Goal: Transaction & Acquisition: Purchase product/service

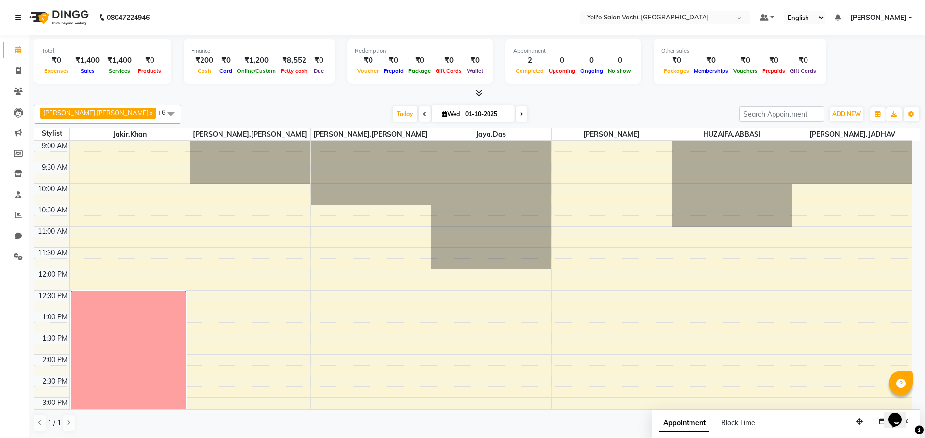
scroll to position [194, 0]
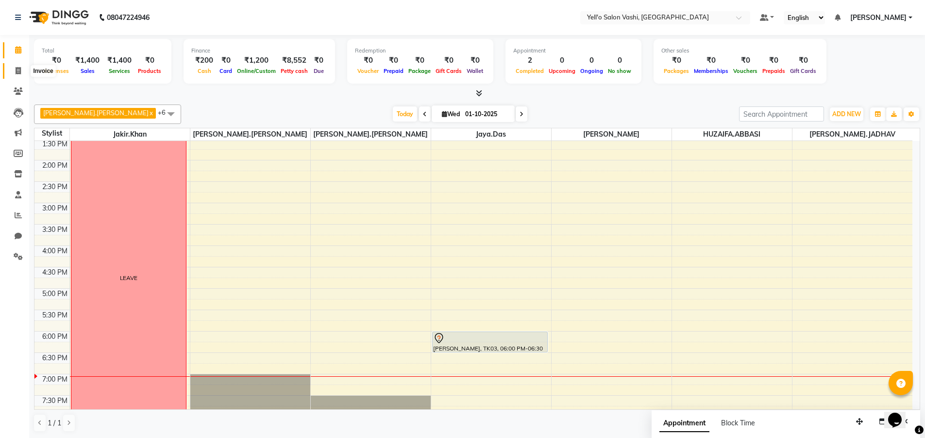
drag, startPoint x: 0, startPoint y: 0, endPoint x: 18, endPoint y: 67, distance: 69.5
click at [18, 67] on icon at bounding box center [18, 70] width 5 height 7
select select "9011"
select select "service"
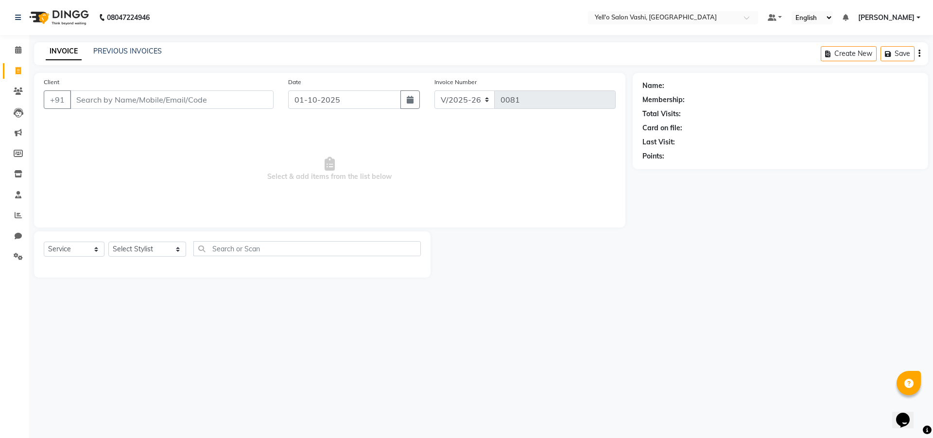
click at [139, 100] on input "Client" at bounding box center [172, 99] width 204 height 18
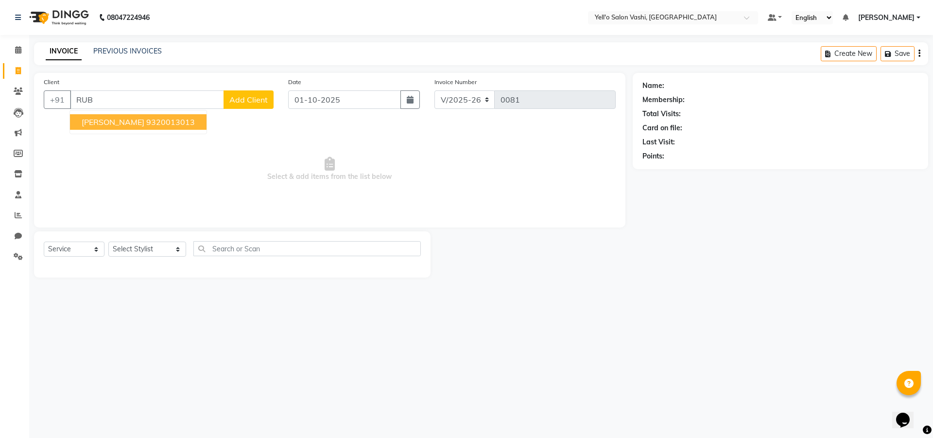
click at [128, 121] on span "[PERSON_NAME]" at bounding box center [113, 122] width 63 height 10
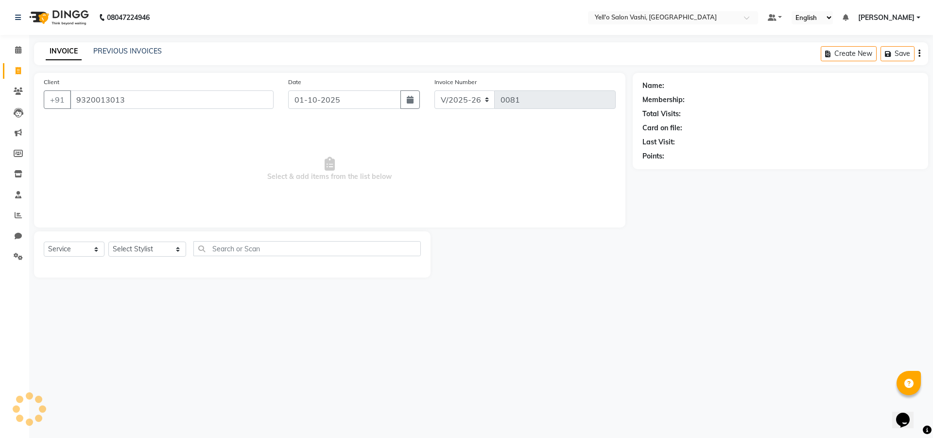
type input "9320013013"
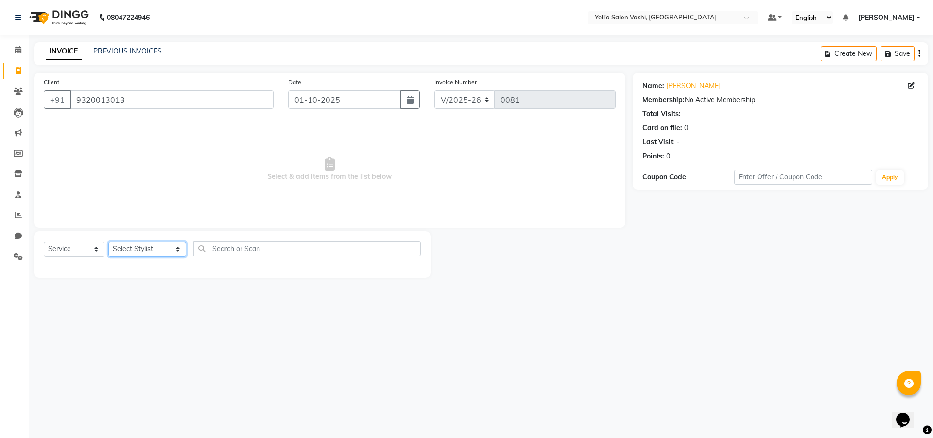
click at [156, 249] on select "Select Stylist [PERSON_NAME] [PERSON_NAME].[PERSON_NAME].khan Jaya.Das Kajal [P…" at bounding box center [147, 248] width 78 height 15
select select "91613"
click at [108, 241] on select "Select Stylist [PERSON_NAME] [PERSON_NAME].[PERSON_NAME].khan Jaya.Das Kajal [P…" at bounding box center [147, 248] width 78 height 15
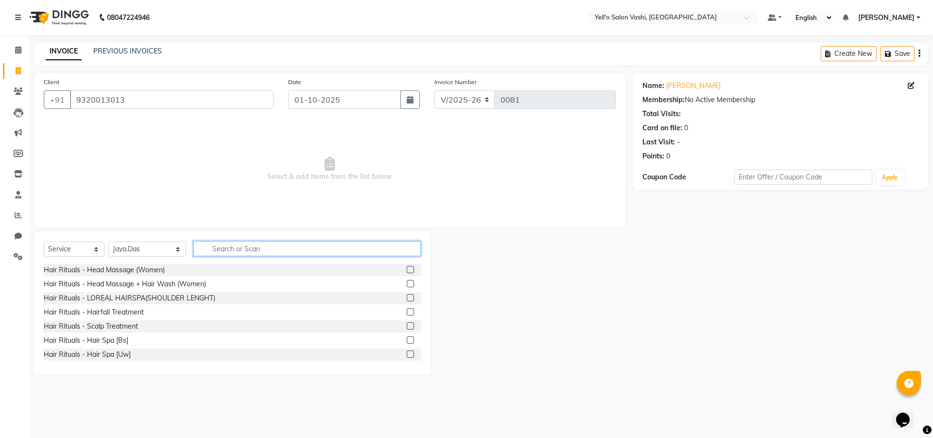
click at [232, 250] on input "text" at bounding box center [306, 248] width 227 height 15
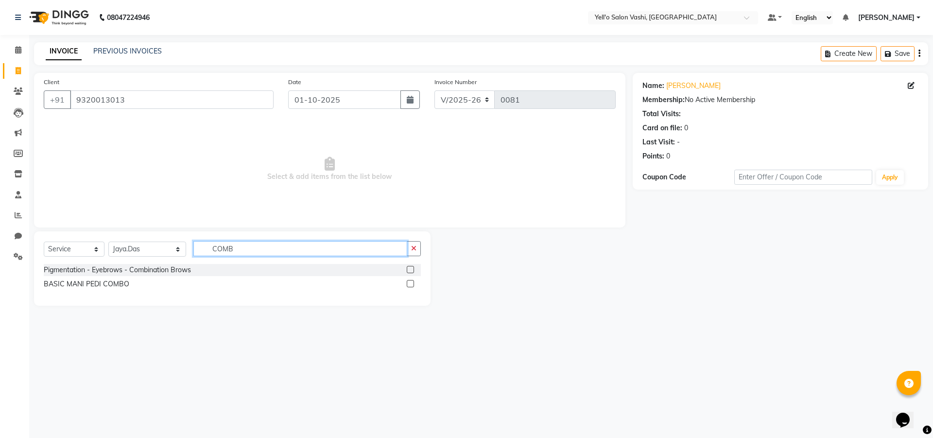
type input "COMB"
click at [408, 280] on label at bounding box center [410, 283] width 7 height 7
click at [408, 281] on input "checkbox" at bounding box center [410, 284] width 6 height 6
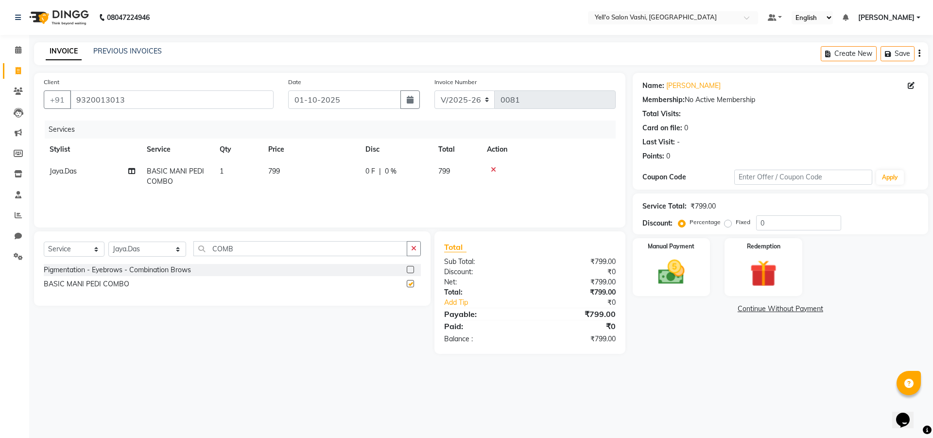
checkbox input "false"
click at [660, 267] on img at bounding box center [670, 272] width 45 height 32
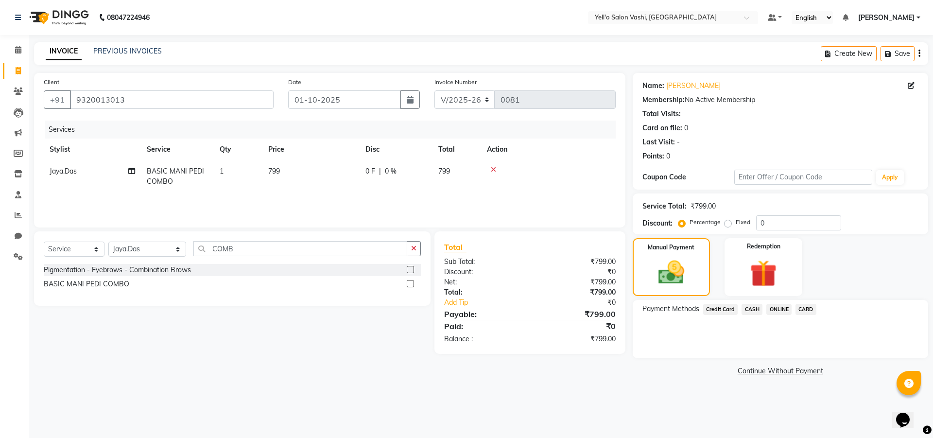
click at [779, 306] on span "ONLINE" at bounding box center [778, 309] width 25 height 11
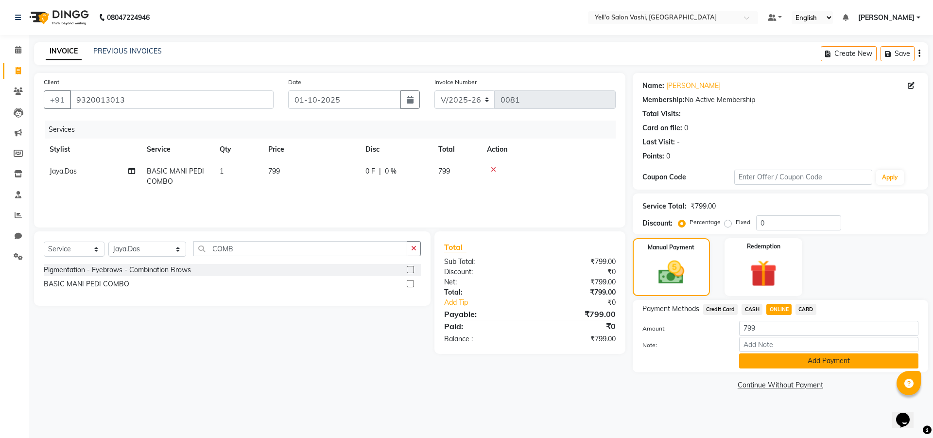
click at [784, 362] on button "Add Payment" at bounding box center [828, 360] width 179 height 15
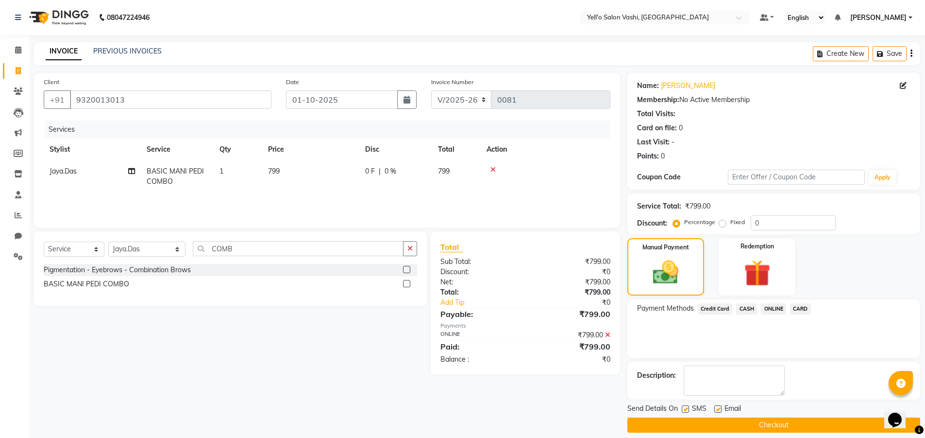
click at [782, 429] on button "Checkout" at bounding box center [774, 424] width 293 height 15
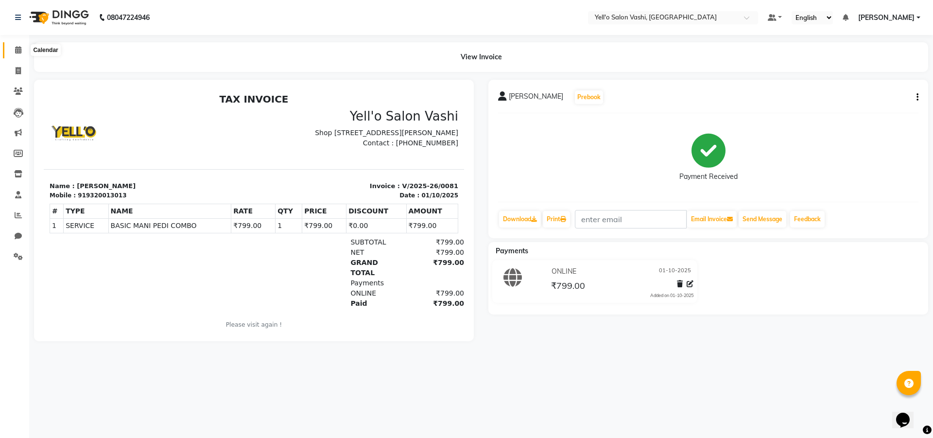
click at [16, 48] on icon at bounding box center [18, 49] width 6 height 7
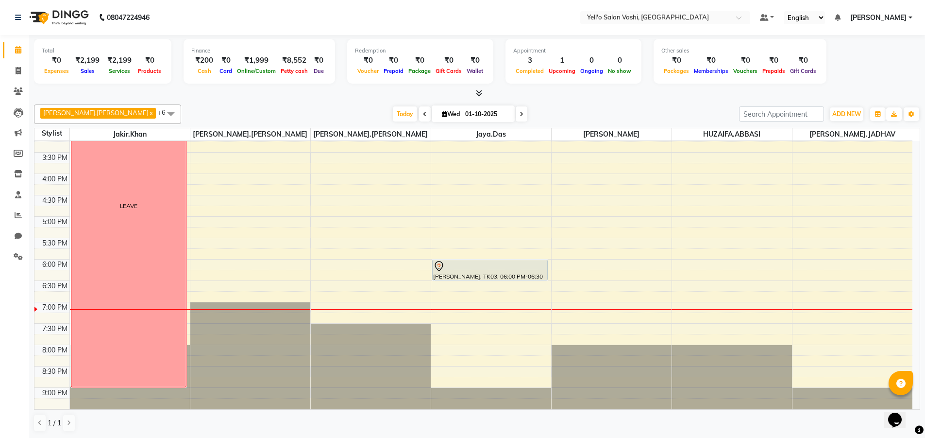
scroll to position [287, 0]
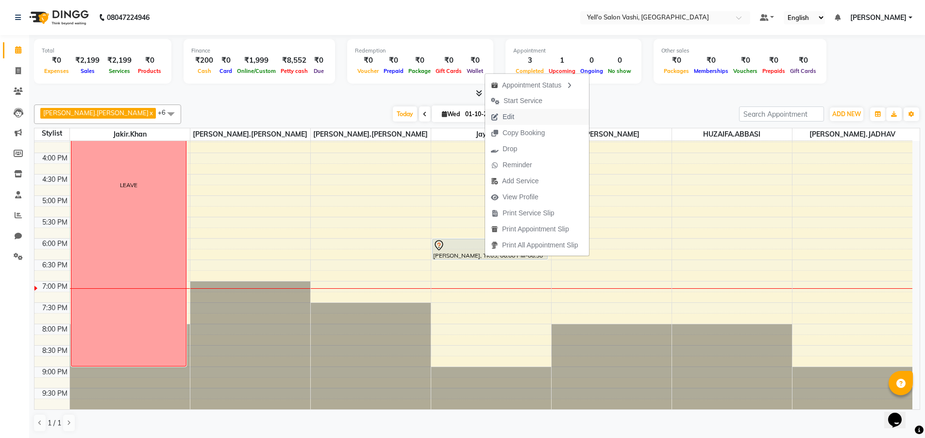
click at [516, 116] on span "Edit" at bounding box center [502, 117] width 35 height 16
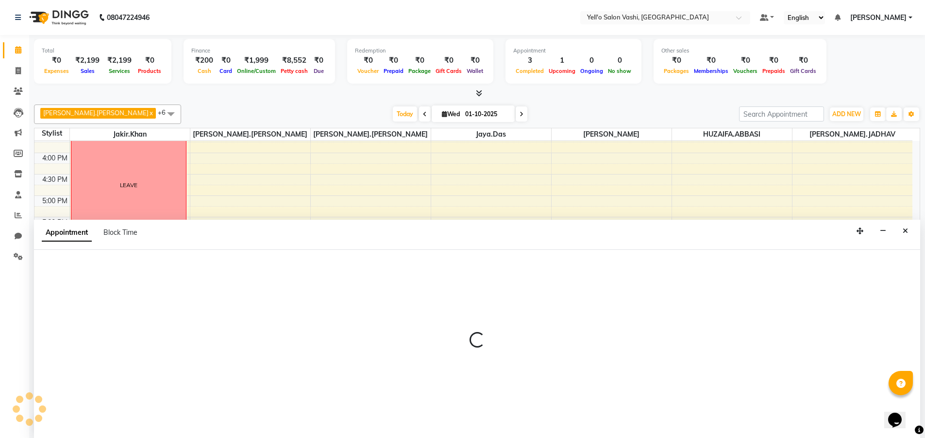
scroll to position [0, 0]
select select "tentative"
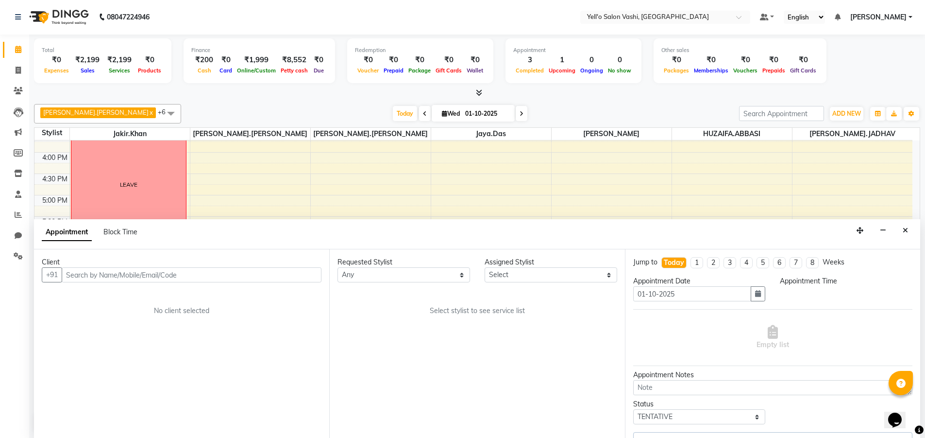
select select "1080"
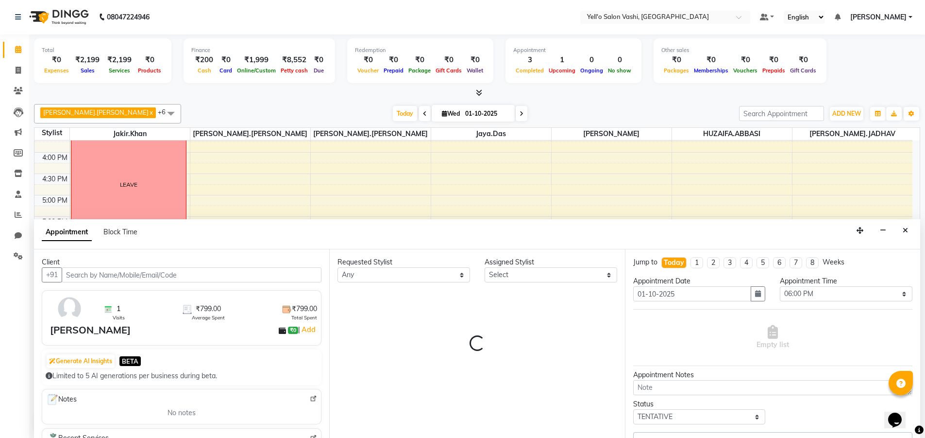
select select "91613"
select select "4507"
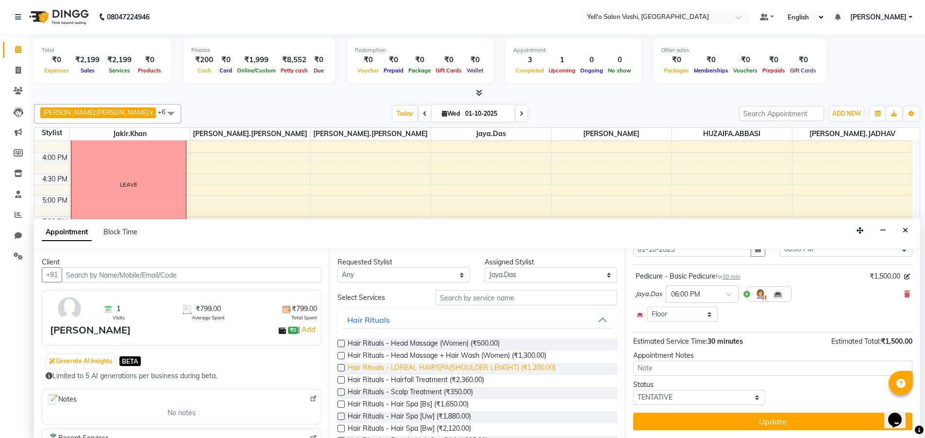
scroll to position [0, 0]
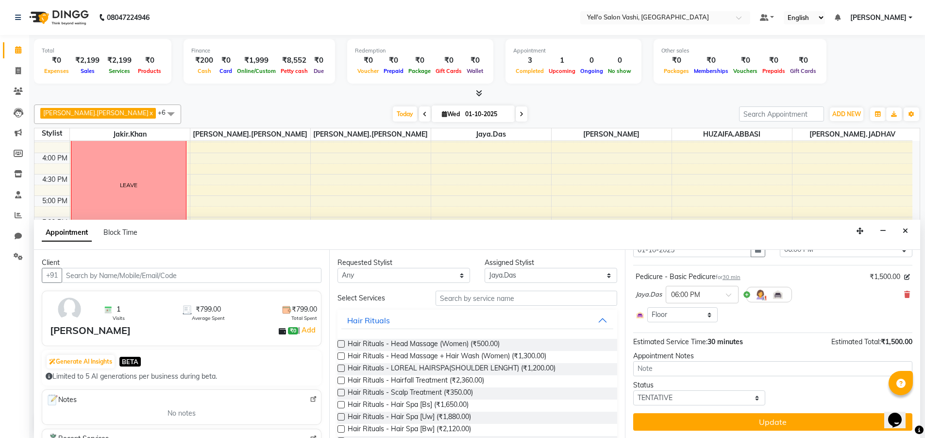
click at [897, 231] on div "Appointment Block Time" at bounding box center [477, 235] width 887 height 30
drag, startPoint x: 900, startPoint y: 229, endPoint x: 908, endPoint y: 226, distance: 8.1
click at [904, 227] on button "Close" at bounding box center [906, 230] width 14 height 15
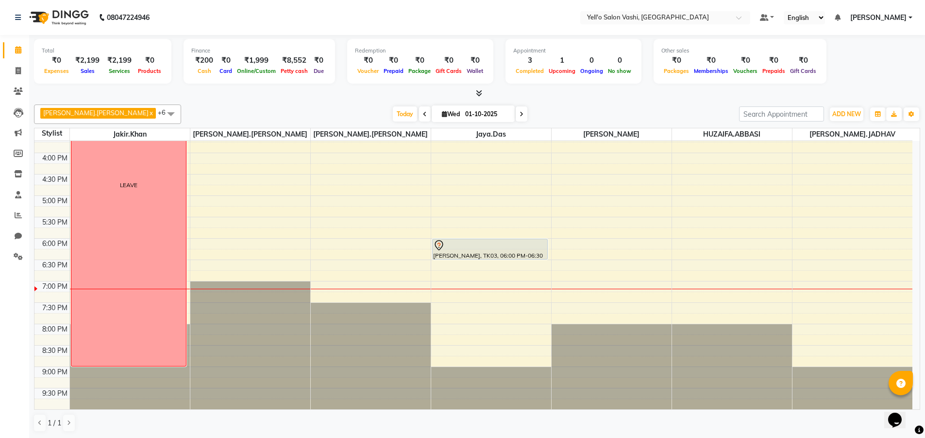
click at [908, 226] on div "9:00 AM 9:30 AM 10:00 AM 10:30 AM 11:00 AM 11:30 AM 12:00 PM 12:30 PM 1:00 PM 1…" at bounding box center [473, 131] width 878 height 555
select select "92422"
select select "tentative"
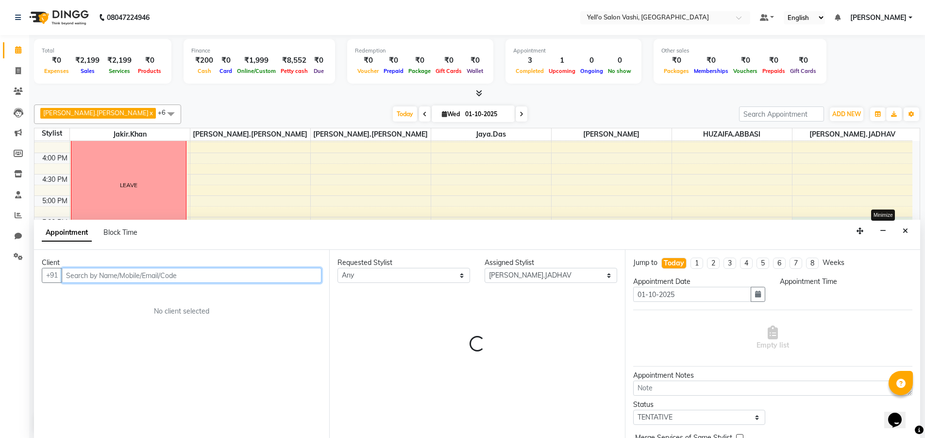
select select "1050"
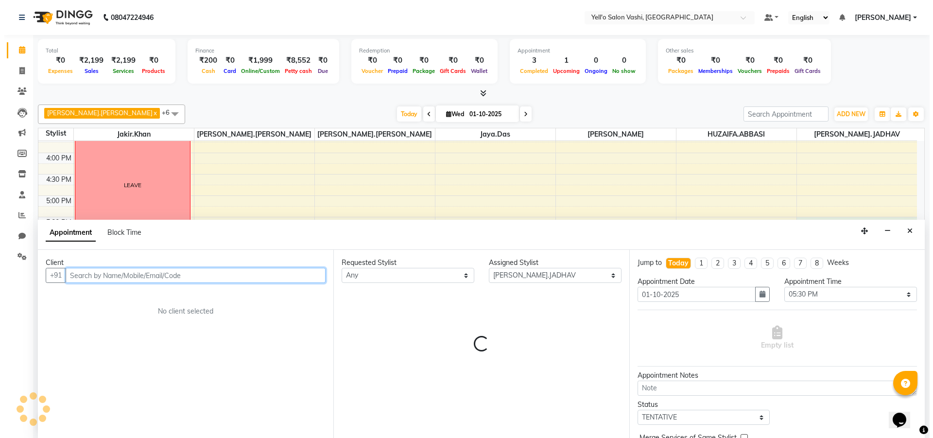
scroll to position [0, 0]
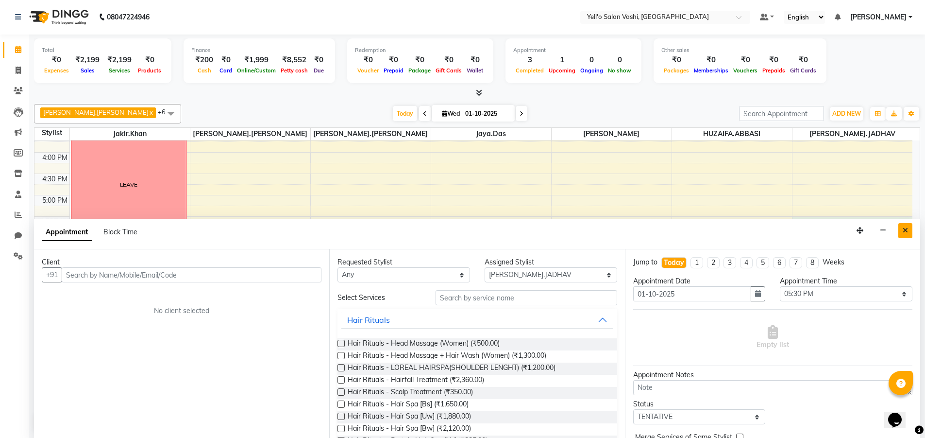
click at [901, 228] on button "Close" at bounding box center [906, 230] width 14 height 15
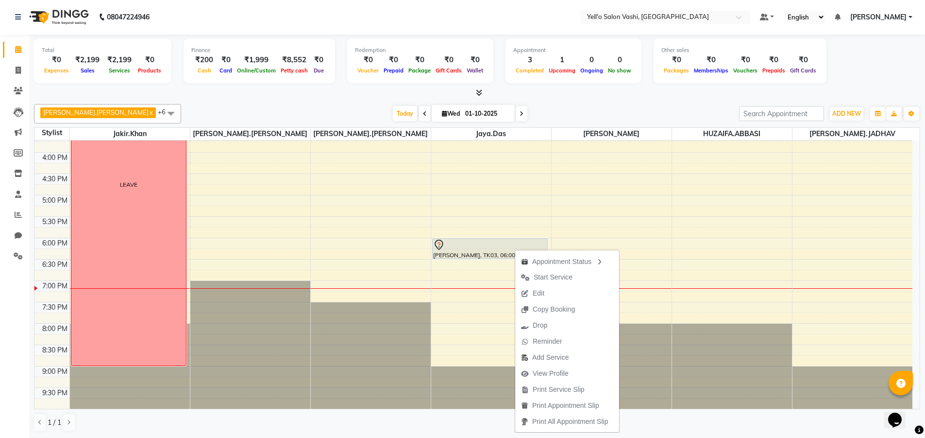
click at [515, 249] on div "Appointment Status Start Service Edit Copy Booking Drop Reminder Add Service Vi…" at bounding box center [567, 341] width 105 height 184
click at [494, 254] on div "[PERSON_NAME], TK03, 06:00 PM-06:30 PM, Pedicure - Basic Pedicure" at bounding box center [490, 249] width 115 height 20
select select "7"
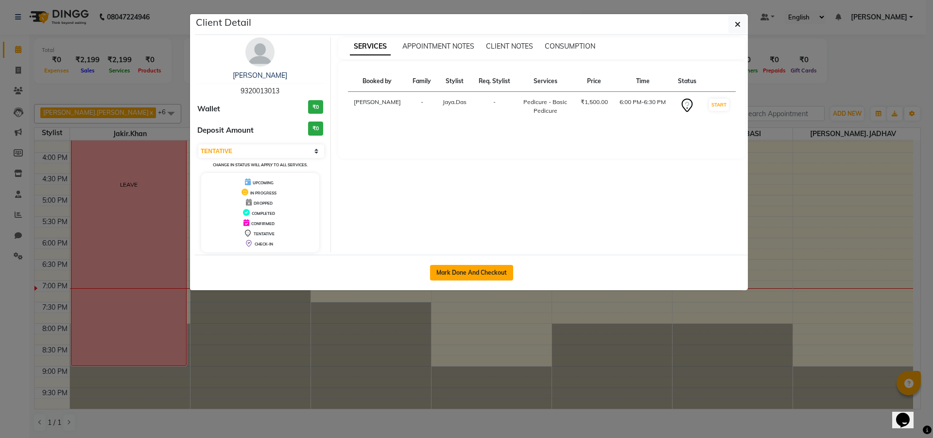
click at [472, 267] on button "Mark Done And Checkout" at bounding box center [471, 273] width 83 height 16
select select "9011"
select select "service"
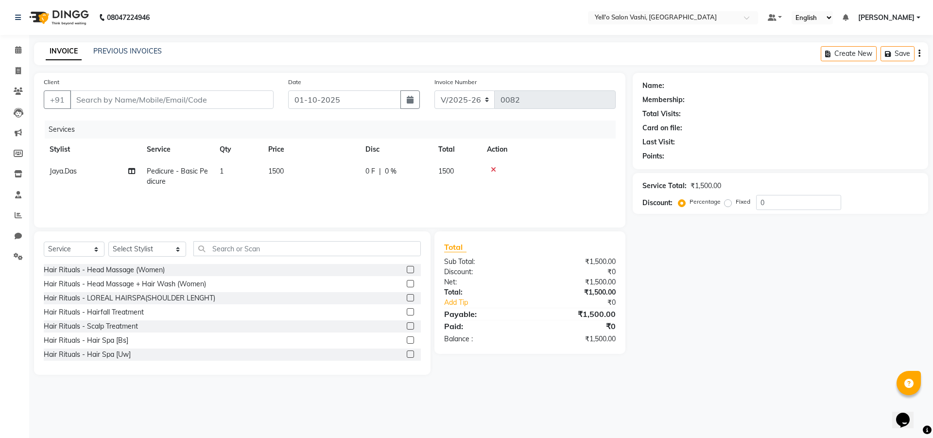
type input "9320013013"
select select "91613"
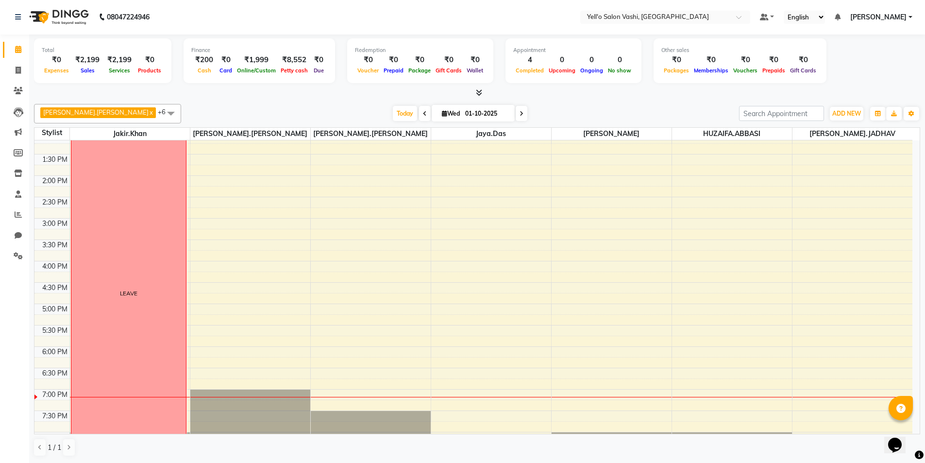
scroll to position [165, 0]
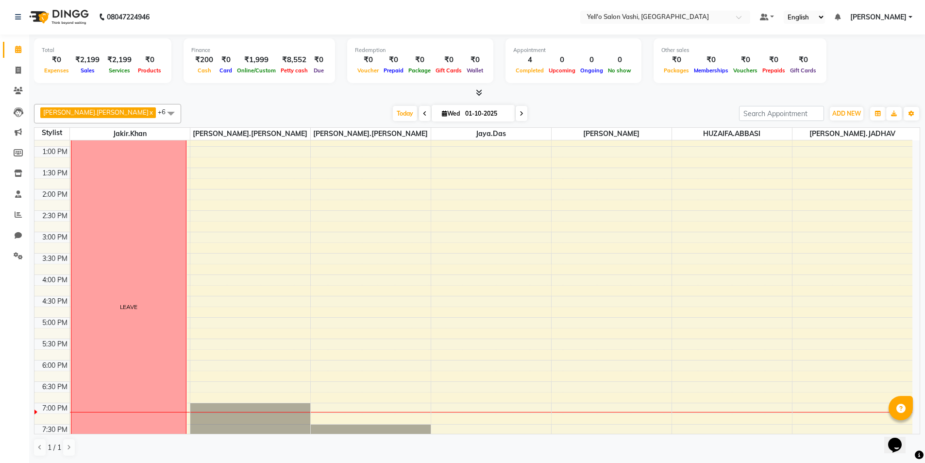
click at [462, 114] on input "01-10-2025" at bounding box center [486, 113] width 49 height 15
select select "10"
select select "2025"
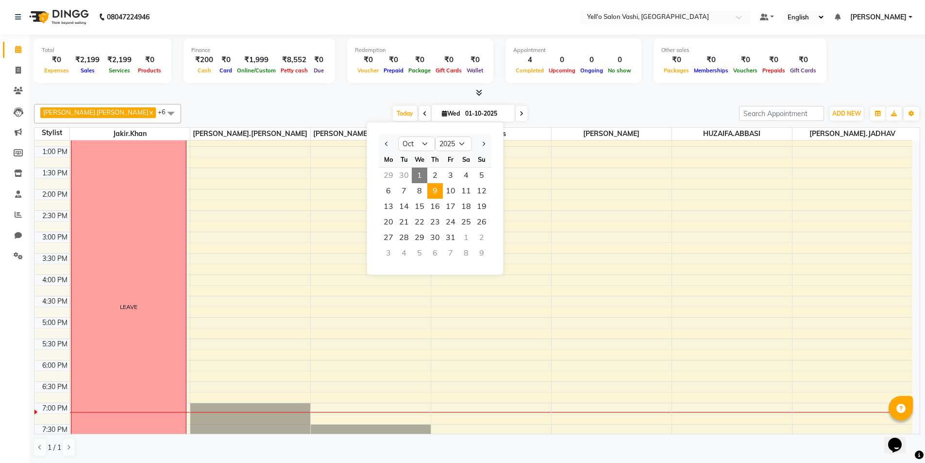
click at [432, 189] on span "9" at bounding box center [435, 191] width 16 height 16
type input "[DATE]"
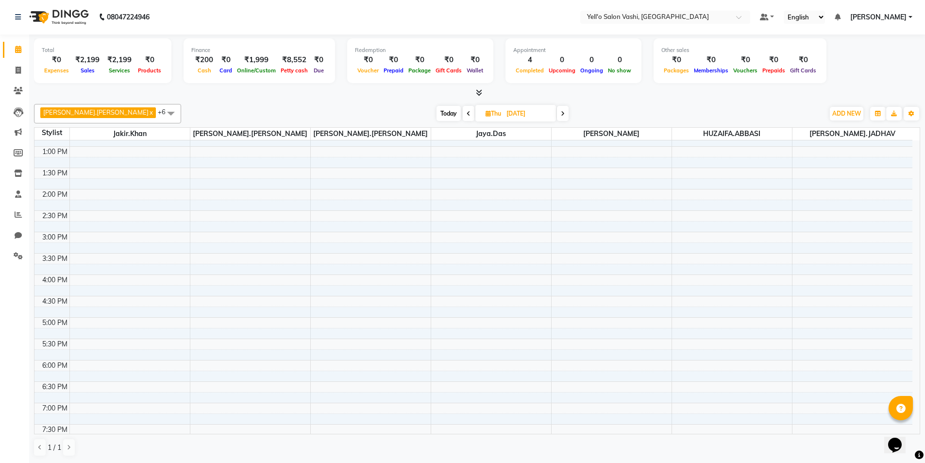
click at [352, 220] on div "9:00 AM 9:30 AM 10:00 AM 10:30 AM 11:00 AM 11:30 AM 12:00 PM 12:30 PM 1:00 PM 1…" at bounding box center [473, 253] width 878 height 555
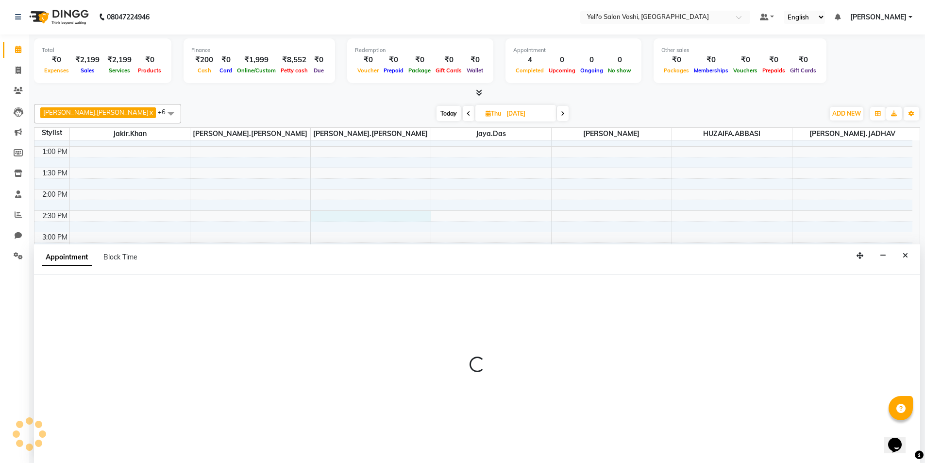
select select "91612"
select select "tentative"
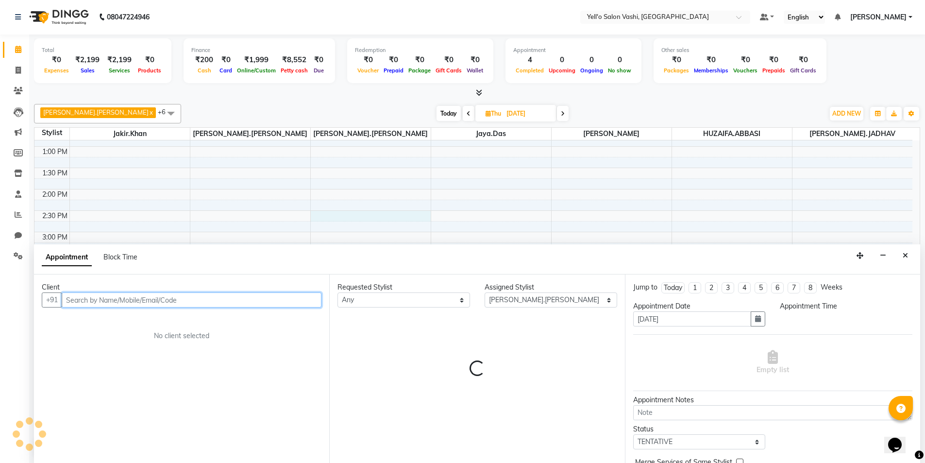
select select "870"
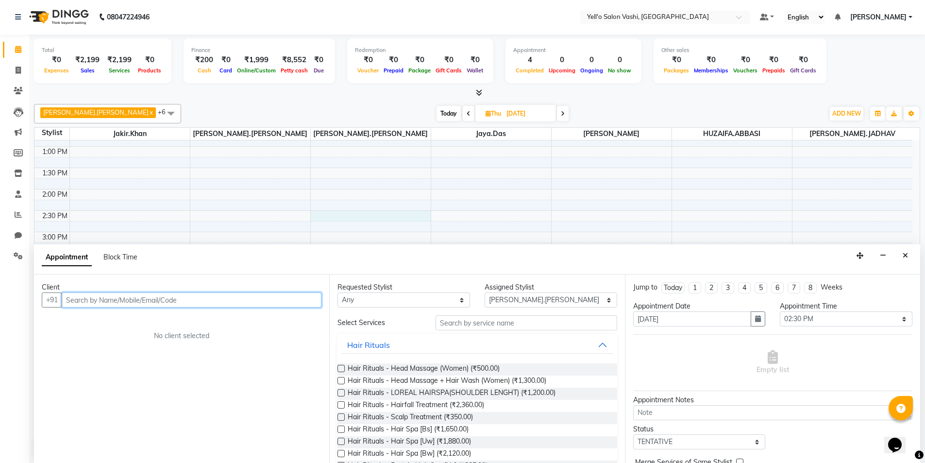
click at [239, 301] on input "text" at bounding box center [192, 299] width 260 height 15
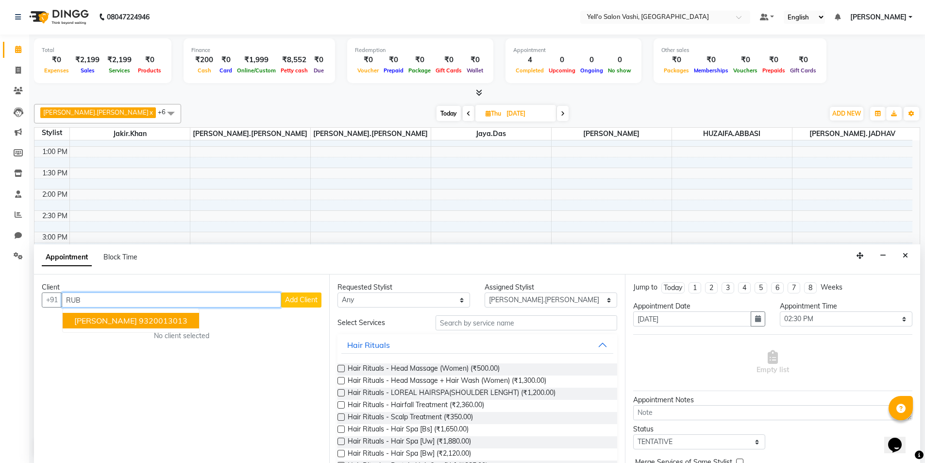
click at [139, 324] on ngb-highlight "9320013013" at bounding box center [163, 321] width 49 height 10
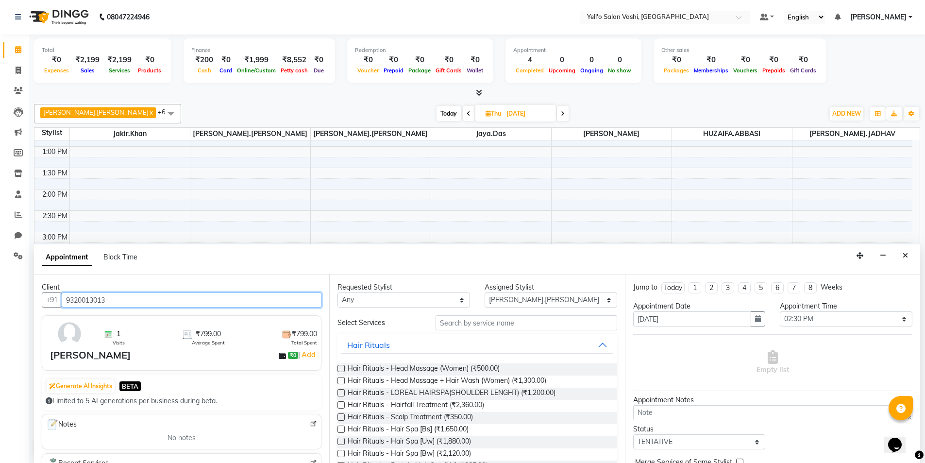
type input "9320013013"
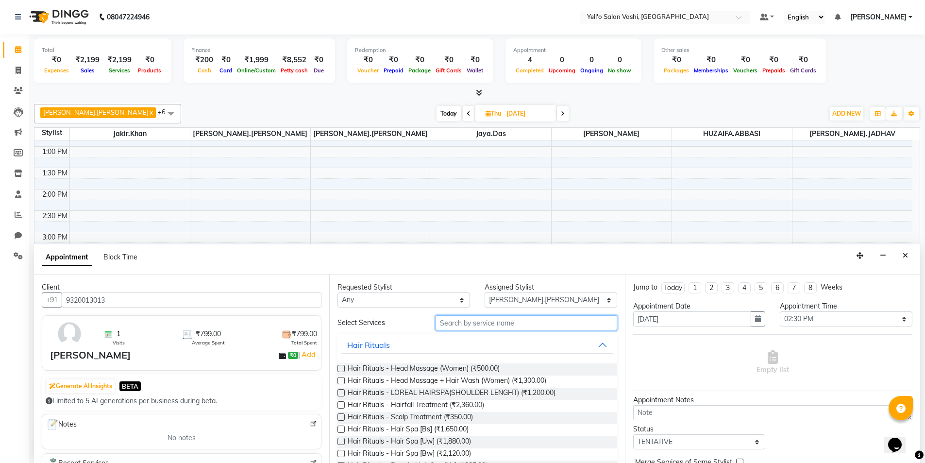
click at [492, 322] on input "text" at bounding box center [527, 322] width 182 height 15
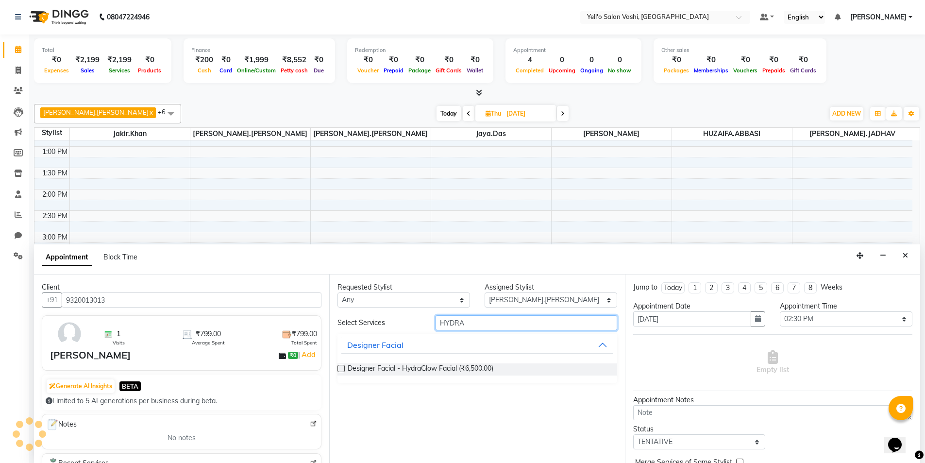
type input "HYDRA"
click at [340, 366] on label at bounding box center [341, 368] width 7 height 7
click at [340, 366] on input "checkbox" at bounding box center [341, 369] width 6 height 6
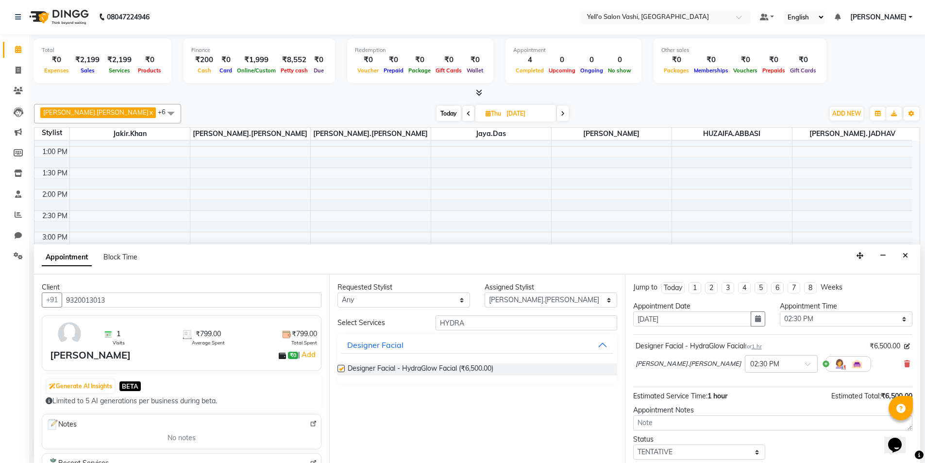
checkbox input "false"
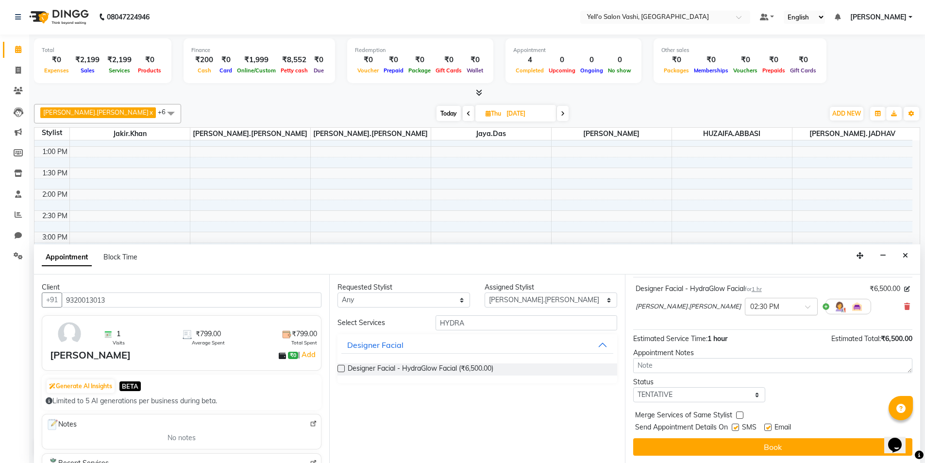
scroll to position [58, 0]
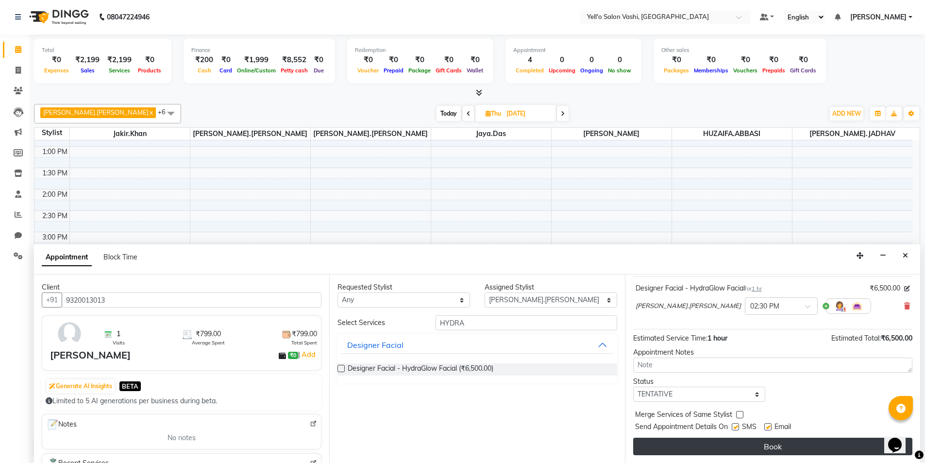
click at [724, 437] on button "Book" at bounding box center [772, 446] width 279 height 17
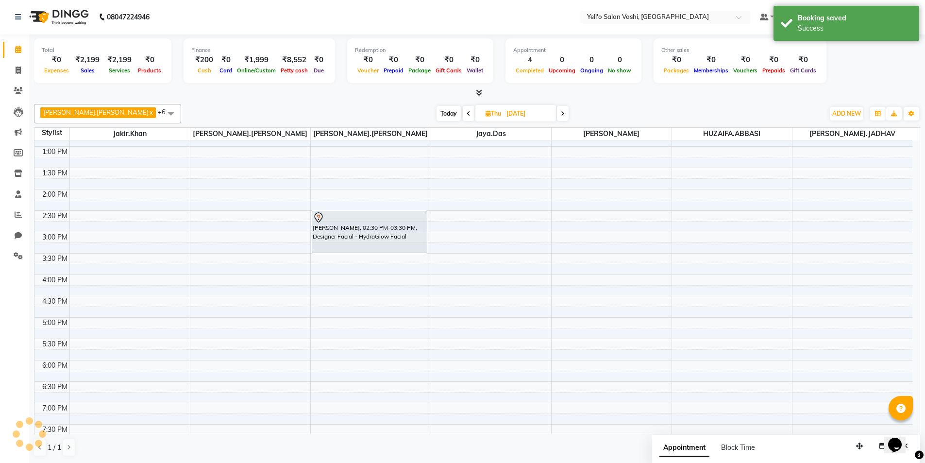
scroll to position [0, 0]
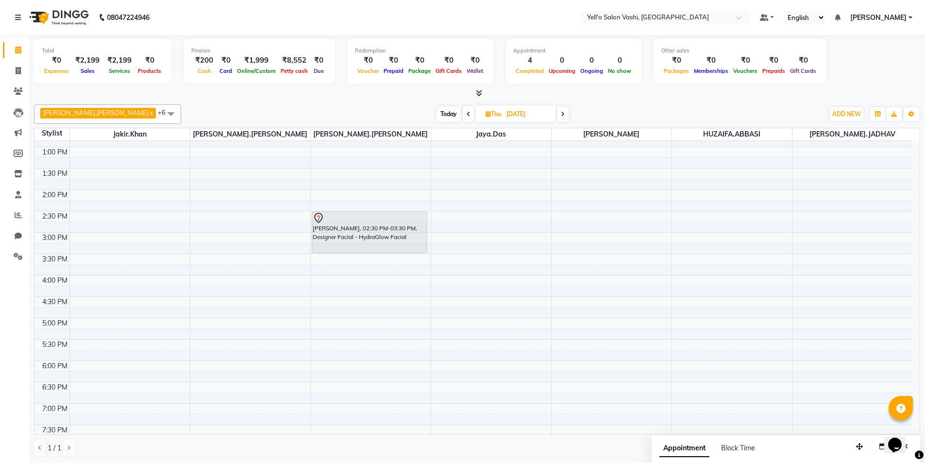
click at [437, 112] on span "Today" at bounding box center [449, 113] width 24 height 15
type input "01-10-2025"
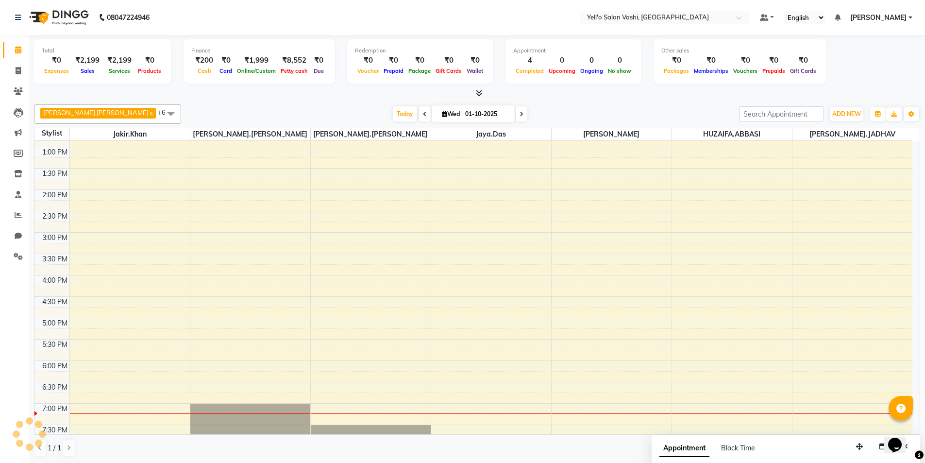
scroll to position [262, 0]
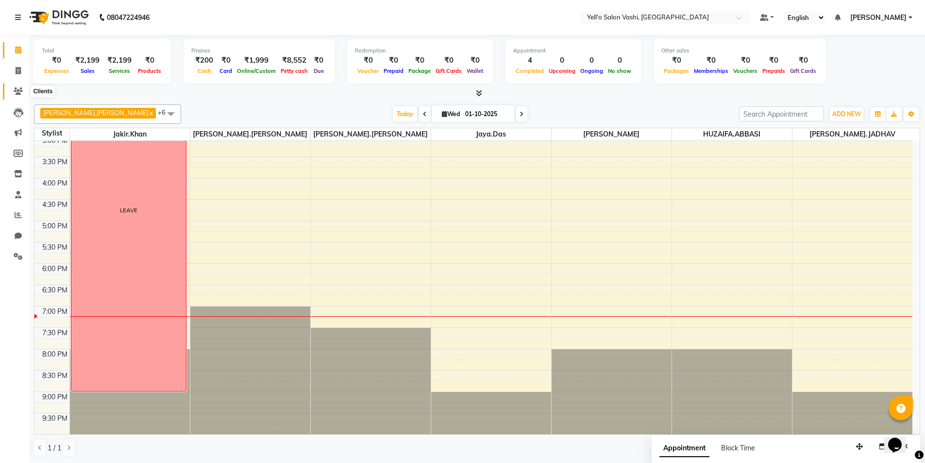
click at [18, 91] on icon at bounding box center [18, 90] width 9 height 7
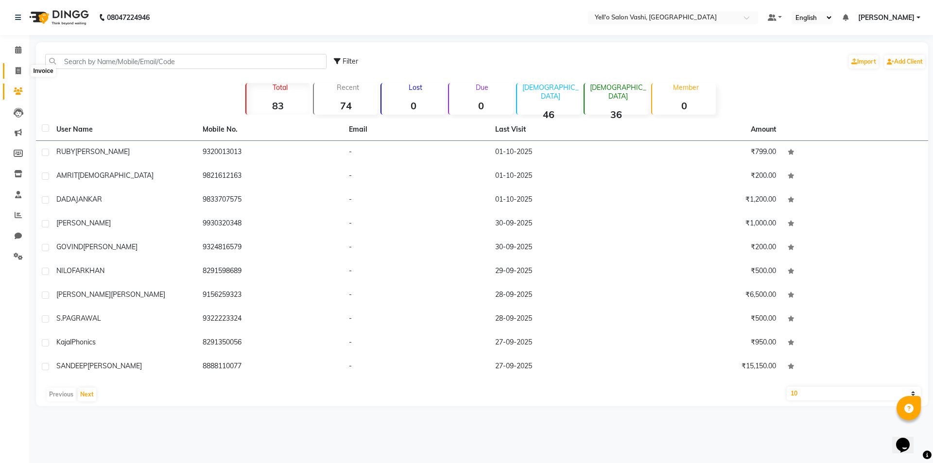
click at [18, 72] on icon at bounding box center [18, 70] width 5 height 7
select select "9011"
select select "service"
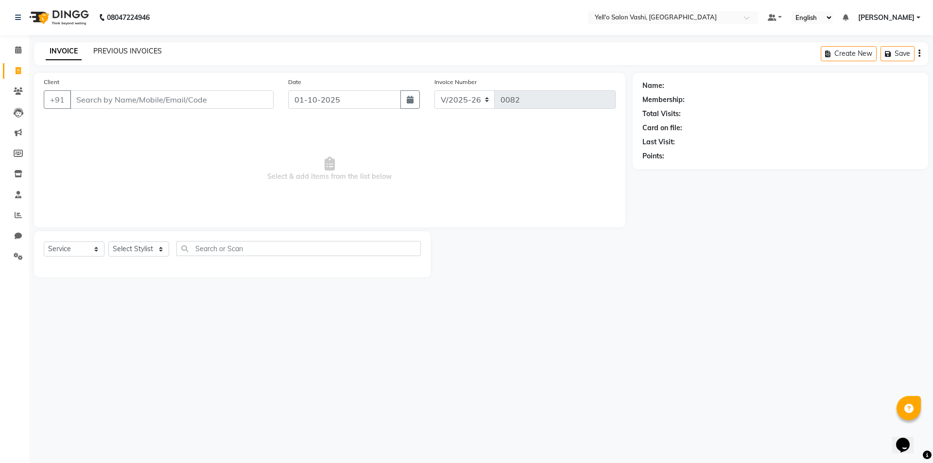
click at [135, 52] on link "PREVIOUS INVOICES" at bounding box center [127, 51] width 68 height 9
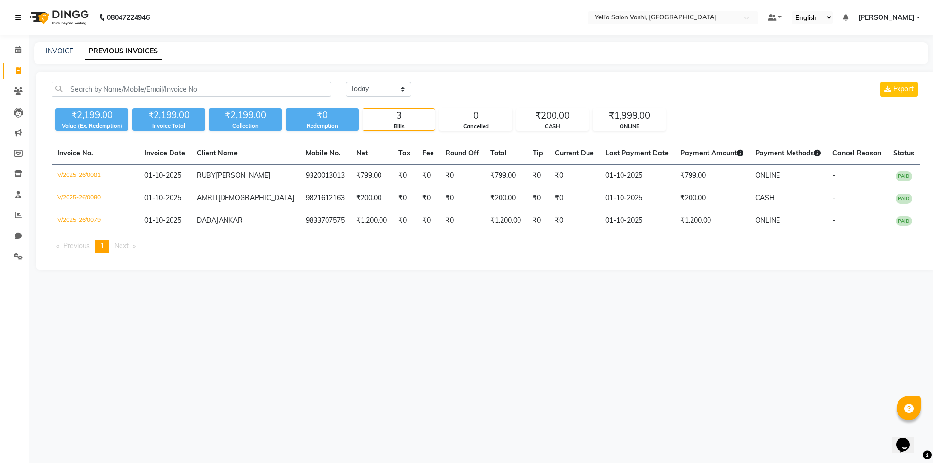
click at [16, 17] on icon at bounding box center [18, 17] width 6 height 7
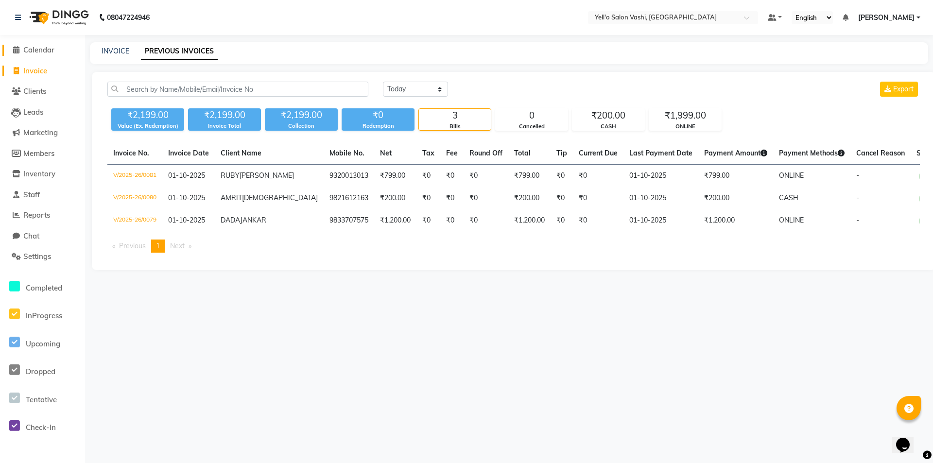
click at [46, 48] on span "Calendar" at bounding box center [38, 49] width 31 height 9
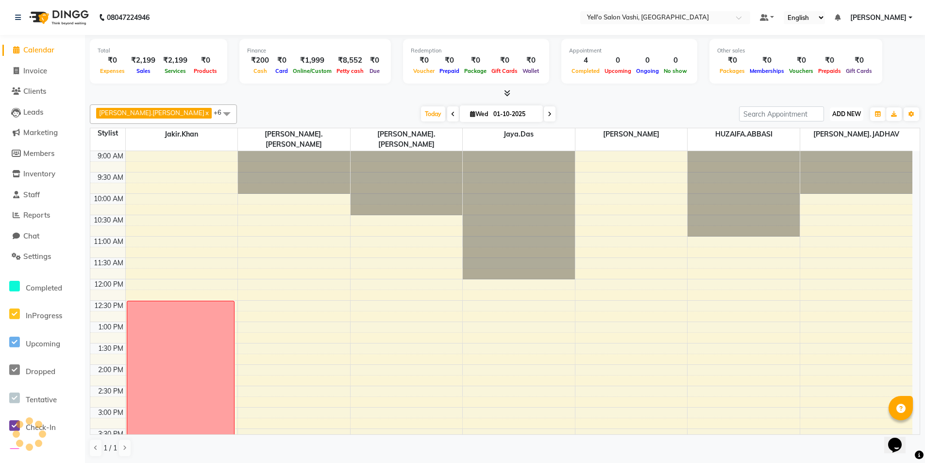
click at [859, 109] on button "ADD NEW Toggle Dropdown" at bounding box center [847, 114] width 34 height 14
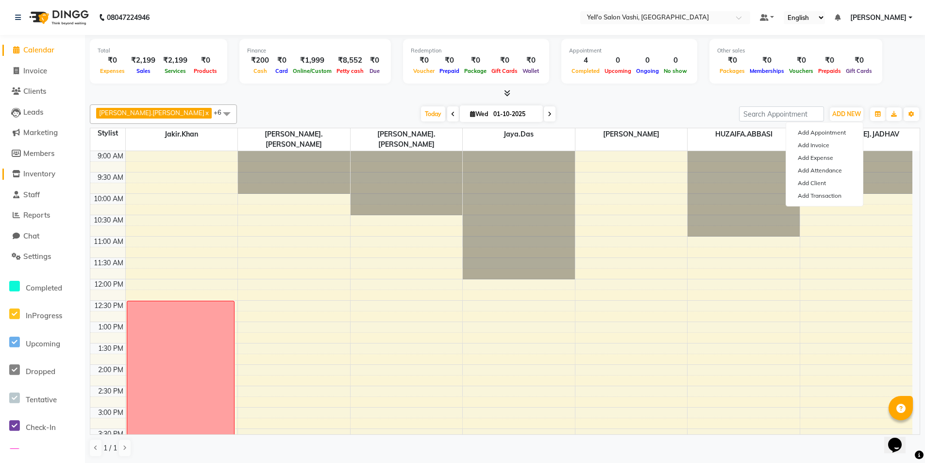
click at [35, 173] on span "Inventory" at bounding box center [39, 173] width 32 height 9
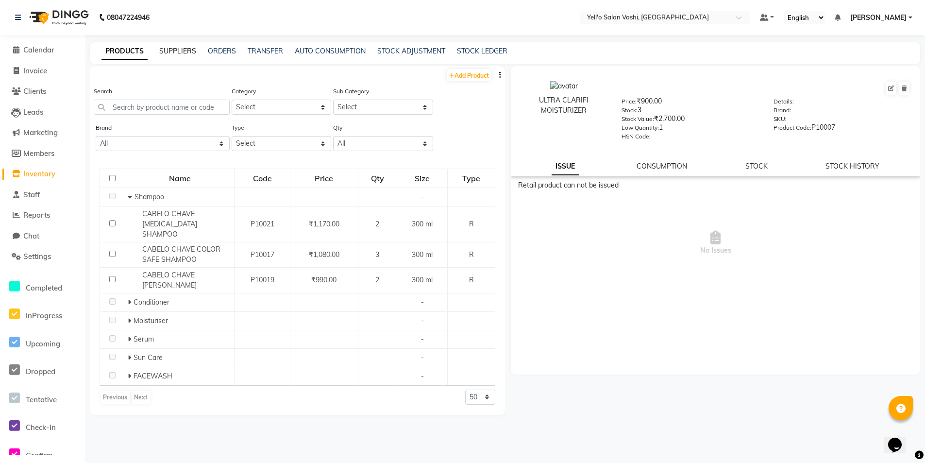
click at [171, 54] on link "SUPPLIERS" at bounding box center [177, 51] width 37 height 9
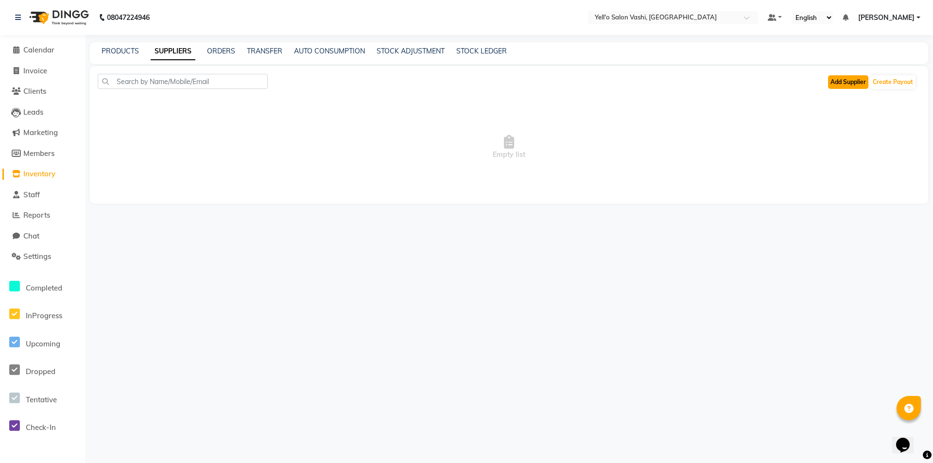
click at [852, 83] on button "Add Supplier" at bounding box center [848, 82] width 40 height 14
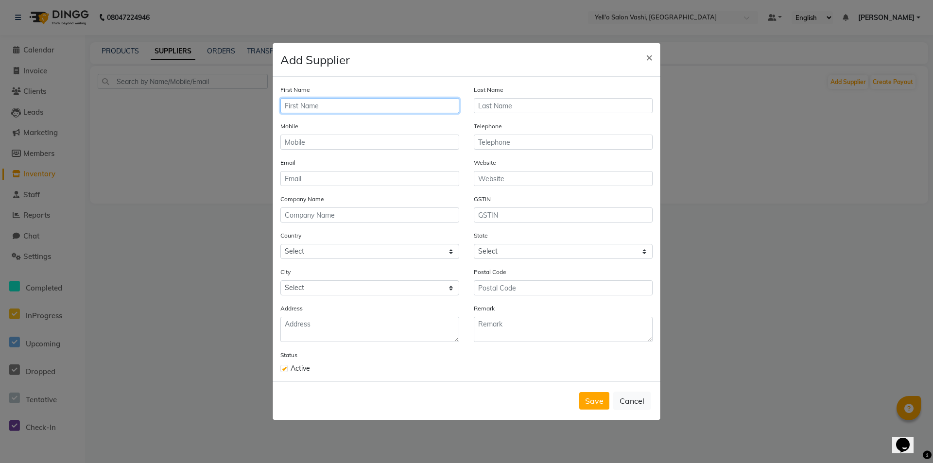
click at [385, 106] on input "text" at bounding box center [369, 105] width 179 height 15
type input "AARYA"
click at [554, 97] on div "Last Name" at bounding box center [563, 99] width 179 height 29
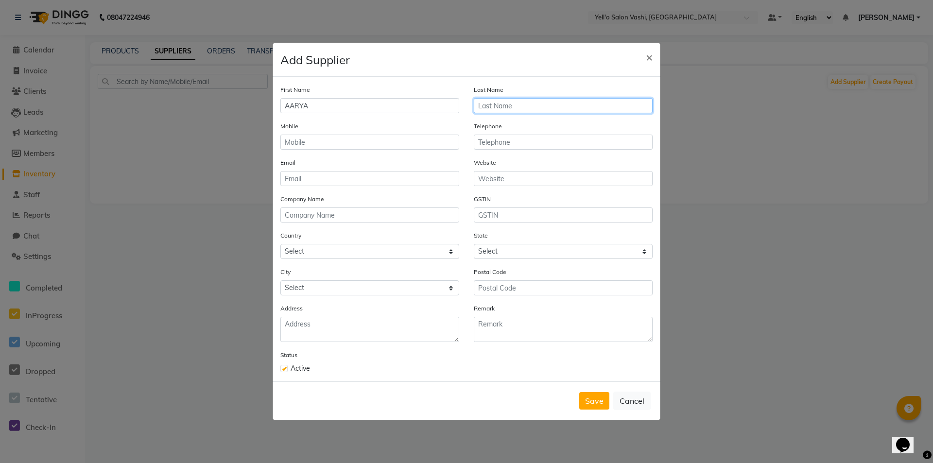
click at [549, 103] on input "text" at bounding box center [563, 105] width 179 height 15
type input "ENTERPRISER"
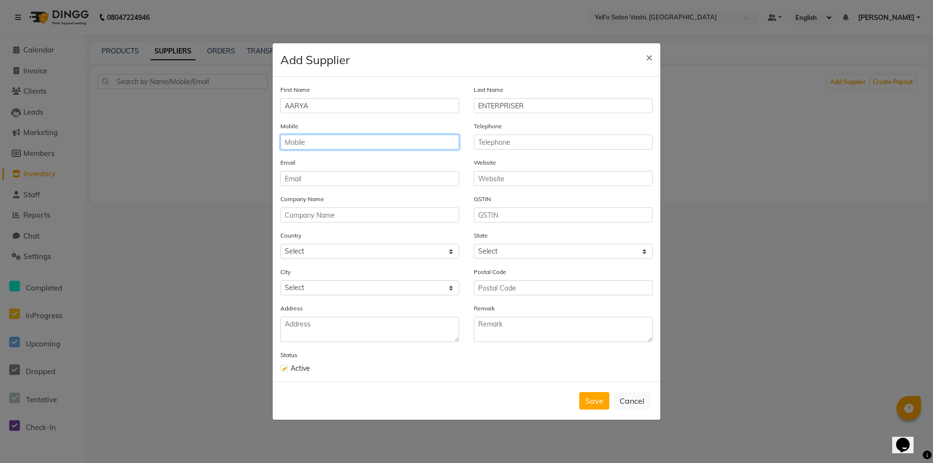
click at [292, 142] on input "text" at bounding box center [369, 142] width 179 height 15
type input "9082379417"
click at [394, 249] on select "Select [GEOGRAPHIC_DATA] [GEOGRAPHIC_DATA] [GEOGRAPHIC_DATA] [US_STATE] [GEOGRA…" at bounding box center [369, 251] width 179 height 15
select select "1"
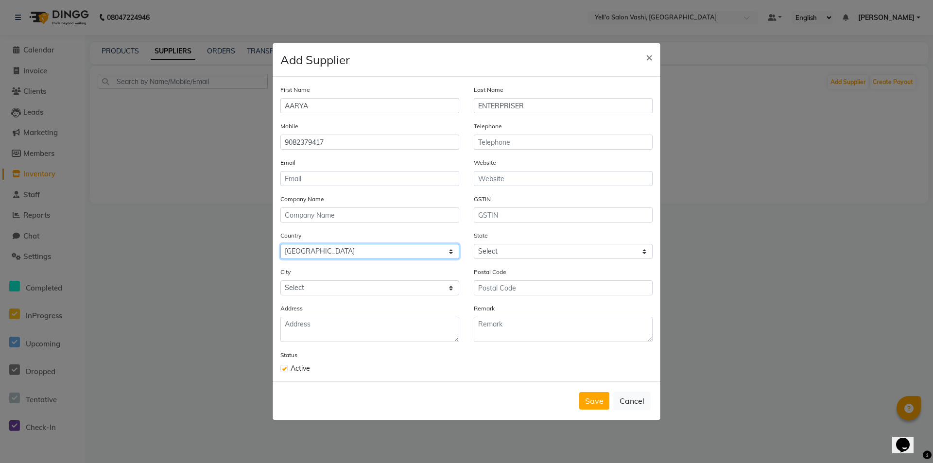
click at [280, 244] on select "Select [GEOGRAPHIC_DATA] [GEOGRAPHIC_DATA] [GEOGRAPHIC_DATA] [US_STATE] [GEOGRA…" at bounding box center [369, 251] width 179 height 15
click at [568, 254] on select "Select [GEOGRAPHIC_DATA] [GEOGRAPHIC_DATA] [GEOGRAPHIC_DATA] [GEOGRAPHIC_DATA] …" at bounding box center [563, 251] width 179 height 15
select select "22"
click at [474, 244] on select "Select [GEOGRAPHIC_DATA] [GEOGRAPHIC_DATA] [GEOGRAPHIC_DATA] [GEOGRAPHIC_DATA] …" at bounding box center [563, 251] width 179 height 15
click at [402, 281] on select "Select Achalpur Aheri [GEOGRAPHIC_DATA] Cantonment [GEOGRAPHIC_DATA] [GEOGRAPHI…" at bounding box center [369, 287] width 179 height 15
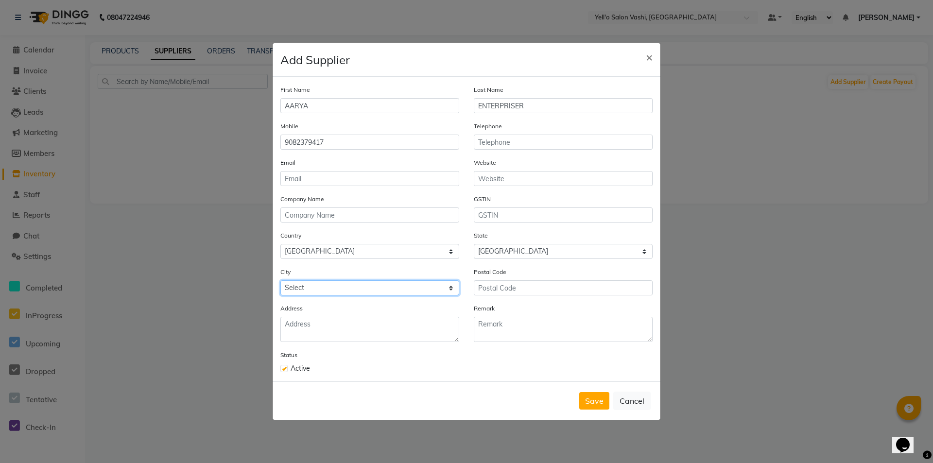
select select "2707"
click at [280, 280] on select "Select Achalpur Aheri [GEOGRAPHIC_DATA] Cantonment [GEOGRAPHIC_DATA] [GEOGRAPHI…" at bounding box center [369, 287] width 179 height 15
click at [597, 400] on button "Save" at bounding box center [594, 400] width 30 height 17
click at [315, 177] on input "email" at bounding box center [369, 178] width 179 height 15
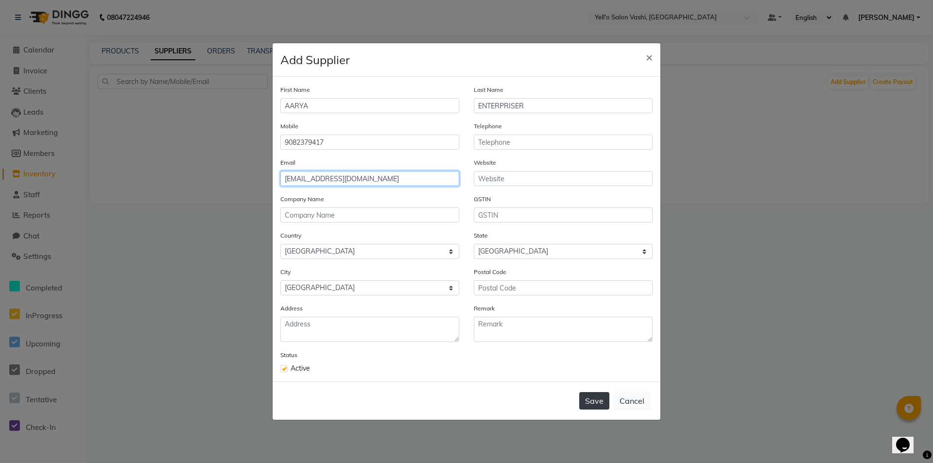
type input "[EMAIL_ADDRESS][DOMAIN_NAME]"
click at [598, 398] on button "Save" at bounding box center [594, 400] width 30 height 17
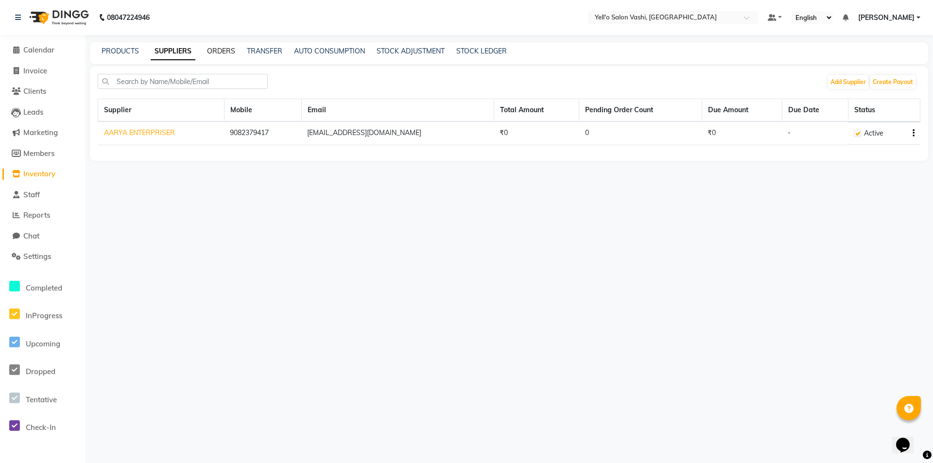
drag, startPoint x: 309, startPoint y: 148, endPoint x: 212, endPoint y: 51, distance: 137.4
click at [212, 51] on link "ORDERS" at bounding box center [221, 51] width 28 height 9
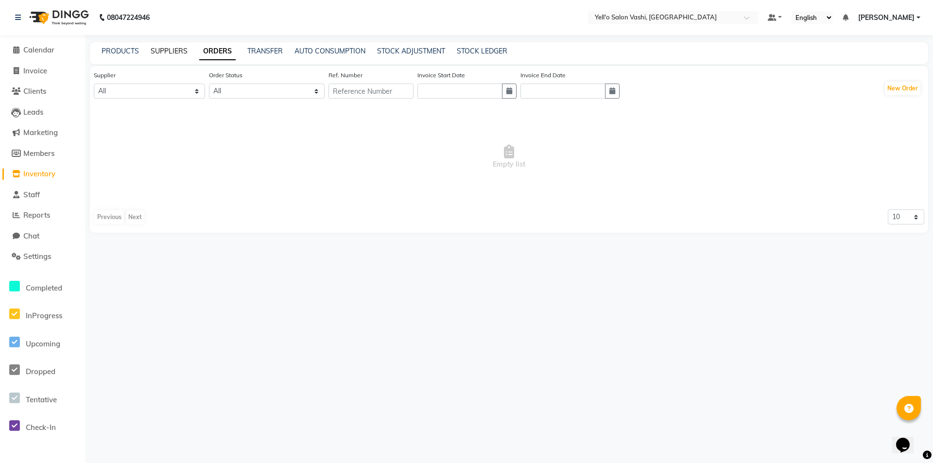
click at [161, 51] on link "SUPPLIERS" at bounding box center [169, 51] width 37 height 9
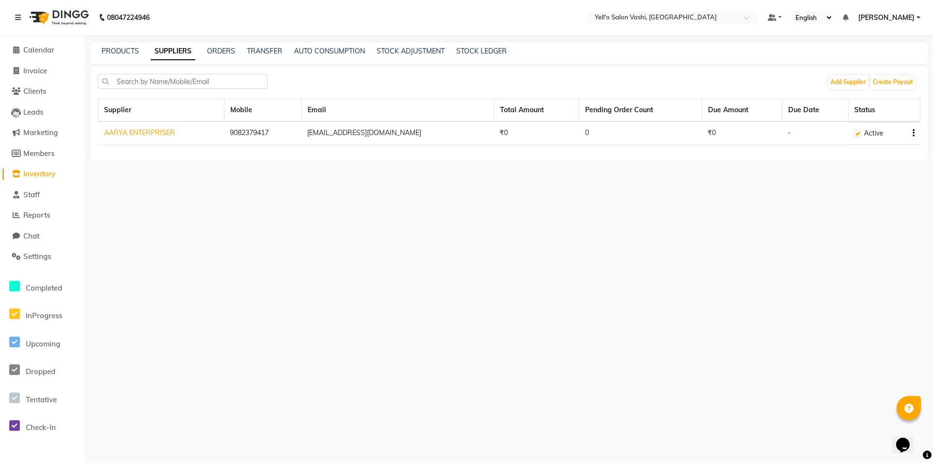
click at [124, 46] on div "PRODUCTS" at bounding box center [120, 51] width 37 height 10
click at [120, 49] on link "PRODUCTS" at bounding box center [120, 51] width 37 height 9
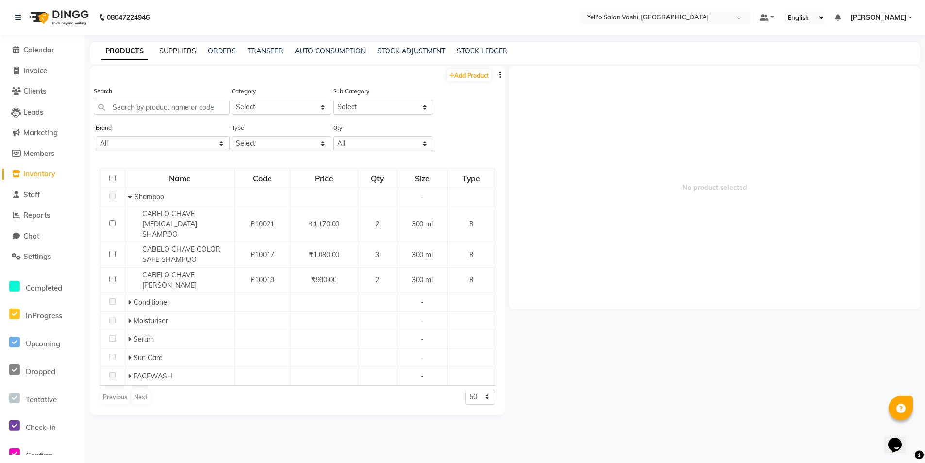
click at [190, 48] on link "SUPPLIERS" at bounding box center [177, 51] width 37 height 9
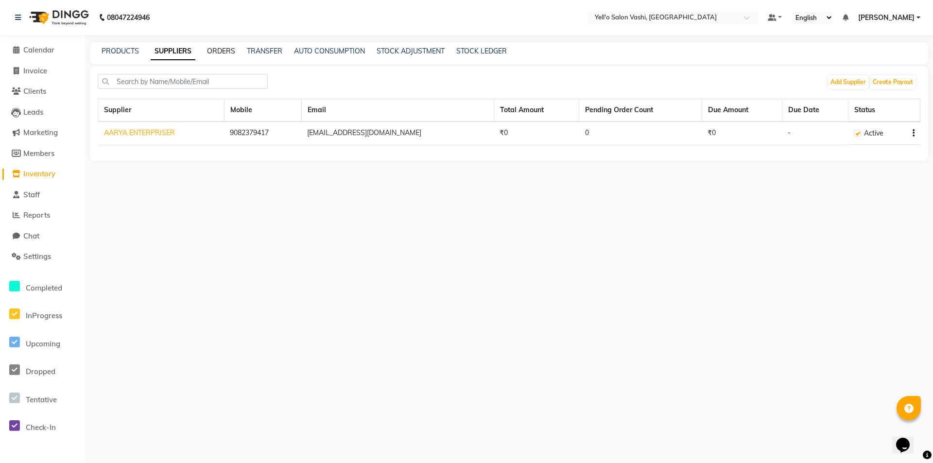
click at [221, 50] on link "ORDERS" at bounding box center [221, 51] width 28 height 9
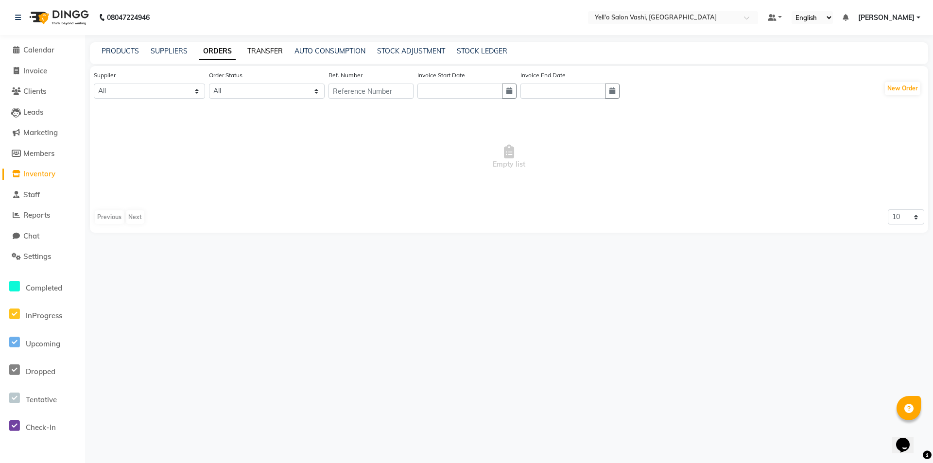
click at [270, 50] on link "TRANSFER" at bounding box center [264, 51] width 35 height 9
select select "sender"
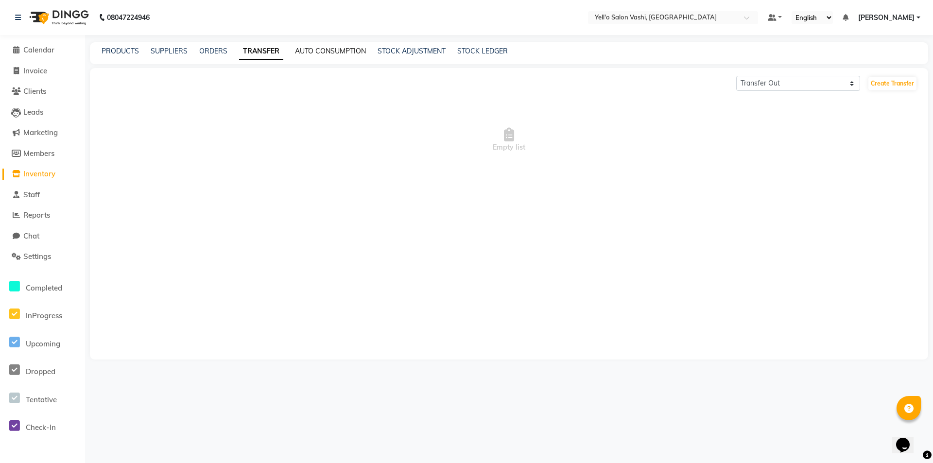
click at [322, 49] on link "AUTO CONSUMPTION" at bounding box center [330, 51] width 71 height 9
click at [394, 50] on link "STOCK ADJUSTMENT" at bounding box center [412, 51] width 68 height 9
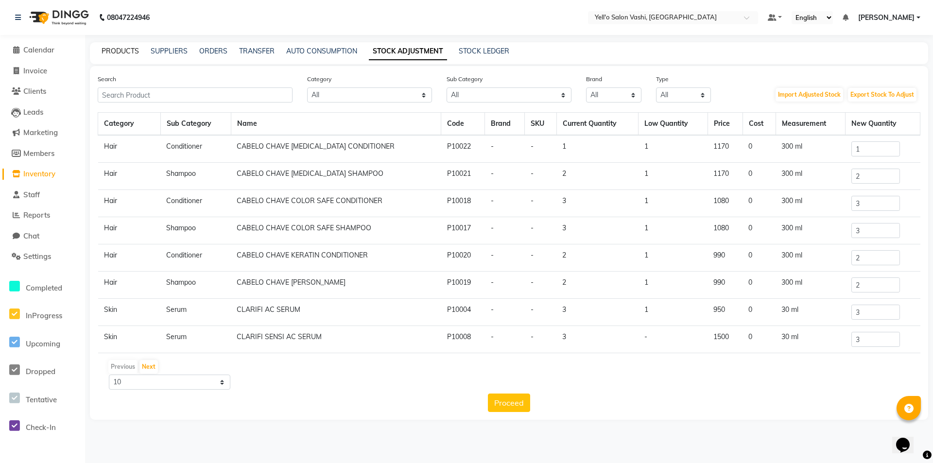
click at [123, 51] on link "PRODUCTS" at bounding box center [120, 51] width 37 height 9
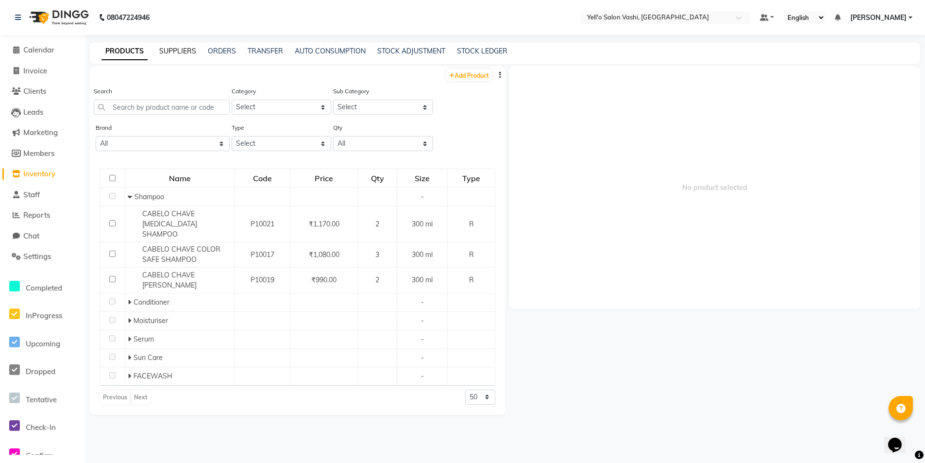
click at [166, 50] on link "SUPPLIERS" at bounding box center [177, 51] width 37 height 9
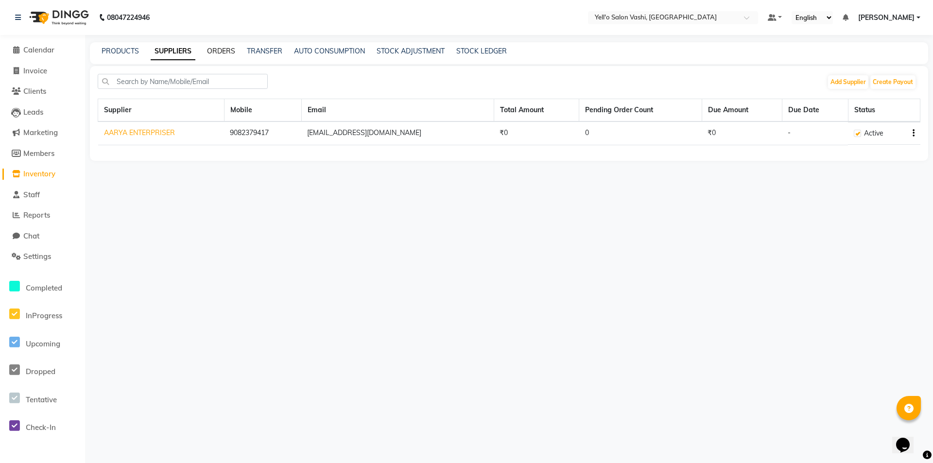
click at [214, 51] on link "ORDERS" at bounding box center [221, 51] width 28 height 9
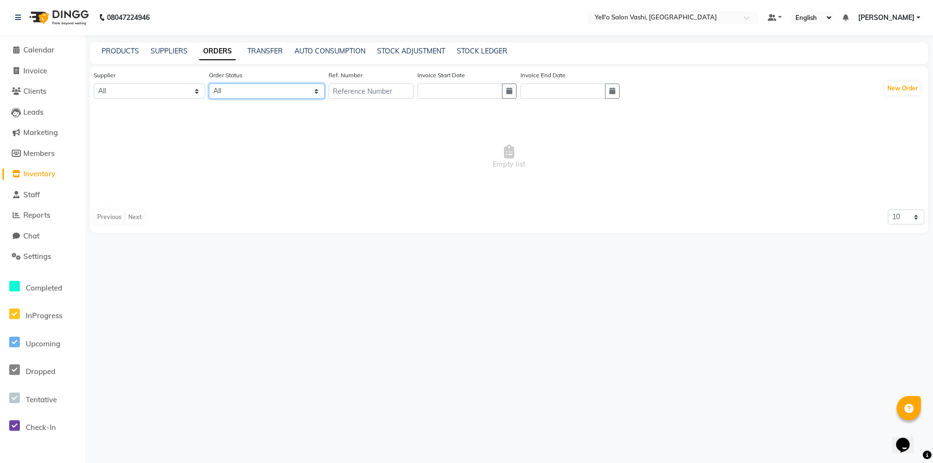
click at [242, 90] on select "All ORDERED PARTIAL-RECEIVED RECEIVED CANCELLED RETURNED" at bounding box center [267, 91] width 116 height 15
click at [130, 88] on select "All AARYA ENTERPRISER" at bounding box center [149, 91] width 111 height 15
select select "6050"
click at [94, 84] on select "All AARYA ENTERPRISER" at bounding box center [149, 91] width 111 height 15
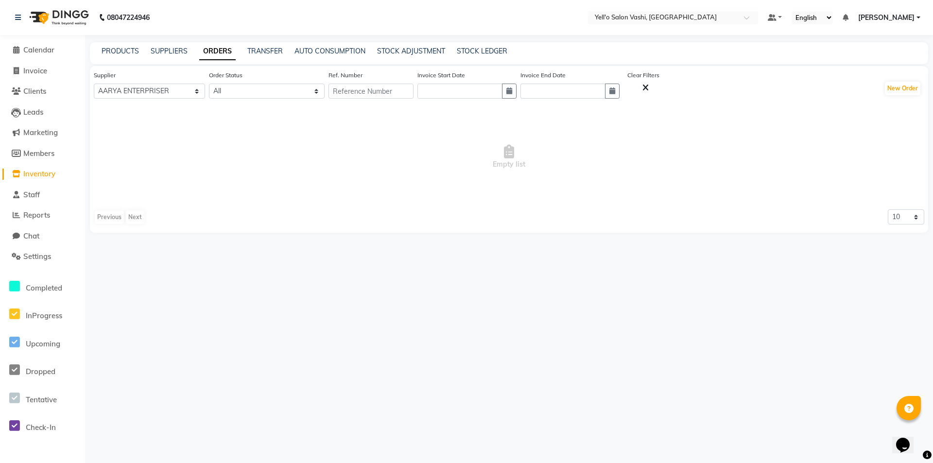
click at [249, 104] on div "Order Status All ORDERED PARTIAL-RECEIVED RECEIVED CANCELLED RETURNED" at bounding box center [267, 88] width 116 height 36
click at [264, 94] on select "All ORDERED PARTIAL-RECEIVED RECEIVED CANCELLED RETURNED" at bounding box center [267, 91] width 116 height 15
click at [172, 131] on span "Empty list" at bounding box center [509, 156] width 830 height 97
click at [261, 91] on select "All ORDERED PARTIAL-RECEIVED RECEIVED CANCELLED RETURNED" at bounding box center [267, 91] width 116 height 15
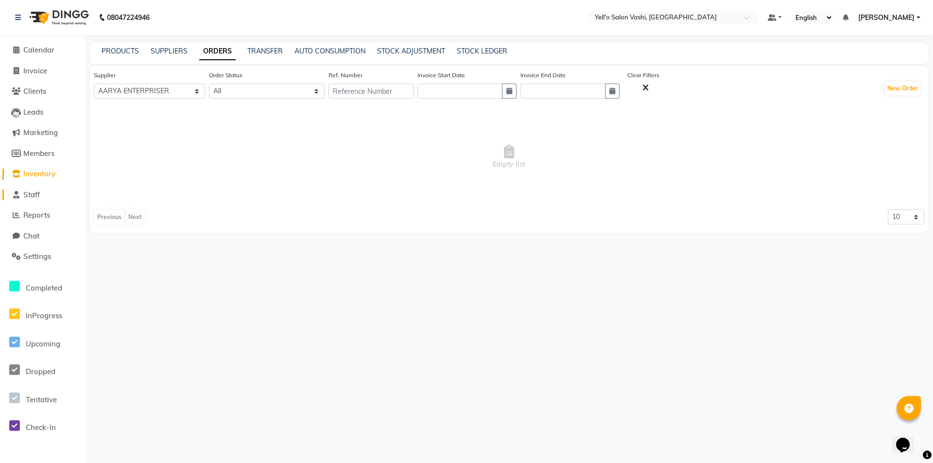
click at [35, 193] on span "Staff" at bounding box center [31, 194] width 17 height 9
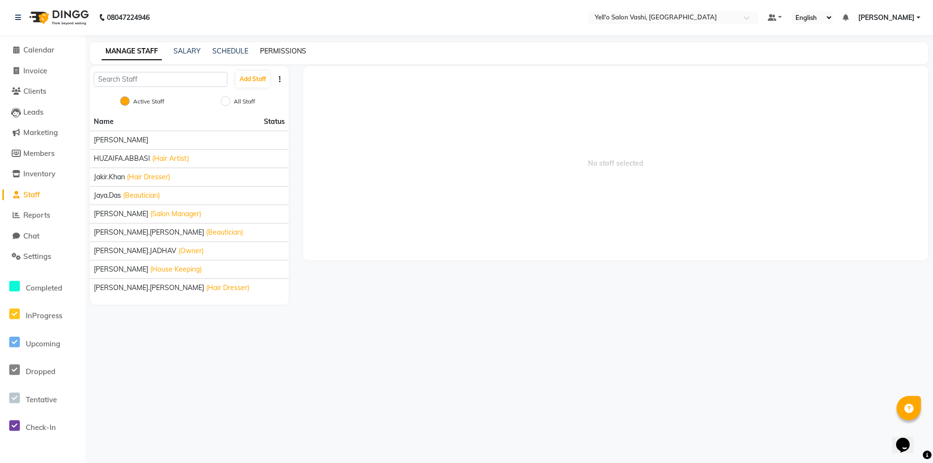
click at [279, 53] on link "PERMISSIONS" at bounding box center [283, 51] width 46 height 9
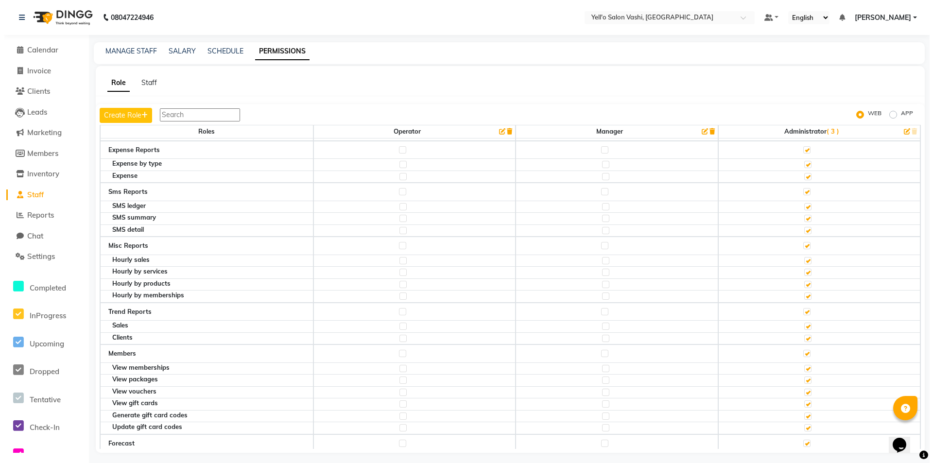
scroll to position [3081, 0]
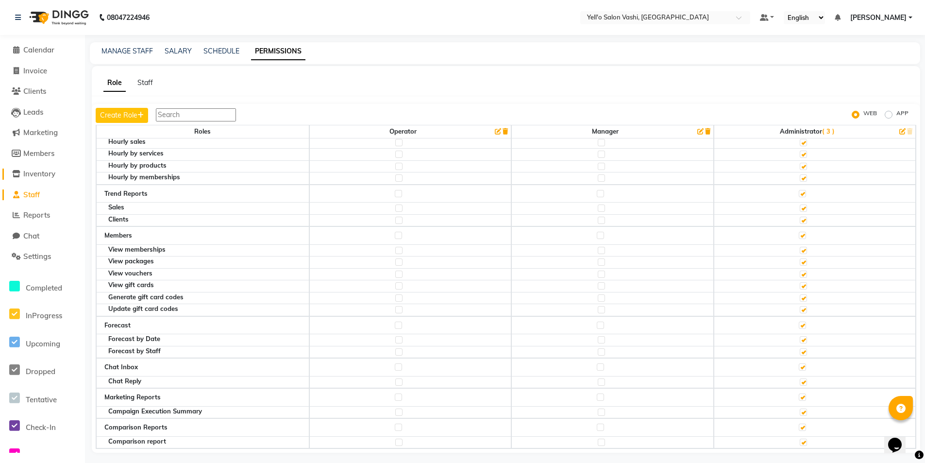
click at [51, 174] on span "Inventory" at bounding box center [39, 173] width 32 height 9
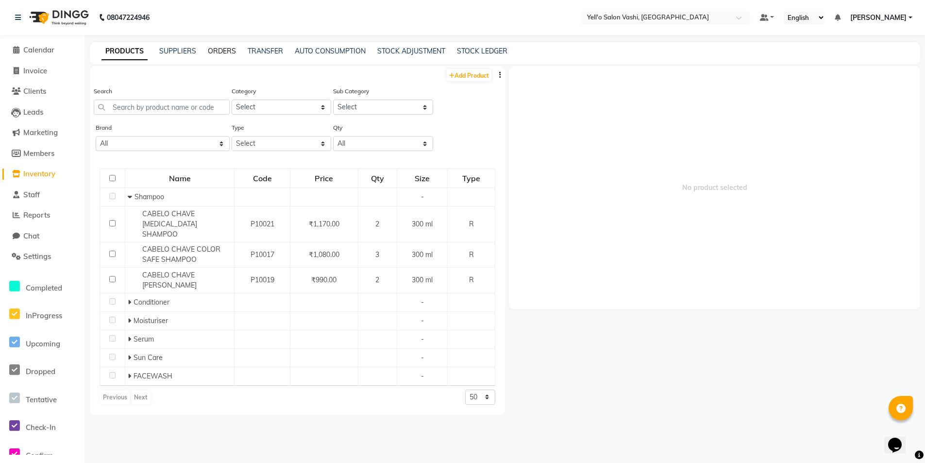
click at [224, 47] on link "ORDERS" at bounding box center [222, 51] width 28 height 9
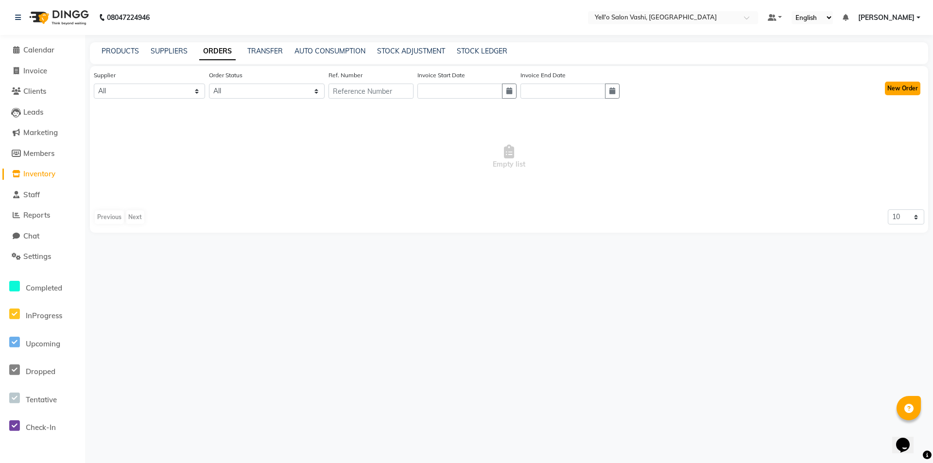
click at [899, 86] on button "New Order" at bounding box center [902, 89] width 35 height 14
select select "true"
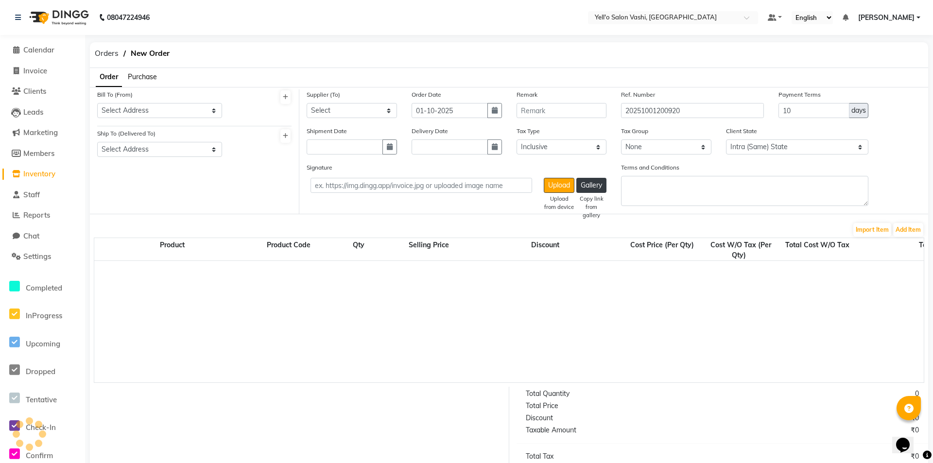
select select "4468"
click at [142, 108] on select "Select Address" at bounding box center [158, 110] width 123 height 15
click at [135, 79] on span "Purchase" at bounding box center [142, 76] width 29 height 9
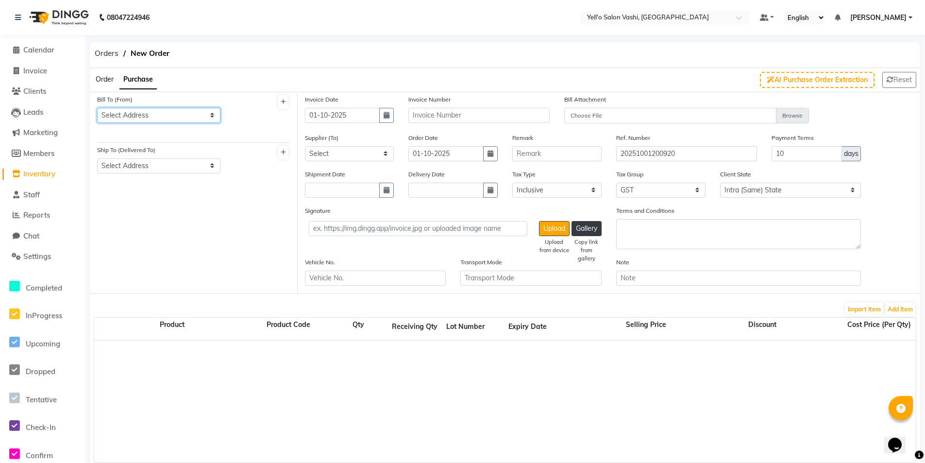
click at [149, 110] on select "Select Address" at bounding box center [158, 115] width 123 height 15
click at [97, 108] on select "Select Address" at bounding box center [158, 115] width 123 height 15
click at [113, 79] on span "Order" at bounding box center [105, 79] width 18 height 9
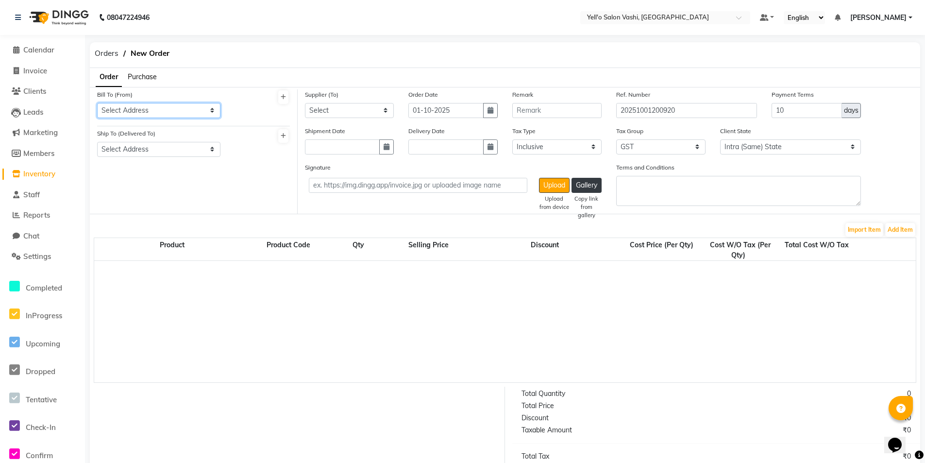
click at [154, 111] on select "Select Address" at bounding box center [158, 110] width 123 height 15
click at [153, 109] on select "Select Address" at bounding box center [158, 110] width 123 height 15
click at [122, 80] on li "Order" at bounding box center [109, 77] width 26 height 19
click at [148, 77] on span "Purchase" at bounding box center [142, 76] width 29 height 9
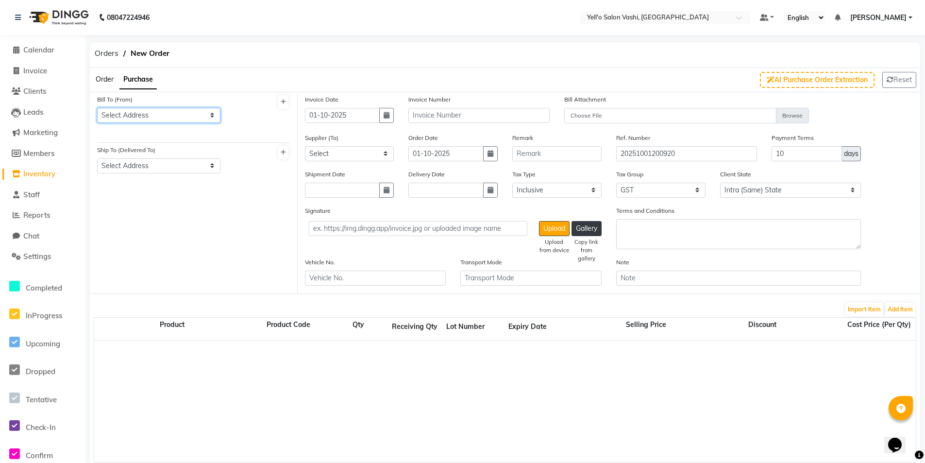
click at [151, 117] on select "Select Address" at bounding box center [158, 115] width 123 height 15
click at [46, 175] on span "Inventory" at bounding box center [39, 173] width 32 height 9
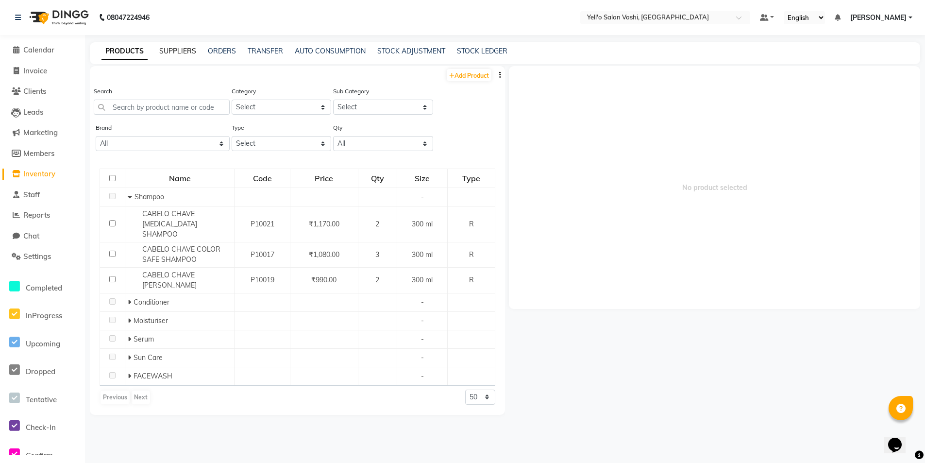
click at [175, 52] on link "SUPPLIERS" at bounding box center [177, 51] width 37 height 9
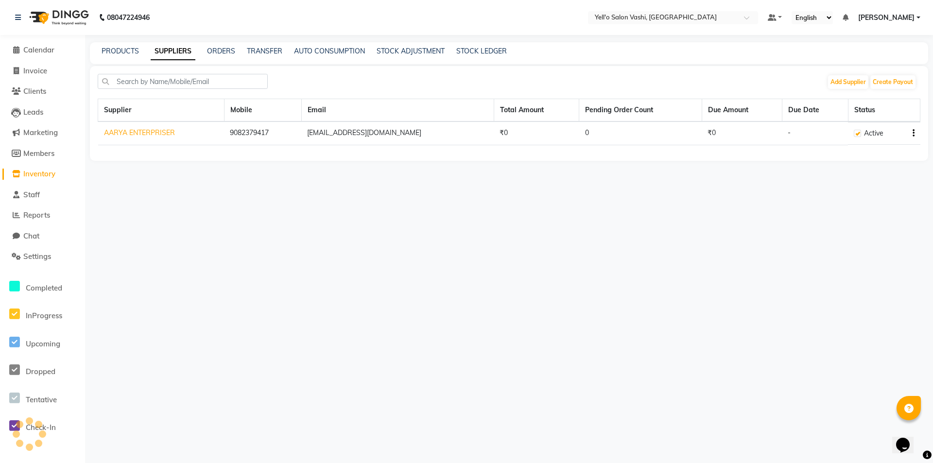
click at [912, 133] on icon "button" at bounding box center [913, 133] width 2 height 0
click at [870, 113] on div "Edit" at bounding box center [875, 115] width 48 height 12
select select "1"
select select "22"
select select "2707"
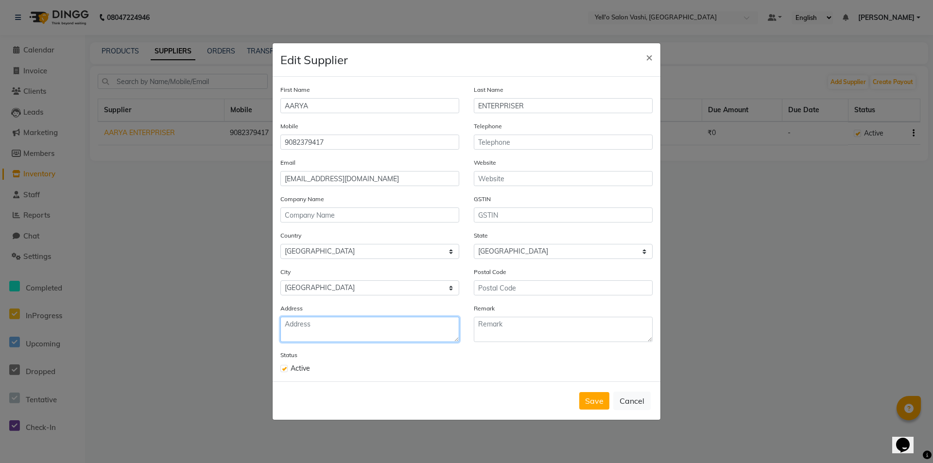
click at [352, 335] on textarea at bounding box center [369, 329] width 179 height 25
type textarea "[STREET_ADDRESS][PERSON_NAME] NEAR [GEOGRAPHIC_DATA] 410206"
click at [583, 408] on button "Save" at bounding box center [594, 400] width 30 height 17
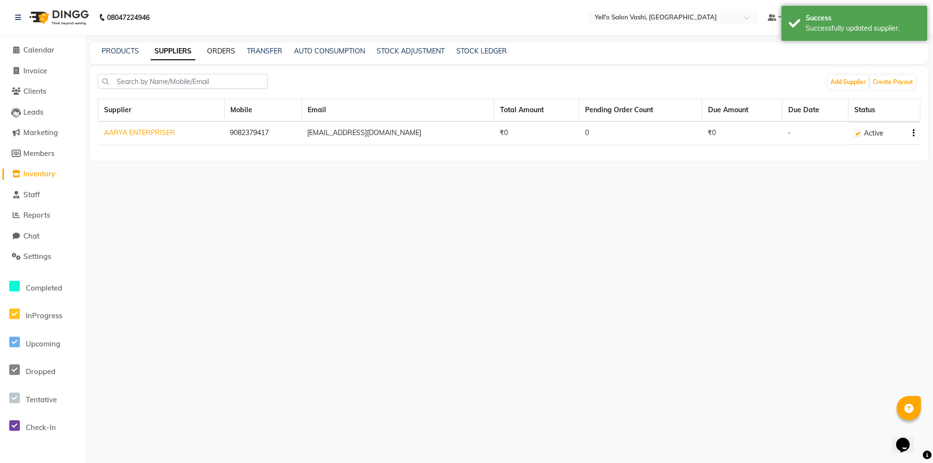
click at [220, 51] on link "ORDERS" at bounding box center [221, 51] width 28 height 9
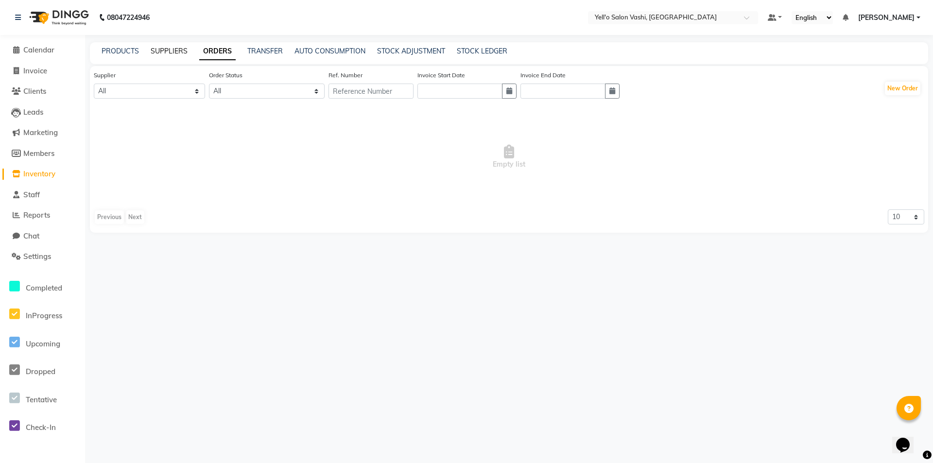
click at [157, 48] on link "SUPPLIERS" at bounding box center [169, 51] width 37 height 9
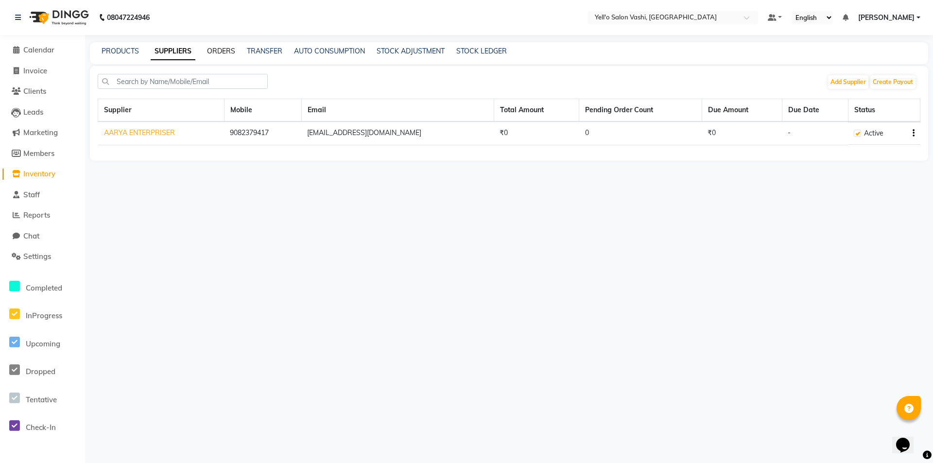
click at [216, 47] on link "ORDERS" at bounding box center [221, 51] width 28 height 9
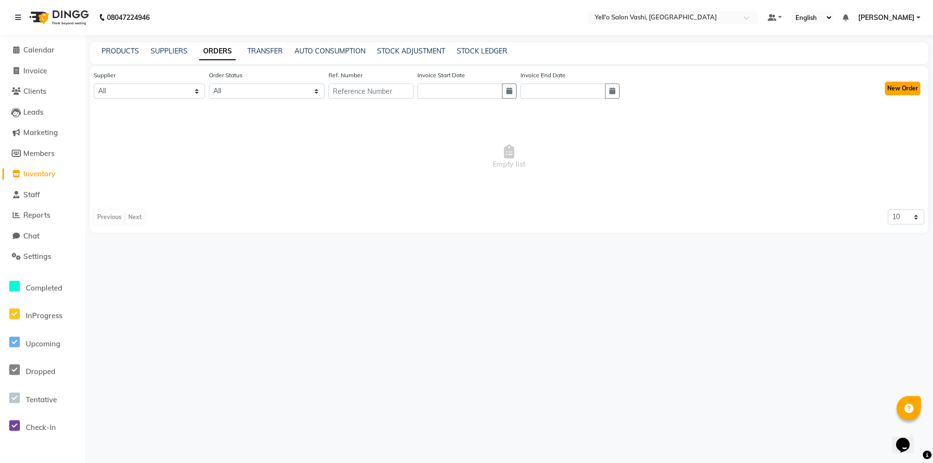
click at [906, 87] on button "New Order" at bounding box center [902, 89] width 35 height 14
select select "true"
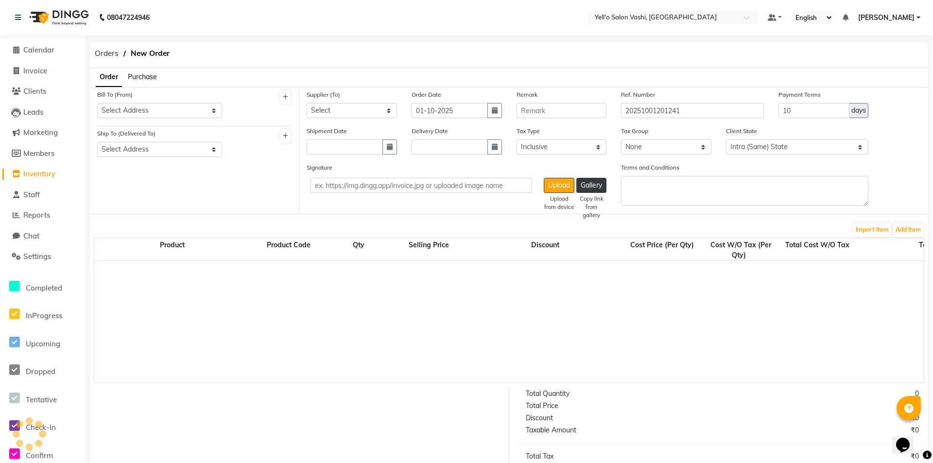
select select "4468"
click at [142, 78] on span "Purchase" at bounding box center [142, 76] width 29 height 9
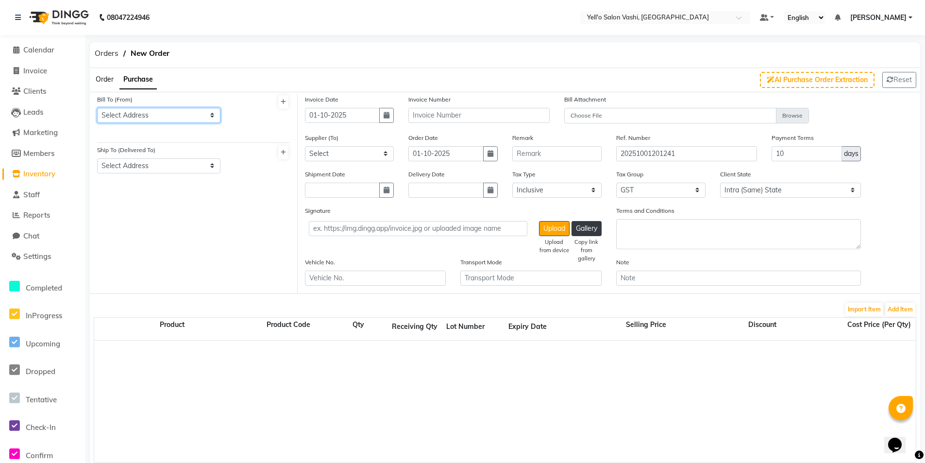
click at [154, 120] on select "Select Address" at bounding box center [158, 115] width 123 height 15
click at [138, 103] on div "Bill To (From) Select Address" at bounding box center [158, 108] width 123 height 29
click at [103, 82] on span "Order" at bounding box center [105, 79] width 18 height 9
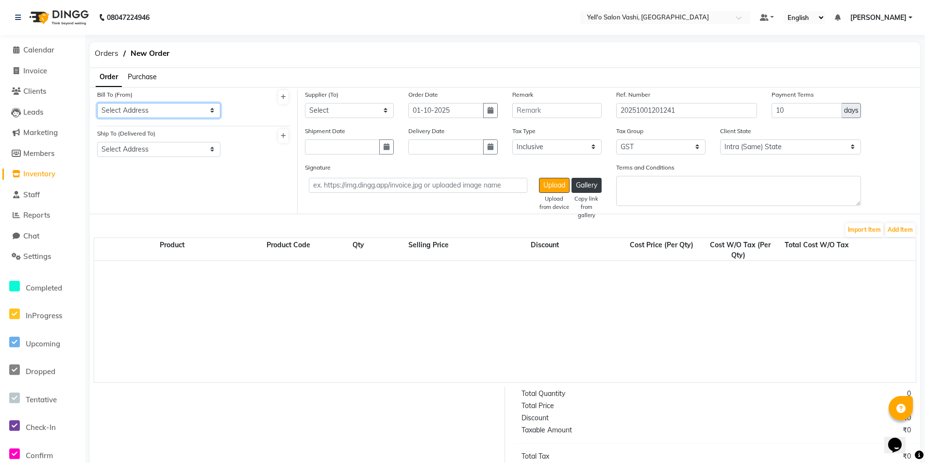
click at [119, 107] on select "Select Address" at bounding box center [158, 110] width 123 height 15
click at [97, 103] on select "Select Address" at bounding box center [158, 110] width 123 height 15
click at [138, 79] on span "Purchase" at bounding box center [142, 76] width 29 height 9
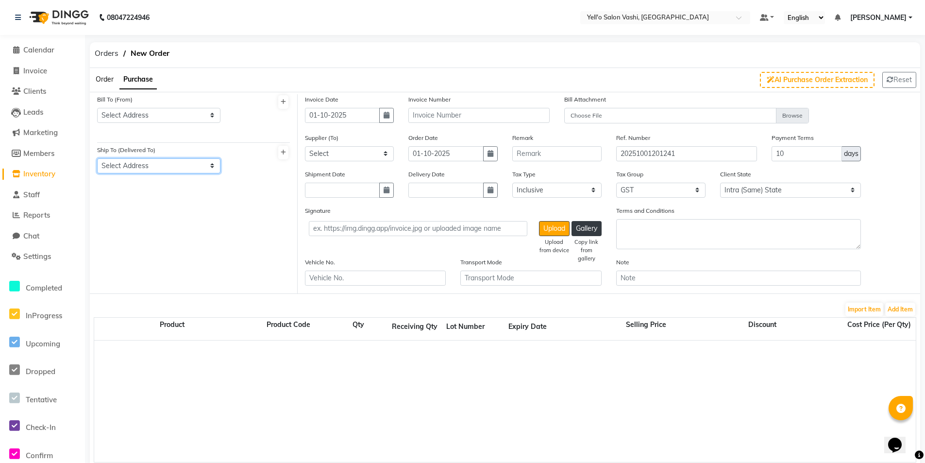
click at [178, 167] on select "Select Address" at bounding box center [158, 165] width 123 height 15
click at [97, 158] on select "Select Address" at bounding box center [158, 165] width 123 height 15
click at [150, 116] on select "Select Address" at bounding box center [158, 115] width 123 height 15
click at [150, 115] on select "Select Address" at bounding box center [158, 115] width 123 height 15
click at [124, 114] on select "Select Address" at bounding box center [158, 115] width 123 height 15
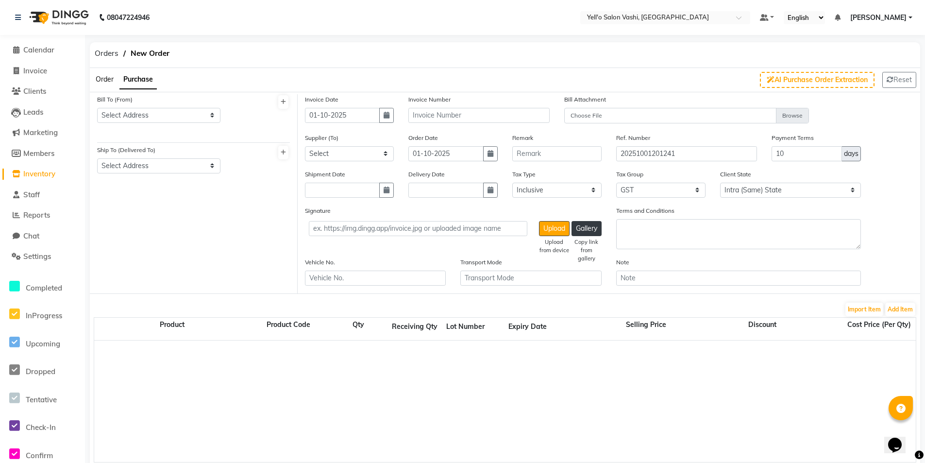
click at [104, 81] on span "Order" at bounding box center [105, 79] width 18 height 9
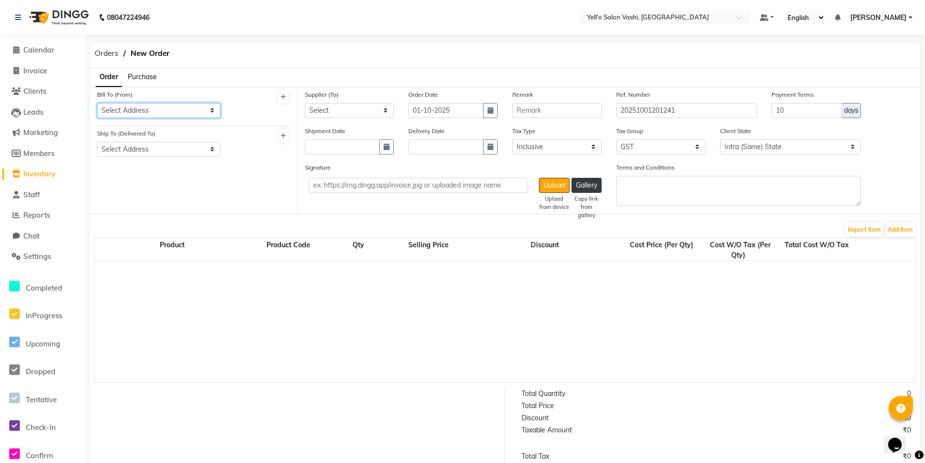
click at [194, 110] on select "Select Address" at bounding box center [158, 110] width 123 height 15
click at [327, 112] on select "Select AARYA ENTERPRISER" at bounding box center [349, 110] width 89 height 15
select select "6050"
click at [305, 103] on select "Select AARYA ENTERPRISER" at bounding box center [349, 110] width 89 height 15
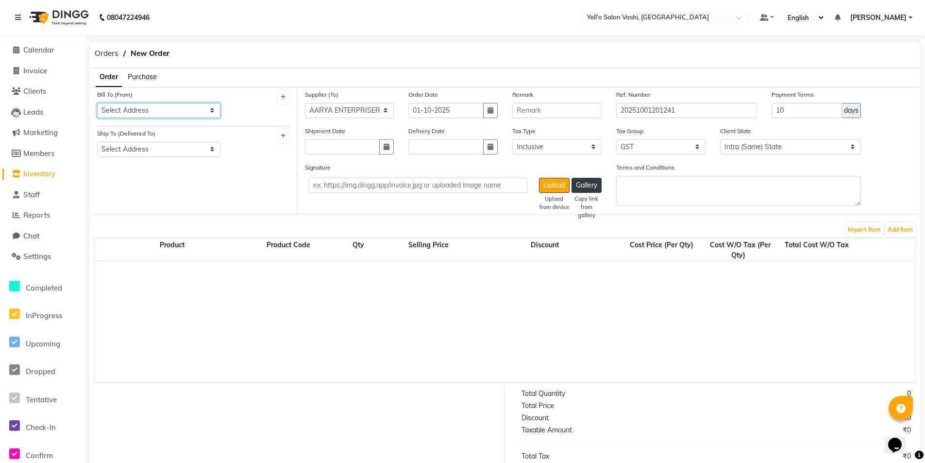
click at [164, 113] on select "Select Address" at bounding box center [158, 110] width 123 height 15
click at [97, 103] on select "Select Address" at bounding box center [158, 110] width 123 height 15
click at [283, 99] on icon at bounding box center [283, 97] width 5 height 6
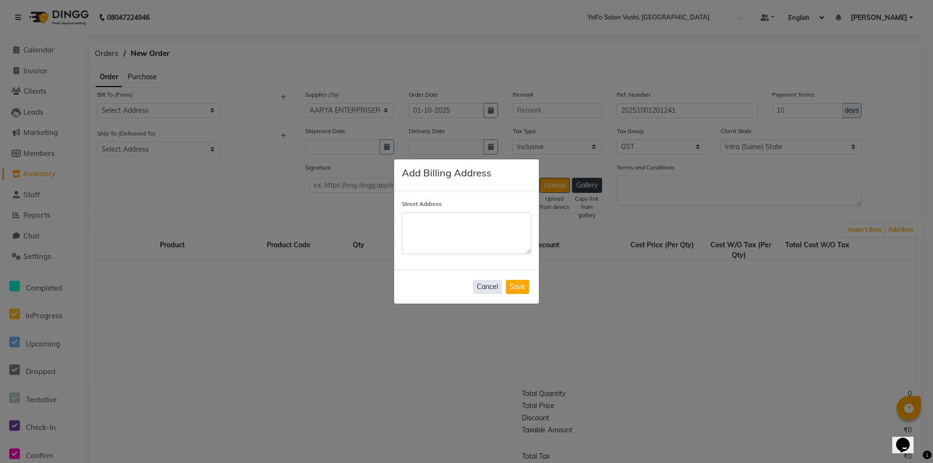
click at [485, 286] on button "Cancel" at bounding box center [487, 287] width 29 height 14
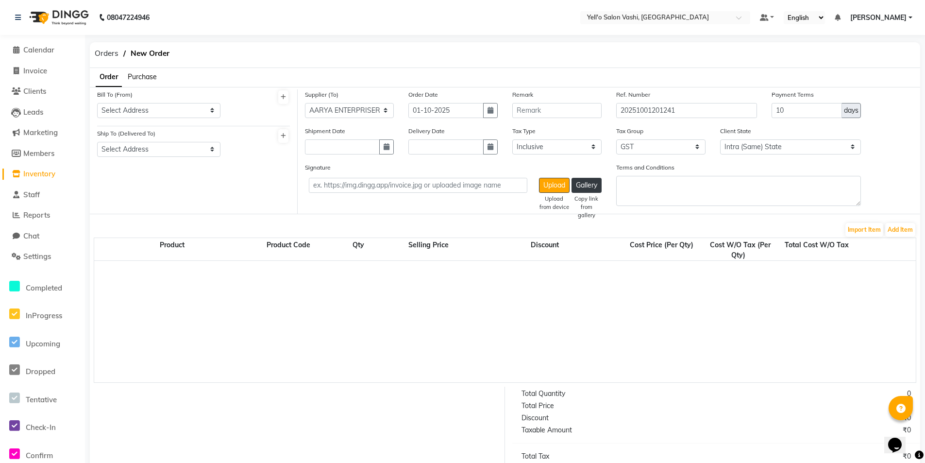
click at [42, 175] on span "Inventory" at bounding box center [39, 173] width 32 height 9
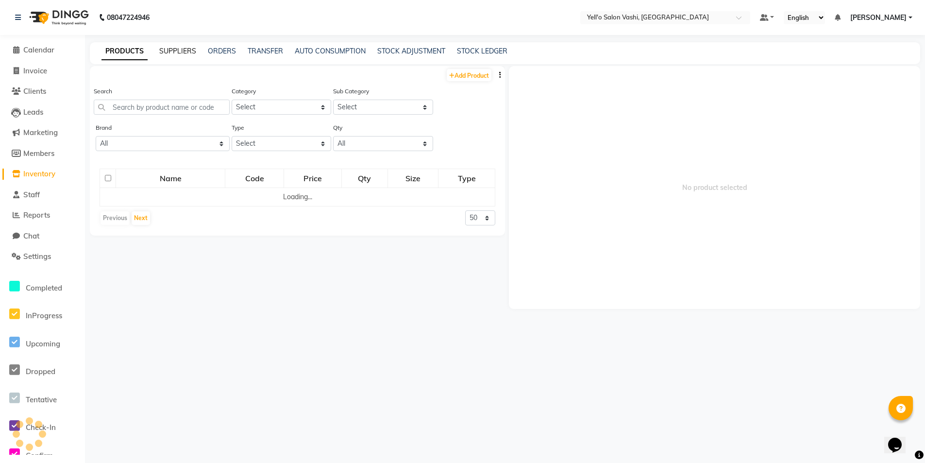
click at [176, 52] on link "SUPPLIERS" at bounding box center [177, 51] width 37 height 9
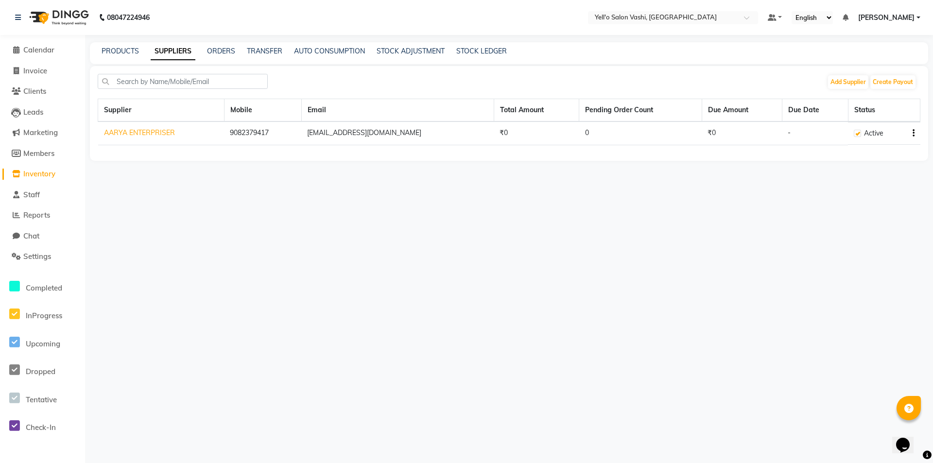
click at [916, 134] on td "Active" at bounding box center [884, 133] width 72 height 23
click at [914, 134] on icon "button" at bounding box center [913, 133] width 2 height 0
click at [866, 114] on div "Edit" at bounding box center [875, 115] width 48 height 12
select select "1"
select select "22"
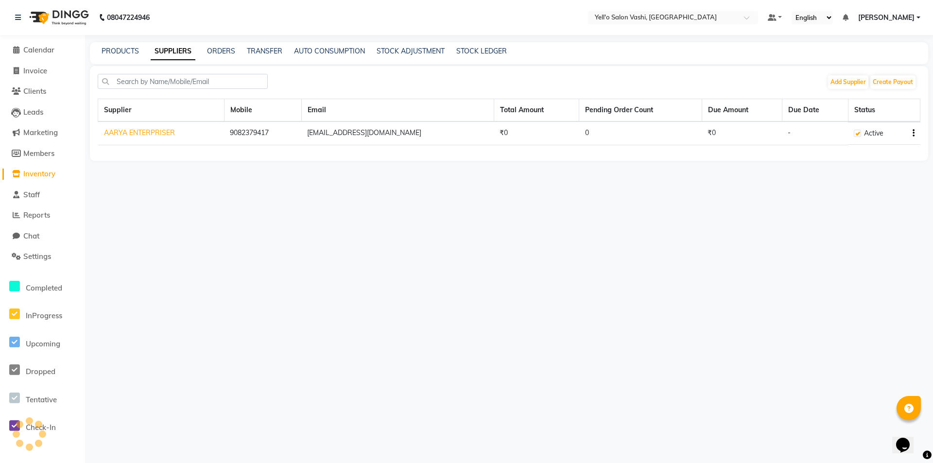
select select "2707"
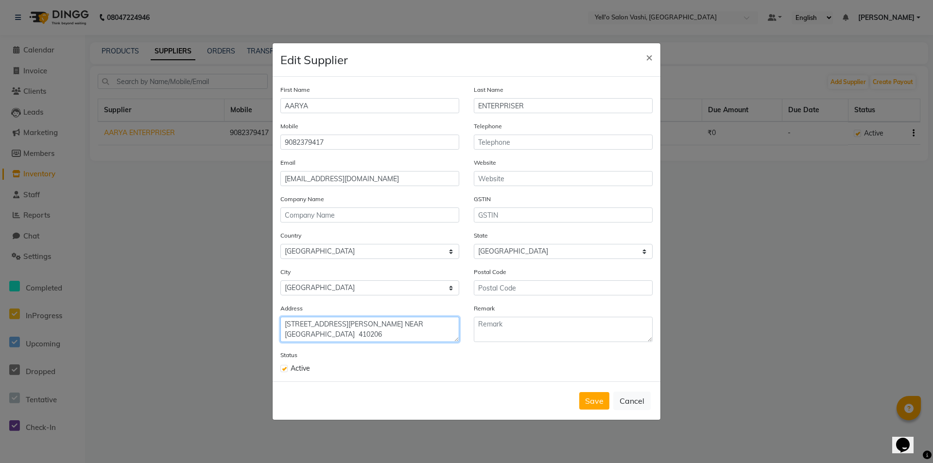
click at [283, 324] on textarea "[STREET_ADDRESS][PERSON_NAME] NEAR [GEOGRAPHIC_DATA] 410206" at bounding box center [369, 329] width 179 height 25
drag, startPoint x: 283, startPoint y: 324, endPoint x: 335, endPoint y: 328, distance: 52.6
click at [335, 328] on textarea "[STREET_ADDRESS][PERSON_NAME] NEAR [GEOGRAPHIC_DATA] 410206" at bounding box center [369, 329] width 179 height 25
click at [648, 57] on span "×" at bounding box center [649, 57] width 7 height 15
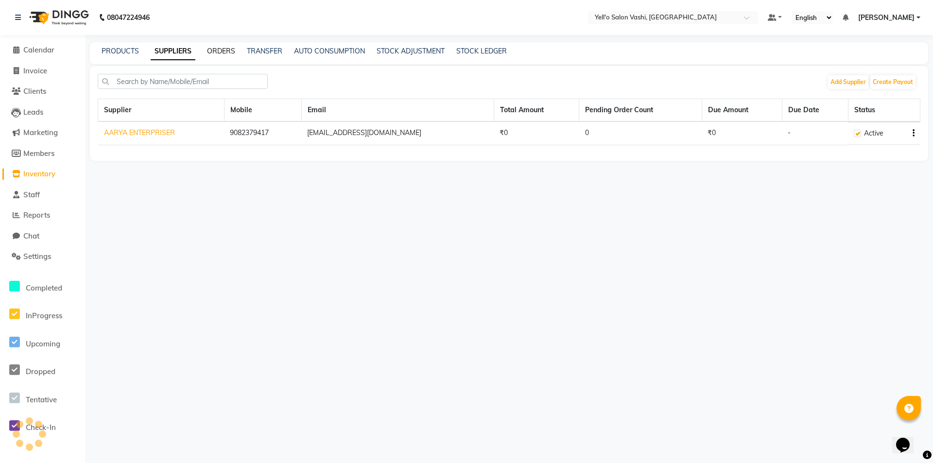
click at [223, 48] on link "ORDERS" at bounding box center [221, 51] width 28 height 9
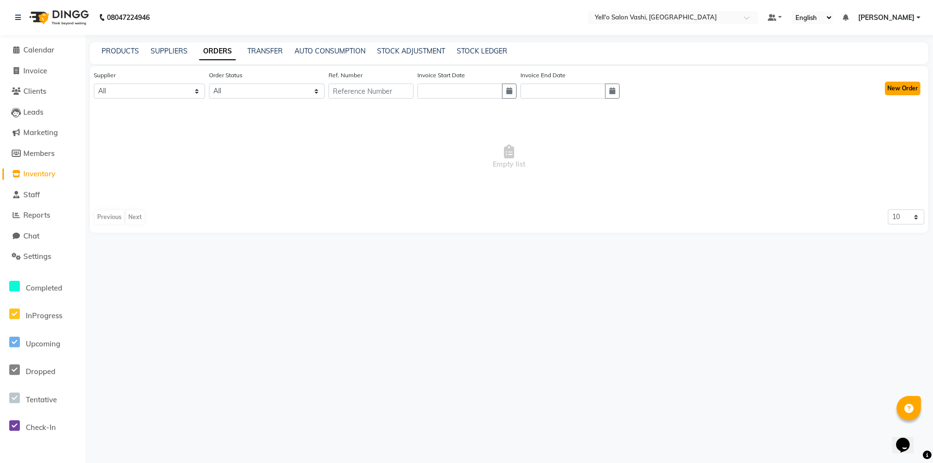
click at [914, 88] on button "New Order" at bounding box center [902, 89] width 35 height 14
select select "true"
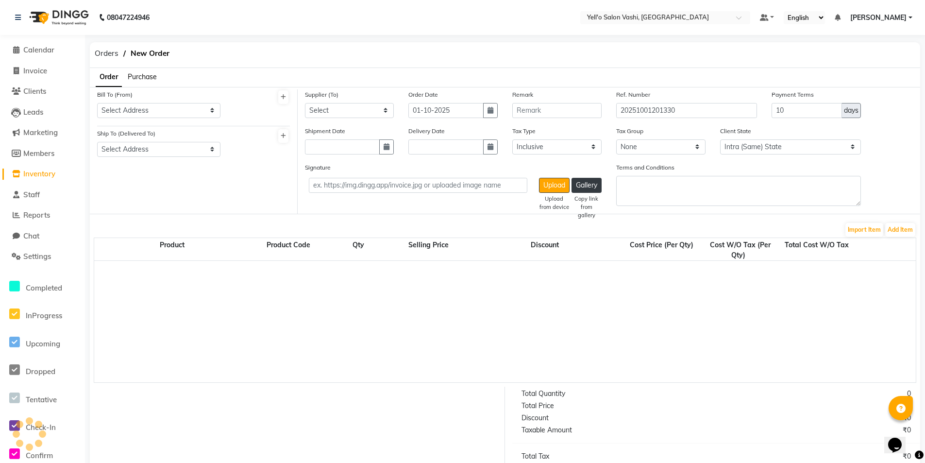
select select "4468"
click at [165, 116] on select "Select Address" at bounding box center [158, 110] width 123 height 15
click at [284, 97] on icon at bounding box center [283, 97] width 5 height 6
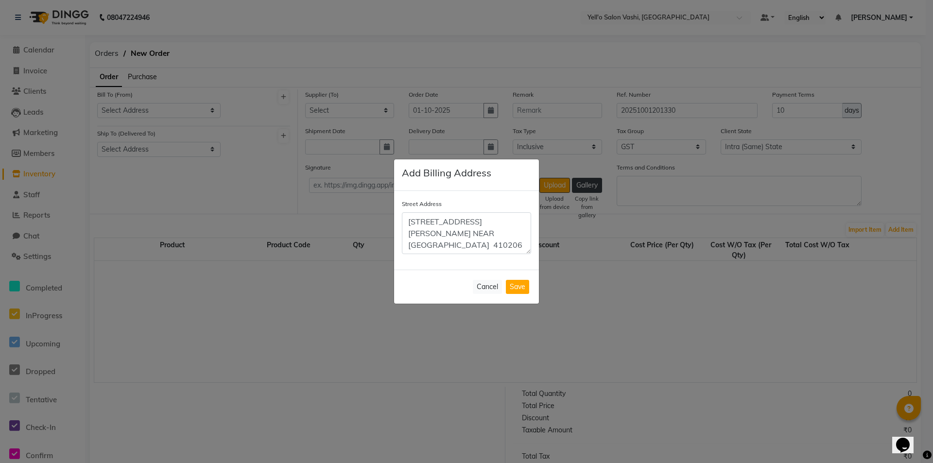
scroll to position [8, 0]
type textarea "[STREET_ADDRESS][PERSON_NAME] NEAR [GEOGRAPHIC_DATA] 410206"
click at [512, 286] on button "Save" at bounding box center [517, 287] width 23 height 14
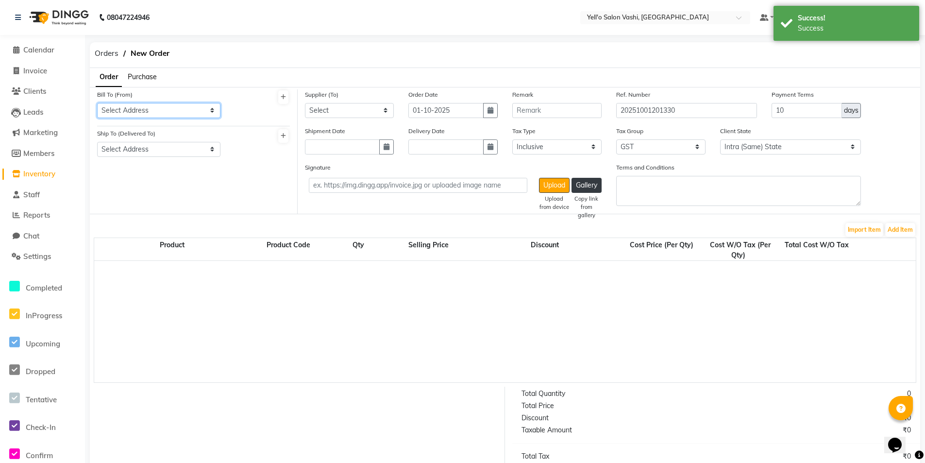
click at [172, 109] on select "Select Address [STREET_ADDRESS][PERSON_NAME]" at bounding box center [158, 110] width 123 height 15
select select "1794"
click at [97, 103] on select "Select Address [STREET_ADDRESS][PERSON_NAME]" at bounding box center [158, 110] width 123 height 15
click at [371, 104] on select "Select AARYA ENTERPRISER" at bounding box center [349, 110] width 89 height 15
select select "6050"
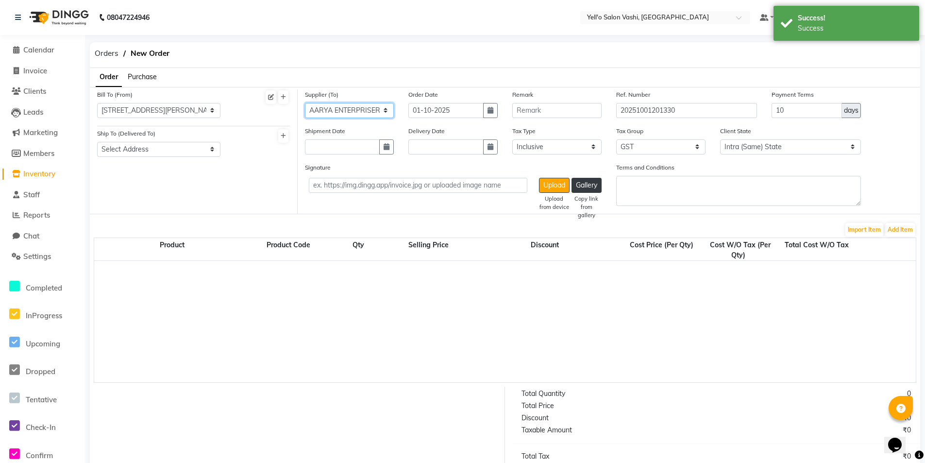
click at [305, 103] on select "Select AARYA ENTERPRISER" at bounding box center [349, 110] width 89 height 15
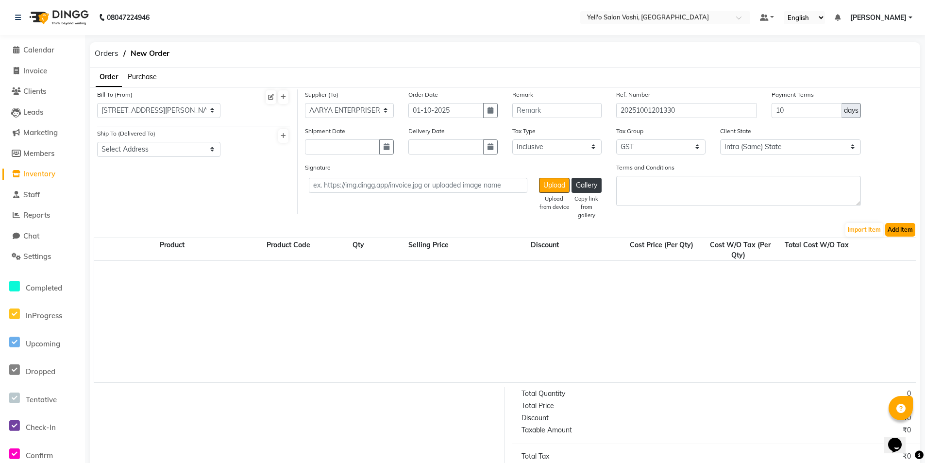
click at [897, 229] on button "Add Item" at bounding box center [901, 230] width 30 height 14
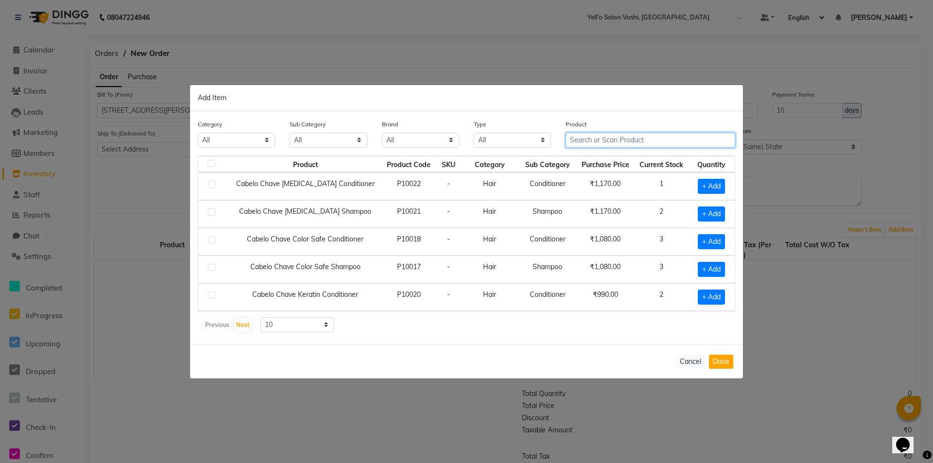
click at [604, 147] on input "text" at bounding box center [650, 140] width 170 height 15
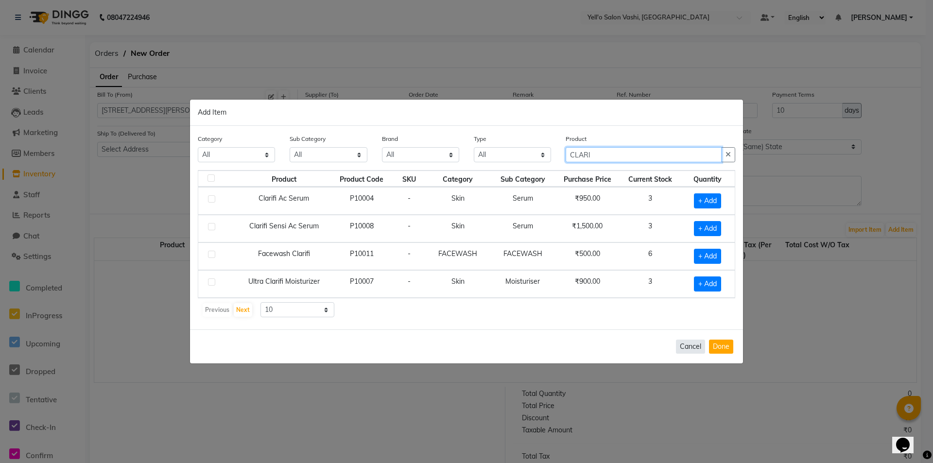
type input "CLARI"
click at [692, 343] on button "Cancel" at bounding box center [690, 347] width 29 height 14
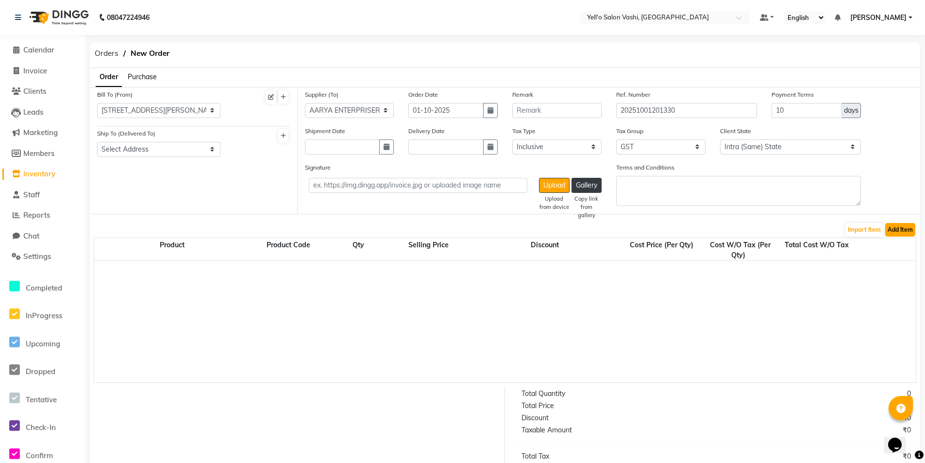
click at [904, 225] on button "Add Item" at bounding box center [901, 230] width 30 height 14
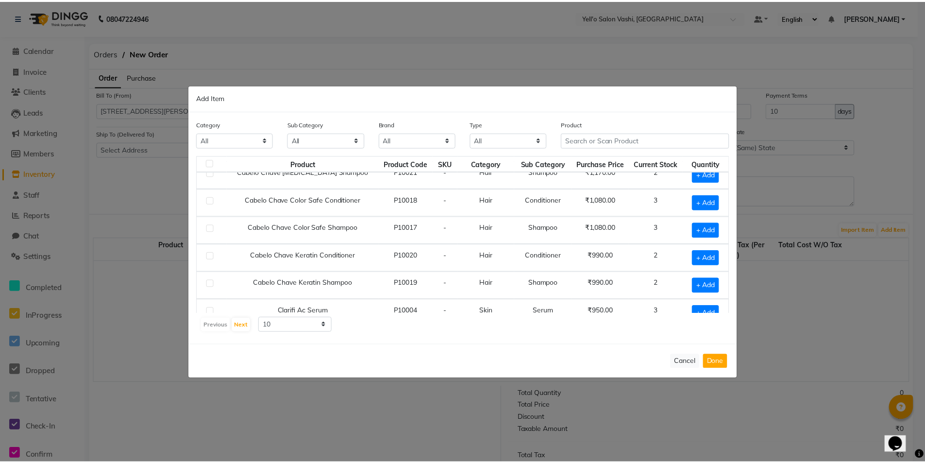
scroll to position [0, 0]
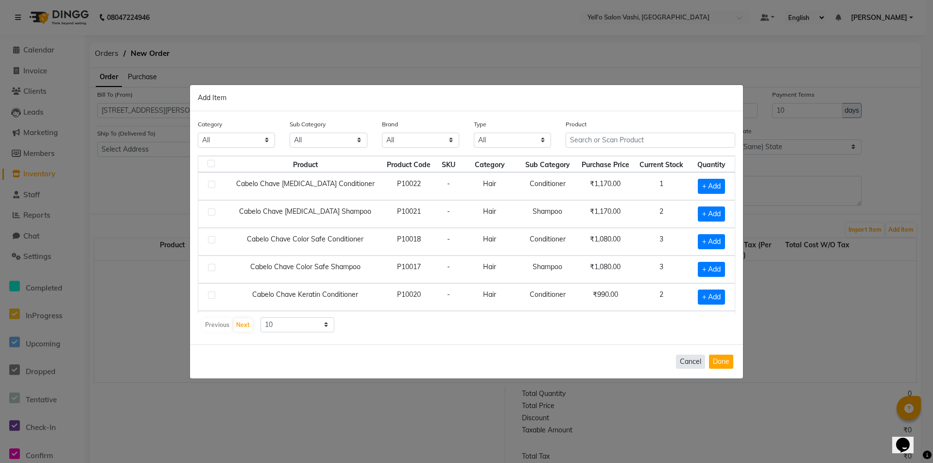
click at [686, 361] on button "Cancel" at bounding box center [690, 362] width 29 height 14
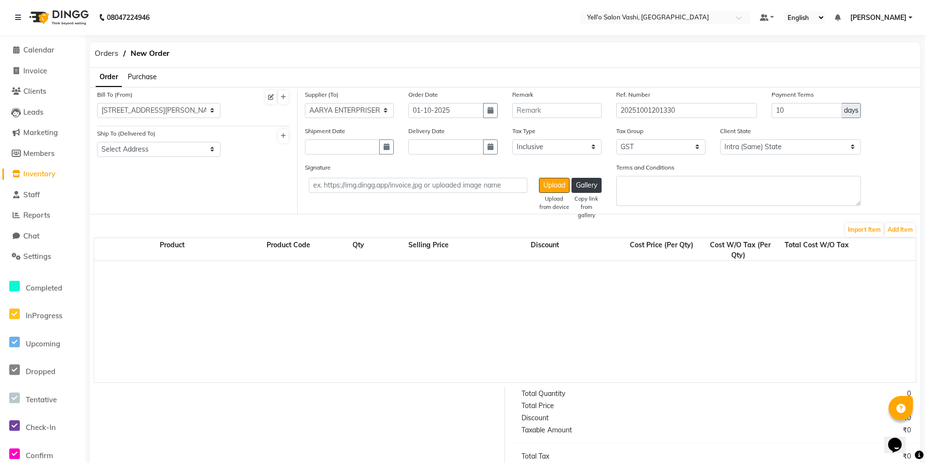
click at [43, 175] on span "Inventory" at bounding box center [39, 173] width 32 height 9
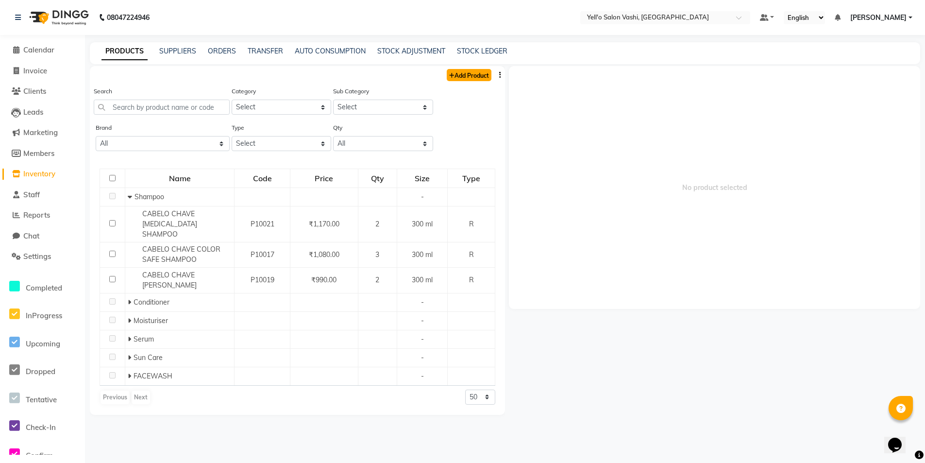
click at [473, 71] on link "Add Product" at bounding box center [469, 75] width 45 height 12
select select "true"
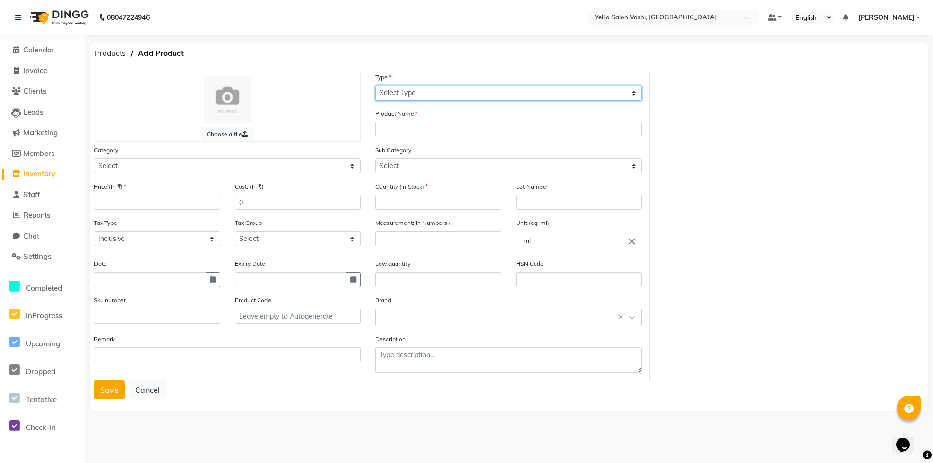
click at [475, 96] on select "Select Type Both Retail Consumable" at bounding box center [508, 92] width 267 height 15
select select "R"
click at [375, 85] on select "Select Type Both Retail Consumable" at bounding box center [508, 92] width 267 height 15
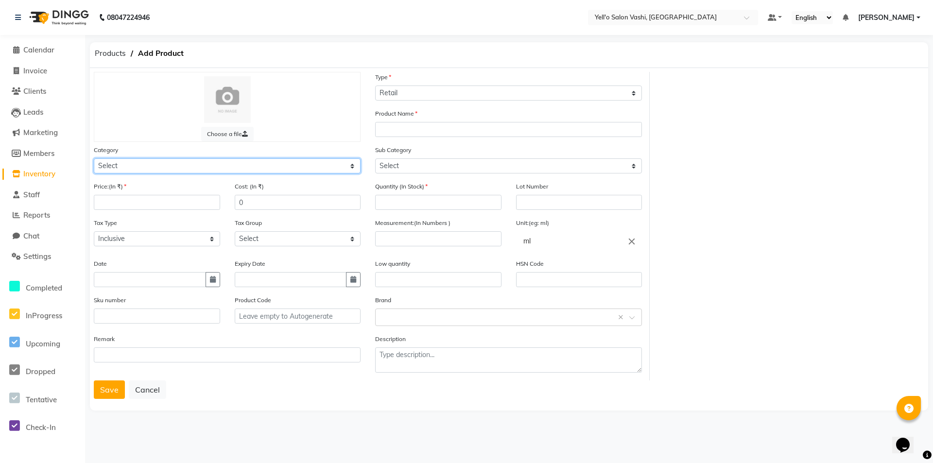
click at [215, 159] on select "Select Hair Skin Makeup Personal Care Appliances [PERSON_NAME] Waxing Disposabl…" at bounding box center [227, 165] width 267 height 15
select select "1820801150"
click at [94, 158] on select "Select Hair Skin Makeup Personal Care Appliances [PERSON_NAME] Waxing Disposabl…" at bounding box center [227, 165] width 267 height 15
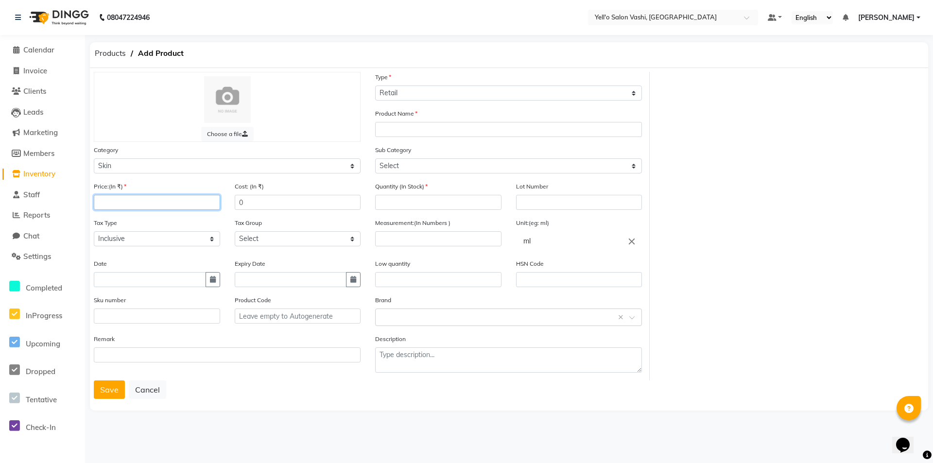
click at [213, 206] on input "number" at bounding box center [157, 202] width 126 height 15
type input "1750"
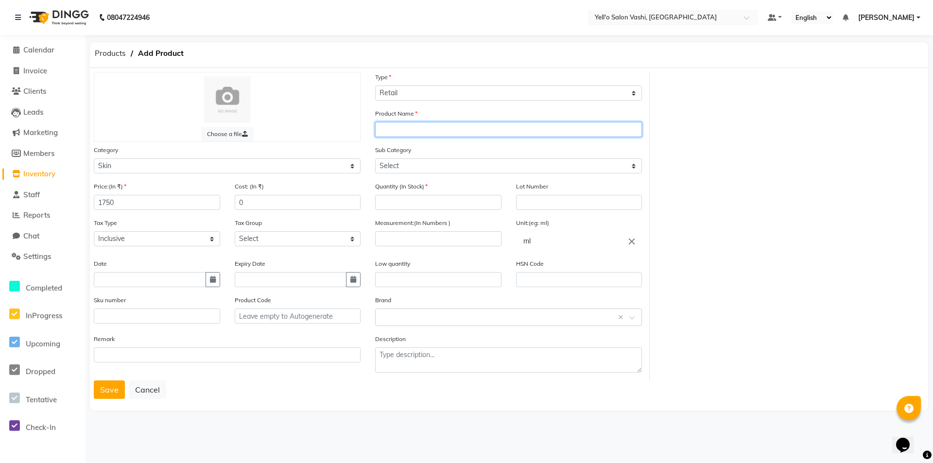
click at [425, 128] on input "text" at bounding box center [508, 129] width 267 height 15
type input "CLARIFI SKAR SERUM"
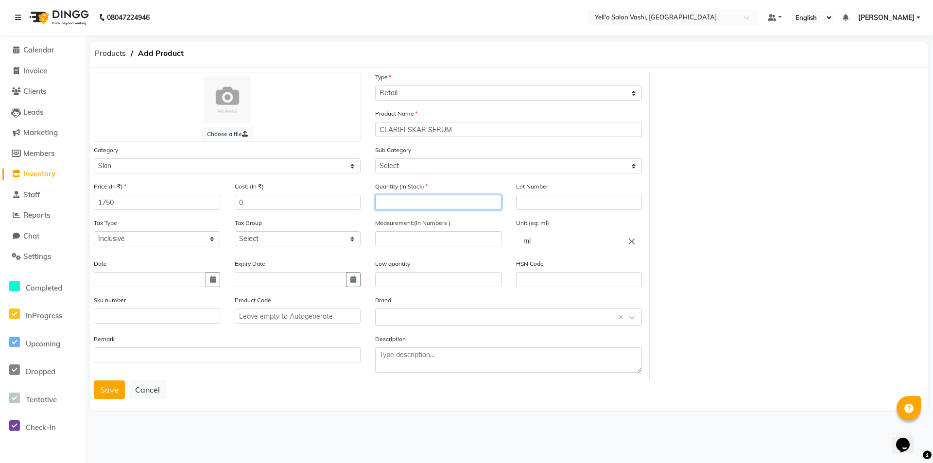
click at [447, 201] on input "number" at bounding box center [438, 202] width 126 height 15
type input "3"
click at [444, 243] on input "number" at bounding box center [438, 238] width 126 height 15
type input "30"
click at [481, 284] on input "text" at bounding box center [438, 279] width 126 height 15
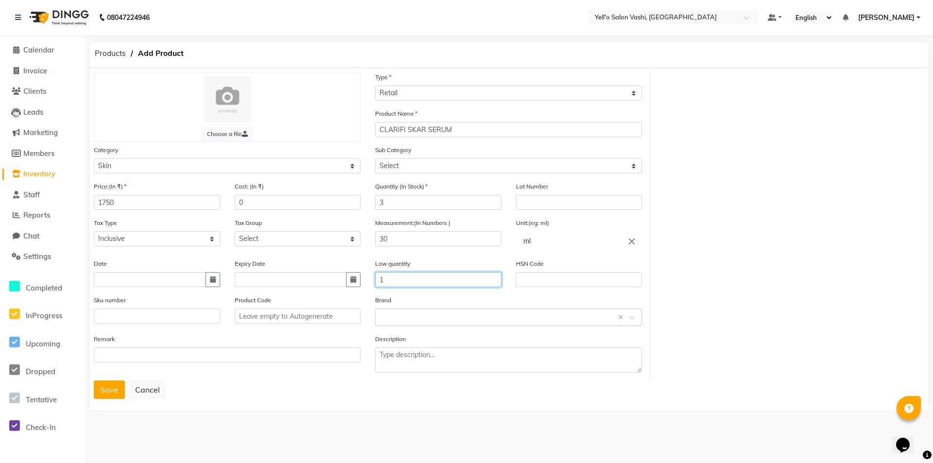
type input "1"
click at [396, 313] on input "text" at bounding box center [498, 316] width 237 height 10
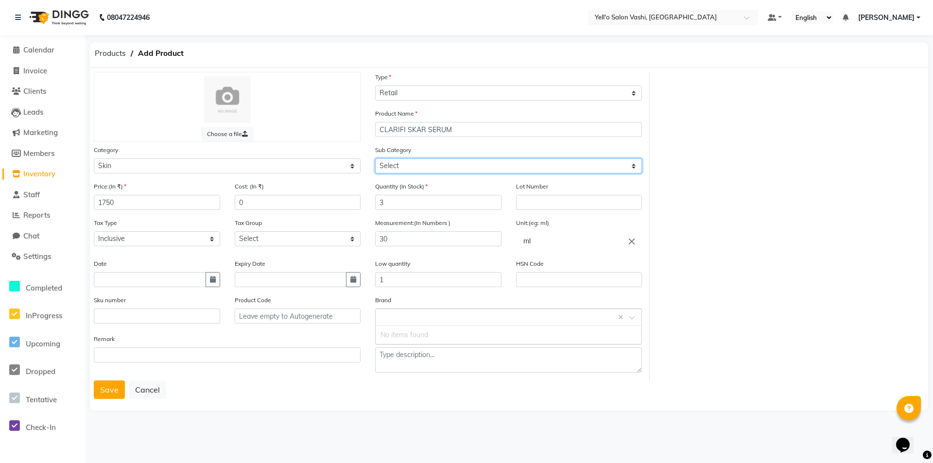
click at [460, 165] on select "Select Cleanser Facial Moisturiser Serum Toner Sun Care Masks Lip Care Eye Care…" at bounding box center [508, 165] width 267 height 15
select select "1820801154"
click at [375, 158] on select "Select Cleanser Facial Moisturiser Serum Toner Sun Care Masks Lip Care Eye Care…" at bounding box center [508, 165] width 267 height 15
click at [111, 393] on button "Save" at bounding box center [109, 389] width 31 height 18
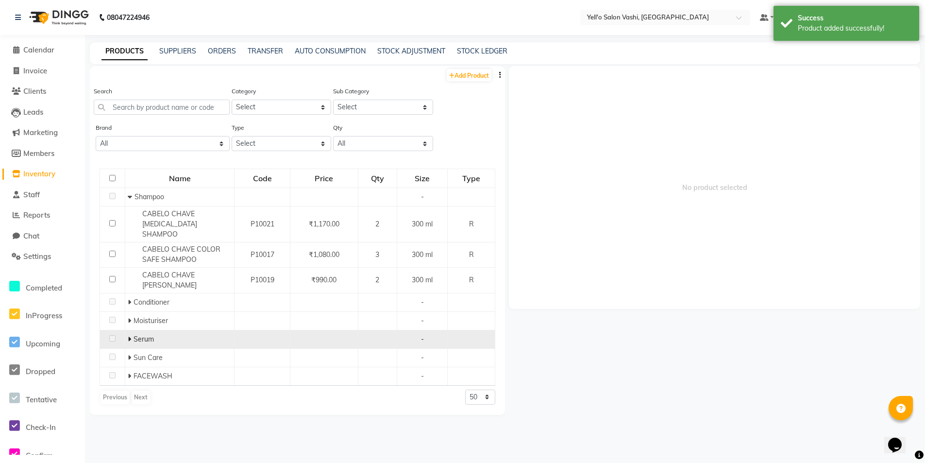
click at [168, 334] on div "Serum" at bounding box center [180, 339] width 104 height 10
click at [107, 330] on td at bounding box center [112, 339] width 25 height 18
click at [131, 335] on span at bounding box center [131, 339] width 6 height 9
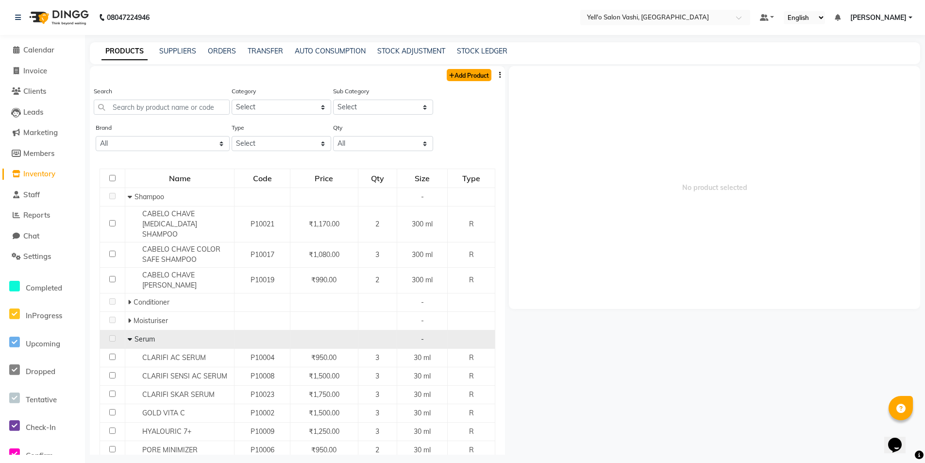
click at [452, 76] on link "Add Product" at bounding box center [469, 75] width 45 height 12
select select "true"
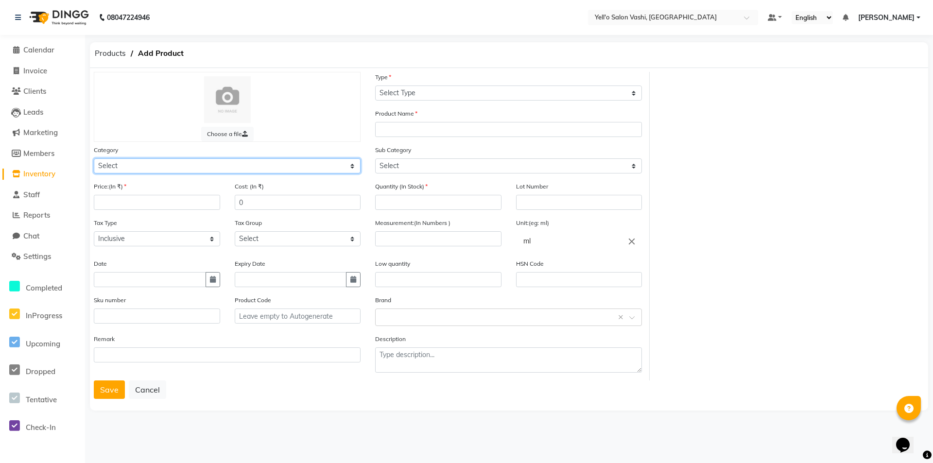
click at [236, 164] on select "Select Hair Skin Makeup Personal Care Appliances [PERSON_NAME] Waxing Disposabl…" at bounding box center [227, 165] width 267 height 15
select select "1820801150"
click at [94, 158] on select "Select Hair Skin Makeup Personal Care Appliances [PERSON_NAME] Waxing Disposabl…" at bounding box center [227, 165] width 267 height 15
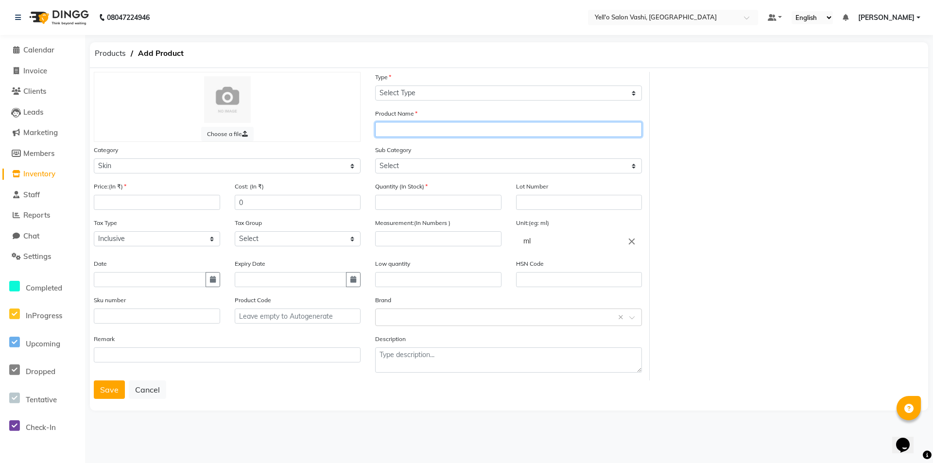
click at [448, 123] on input "text" at bounding box center [508, 129] width 267 height 15
type input "OIL CONTROL RADIANCE SERUM"
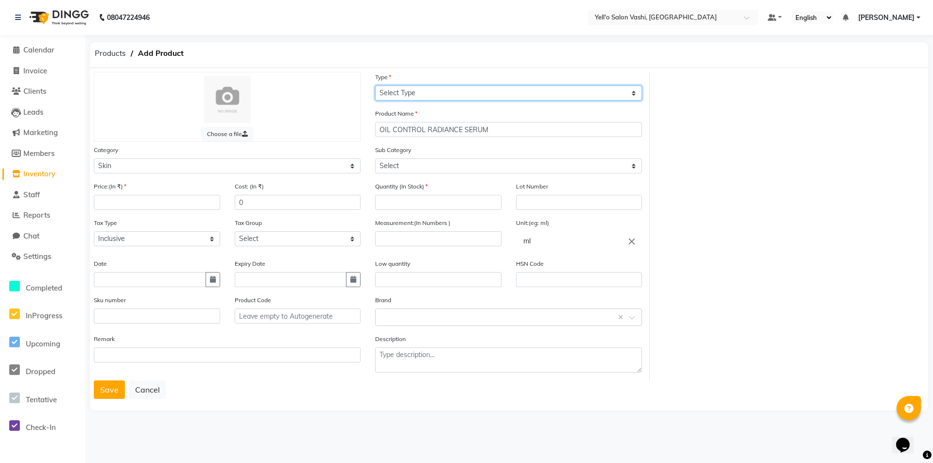
click at [450, 98] on select "Select Type Both Retail Consumable" at bounding box center [508, 92] width 267 height 15
select select "R"
click at [375, 85] on select "Select Type Both Retail Consumable" at bounding box center [508, 92] width 267 height 15
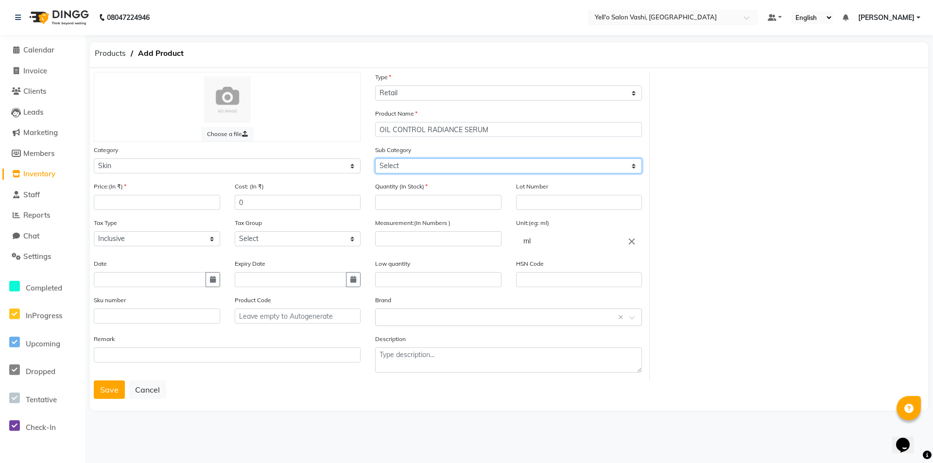
click at [443, 172] on select "Select Cleanser Facial Moisturiser Serum Toner Sun Care Masks Lip Care Eye Care…" at bounding box center [508, 165] width 267 height 15
select select "1820801154"
click at [375, 158] on select "Select Cleanser Facial Moisturiser Serum Toner Sun Care Masks Lip Care Eye Care…" at bounding box center [508, 165] width 267 height 15
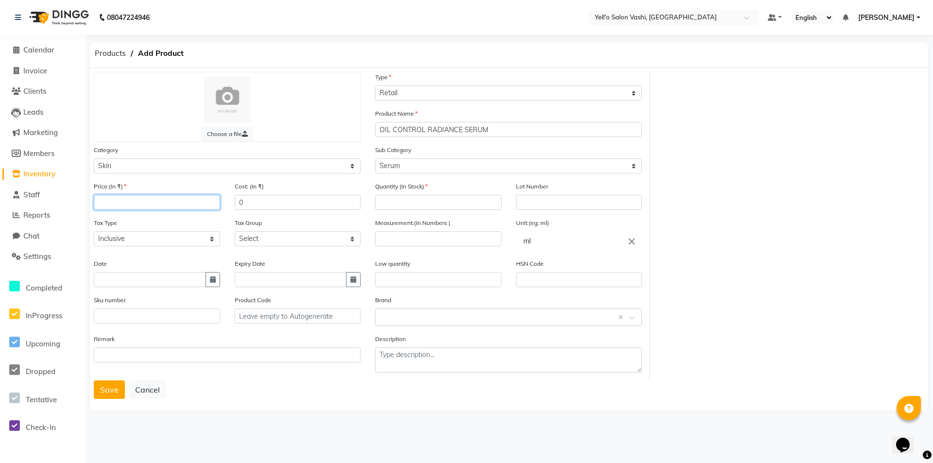
click at [185, 197] on input "number" at bounding box center [157, 202] width 126 height 15
type input "1500"
click at [445, 205] on input "number" at bounding box center [438, 202] width 126 height 15
type input "1"
click at [446, 236] on input "number" at bounding box center [438, 238] width 126 height 15
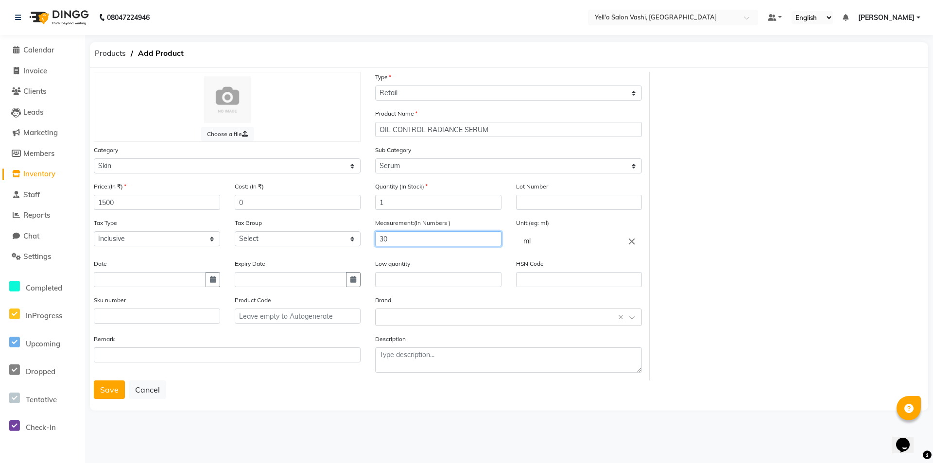
type input "30"
click at [442, 281] on input "text" at bounding box center [438, 279] width 126 height 15
type input "1"
click at [109, 393] on button "Save" at bounding box center [109, 389] width 31 height 18
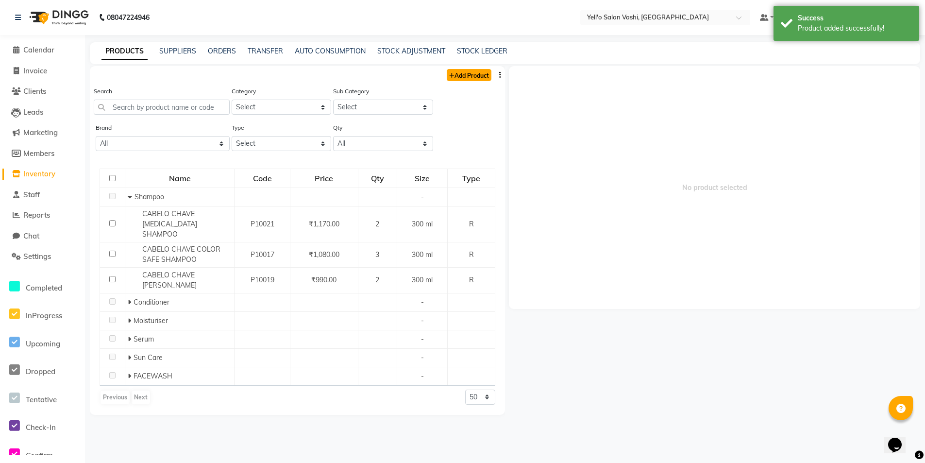
click at [467, 73] on link "Add Product" at bounding box center [469, 75] width 45 height 12
select select "true"
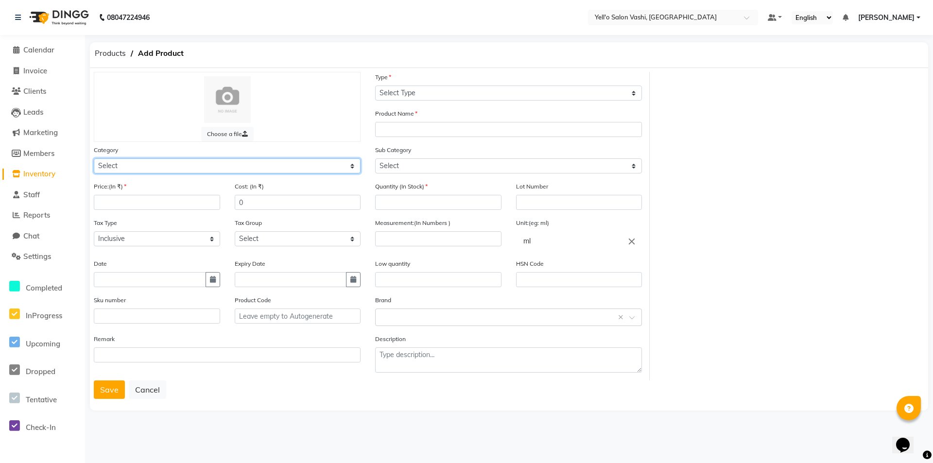
click at [306, 168] on select "Select Hair Skin Makeup Personal Care Appliances [PERSON_NAME] Waxing Disposabl…" at bounding box center [227, 165] width 267 height 15
select select "1820801150"
click at [94, 158] on select "Select Hair Skin Makeup Personal Care Appliances [PERSON_NAME] Waxing Disposabl…" at bounding box center [227, 165] width 267 height 15
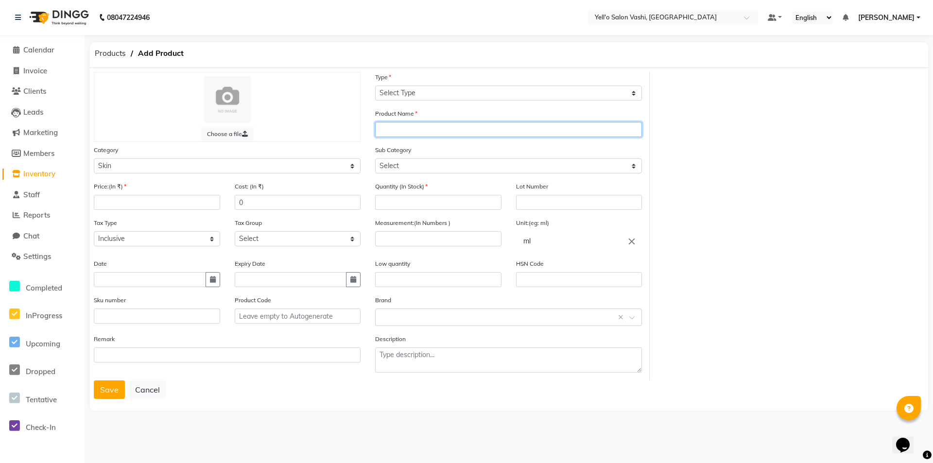
click at [414, 131] on input "text" at bounding box center [508, 129] width 267 height 15
type input "DARK SPOT CORRECTING DAY"
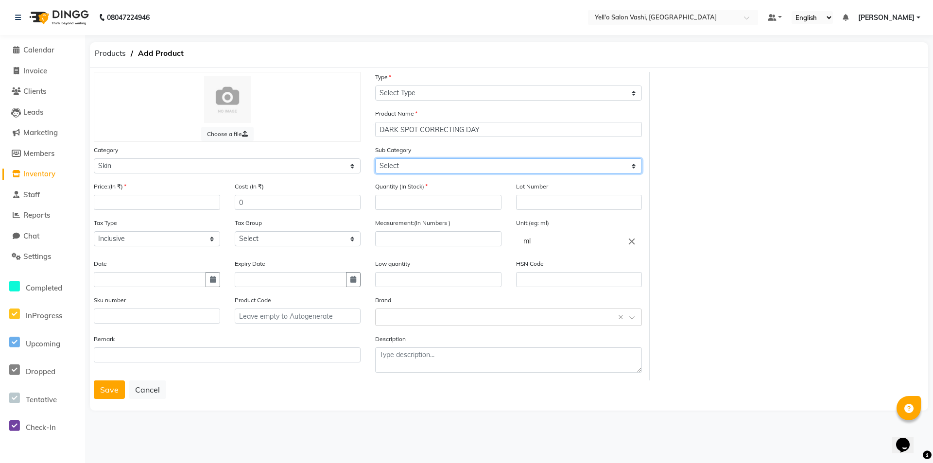
click at [427, 168] on select "Select Cleanser Facial Moisturiser Serum Toner Sun Care Masks Lip Care Eye Care…" at bounding box center [508, 165] width 267 height 15
select select "1820801154"
click at [375, 158] on select "Select Cleanser Facial Moisturiser Serum Toner Sun Care Masks Lip Care Eye Care…" at bounding box center [508, 165] width 267 height 15
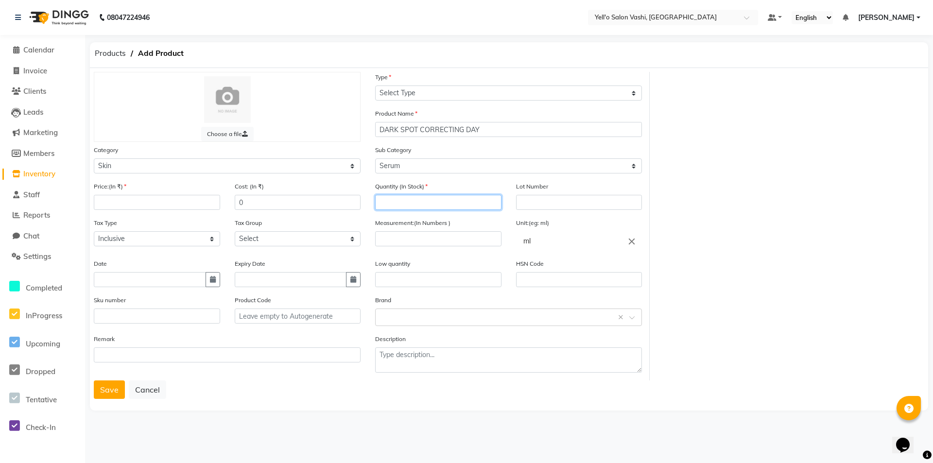
click at [450, 204] on input "number" at bounding box center [438, 202] width 126 height 15
type input "3"
click at [436, 240] on input "number" at bounding box center [438, 238] width 126 height 15
type input "30"
click at [394, 286] on input "text" at bounding box center [438, 279] width 126 height 15
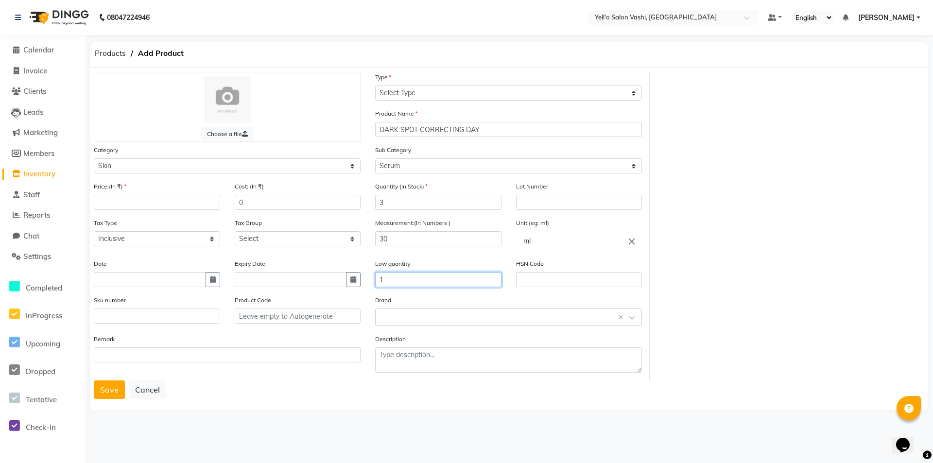
type input "1"
click at [115, 200] on input "number" at bounding box center [157, 202] width 126 height 15
type input "2000"
click at [110, 392] on button "Save" at bounding box center [109, 389] width 31 height 18
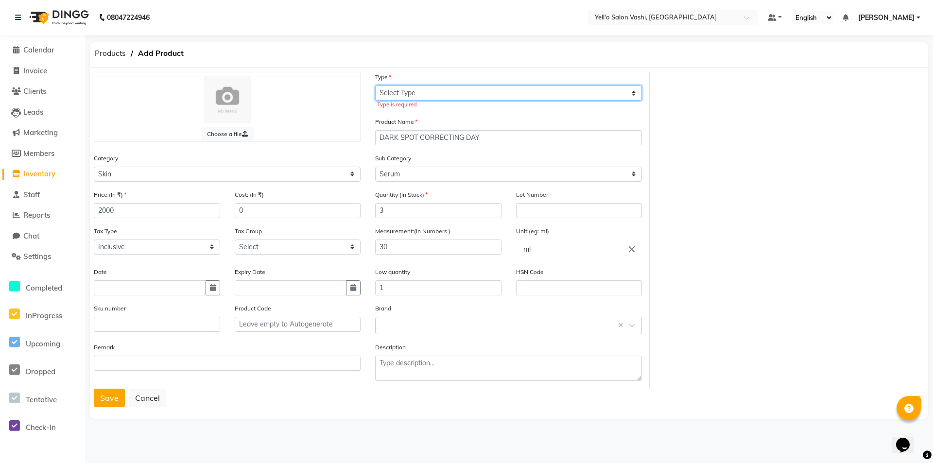
click at [402, 97] on select "Select Type Both Retail Consumable" at bounding box center [508, 92] width 267 height 15
select select "R"
click at [375, 85] on select "Select Type Both Retail Consumable" at bounding box center [508, 92] width 267 height 15
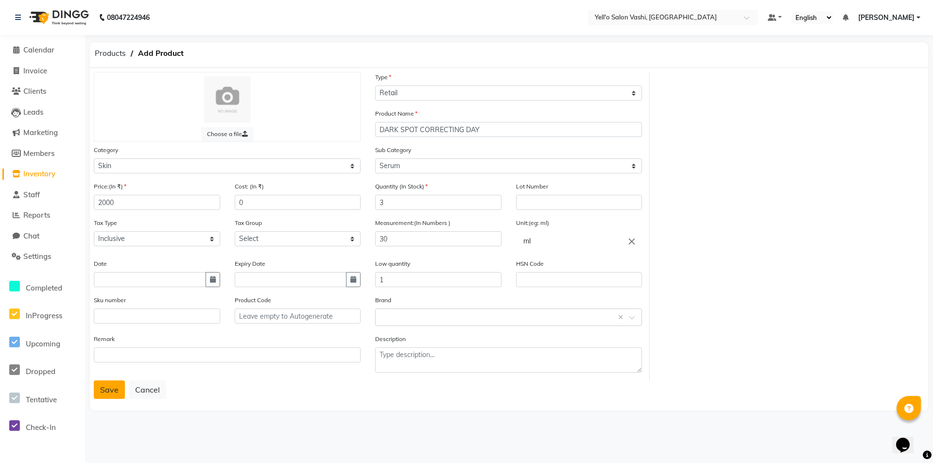
click at [104, 393] on button "Save" at bounding box center [109, 389] width 31 height 18
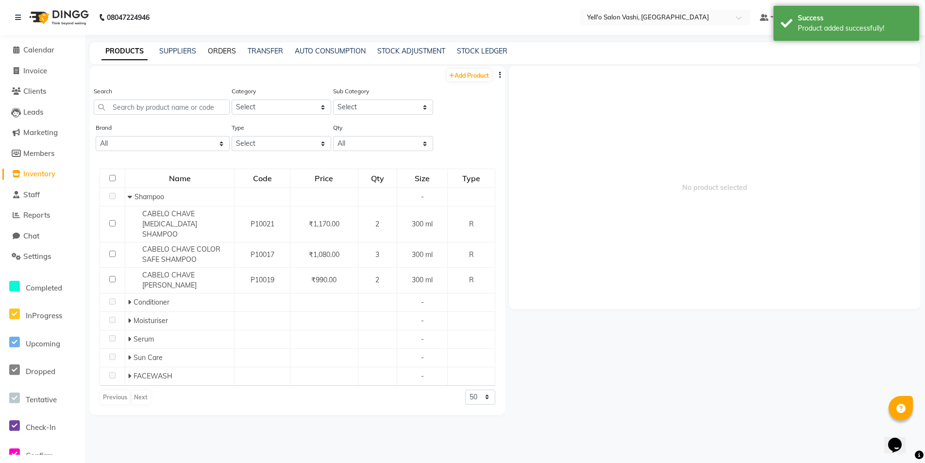
click at [213, 55] on link "ORDERS" at bounding box center [222, 51] width 28 height 9
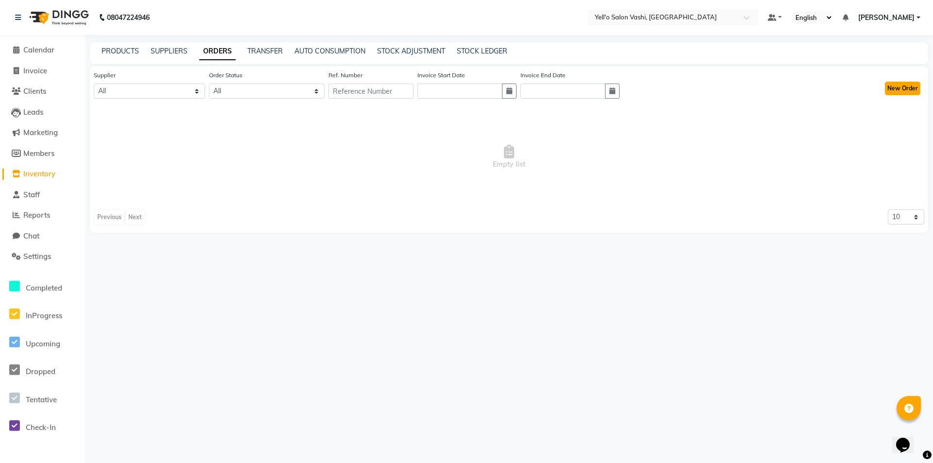
click at [900, 89] on button "New Order" at bounding box center [902, 89] width 35 height 14
select select "true"
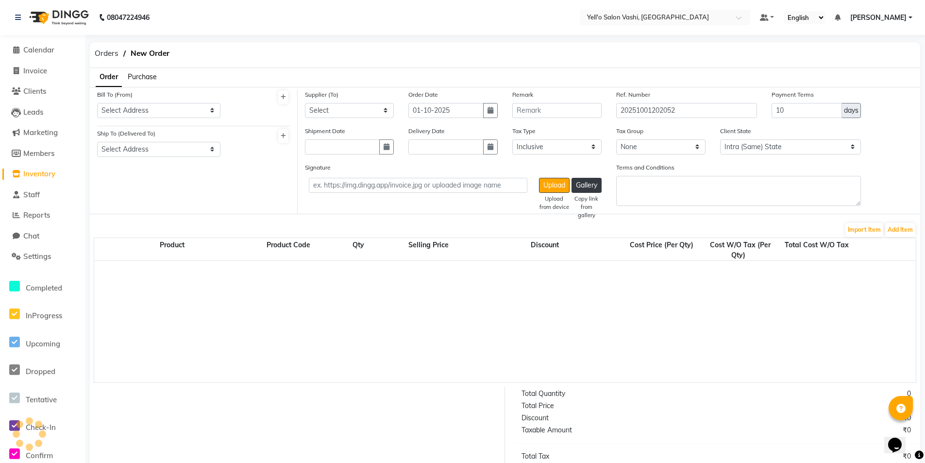
select select "4468"
click at [148, 78] on span "Purchase" at bounding box center [142, 76] width 29 height 9
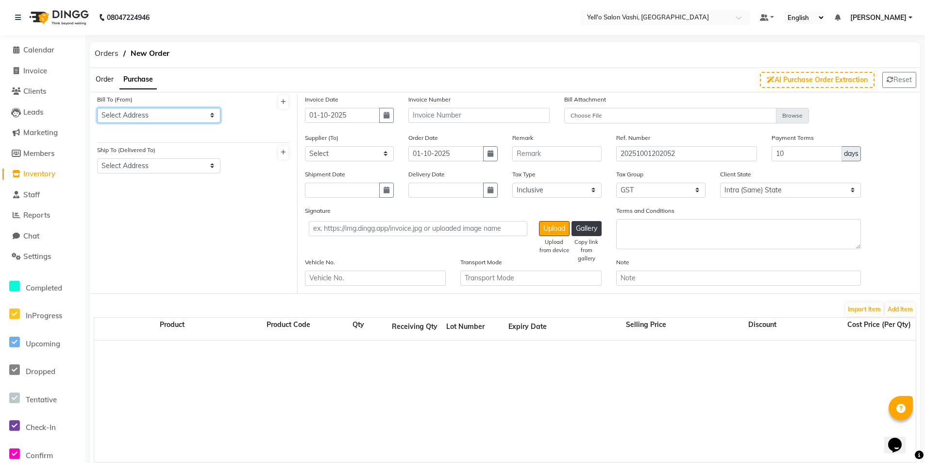
click at [182, 115] on select "Select Address [STREET_ADDRESS][PERSON_NAME]" at bounding box center [158, 115] width 123 height 15
select select "1794"
click at [97, 108] on select "Select Address [STREET_ADDRESS][PERSON_NAME]" at bounding box center [158, 115] width 123 height 15
click at [196, 165] on select "Select Address" at bounding box center [158, 165] width 123 height 15
drag, startPoint x: 356, startPoint y: 152, endPoint x: 353, endPoint y: 158, distance: 7.2
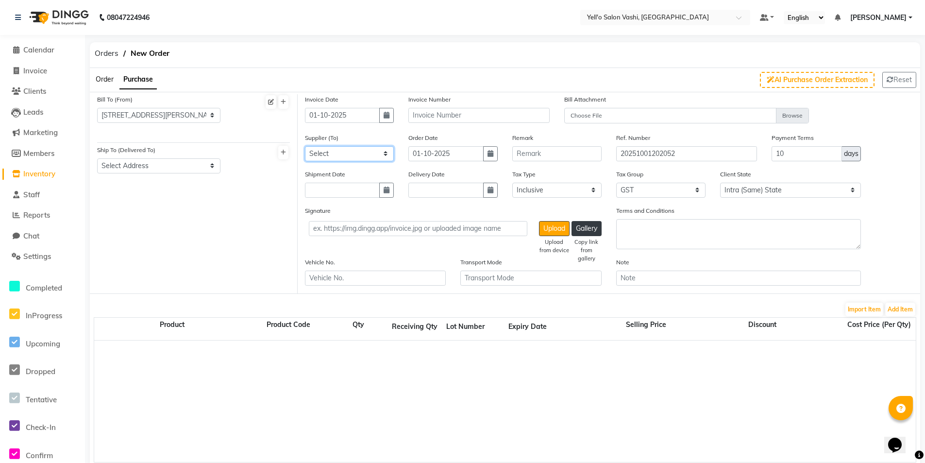
click at [355, 152] on select "Select AARYA ENTERPRISER" at bounding box center [349, 153] width 89 height 15
select select "6050"
click at [305, 146] on select "Select AARYA ENTERPRISER" at bounding box center [349, 153] width 89 height 15
click at [902, 311] on button "Add Item" at bounding box center [901, 310] width 30 height 14
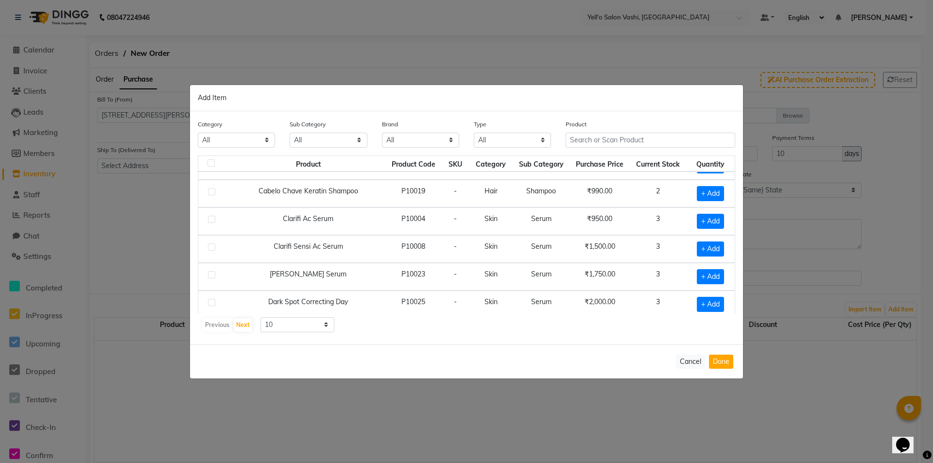
scroll to position [136, 0]
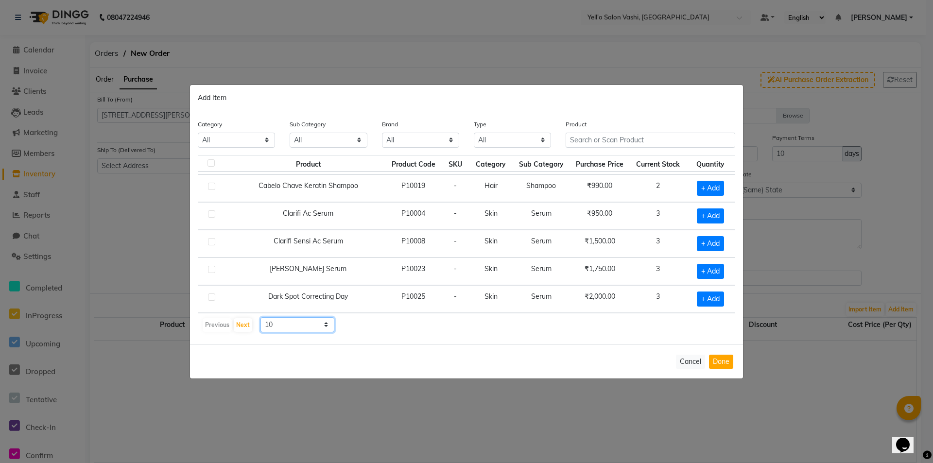
click at [315, 318] on select "10 50 100" at bounding box center [297, 324] width 74 height 15
select select "100"
click at [260, 317] on select "10 50 100" at bounding box center [297, 324] width 74 height 15
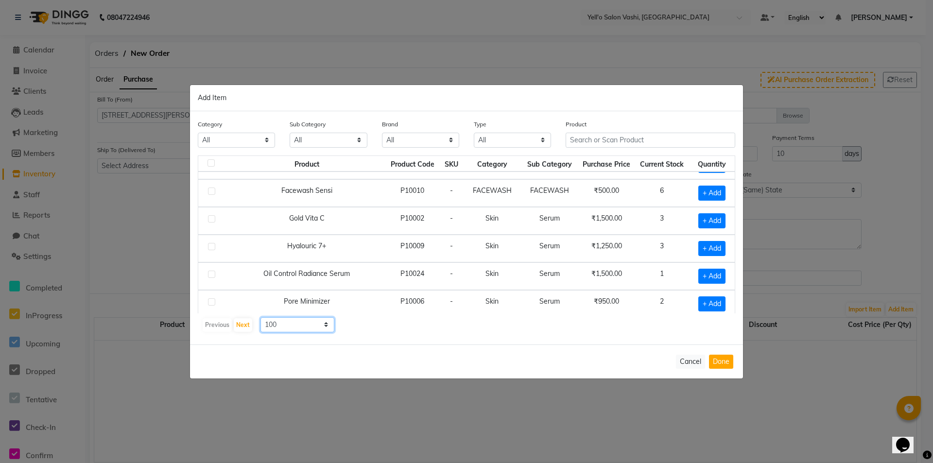
scroll to position [331, 0]
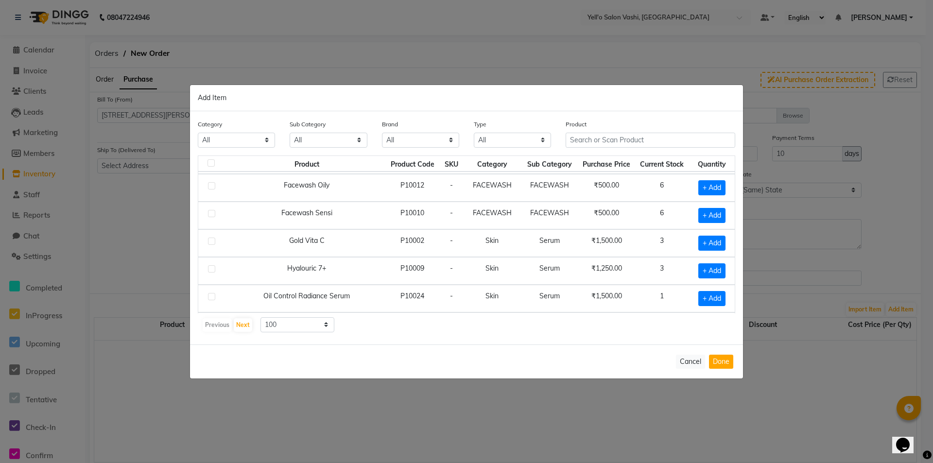
drag, startPoint x: 648, startPoint y: 295, endPoint x: 666, endPoint y: 295, distance: 18.5
click at [666, 295] on td "1" at bounding box center [661, 299] width 53 height 28
click at [659, 295] on td "1" at bounding box center [661, 299] width 53 height 28
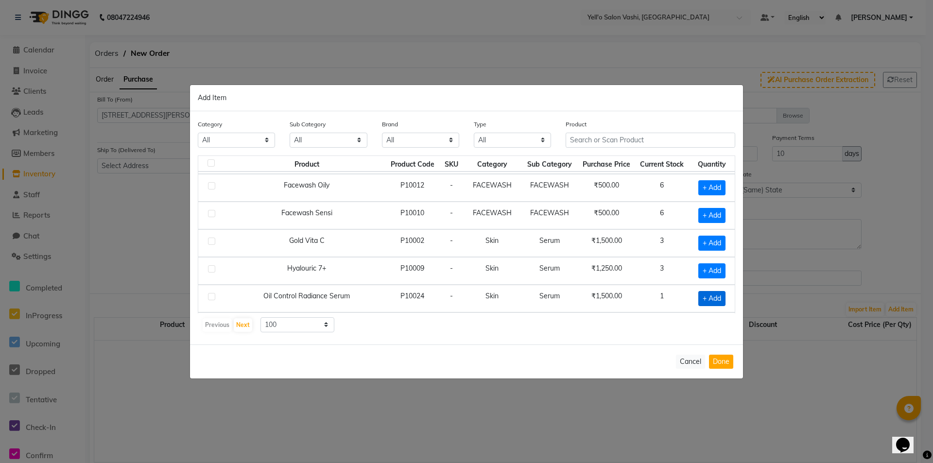
click at [701, 300] on span "+ Add" at bounding box center [711, 298] width 27 height 15
checkbox input "true"
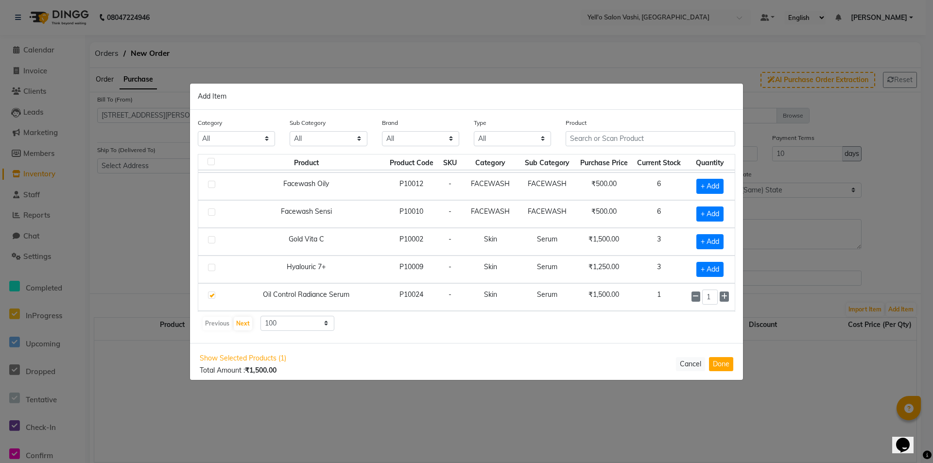
click at [572, 325] on div "Previous Next 10 50 100" at bounding box center [466, 324] width 529 height 16
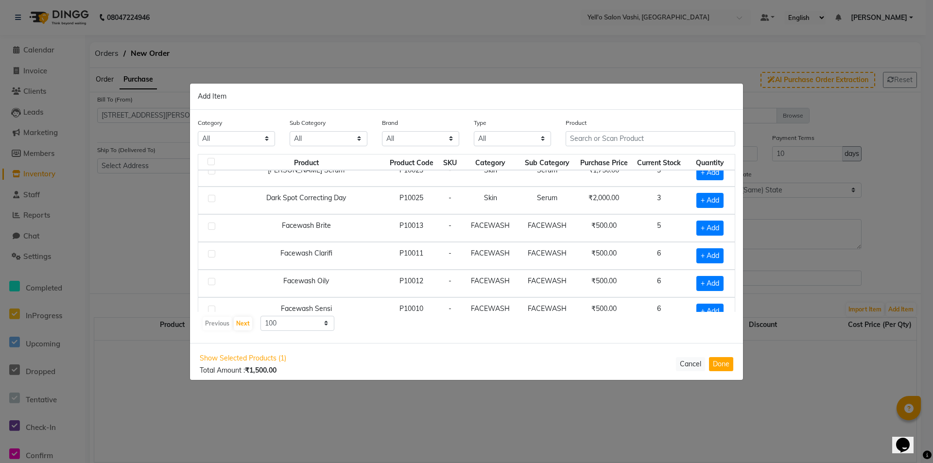
scroll to position [185, 0]
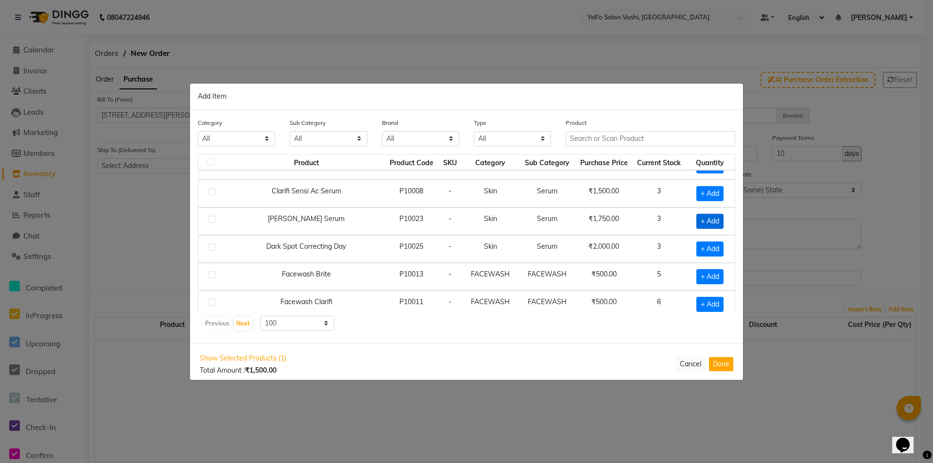
click at [702, 218] on span "+ Add" at bounding box center [709, 221] width 27 height 15
checkbox input "true"
click at [702, 218] on input "1" at bounding box center [710, 221] width 16 height 15
click at [721, 220] on icon at bounding box center [724, 220] width 6 height 7
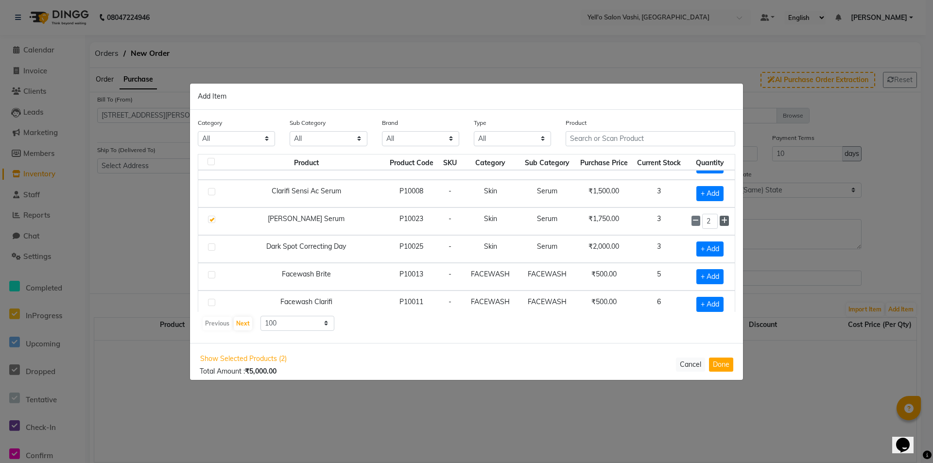
type input "3"
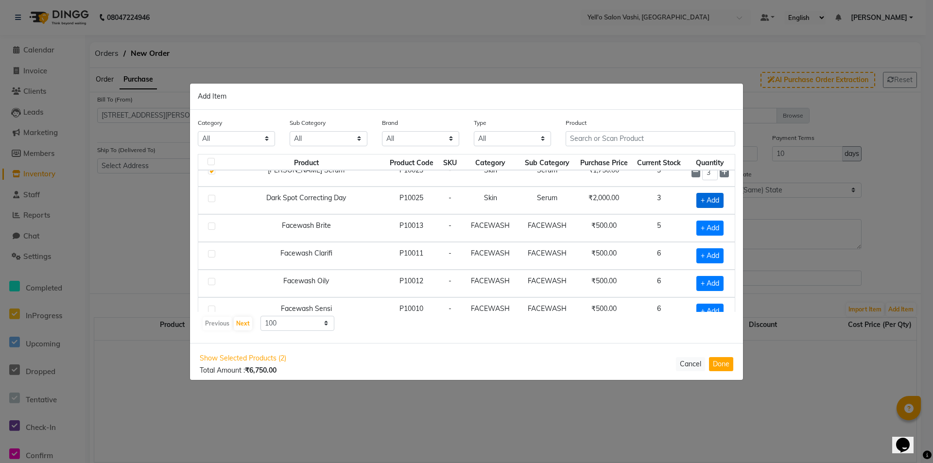
click at [702, 199] on span "+ Add" at bounding box center [709, 200] width 27 height 15
checkbox input "true"
click at [721, 202] on icon at bounding box center [724, 199] width 6 height 7
type input "3"
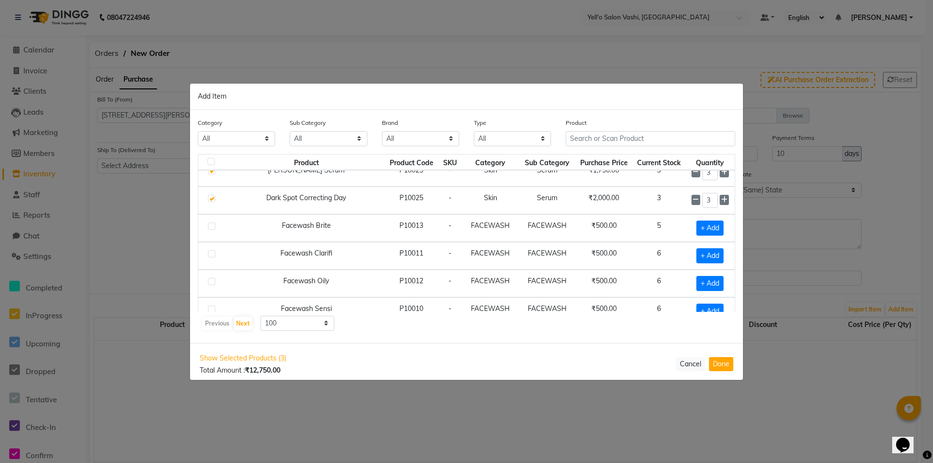
scroll to position [185, 0]
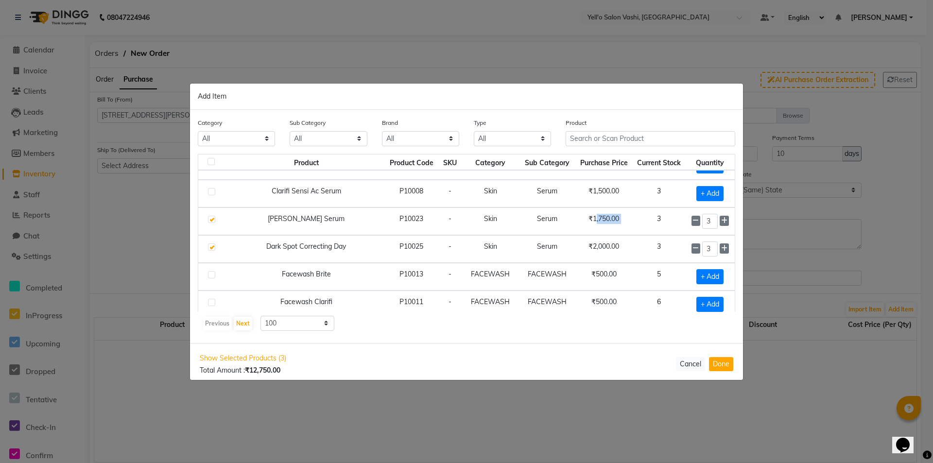
drag, startPoint x: 588, startPoint y: 222, endPoint x: 626, endPoint y: 220, distance: 37.9
click at [626, 220] on tr "Clarifi Skar Serum P10023 - Skin Serum ₹1,750.00 3 3" at bounding box center [466, 221] width 536 height 28
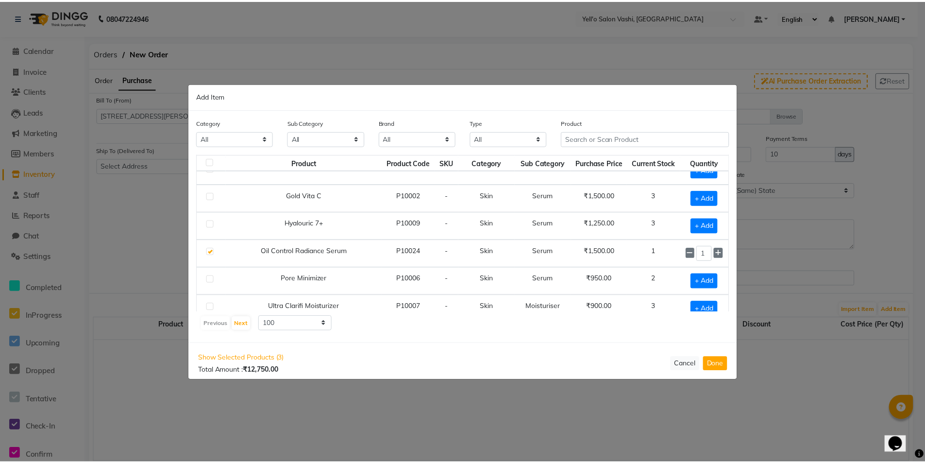
scroll to position [379, 0]
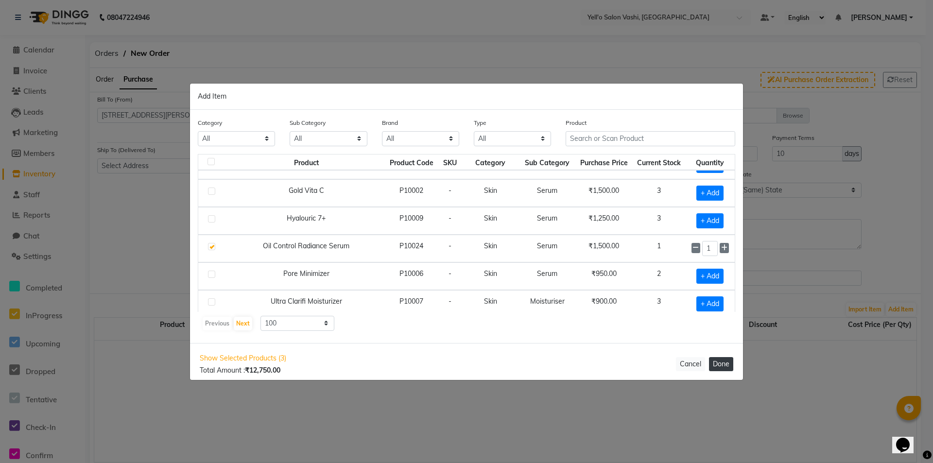
click at [725, 363] on button "Done" at bounding box center [721, 364] width 24 height 14
select select "4468"
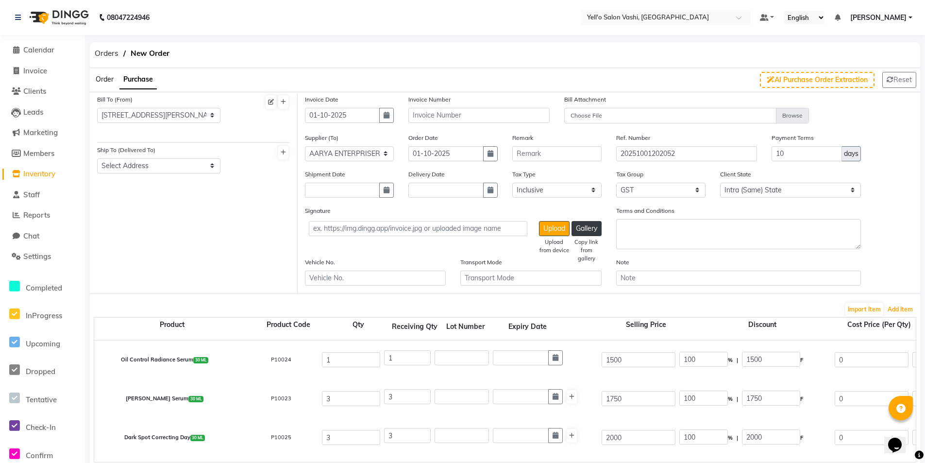
scroll to position [260, 0]
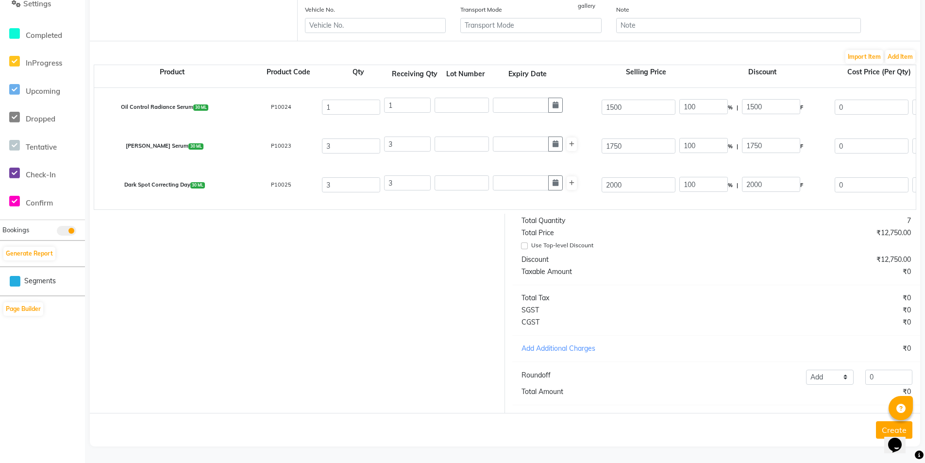
click at [907, 271] on div "₹0" at bounding box center [817, 272] width 202 height 10
click at [522, 250] on div "Use Top-level Discount" at bounding box center [713, 246] width 382 height 12
click at [522, 249] on input "Use Top-level Discount" at bounding box center [524, 245] width 7 height 7
checkbox input "true"
type input "0"
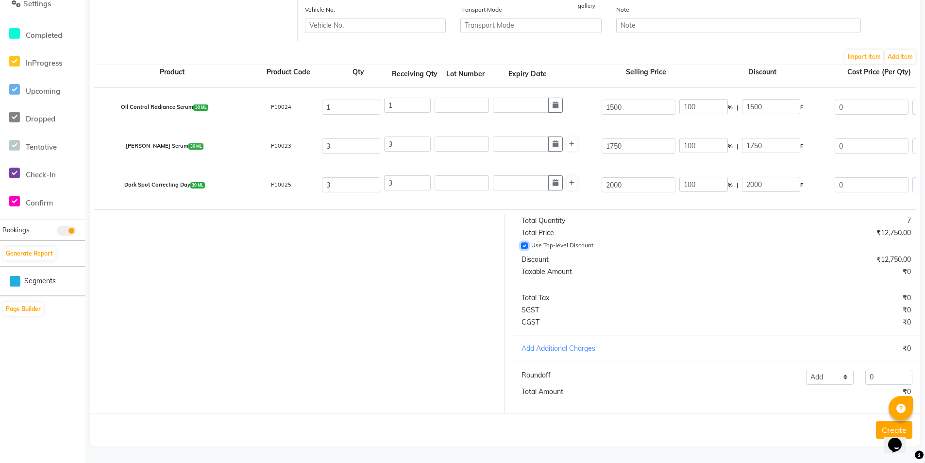
type input "0"
type input "1500"
type input "0"
type input "1750"
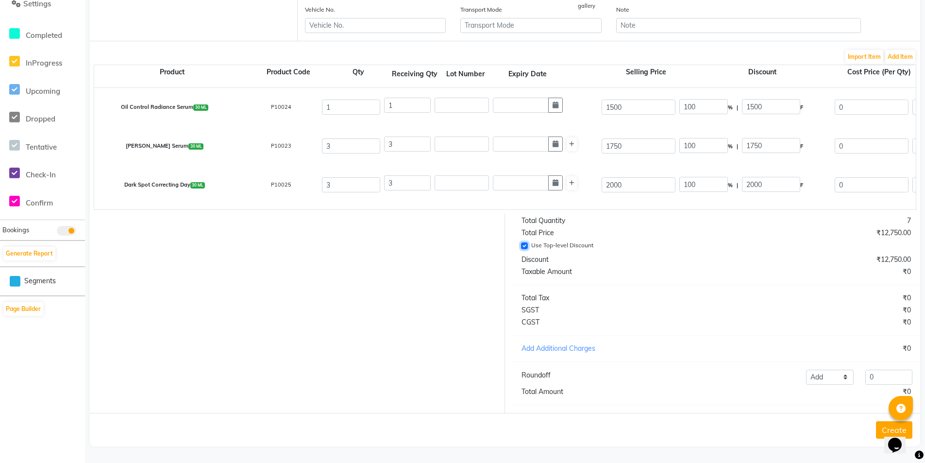
type input "0"
type input "2000"
type input "1271.19"
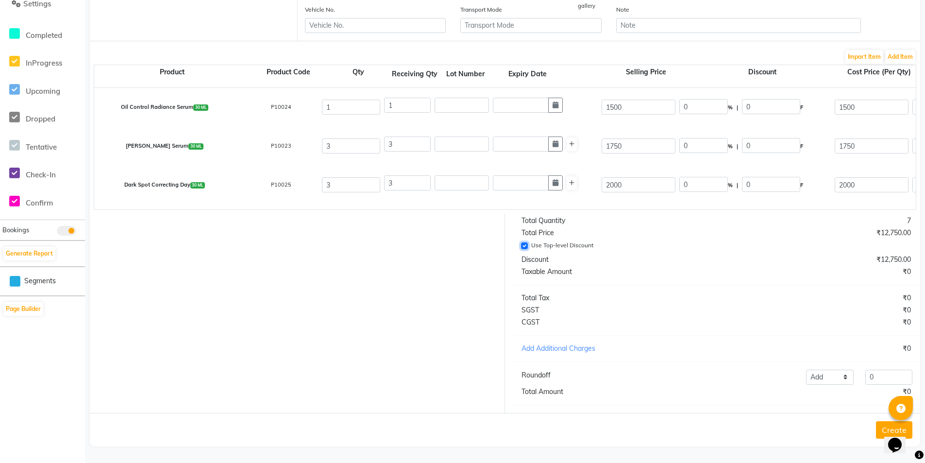
type input "228.81"
type input "1500"
type input "1483.05"
type input "4449.15"
type input "800.85"
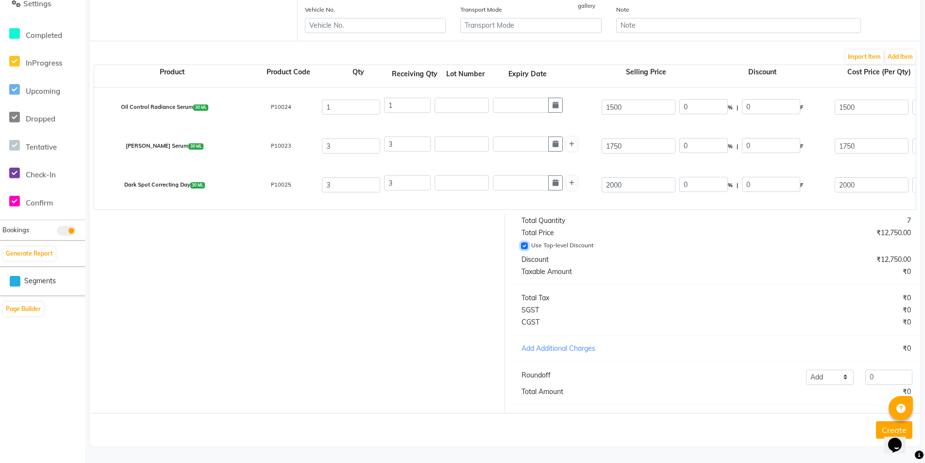
type input "5250"
type input "1694.92"
type input "5084.76"
type input "915.26"
type input "6000.02"
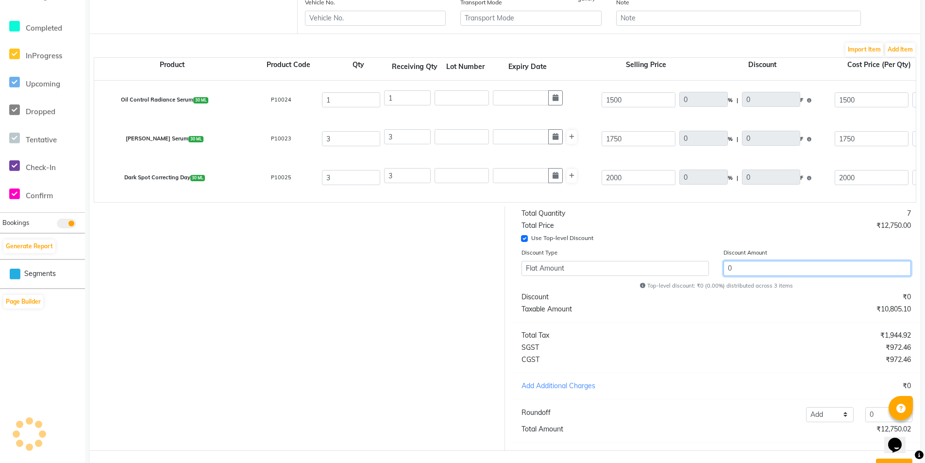
click at [753, 274] on input "0" at bounding box center [818, 268] width 188 height 15
type input "0.01"
type input "0.12"
type input "1499.88"
type input "0.01"
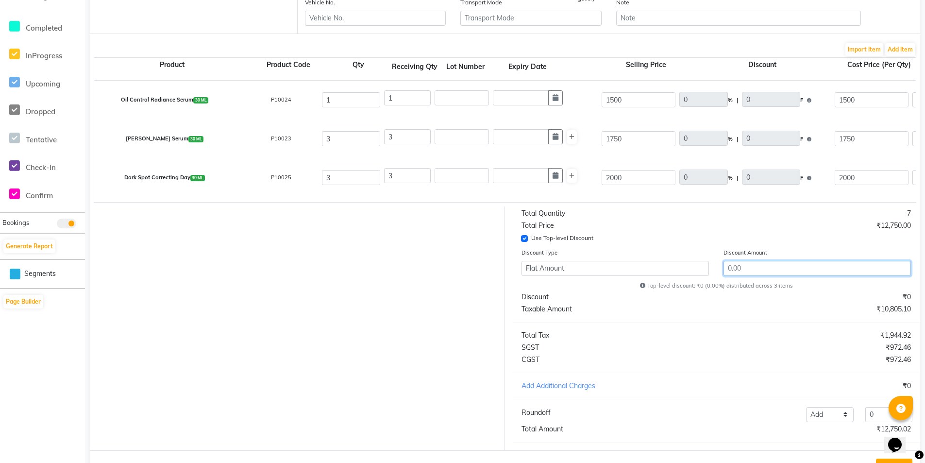
type input "0.14"
type input "1749.86"
type input "0.01"
type input "0.16"
type input "1999.84"
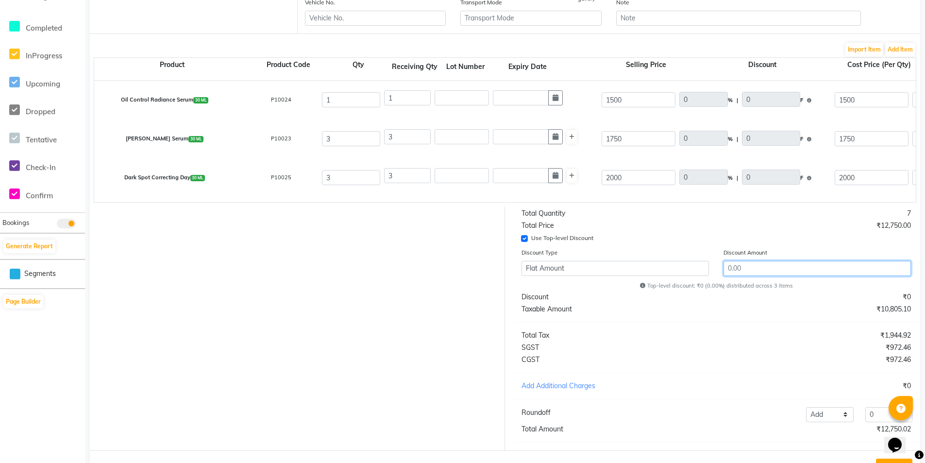
type input "1"
type input "1271.08"
type input "228.79"
type input "1499.87"
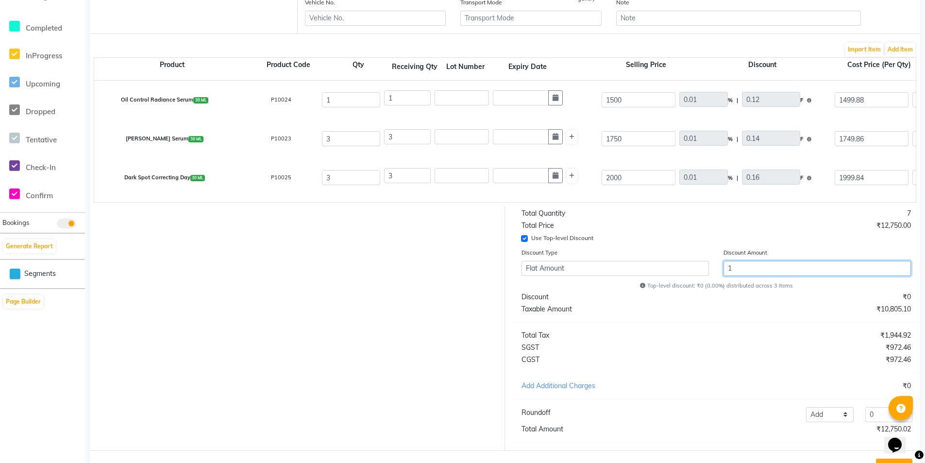
type input "1482.93"
type input "4448.79"
type input "800.78"
type input "5249.57"
type input "1694.78"
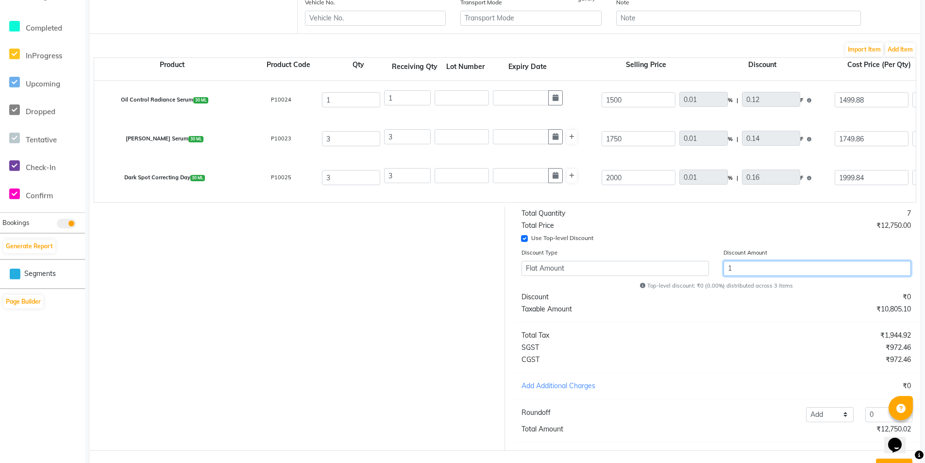
type input "5084.34"
type input "915.18"
type input "5999.52"
type input "0.15"
type input "2.24"
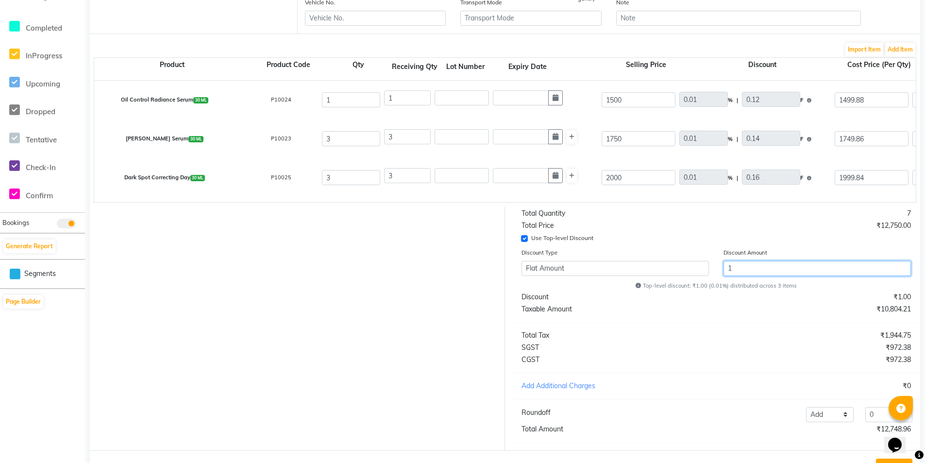
type input "1497.76"
type input "0.15"
type input "2.61"
type input "1747.39"
type input "0.15"
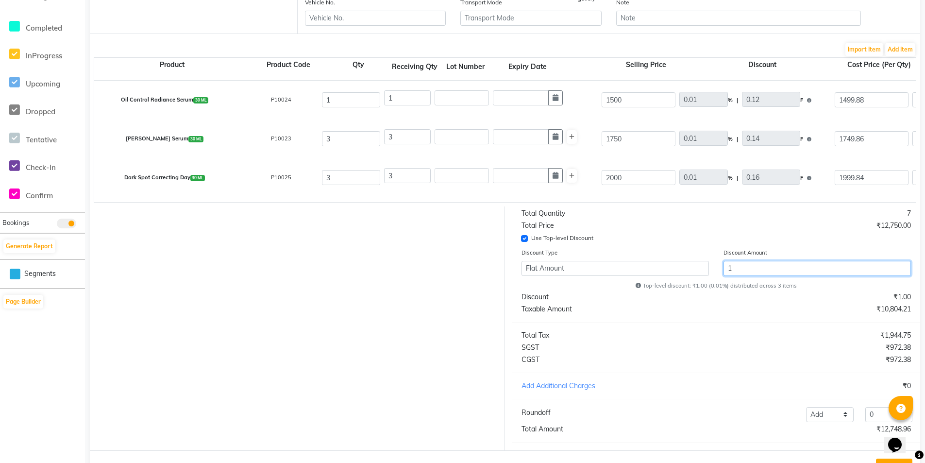
type input "2.98"
type input "1997.02"
type input "19"
type input "1269.29"
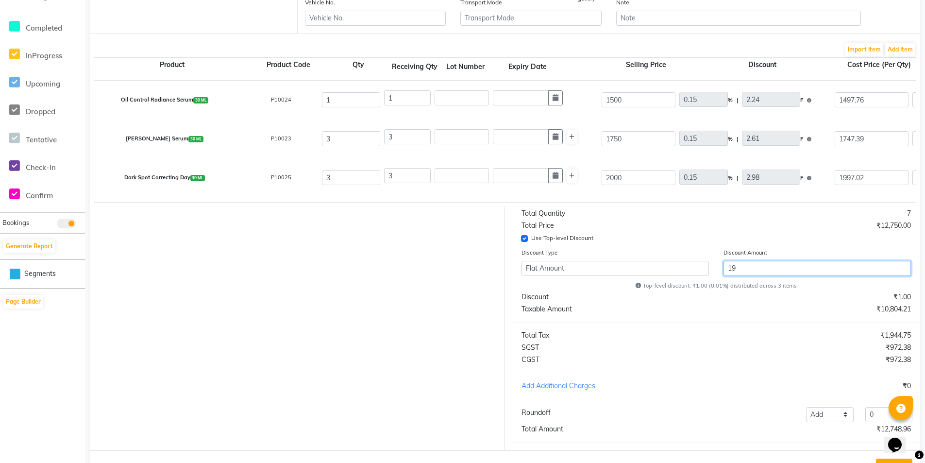
type input "228.47"
type input "1497.76"
type input "1480.84"
type input "4442.52"
type input "799.65"
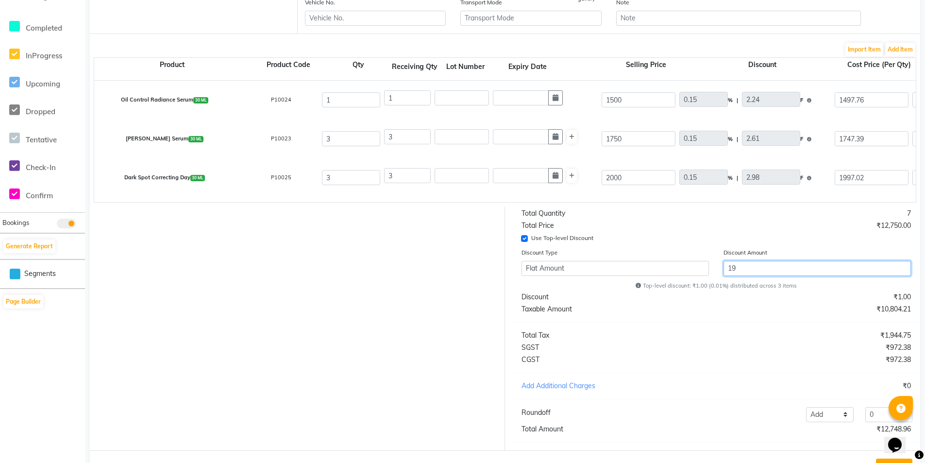
type input "5242.17"
type input "1692.39"
type input "5077.17"
type input "913.89"
type input "5991.06"
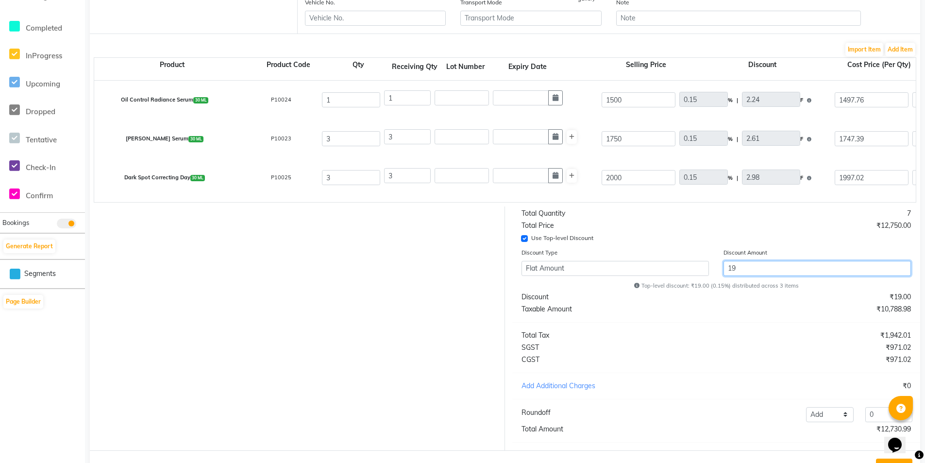
type input "1.5"
type input "22.47"
type input "1477.53"
type input "1.5"
type input "26.22"
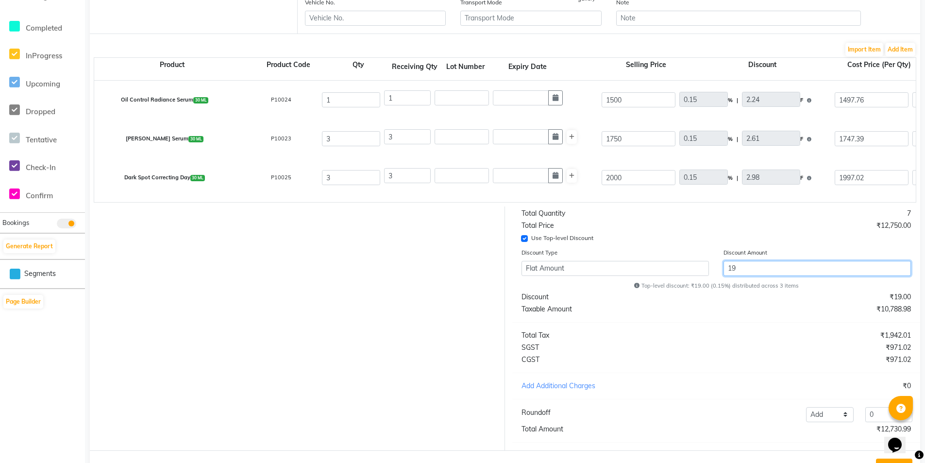
type input "1723.78"
type input "1.5"
type input "29.96"
type input "1970.04"
type input "191"
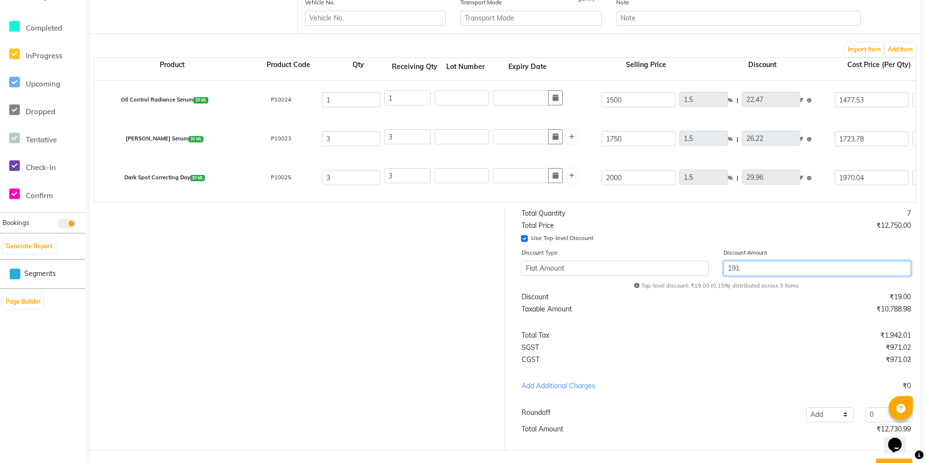
type input "1252.14"
type input "225.39"
type input "1477.53"
type input "1460.83"
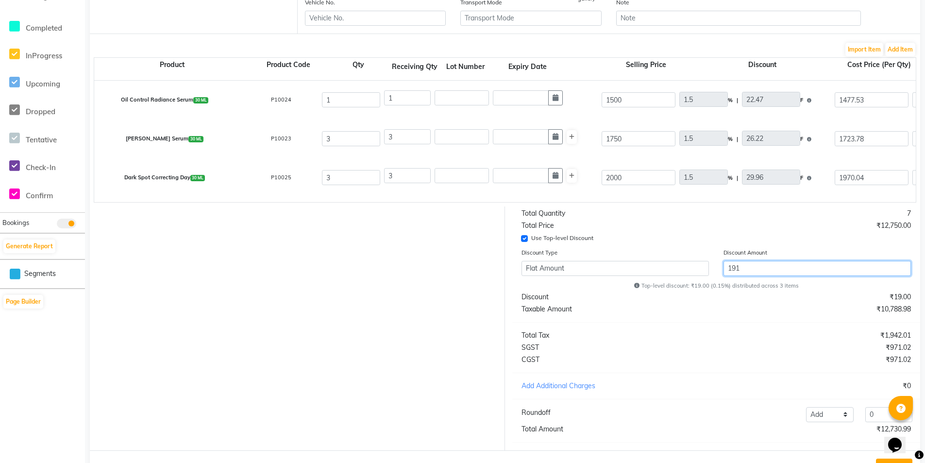
type input "4382.49"
type input "788.85"
type input "5171.34"
type input "1669.53"
type input "5008.59"
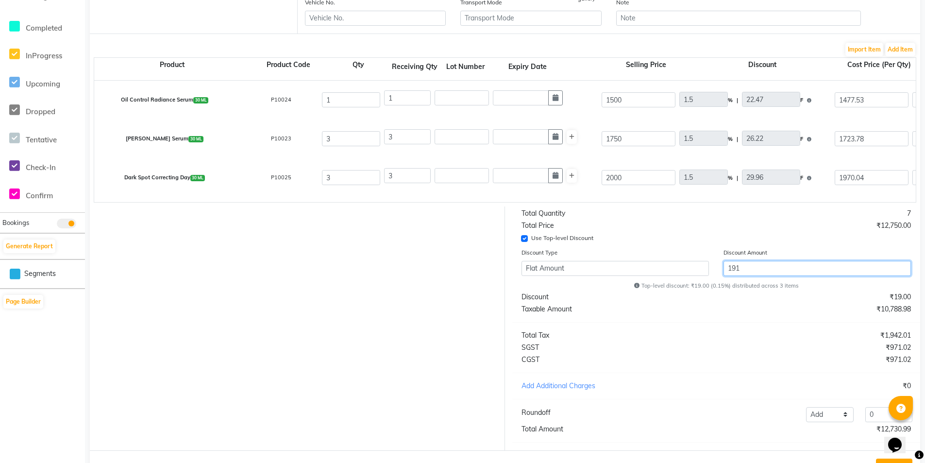
type input "901.55"
type input "5910.14"
type input "15"
type input "224.95"
type input "1275.05"
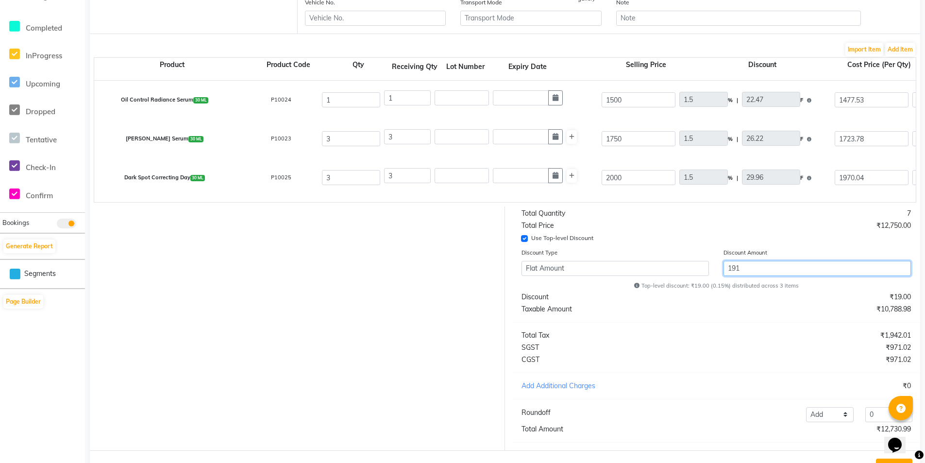
type input "15"
type input "262.43"
type input "1487.57"
type input "15"
type input "299.92"
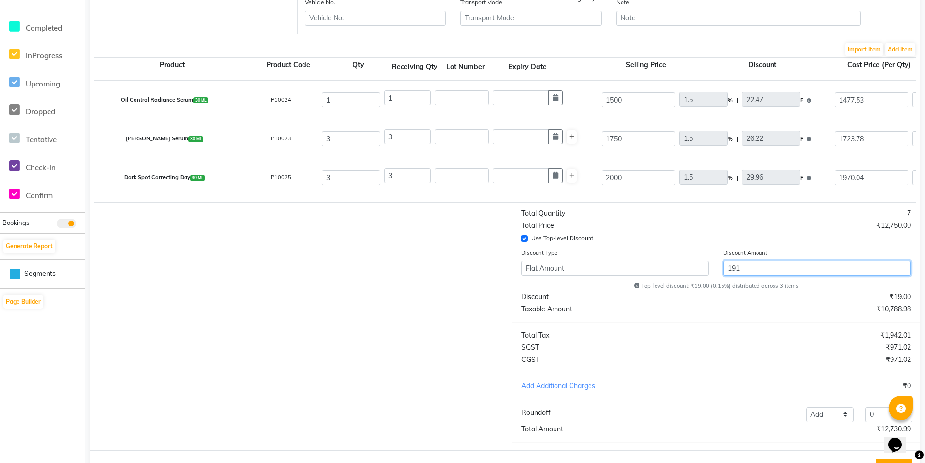
type input "1700.08"
type input "1912"
type input "1080.55"
type input "194.5"
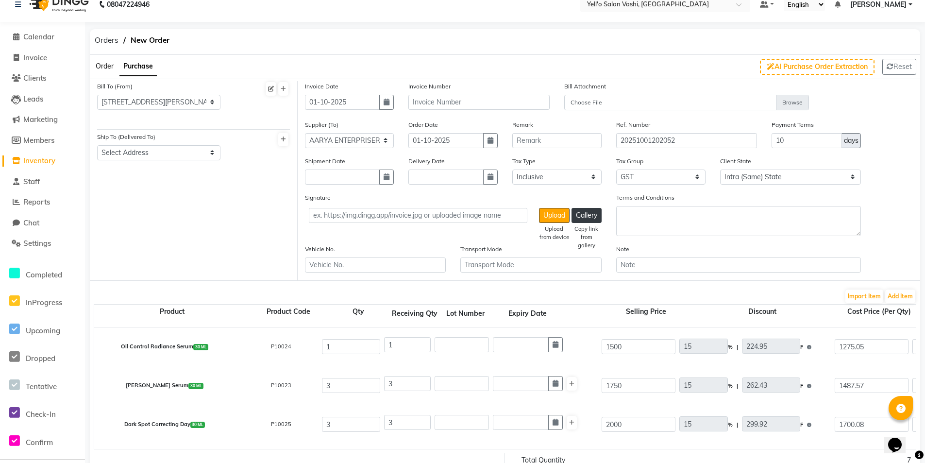
scroll to position [305, 0]
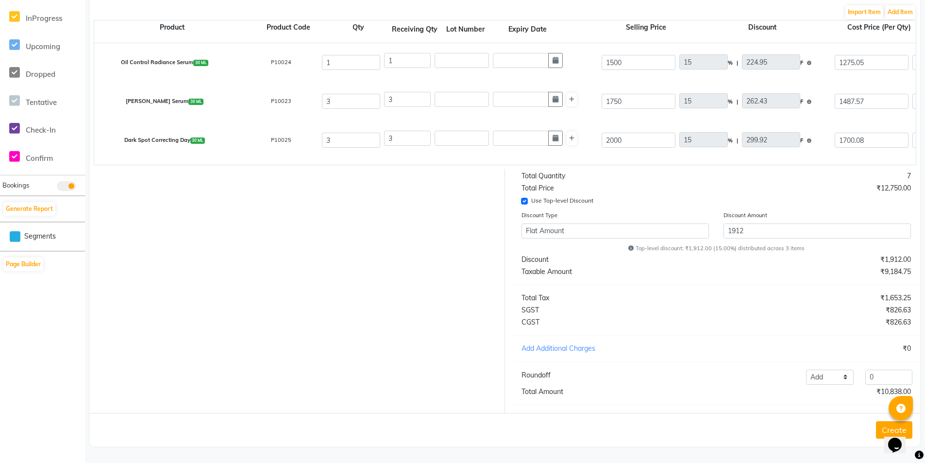
click at [884, 428] on button "Create" at bounding box center [894, 429] width 36 height 17
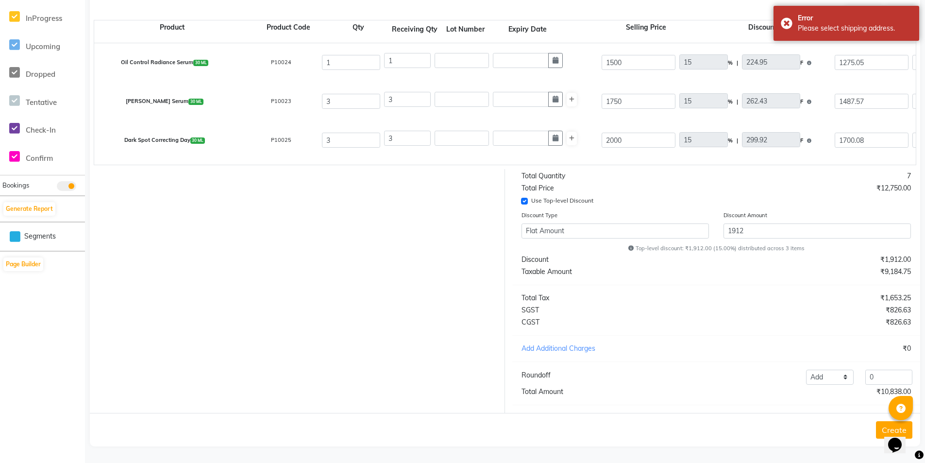
scroll to position [62, 0]
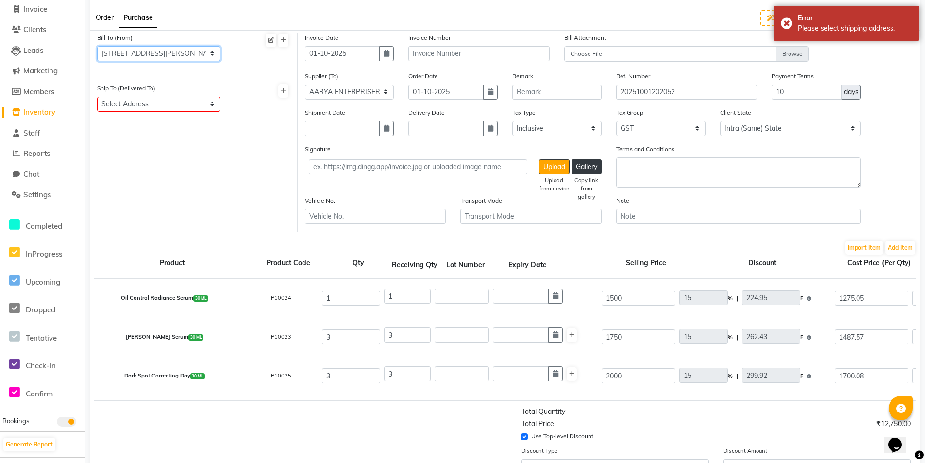
click at [181, 54] on select "Select Address [STREET_ADDRESS][PERSON_NAME]" at bounding box center [158, 53] width 123 height 15
click at [97, 46] on select "Select Address [STREET_ADDRESS][PERSON_NAME]" at bounding box center [158, 53] width 123 height 15
click at [183, 103] on select "Select Address" at bounding box center [158, 104] width 123 height 15
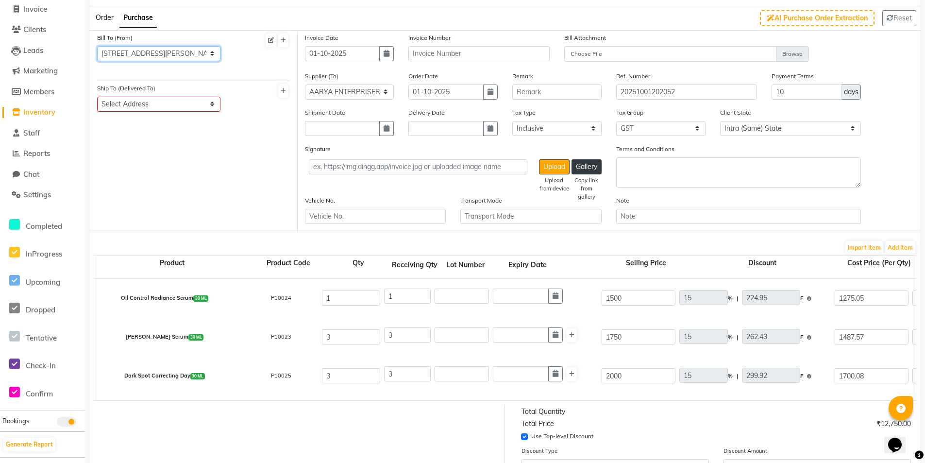
click at [159, 60] on select "Select Address [STREET_ADDRESS][PERSON_NAME]" at bounding box center [158, 53] width 123 height 15
click at [97, 46] on select "Select Address [STREET_ADDRESS][PERSON_NAME]" at bounding box center [158, 53] width 123 height 15
click at [171, 49] on select "Select Address [STREET_ADDRESS][PERSON_NAME]" at bounding box center [158, 53] width 123 height 15
click at [201, 101] on select "Select Address" at bounding box center [158, 104] width 123 height 15
click at [201, 108] on select "Select Address" at bounding box center [158, 104] width 123 height 15
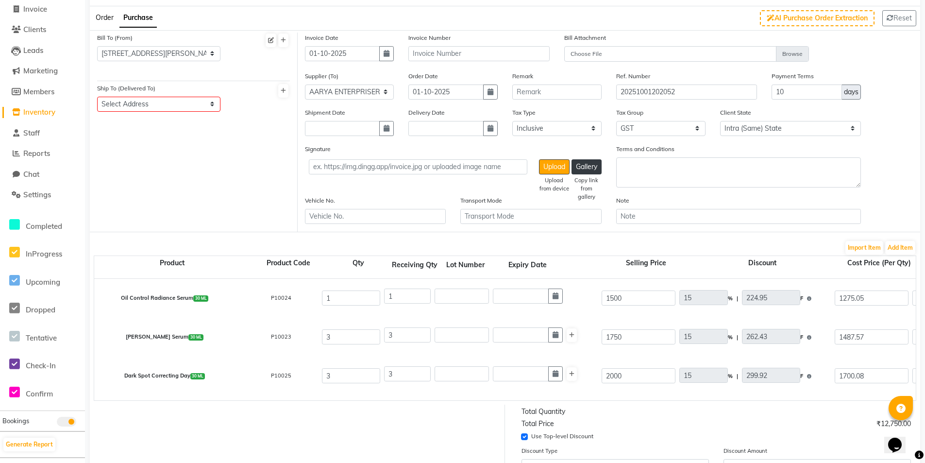
click at [201, 112] on div "Ship To (Delivered To) Select Address" at bounding box center [159, 101] width 138 height 36
click at [201, 113] on div "Ship To (Delivered To) Select Address" at bounding box center [159, 101] width 138 height 36
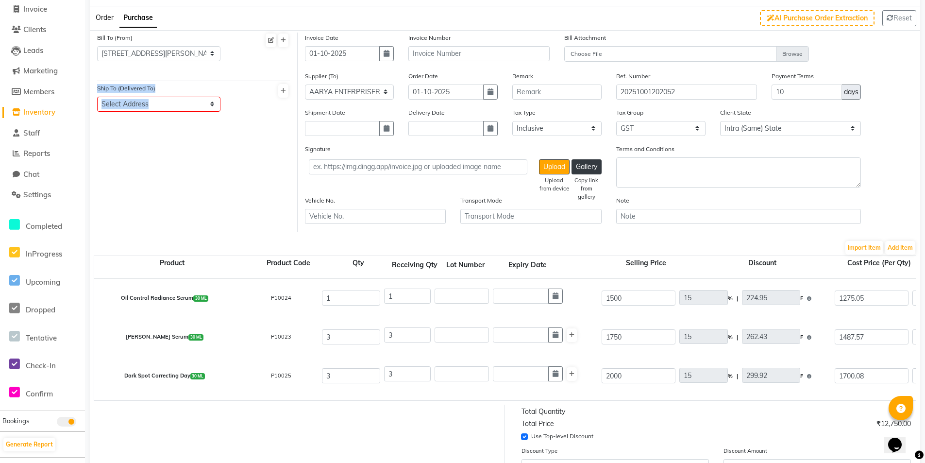
click at [201, 113] on div "Ship To (Delivered To) Select Address" at bounding box center [159, 101] width 138 height 36
click at [186, 149] on div "Bill To (From) Select Address [STREET_ADDRESS][PERSON_NAME] NEAR [GEOGRAPHIC_DA…" at bounding box center [194, 132] width 208 height 199
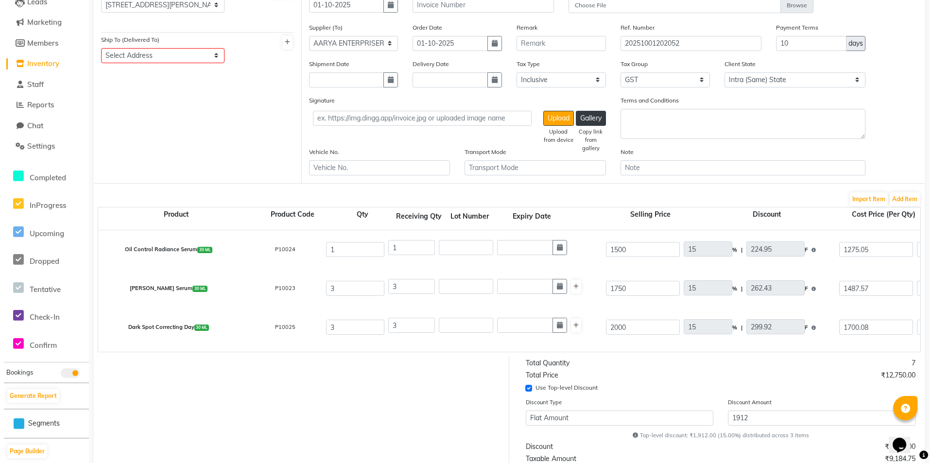
scroll to position [13, 0]
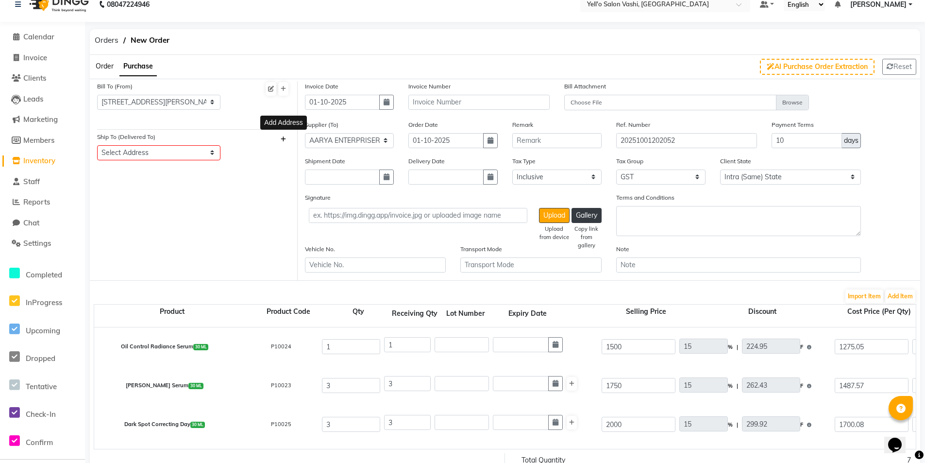
click at [286, 137] on icon at bounding box center [283, 139] width 5 height 6
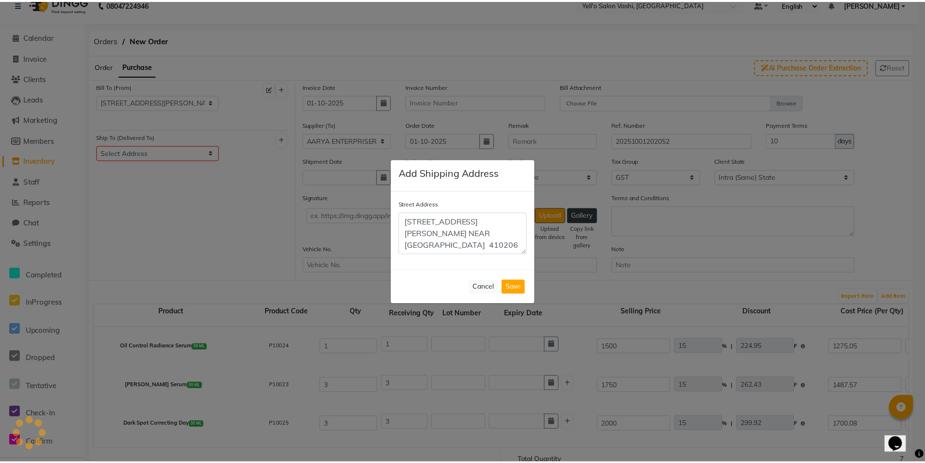
scroll to position [8, 0]
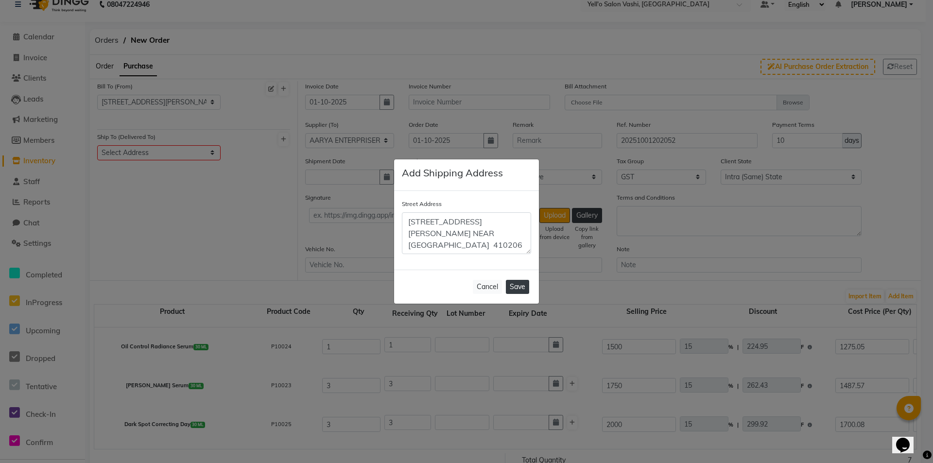
click at [512, 285] on button "Save" at bounding box center [517, 287] width 23 height 14
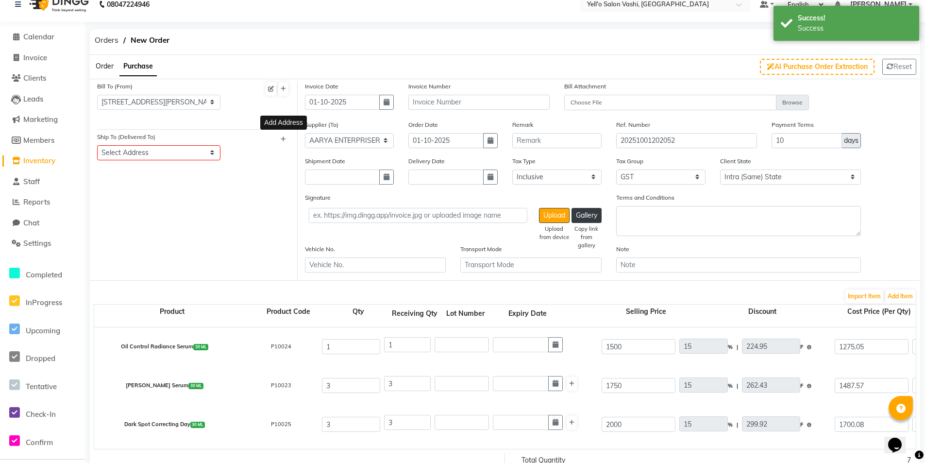
scroll to position [62, 0]
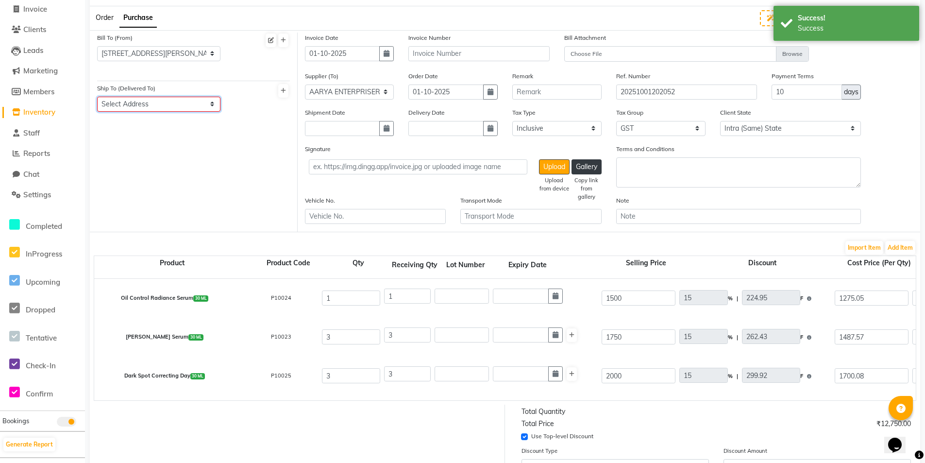
click at [198, 104] on select "Select Address [STREET_ADDRESS][PERSON_NAME]" at bounding box center [158, 104] width 123 height 15
click at [97, 97] on select "Select Address [STREET_ADDRESS][PERSON_NAME]" at bounding box center [158, 104] width 123 height 15
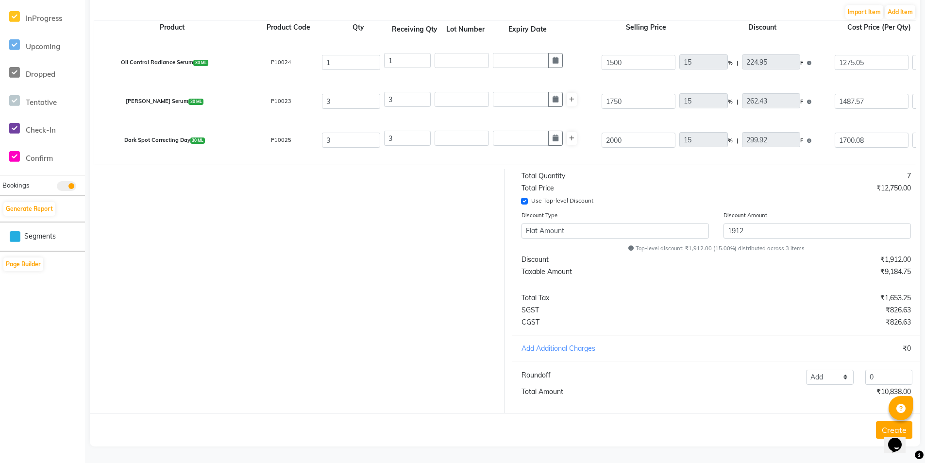
click at [882, 433] on button "Create" at bounding box center [894, 429] width 36 height 17
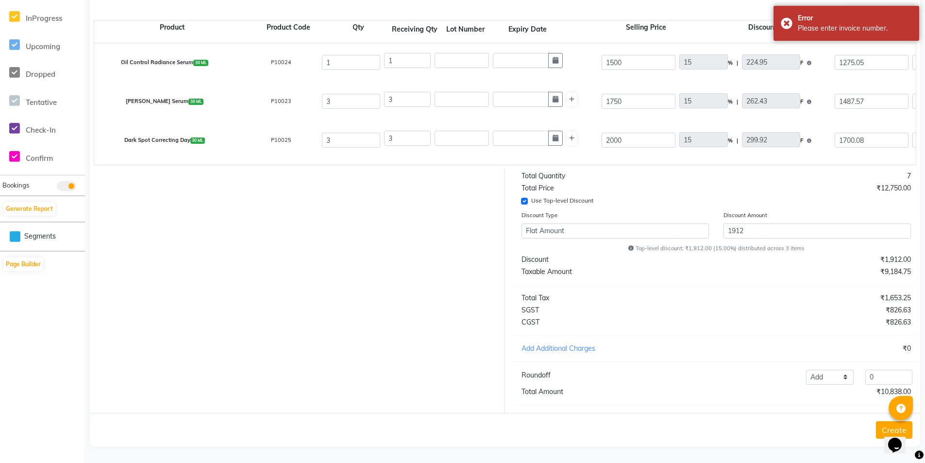
scroll to position [0, 0]
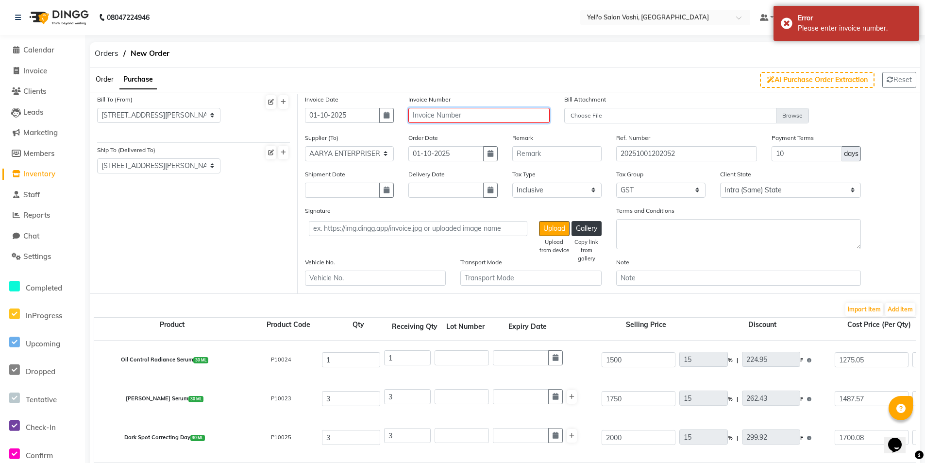
click at [445, 119] on input "text" at bounding box center [479, 115] width 141 height 15
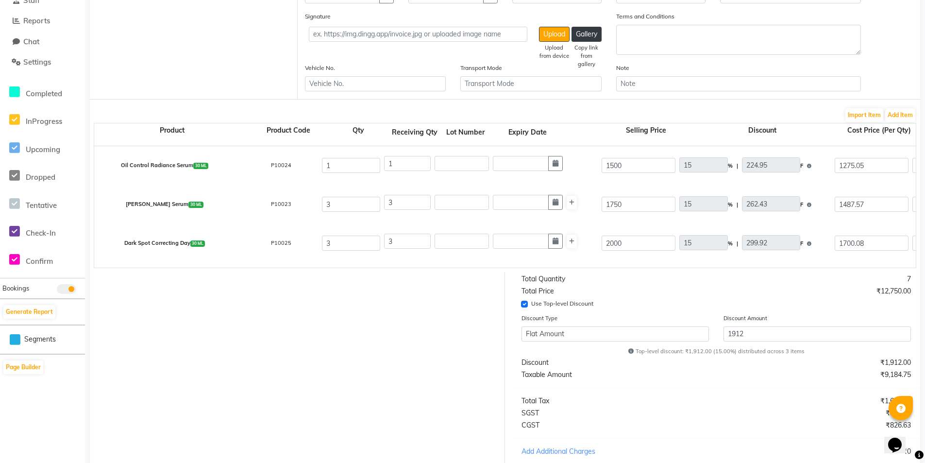
scroll to position [305, 0]
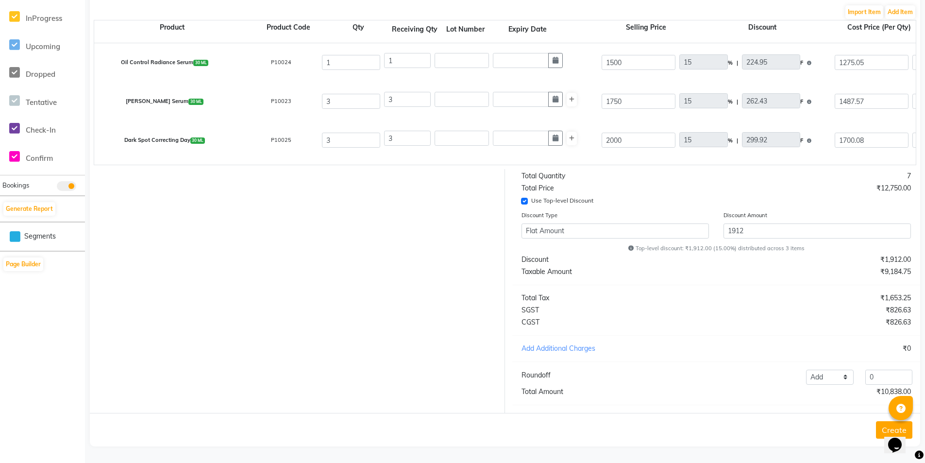
click at [878, 425] on button "Create" at bounding box center [894, 429] width 36 height 17
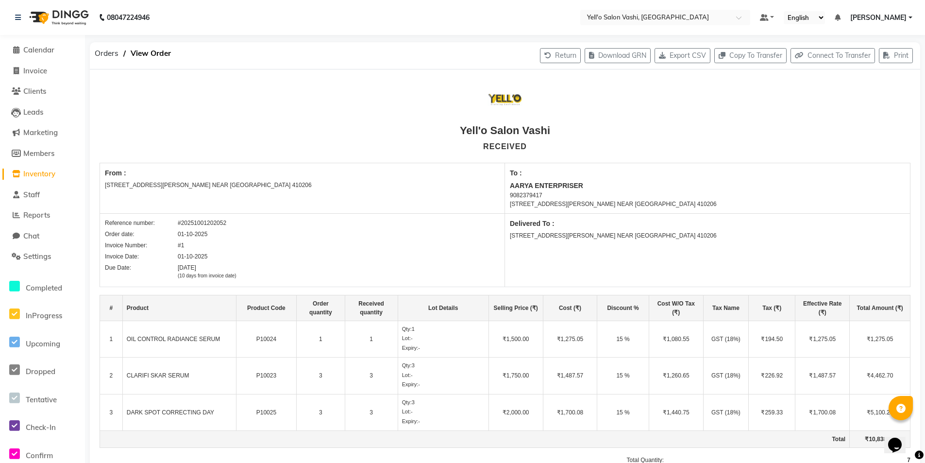
drag, startPoint x: 470, startPoint y: 147, endPoint x: 550, endPoint y: 141, distance: 79.9
click at [550, 141] on div "RECEIVED" at bounding box center [505, 147] width 811 height 12
click at [36, 172] on span "Inventory" at bounding box center [39, 173] width 32 height 9
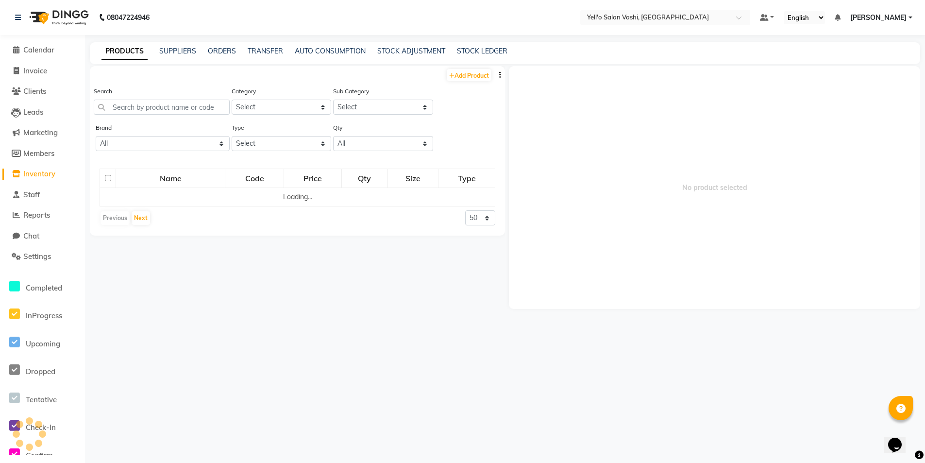
scroll to position [6, 0]
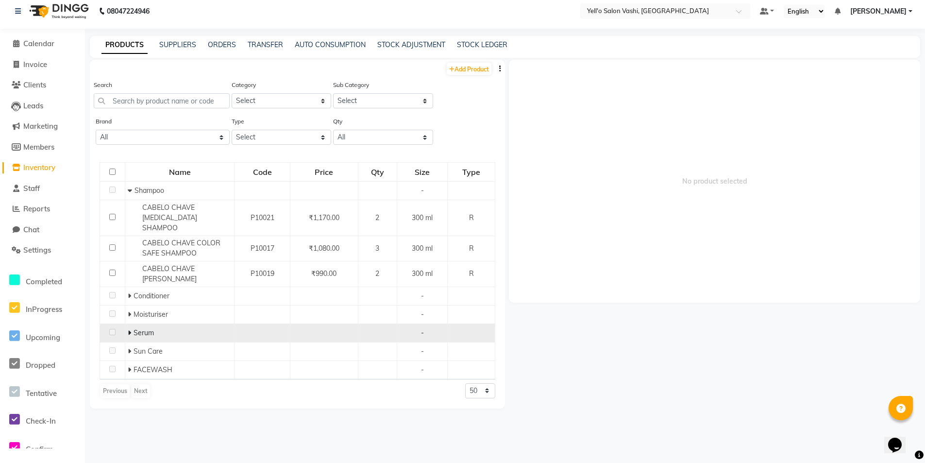
click at [126, 324] on td "Serum" at bounding box center [179, 333] width 109 height 18
click at [128, 329] on icon at bounding box center [129, 332] width 3 height 7
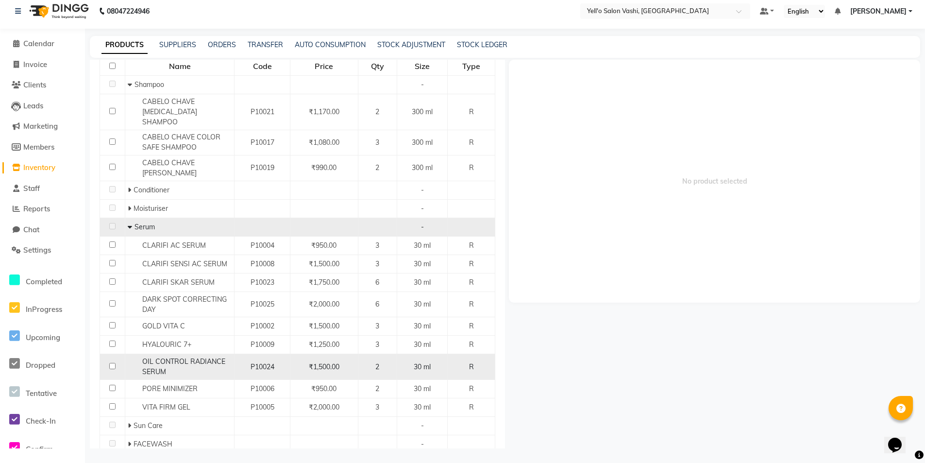
scroll to position [130, 0]
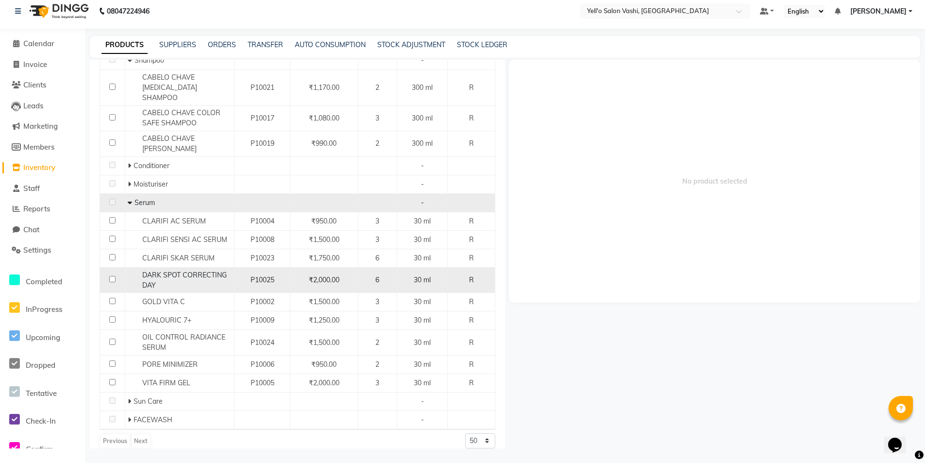
click at [375, 275] on span "6" at bounding box center [377, 279] width 4 height 9
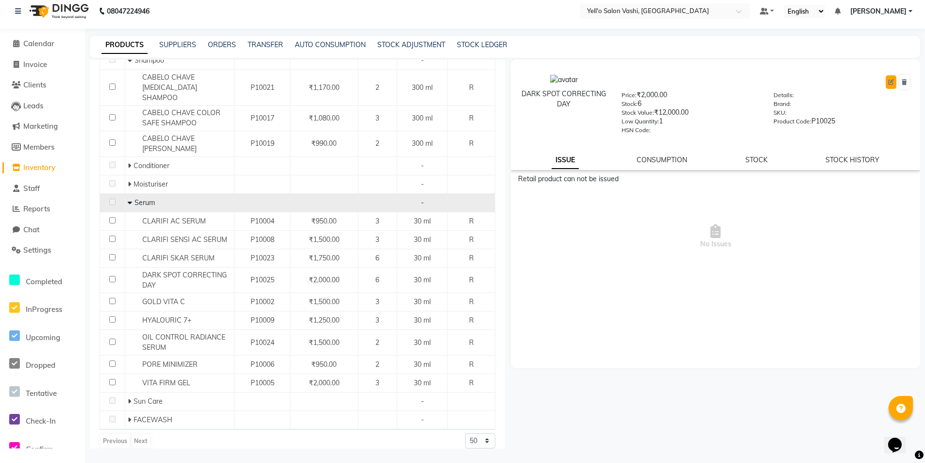
click at [890, 84] on icon at bounding box center [891, 82] width 6 height 6
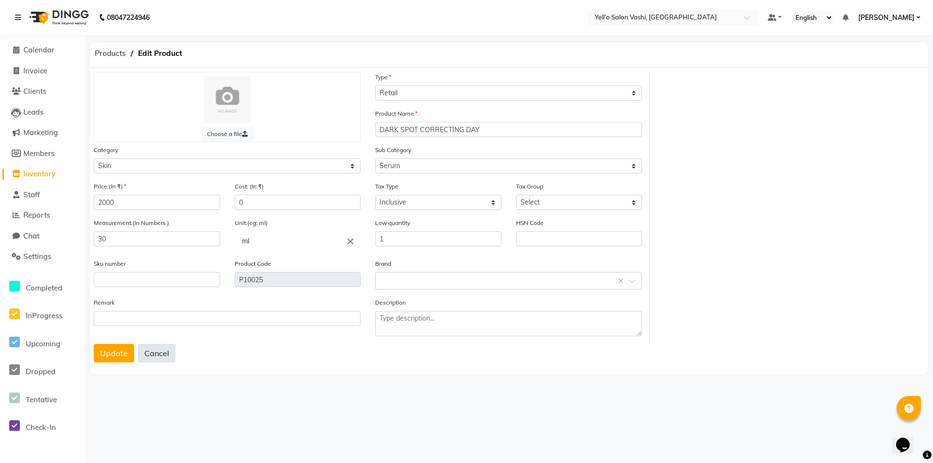
click at [153, 355] on button "Cancel" at bounding box center [156, 353] width 37 height 18
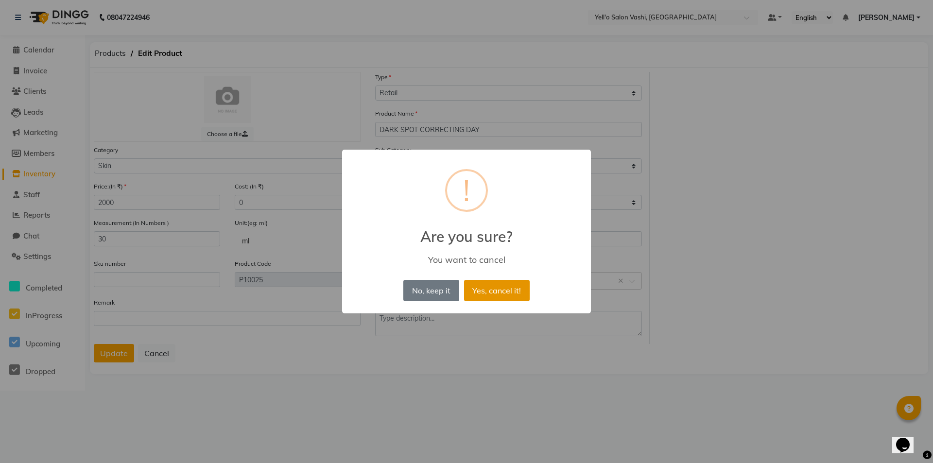
click at [494, 290] on button "Yes, cancel it!" at bounding box center [497, 290] width 66 height 21
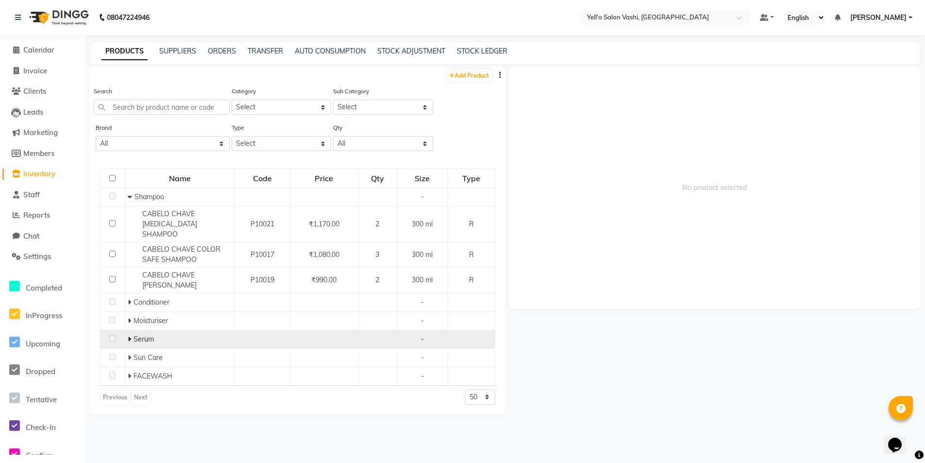
click at [142, 335] on span "Serum" at bounding box center [144, 339] width 20 height 9
click at [128, 336] on icon at bounding box center [129, 339] width 3 height 7
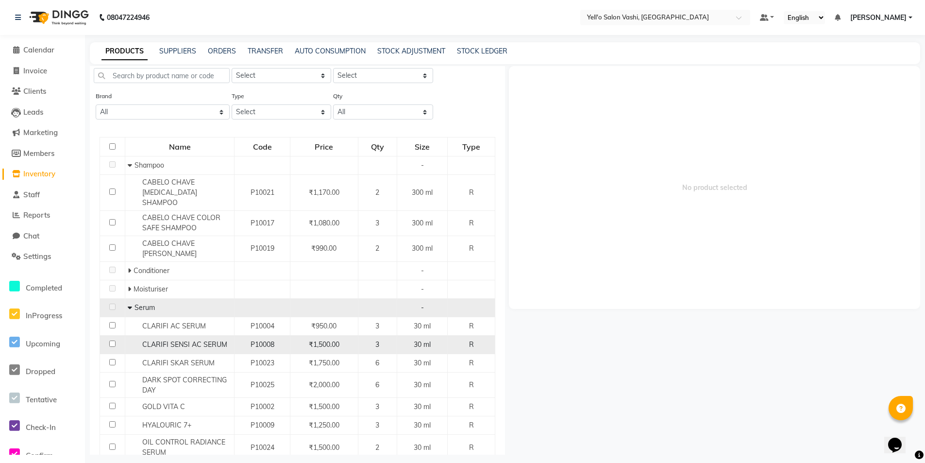
scroll to position [49, 0]
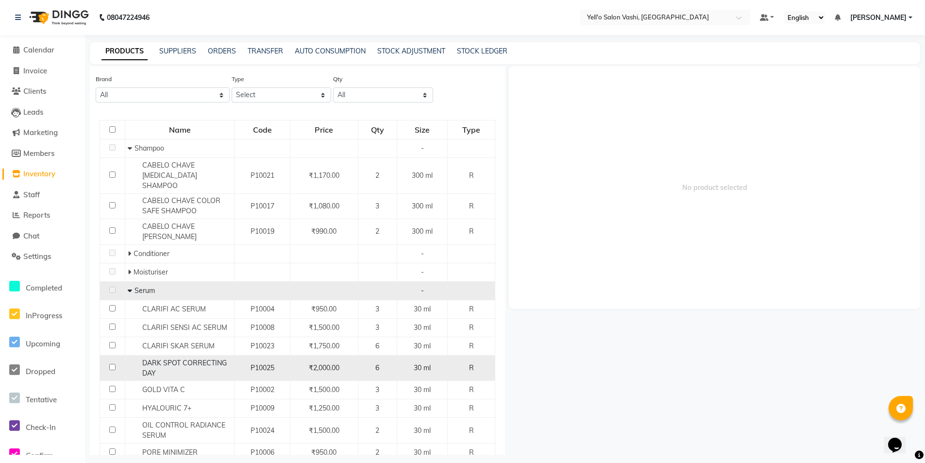
click at [381, 363] on div "6" at bounding box center [377, 368] width 31 height 10
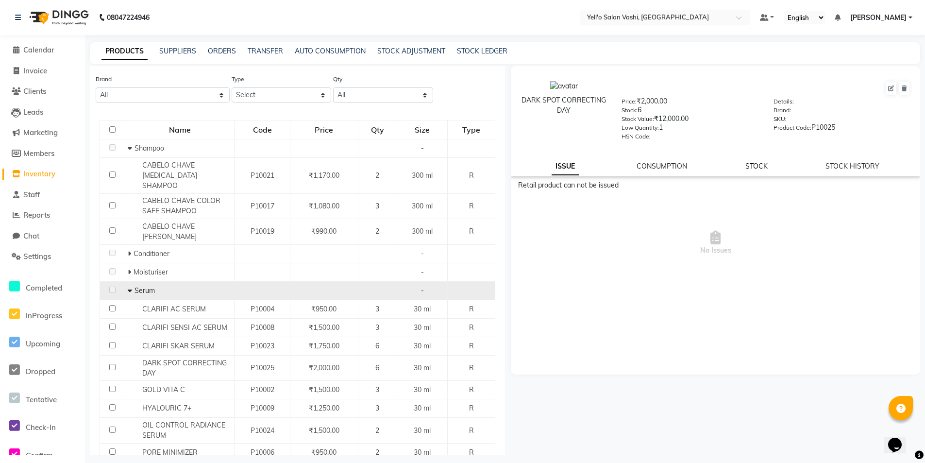
click at [751, 167] on link "STOCK" at bounding box center [757, 166] width 22 height 9
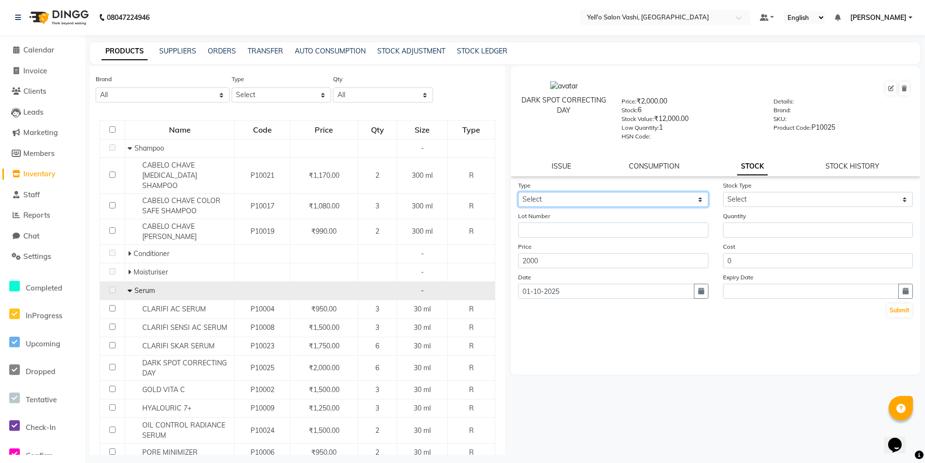
click at [607, 202] on select "Select In Out" at bounding box center [613, 199] width 190 height 15
click at [518, 192] on select "Select In Out" at bounding box center [613, 199] width 190 height 15
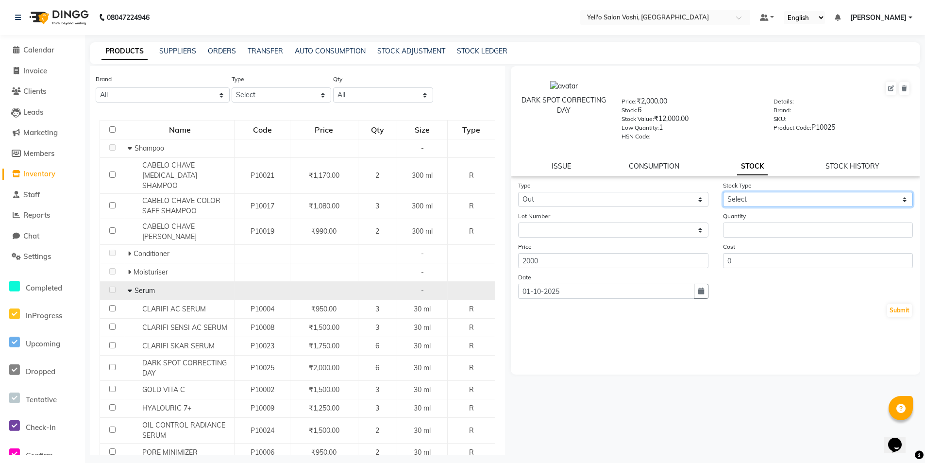
click at [754, 197] on select "Select Internal Use Damaged Expired Adjustment Return Other" at bounding box center [818, 199] width 190 height 15
click at [723, 192] on select "Select Internal Use Damaged Expired Adjustment Return Other" at bounding box center [818, 199] width 190 height 15
click at [788, 234] on input "number" at bounding box center [818, 229] width 190 height 15
click at [888, 310] on button "Submit" at bounding box center [899, 311] width 25 height 14
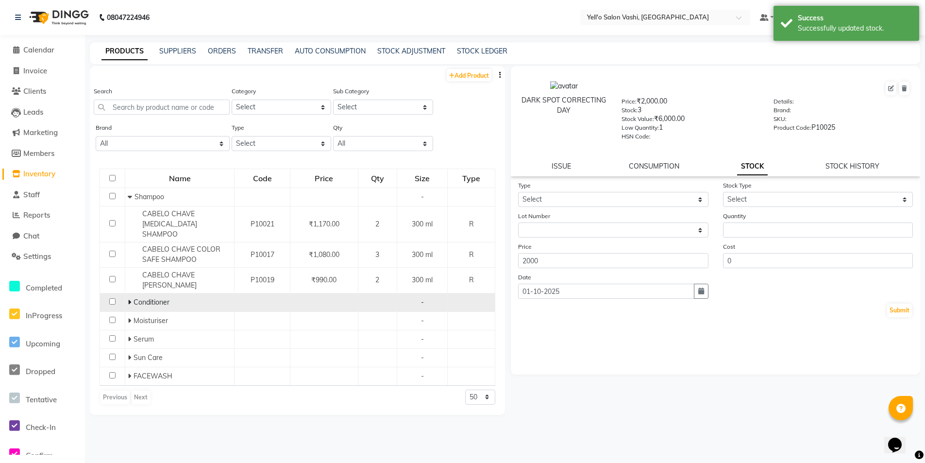
scroll to position [0, 0]
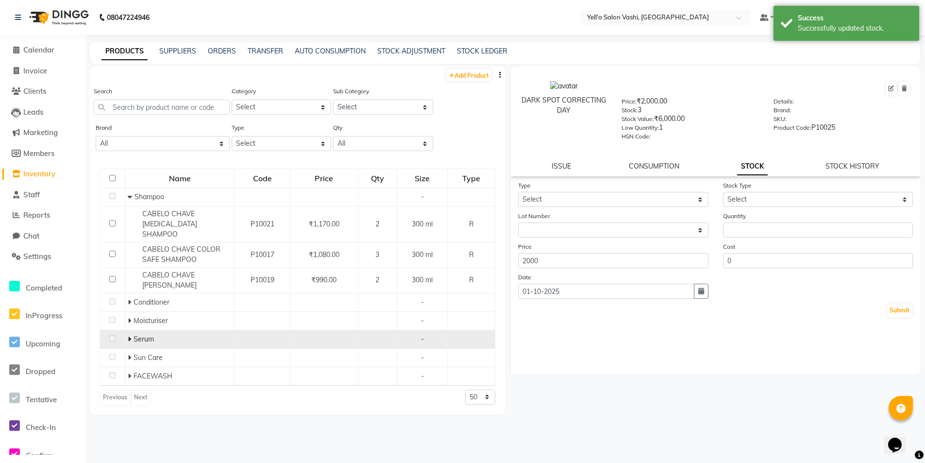
click at [131, 336] on icon at bounding box center [129, 339] width 3 height 7
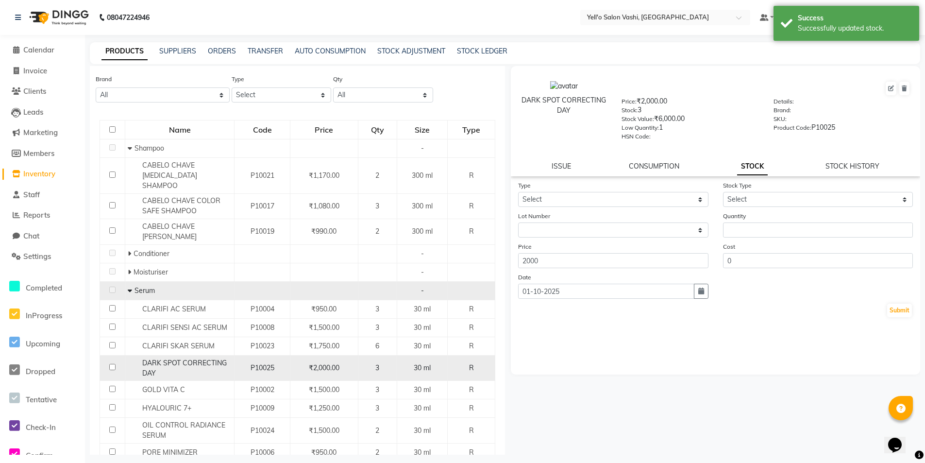
scroll to position [97, 0]
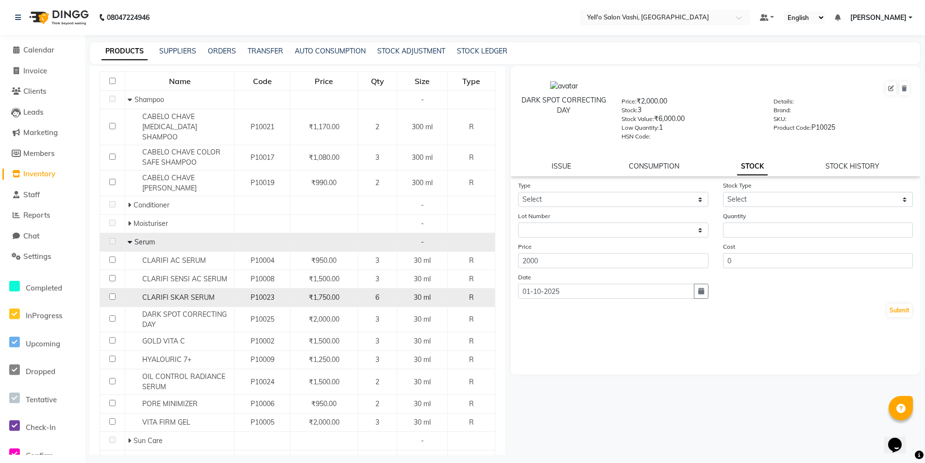
click at [389, 292] on div "6" at bounding box center [377, 297] width 31 height 10
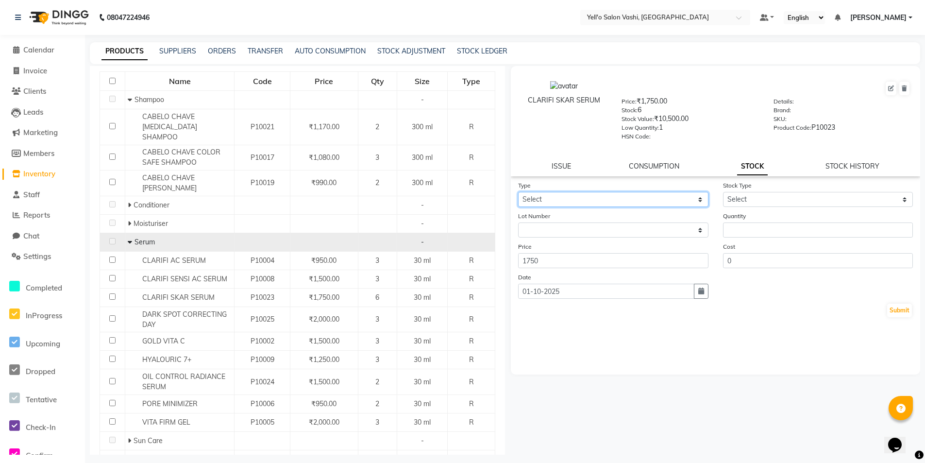
click at [652, 195] on select "Select In Out" at bounding box center [613, 199] width 190 height 15
click at [518, 192] on select "Select In Out" at bounding box center [613, 199] width 190 height 15
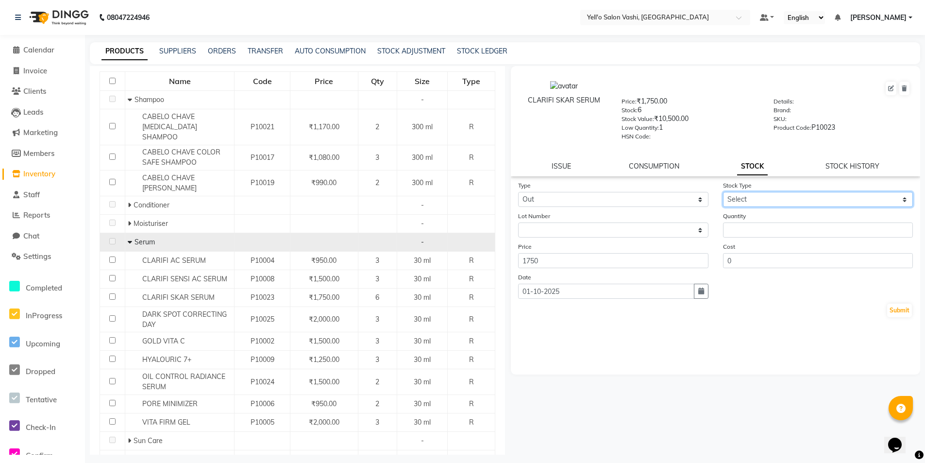
click at [768, 205] on select "Select Internal Use Damaged Expired Adjustment Return Other" at bounding box center [818, 199] width 190 height 15
click at [723, 192] on select "Select Internal Use Damaged Expired Adjustment Return Other" at bounding box center [818, 199] width 190 height 15
click at [744, 226] on input "number" at bounding box center [818, 229] width 190 height 15
click at [906, 311] on button "Submit" at bounding box center [899, 311] width 25 height 14
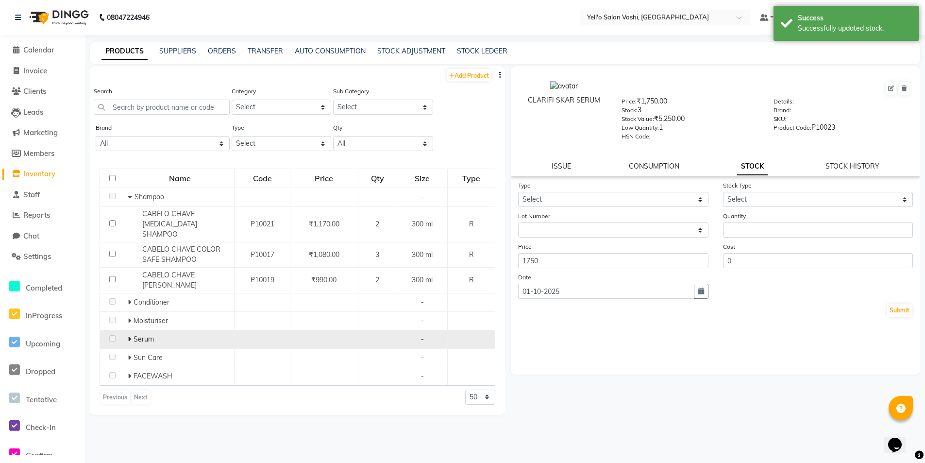
scroll to position [0, 0]
click at [130, 336] on icon at bounding box center [129, 339] width 3 height 7
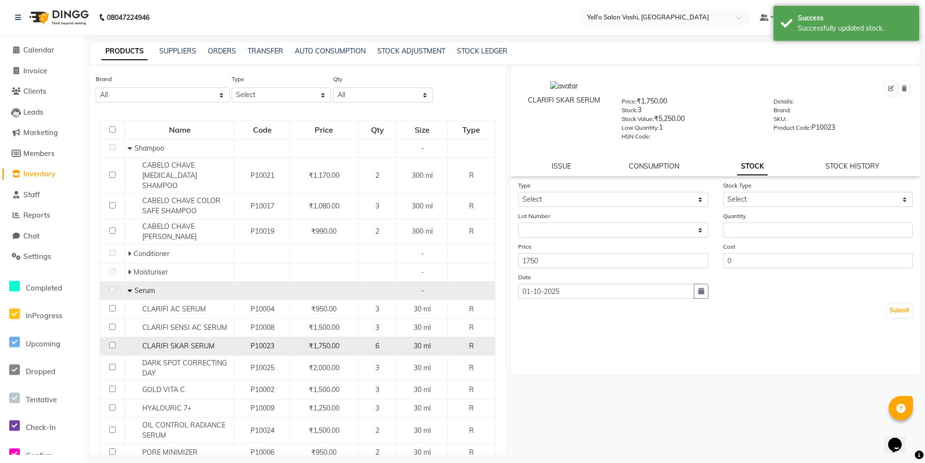
scroll to position [97, 0]
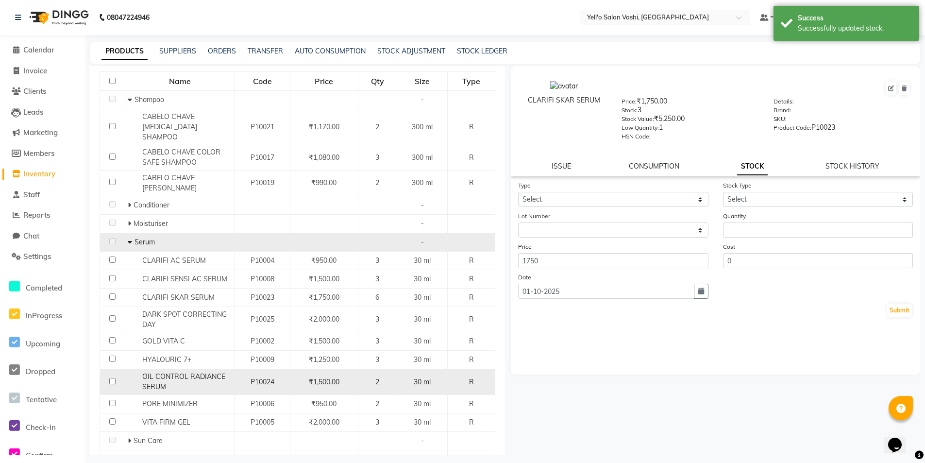
click at [372, 377] on div "2" at bounding box center [377, 382] width 31 height 10
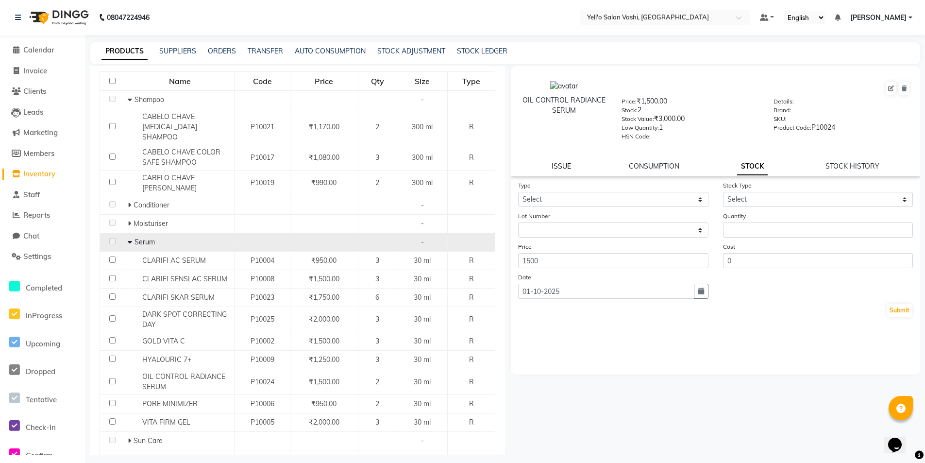
click at [565, 164] on link "ISSUE" at bounding box center [561, 166] width 19 height 9
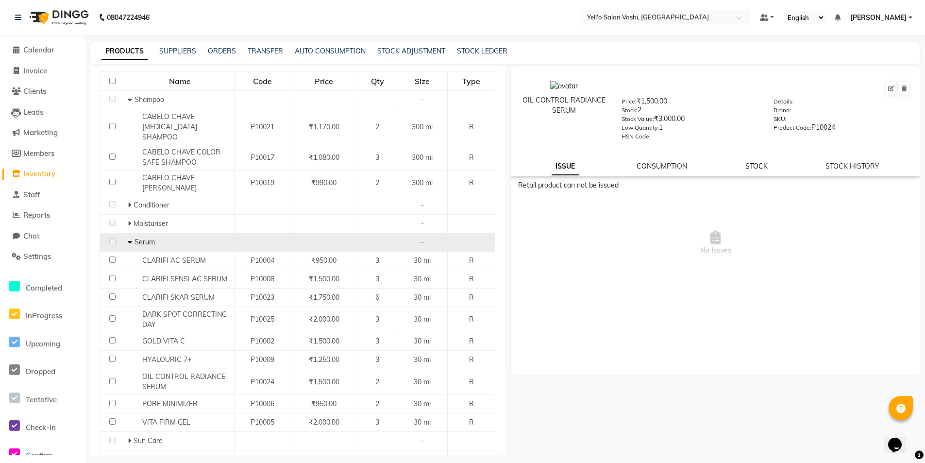
click at [763, 169] on link "STOCK" at bounding box center [757, 166] width 22 height 9
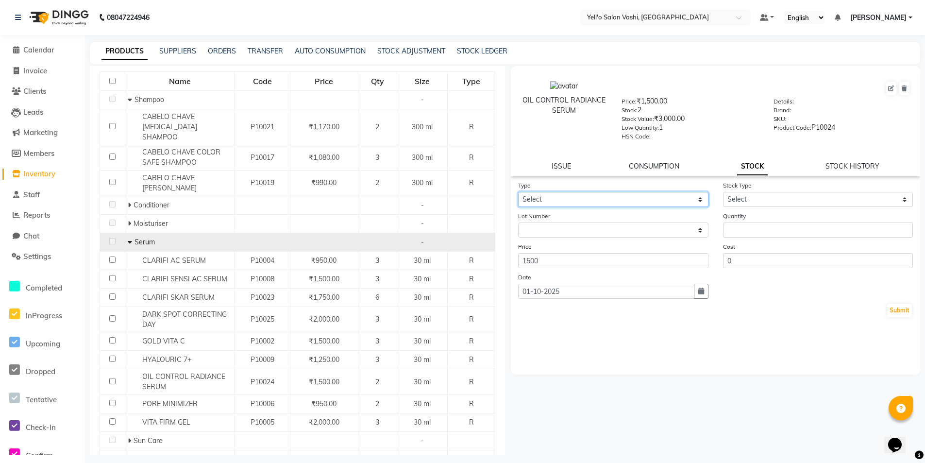
click at [659, 194] on select "Select In Out" at bounding box center [613, 199] width 190 height 15
click at [518, 192] on select "Select In Out" at bounding box center [613, 199] width 190 height 15
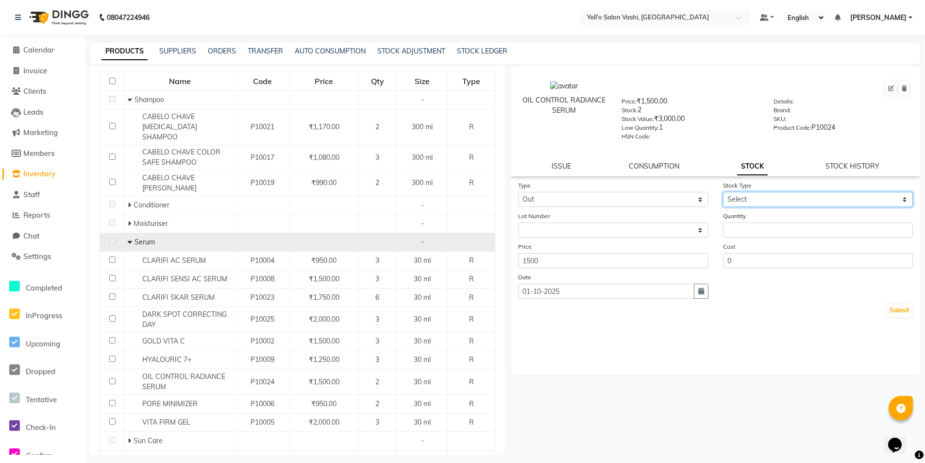
click at [789, 199] on select "Select Internal Use Damaged Expired Adjustment Return Other" at bounding box center [818, 199] width 190 height 15
click at [723, 192] on select "Select Internal Use Damaged Expired Adjustment Return Other" at bounding box center [818, 199] width 190 height 15
click at [741, 231] on input "number" at bounding box center [818, 229] width 190 height 15
click at [898, 306] on button "Submit" at bounding box center [899, 311] width 25 height 14
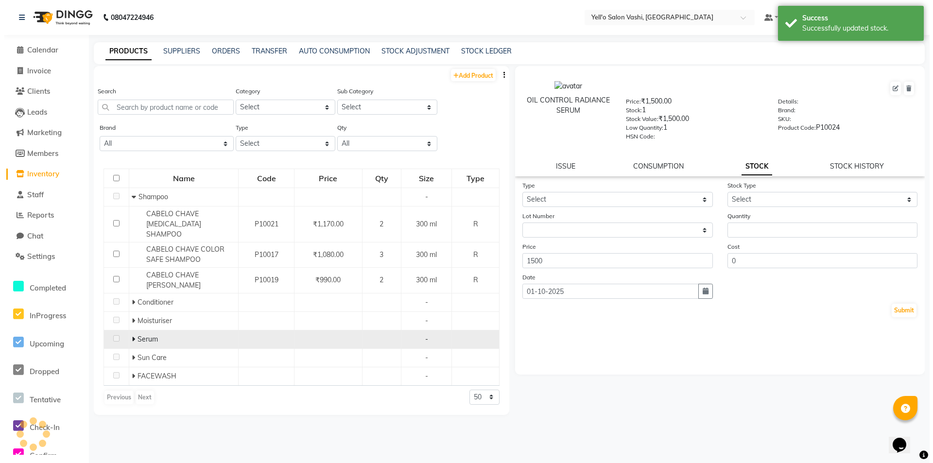
scroll to position [0, 0]
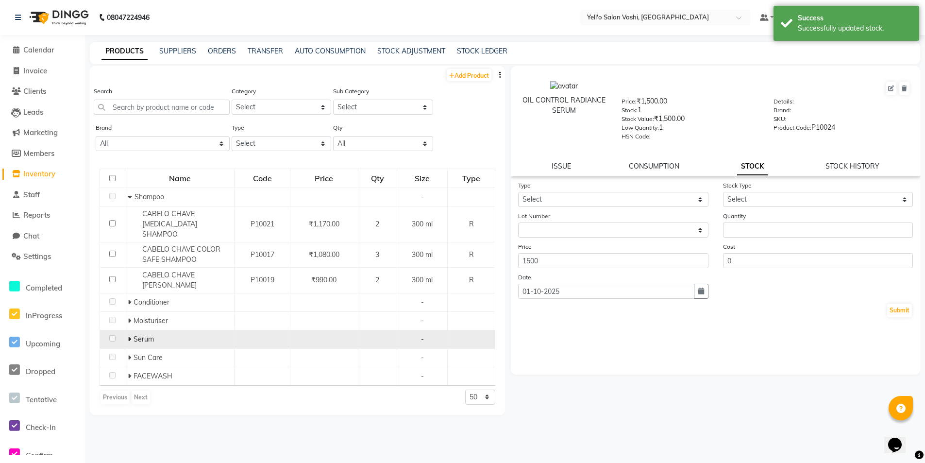
click at [227, 46] on div "ORDERS" at bounding box center [222, 51] width 28 height 10
click at [223, 53] on link "ORDERS" at bounding box center [222, 51] width 28 height 9
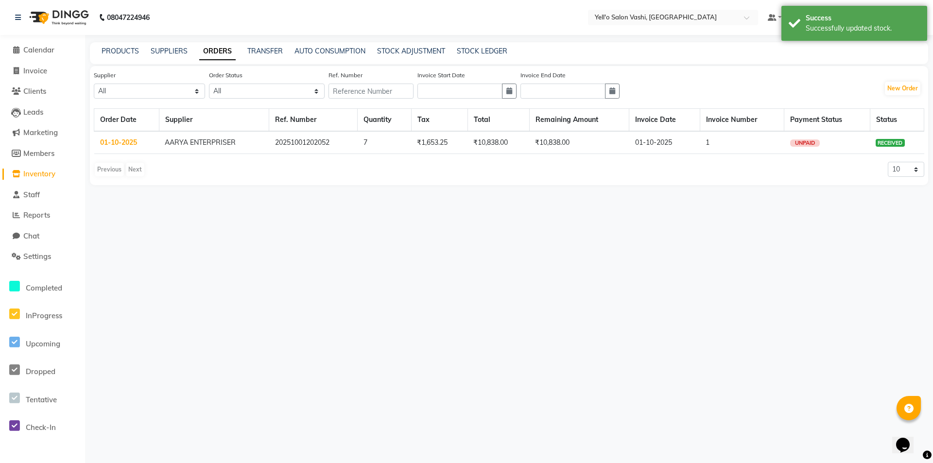
click at [257, 139] on td "AARYA ENTERPRISER" at bounding box center [214, 142] width 110 height 23
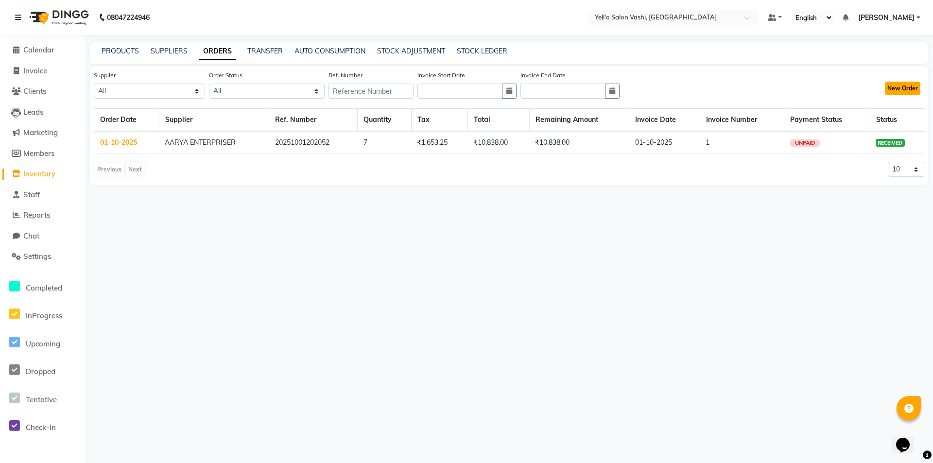
click at [911, 83] on button "New Order" at bounding box center [902, 89] width 35 height 14
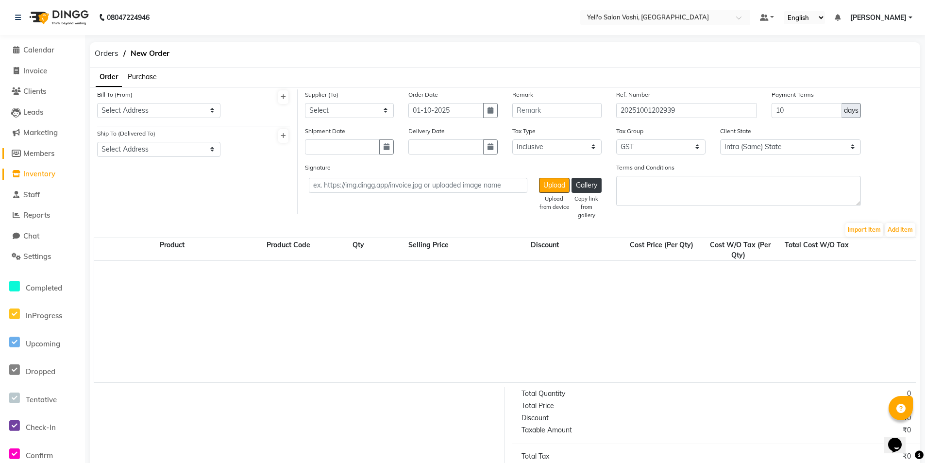
click at [52, 152] on span "Members" at bounding box center [38, 153] width 31 height 9
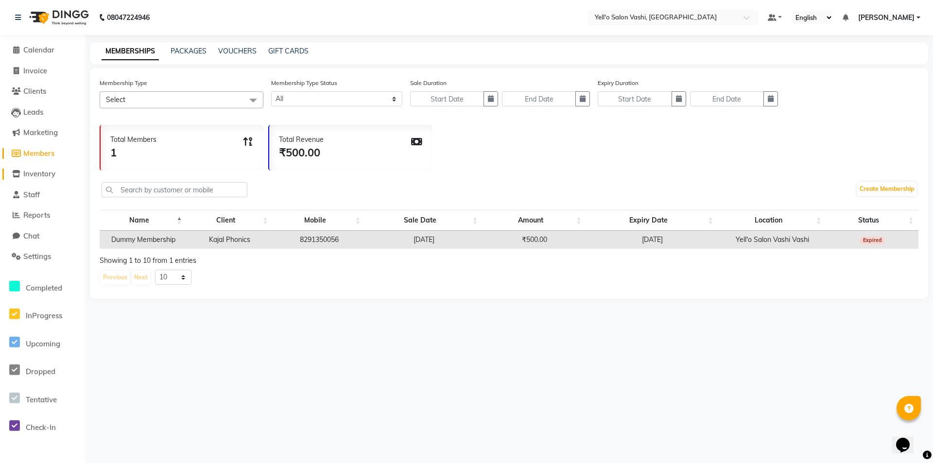
click at [47, 173] on span "Inventory" at bounding box center [39, 173] width 32 height 9
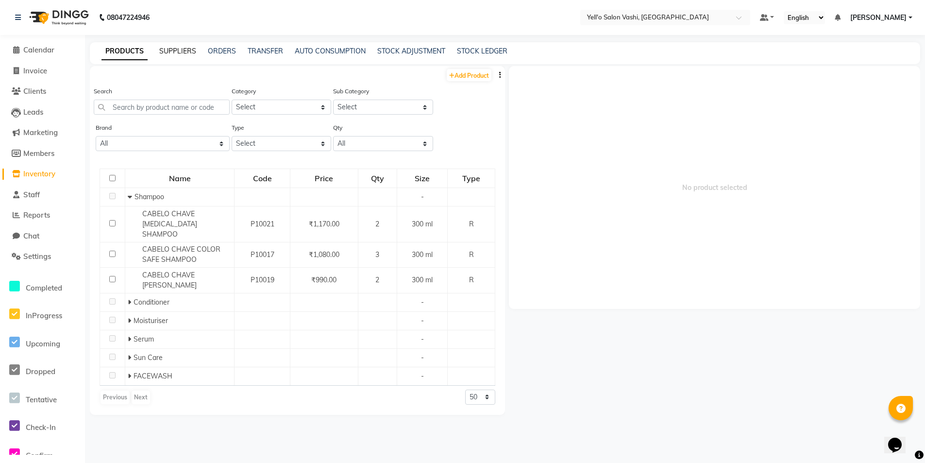
click at [184, 52] on link "SUPPLIERS" at bounding box center [177, 51] width 37 height 9
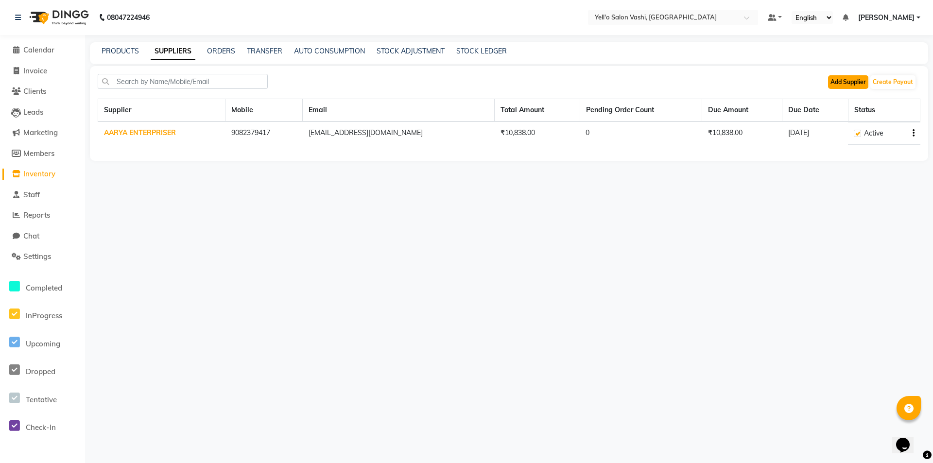
click at [862, 81] on button "Add Supplier" at bounding box center [848, 82] width 40 height 14
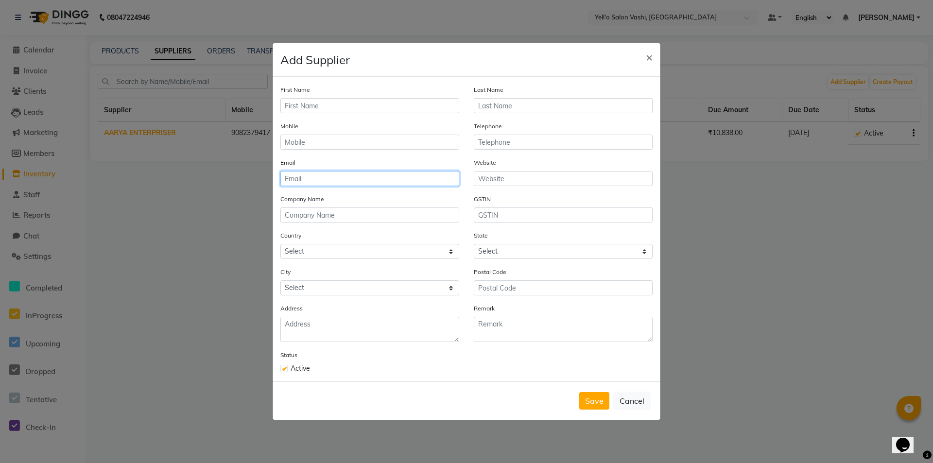
drag, startPoint x: 316, startPoint y: 178, endPoint x: 343, endPoint y: 182, distance: 28.0
click at [343, 182] on input "email" at bounding box center [369, 178] width 179 height 15
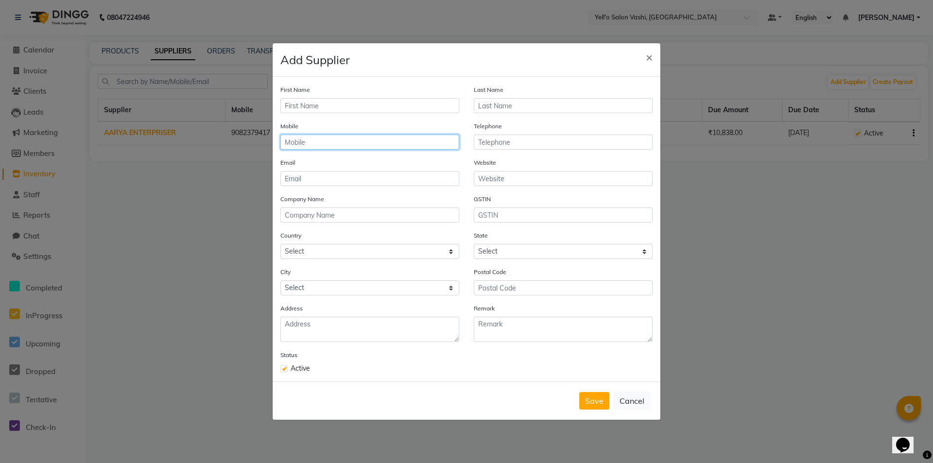
click at [341, 140] on input "text" at bounding box center [369, 142] width 179 height 15
click at [648, 60] on span "×" at bounding box center [649, 57] width 7 height 15
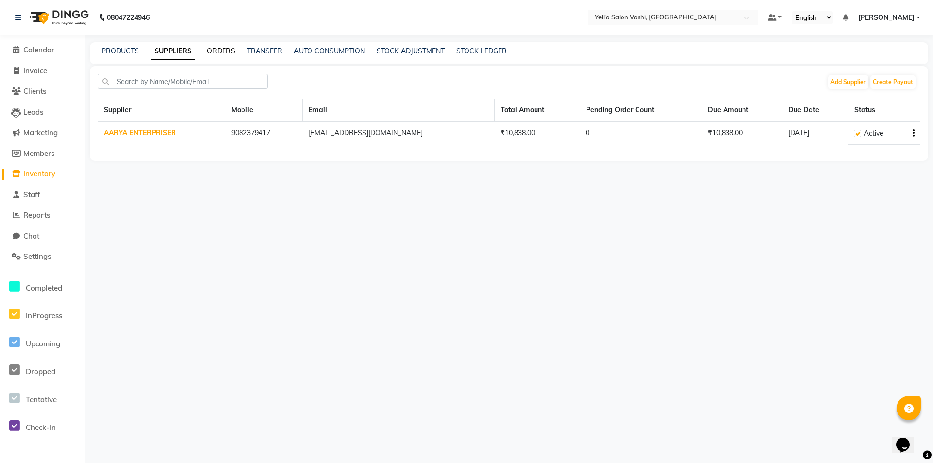
click at [215, 50] on link "ORDERS" at bounding box center [221, 51] width 28 height 9
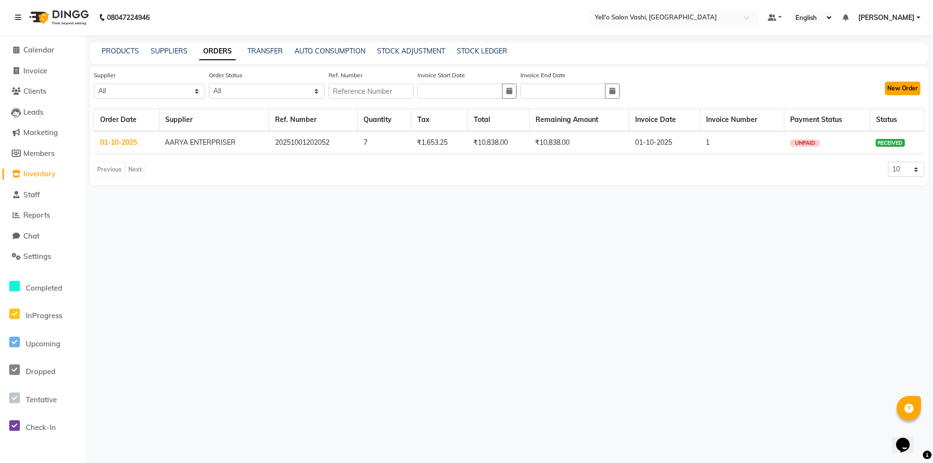
click at [892, 86] on button "New Order" at bounding box center [902, 89] width 35 height 14
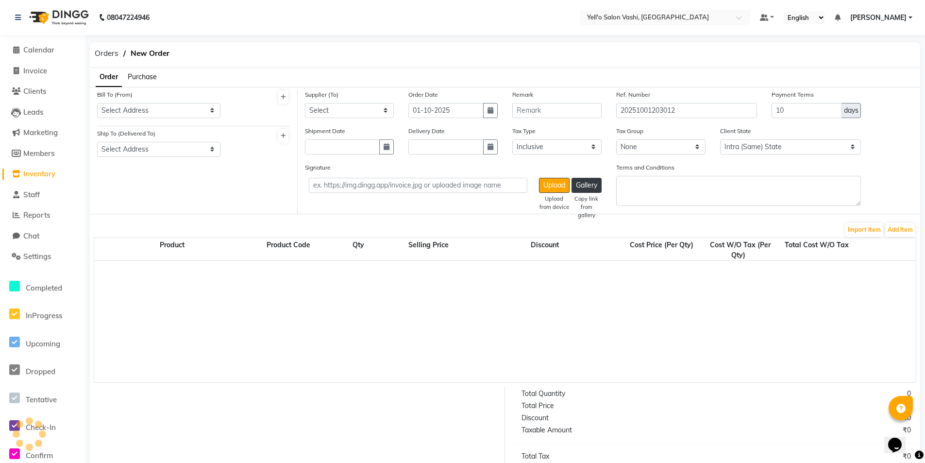
click at [150, 77] on span "Purchase" at bounding box center [142, 76] width 29 height 9
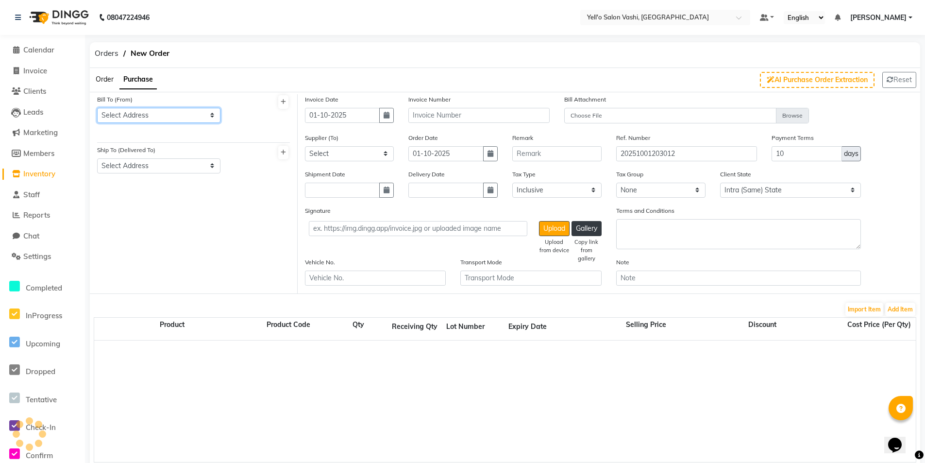
click at [158, 111] on select "Select Address [STREET_ADDRESS][PERSON_NAME]" at bounding box center [158, 115] width 123 height 15
click at [240, 118] on div at bounding box center [262, 112] width 69 height 36
click at [284, 105] on button at bounding box center [283, 102] width 10 height 14
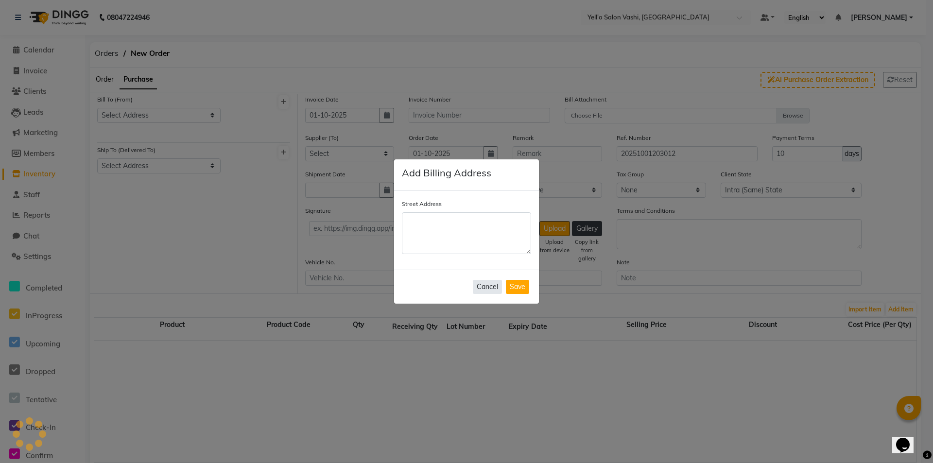
click at [485, 293] on button "Cancel" at bounding box center [487, 287] width 29 height 14
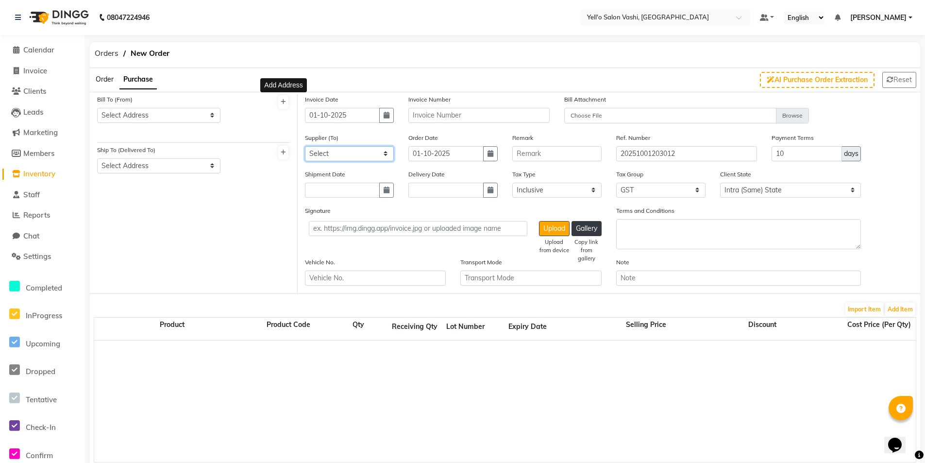
click at [348, 156] on select "Select AARYA ENTERPRISER" at bounding box center [349, 153] width 89 height 15
click at [351, 153] on select "Select AARYA ENTERPRISER" at bounding box center [349, 153] width 89 height 15
click at [902, 308] on button "Add Item" at bounding box center [901, 310] width 30 height 14
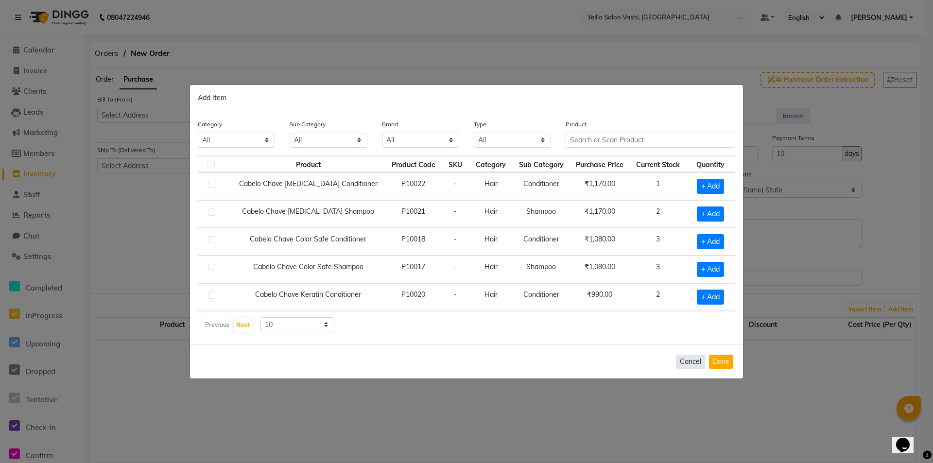
click at [685, 366] on button "Cancel" at bounding box center [690, 362] width 29 height 14
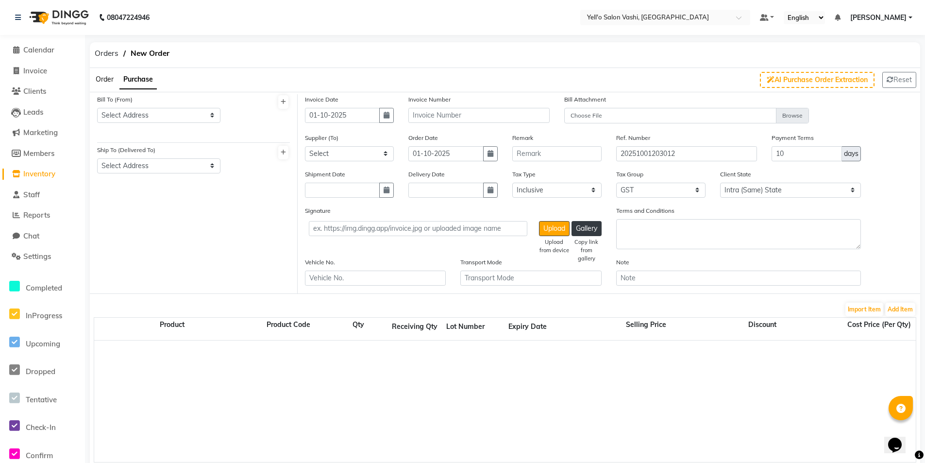
click at [34, 175] on span "Inventory" at bounding box center [39, 173] width 32 height 9
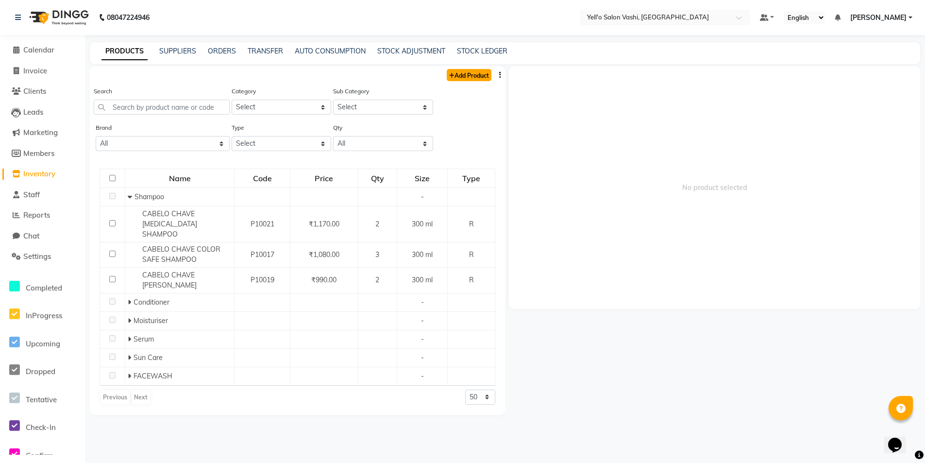
click at [484, 71] on link "Add Product" at bounding box center [469, 75] width 45 height 12
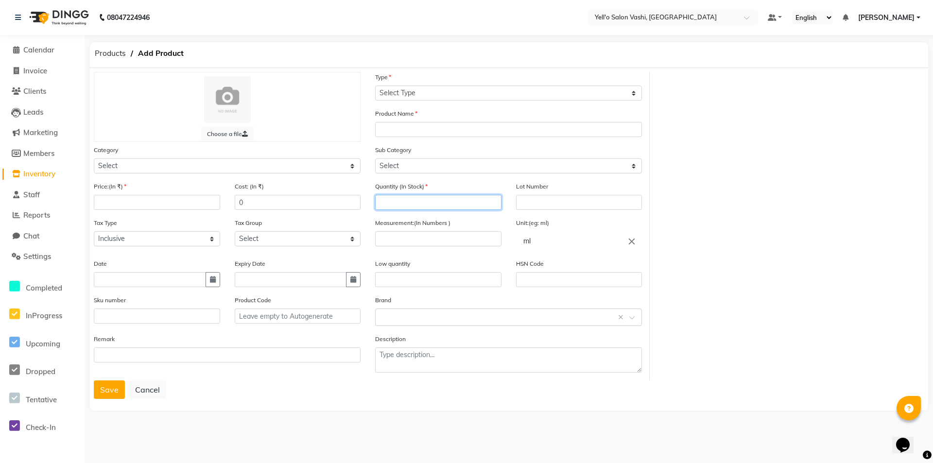
click at [427, 196] on input "number" at bounding box center [438, 202] width 126 height 15
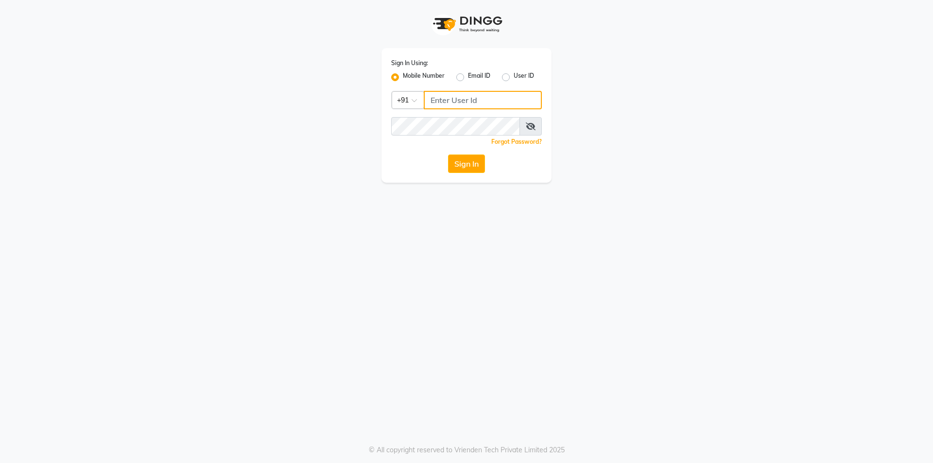
type input "8291350056"
drag, startPoint x: 430, startPoint y: 99, endPoint x: 473, endPoint y: 92, distance: 43.3
click at [473, 92] on input "8291350056" at bounding box center [483, 100] width 118 height 18
click at [401, 175] on div "Sign In Using: Mobile Number Email ID User ID Country Code × +91 8291350056 Rem…" at bounding box center [466, 115] width 170 height 135
drag, startPoint x: 475, startPoint y: 90, endPoint x: 488, endPoint y: 89, distance: 13.2
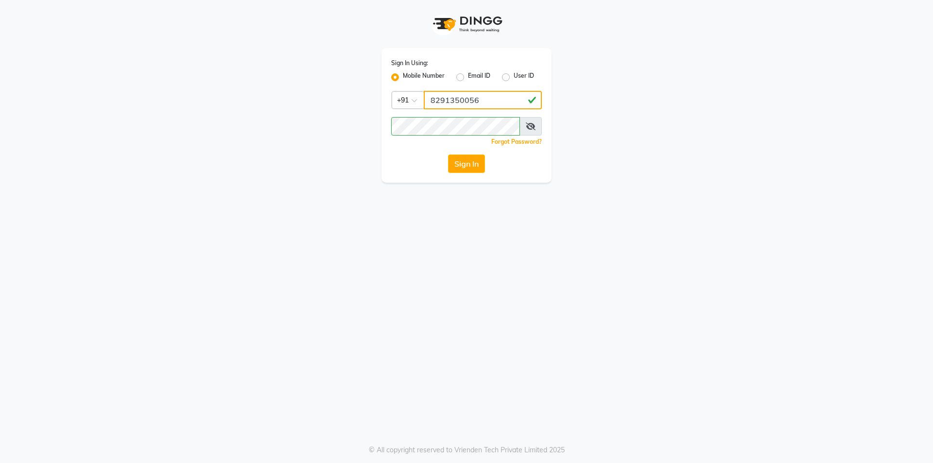
click at [488, 89] on div "Sign In Using: Mobile Number Email ID User ID Country Code × +91 8291350056 Rem…" at bounding box center [466, 115] width 170 height 135
click at [414, 179] on div "Sign In Using: Mobile Number Email ID User ID Country Code × +91 8291350056 Rem…" at bounding box center [466, 115] width 170 height 135
drag, startPoint x: 425, startPoint y: 99, endPoint x: 461, endPoint y: 102, distance: 36.6
click at [488, 91] on input "8291350056" at bounding box center [483, 100] width 118 height 18
click at [384, 205] on div "Sign In Using: Mobile Number Email ID User ID Country Code × +91 8291350056 Rem…" at bounding box center [466, 231] width 933 height 463
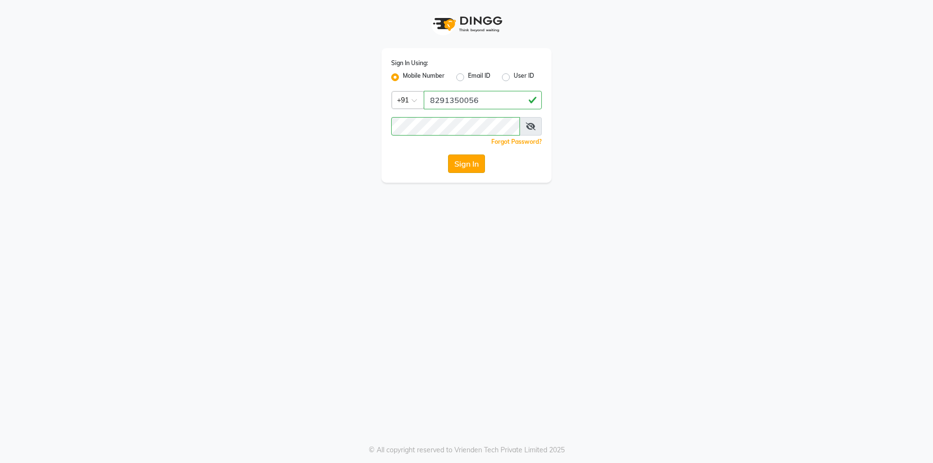
click at [460, 165] on button "Sign In" at bounding box center [466, 163] width 37 height 18
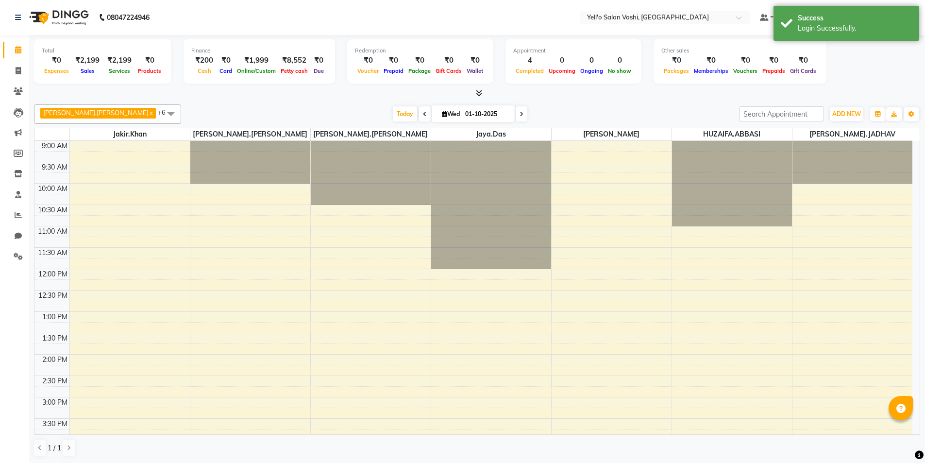
select select "en"
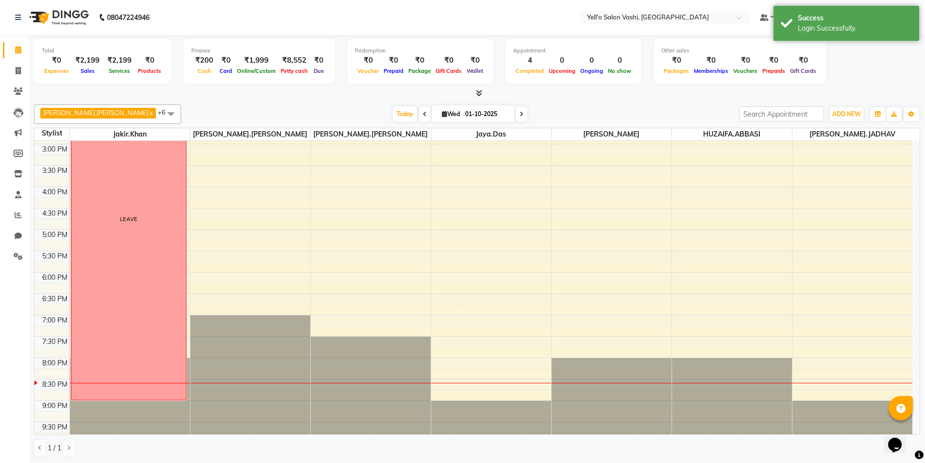
scroll to position [262, 0]
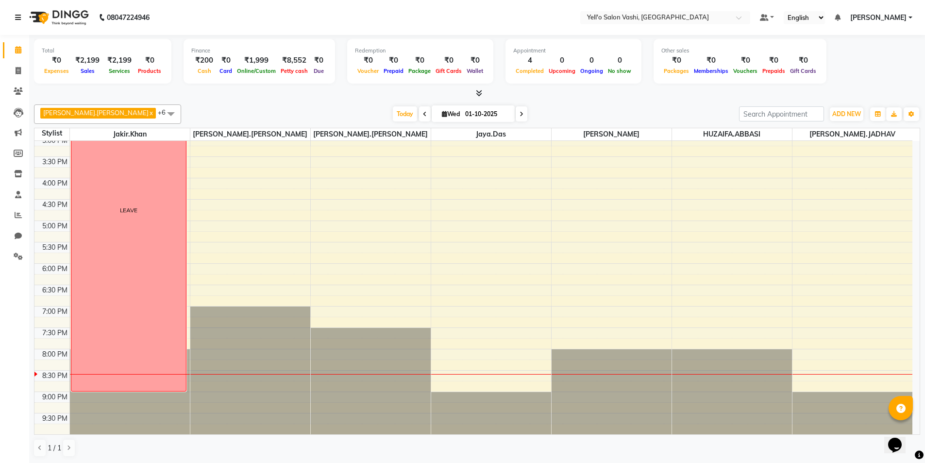
click at [15, 17] on icon at bounding box center [18, 17] width 6 height 7
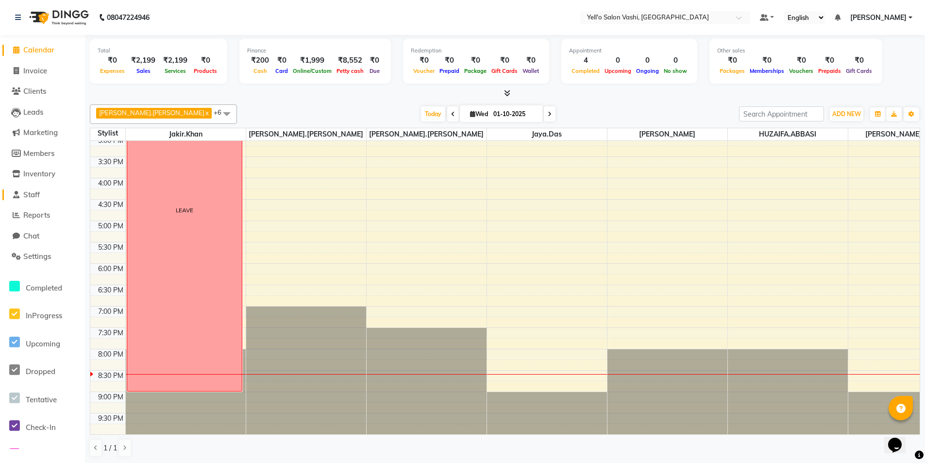
click at [34, 195] on span "Staff" at bounding box center [31, 194] width 17 height 9
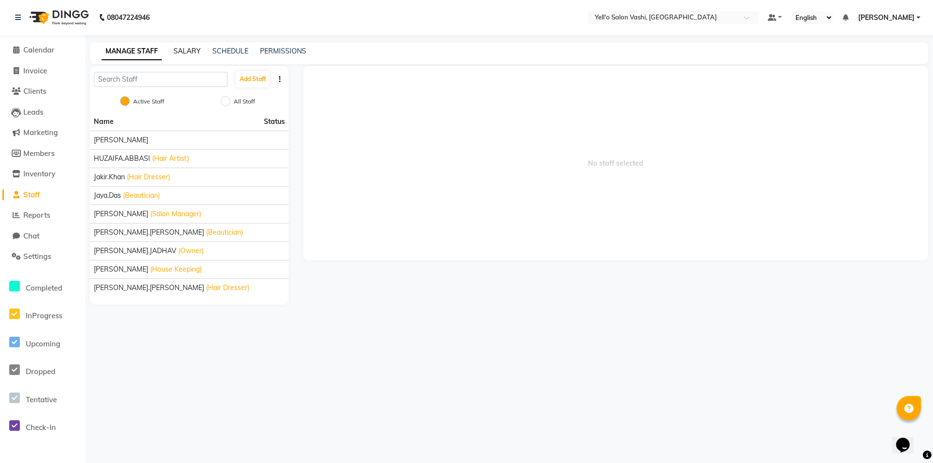
click at [198, 48] on link "SALARY" at bounding box center [186, 51] width 27 height 9
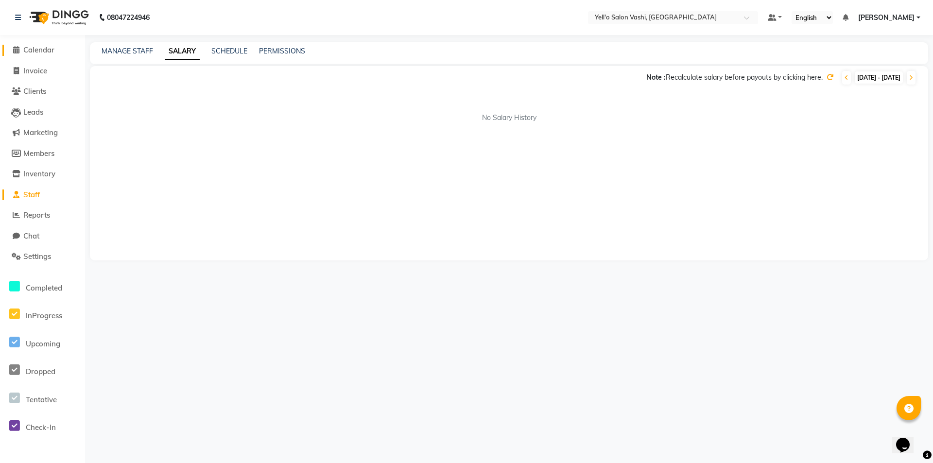
click at [49, 53] on span "Calendar" at bounding box center [38, 49] width 31 height 9
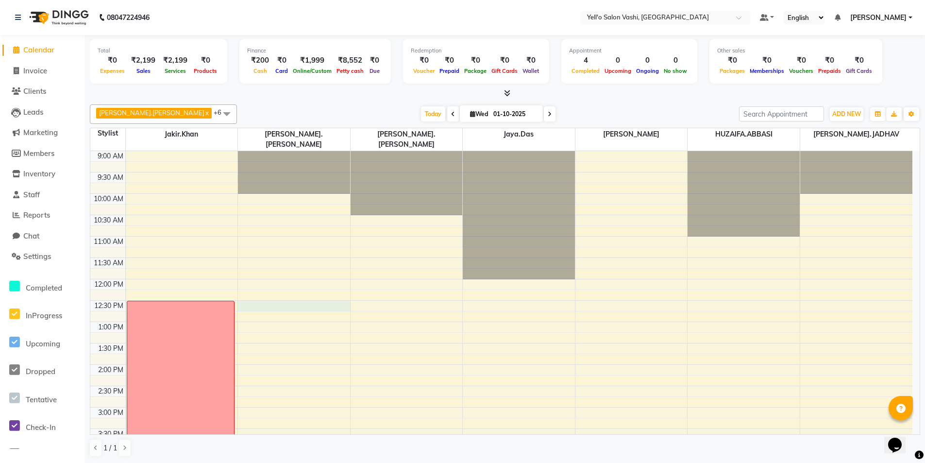
click at [314, 298] on div "9:00 AM 9:30 AM 10:00 AM 10:30 AM 11:00 AM 11:30 AM 12:00 PM 12:30 PM 1:00 PM 1…" at bounding box center [501, 428] width 822 height 555
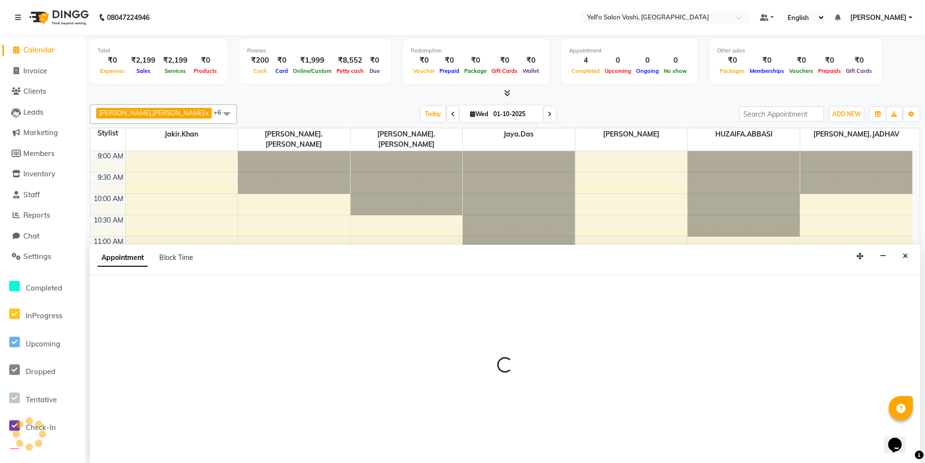
scroll to position [0, 0]
select select "91611"
select select "tentative"
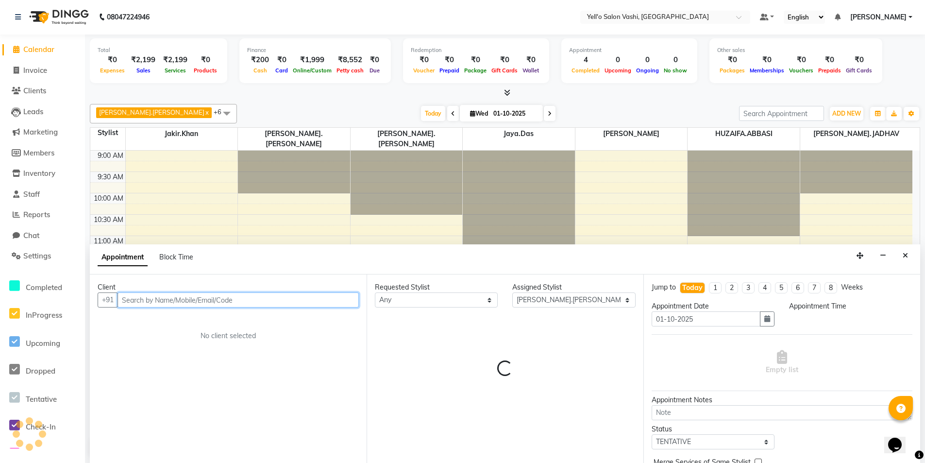
select select "750"
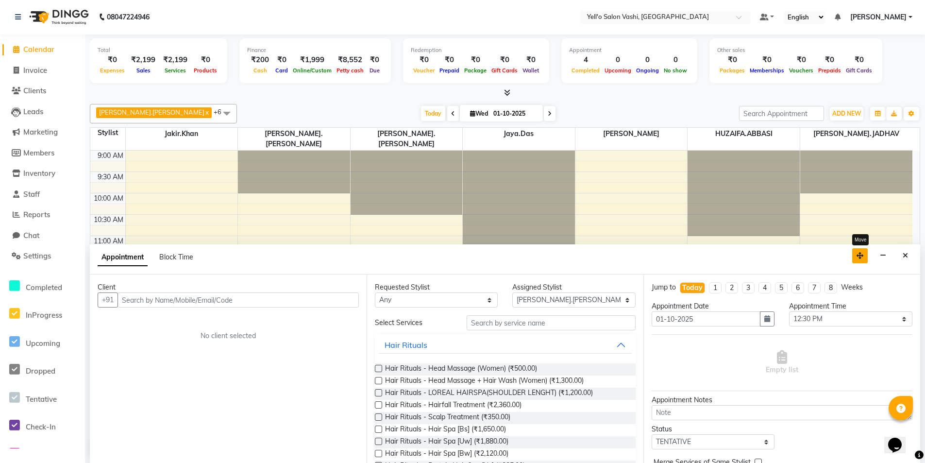
click at [860, 254] on icon "button" at bounding box center [860, 255] width 7 height 7
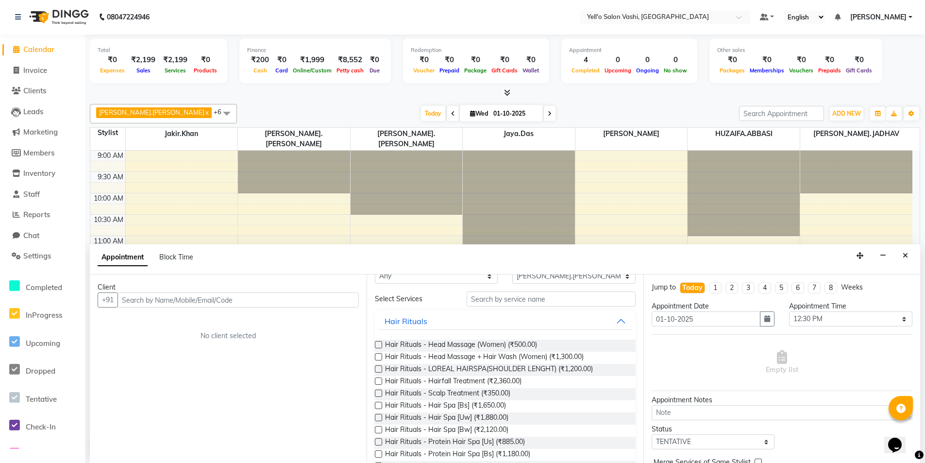
scroll to position [0, 0]
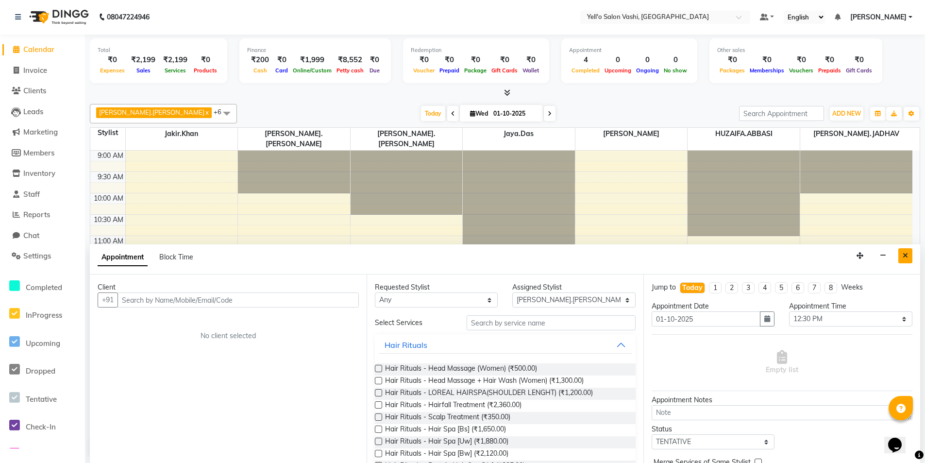
click at [906, 254] on icon "Close" at bounding box center [905, 255] width 5 height 7
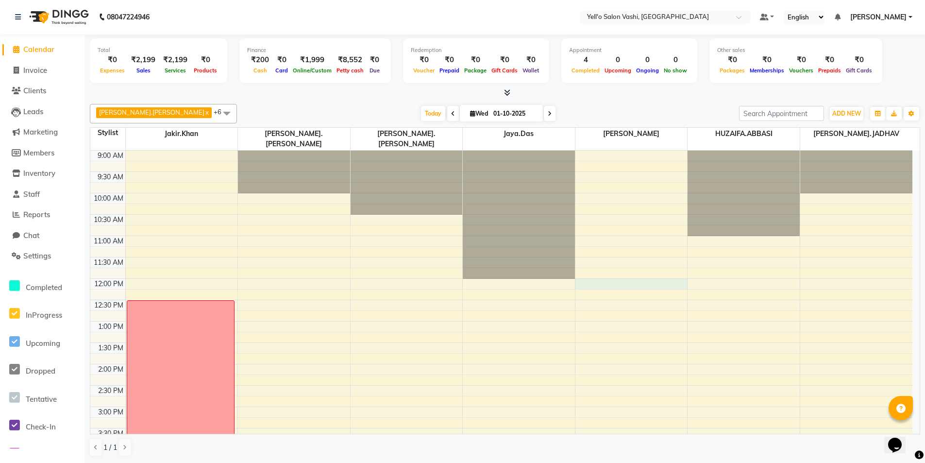
click at [668, 271] on div "9:00 AM 9:30 AM 10:00 AM 10:30 AM 11:00 AM 11:30 AM 12:00 PM 12:30 PM 1:00 PM 1…" at bounding box center [501, 428] width 822 height 555
select select "91651"
select select "tentative"
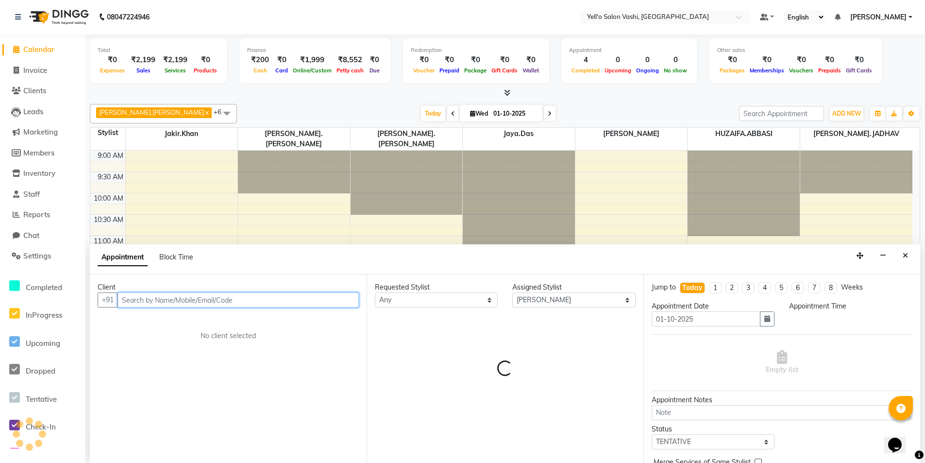
select select "720"
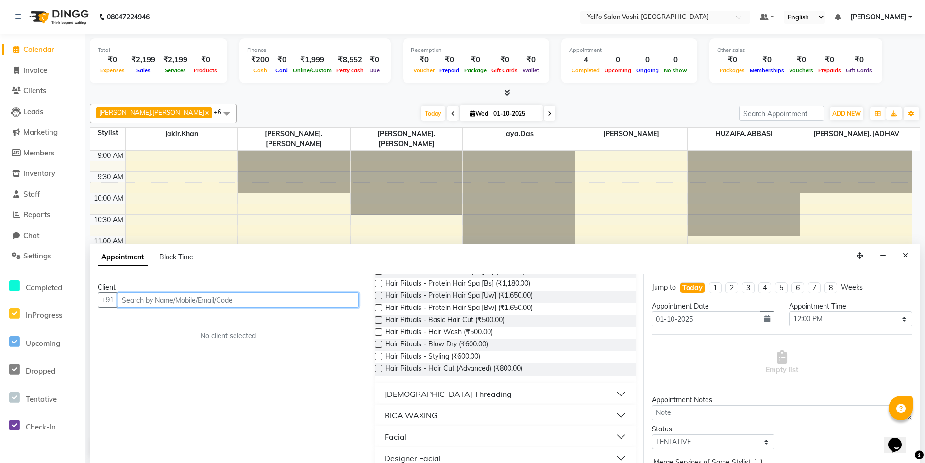
scroll to position [243, 0]
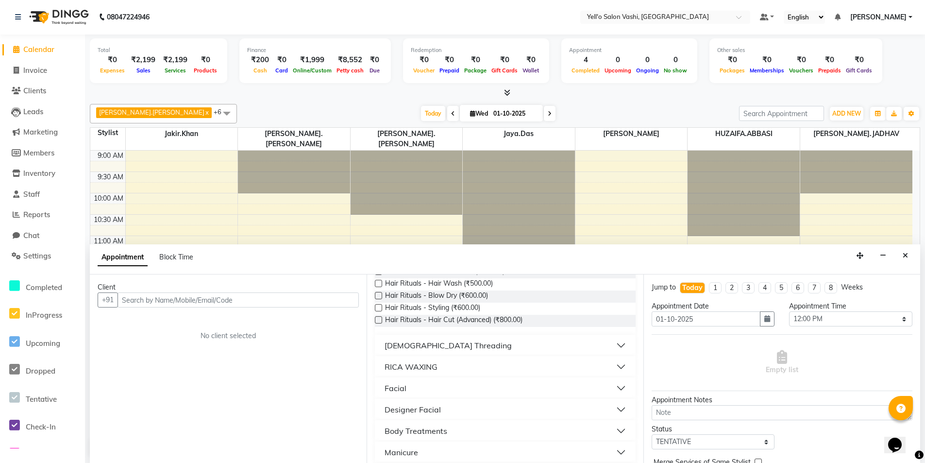
click at [439, 345] on div "[DEMOGRAPHIC_DATA] Threading" at bounding box center [448, 346] width 127 height 12
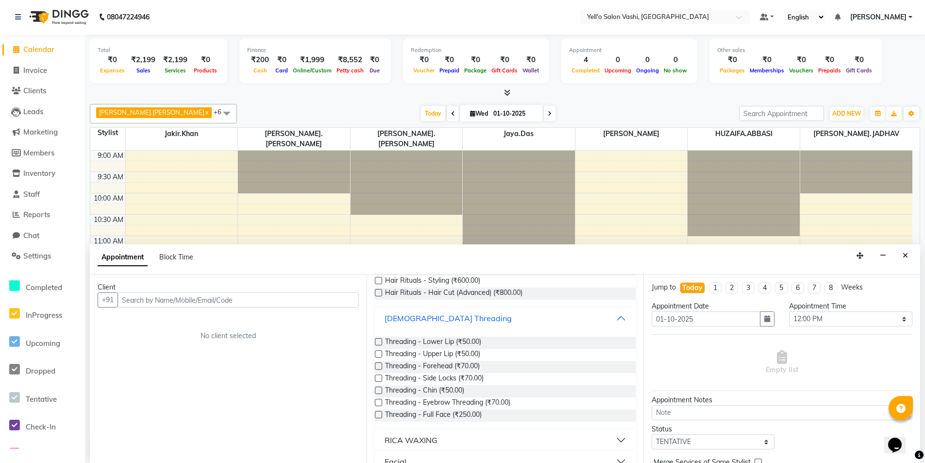
scroll to position [291, 0]
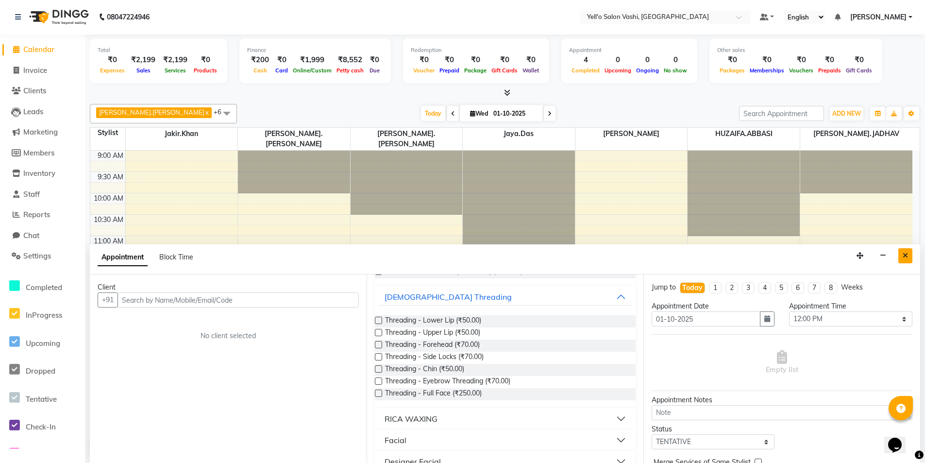
click at [905, 252] on icon "Close" at bounding box center [905, 255] width 5 height 7
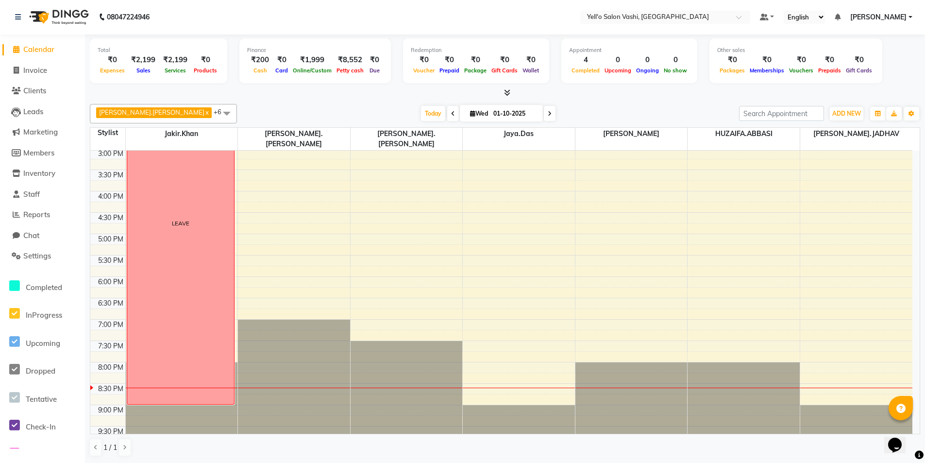
scroll to position [262, 0]
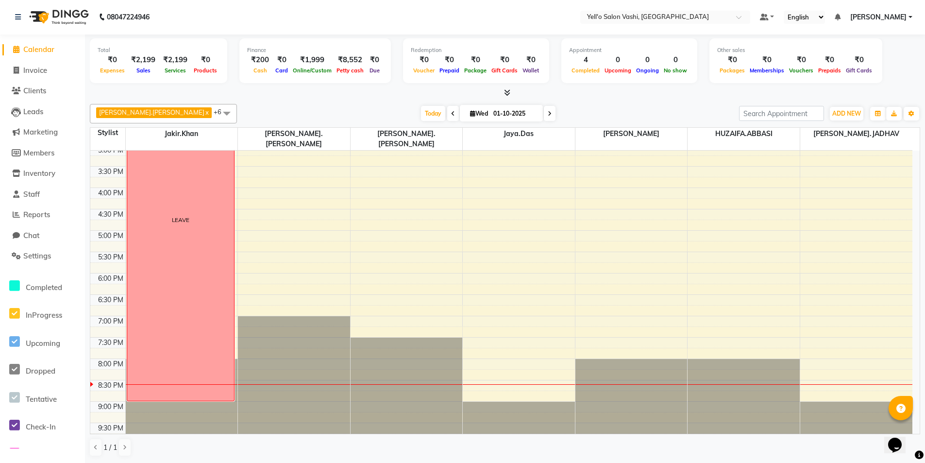
click at [236, 104] on div "Mayuri.Jagtap x Sahil.Mansoori x HUZAIFA.ABBASI x Jaya.Das x Kajal Pandya x NUP…" at bounding box center [505, 113] width 831 height 19
drag, startPoint x: 126, startPoint y: 59, endPoint x: 167, endPoint y: 58, distance: 40.3
click at [167, 58] on div "₹0 Expenses ₹2,199 Sales ₹2,199 Services ₹0 Products" at bounding box center [159, 64] width 122 height 21
click at [221, 92] on div at bounding box center [505, 93] width 831 height 10
drag, startPoint x: 131, startPoint y: 58, endPoint x: 154, endPoint y: 60, distance: 22.9
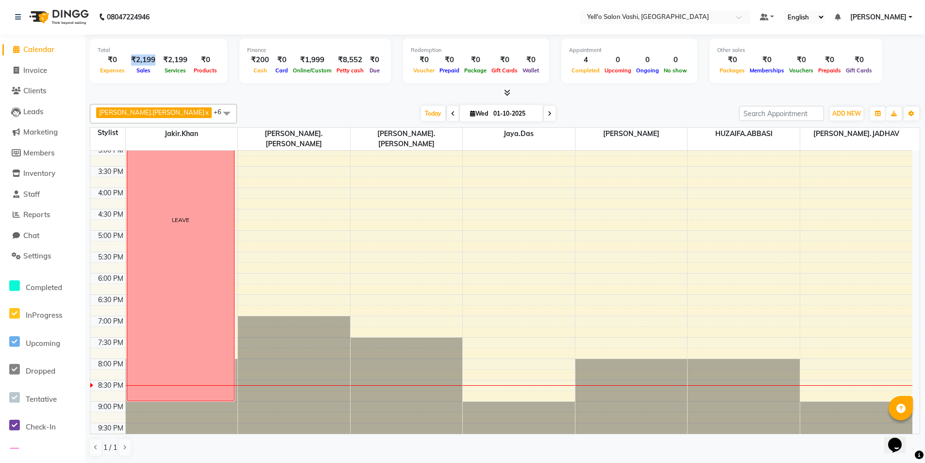
click at [154, 60] on div "₹2,199" at bounding box center [143, 59] width 32 height 11
click at [216, 91] on div at bounding box center [505, 93] width 831 height 10
drag, startPoint x: 161, startPoint y: 57, endPoint x: 185, endPoint y: 57, distance: 23.8
click at [185, 57] on div "₹2,199" at bounding box center [175, 59] width 32 height 11
click at [593, 73] on span "Completed" at bounding box center [585, 70] width 33 height 7
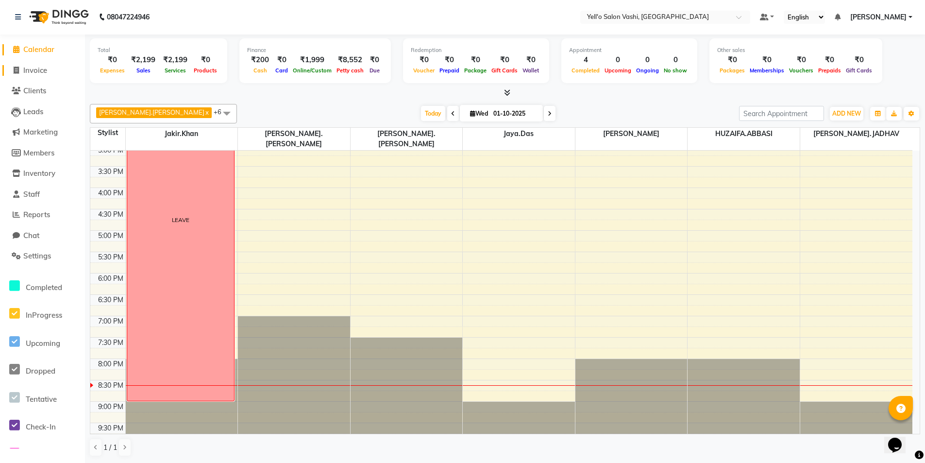
click at [35, 70] on span "Invoice" at bounding box center [35, 70] width 24 height 9
select select "9011"
select select "service"
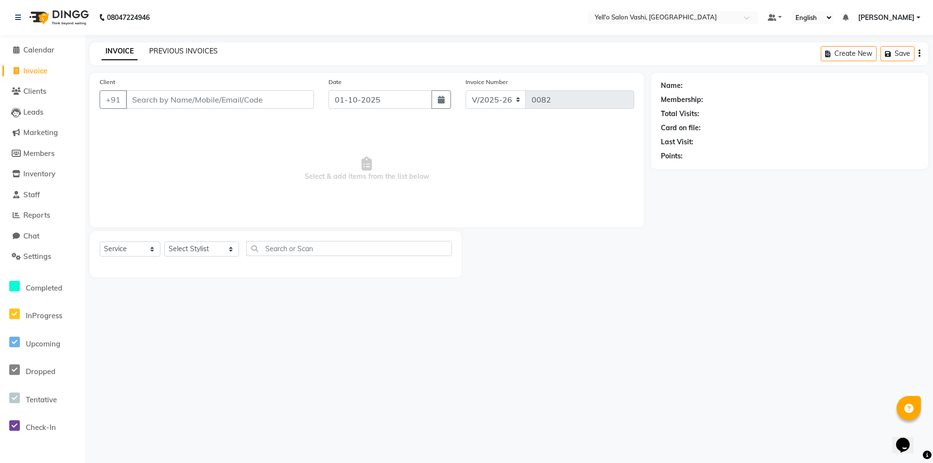
click at [176, 51] on link "PREVIOUS INVOICES" at bounding box center [183, 51] width 68 height 9
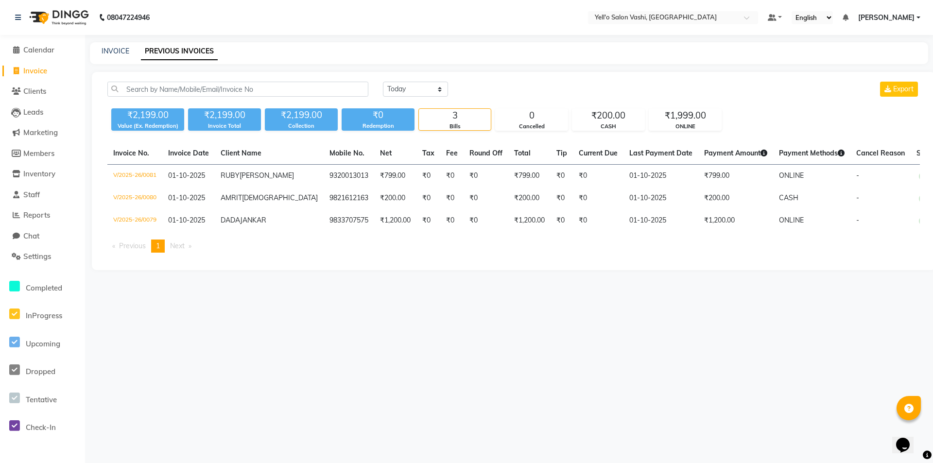
click at [500, 86] on div "Today Yesterday Custom Range Export" at bounding box center [651, 89] width 537 height 15
click at [21, 123] on li "Marketing" at bounding box center [42, 132] width 85 height 21
click at [37, 260] on span "Settings" at bounding box center [37, 256] width 28 height 9
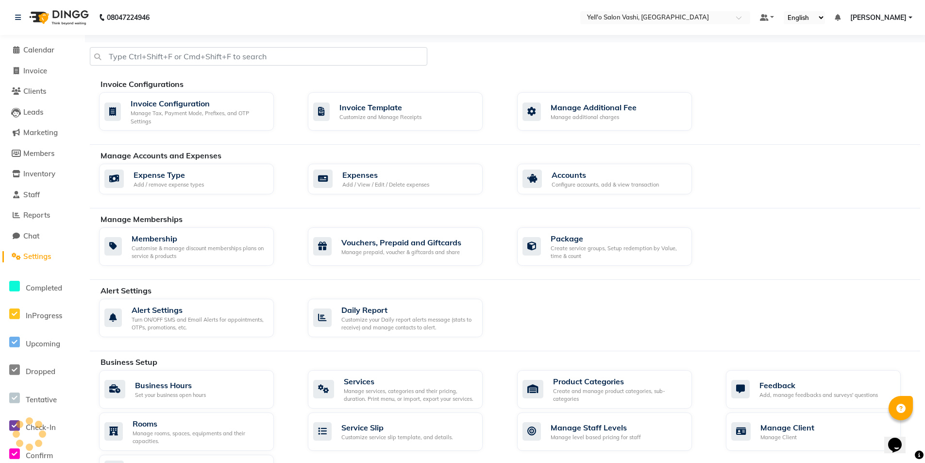
scroll to position [284, 0]
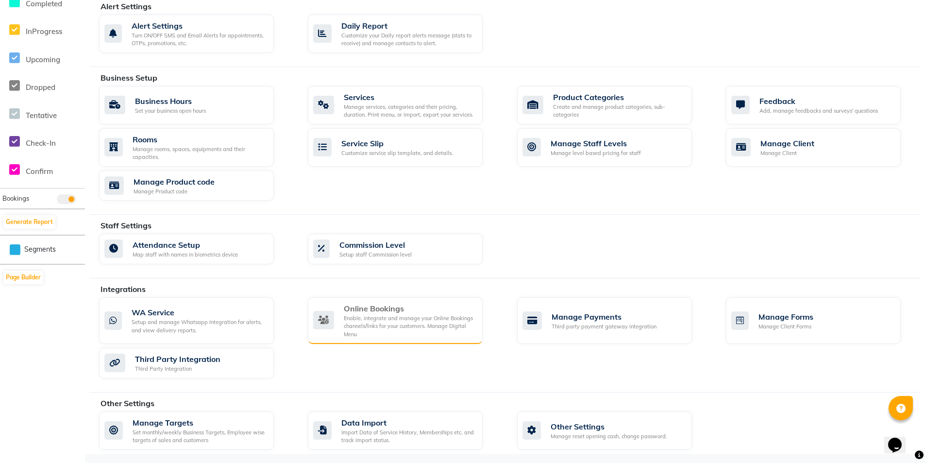
click at [446, 318] on div "Enable, integrate and manage your Online Bookings channels/links for your custo…" at bounding box center [409, 326] width 131 height 24
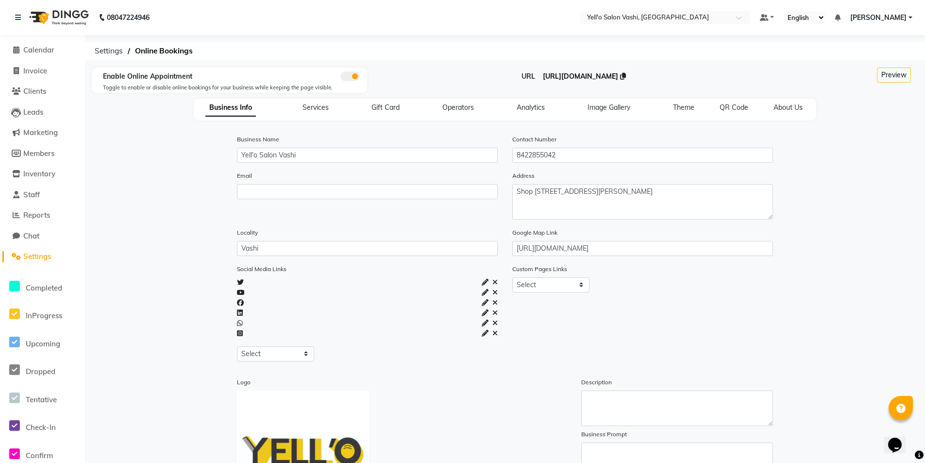
click at [543, 76] on span "https://dingg.app/booking/yello-salon-vashi-vashi" at bounding box center [580, 76] width 75 height 9
click at [37, 213] on span "Reports" at bounding box center [36, 214] width 27 height 9
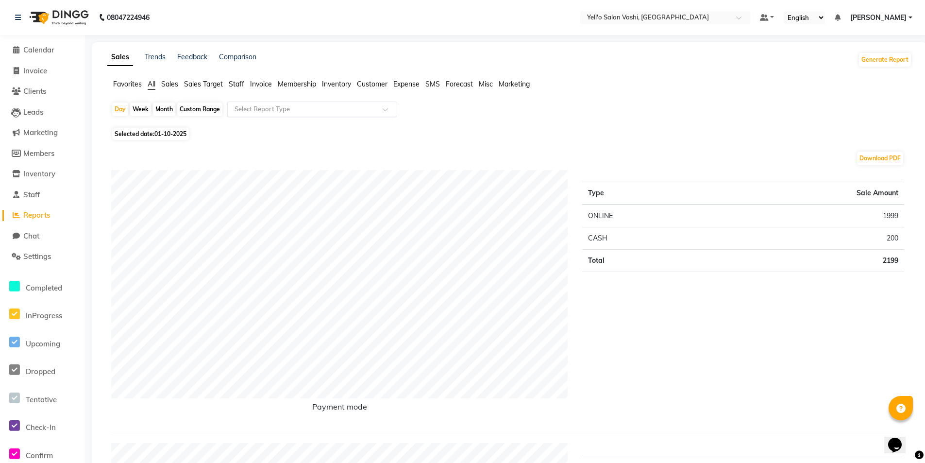
click at [359, 107] on input "text" at bounding box center [303, 109] width 140 height 10
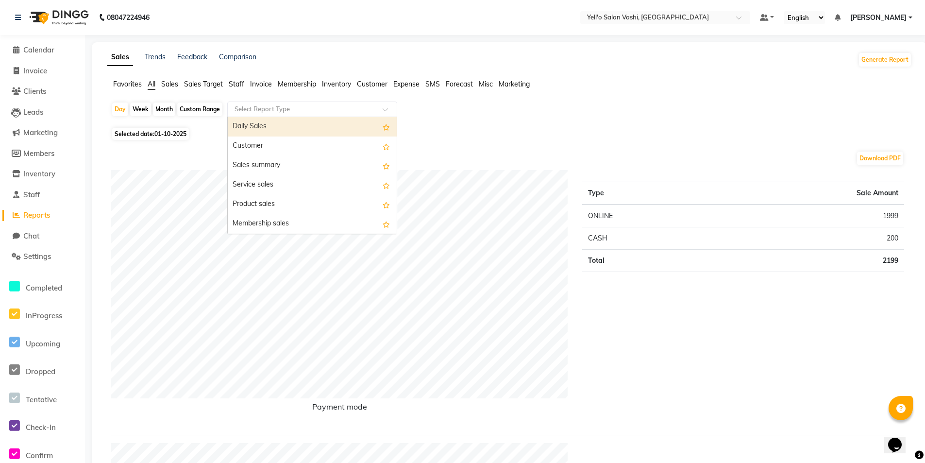
type input "A"
click at [155, 107] on div "Month" at bounding box center [164, 109] width 22 height 14
select select "10"
select select "2025"
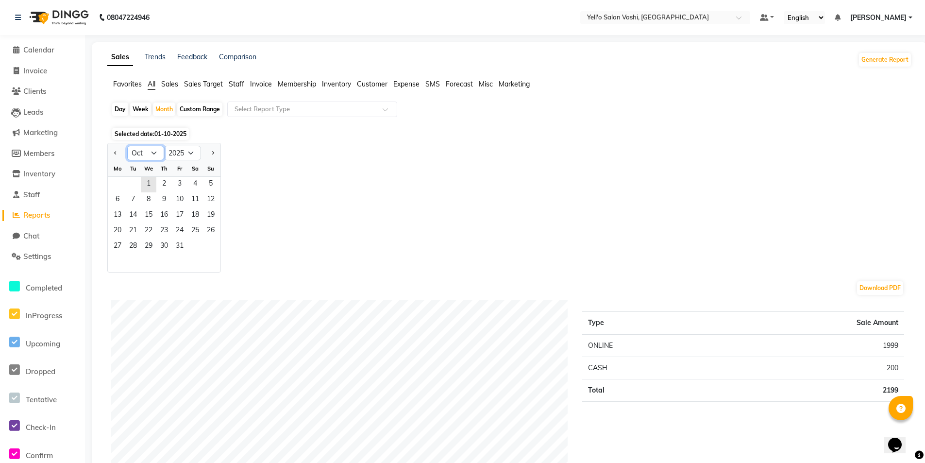
click at [136, 154] on select "Jan Feb Mar Apr May Jun Jul Aug Sep Oct Nov Dec" at bounding box center [145, 153] width 37 height 15
select select "9"
click at [127, 146] on select "Jan Feb Mar Apr May Jun Jul Aug Sep Oct Nov Dec" at bounding box center [145, 153] width 37 height 15
click at [116, 181] on span "1" at bounding box center [118, 185] width 16 height 16
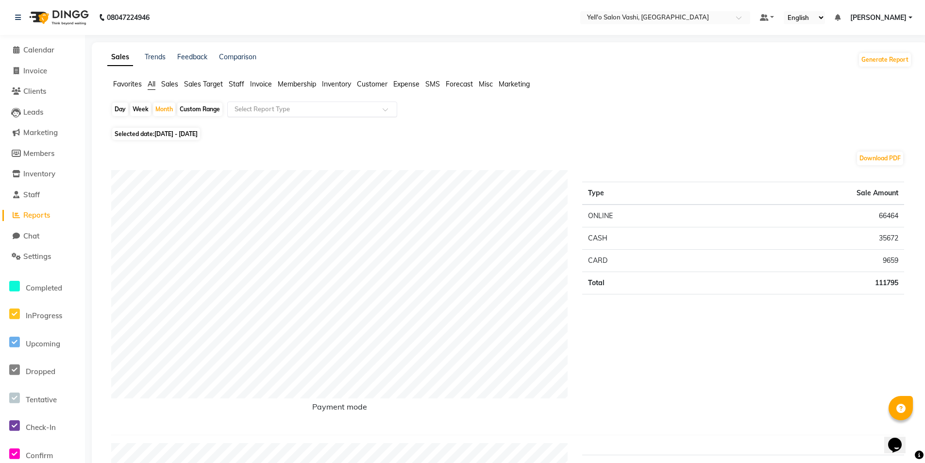
click at [284, 110] on input "text" at bounding box center [303, 109] width 140 height 10
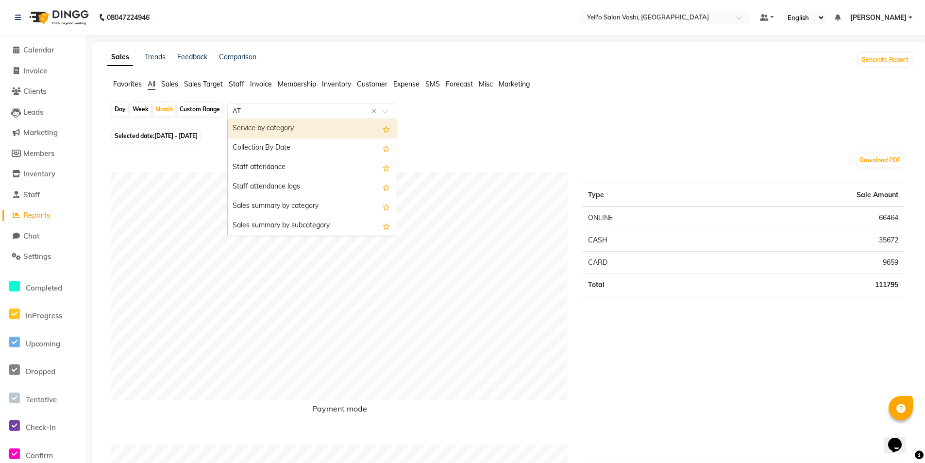
type input "ATT"
click at [289, 128] on div "Staff attendance" at bounding box center [312, 128] width 169 height 19
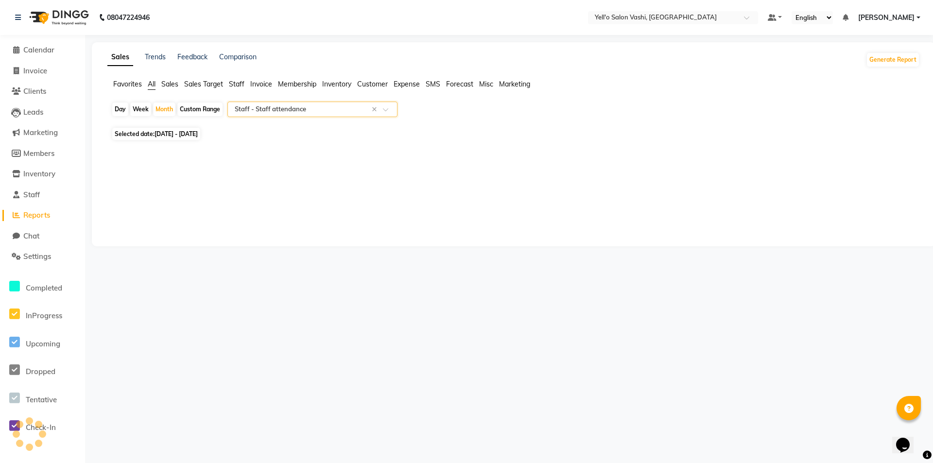
click at [304, 105] on input "text" at bounding box center [303, 109] width 140 height 10
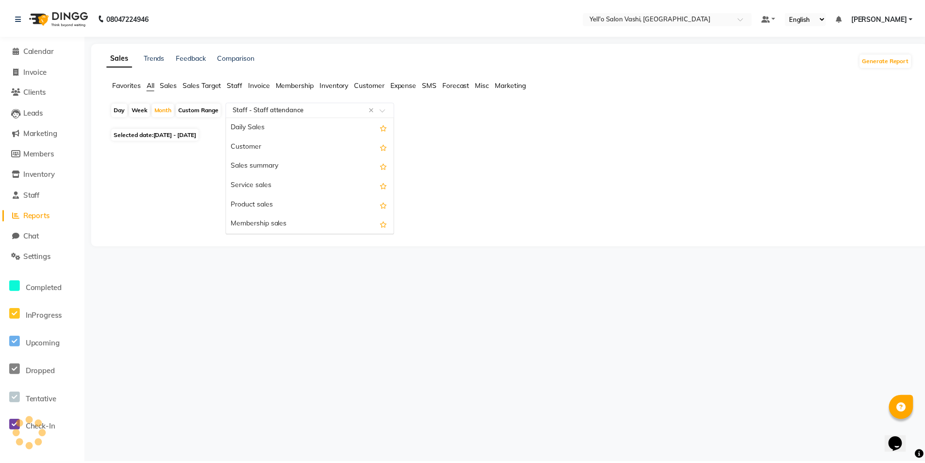
scroll to position [466, 0]
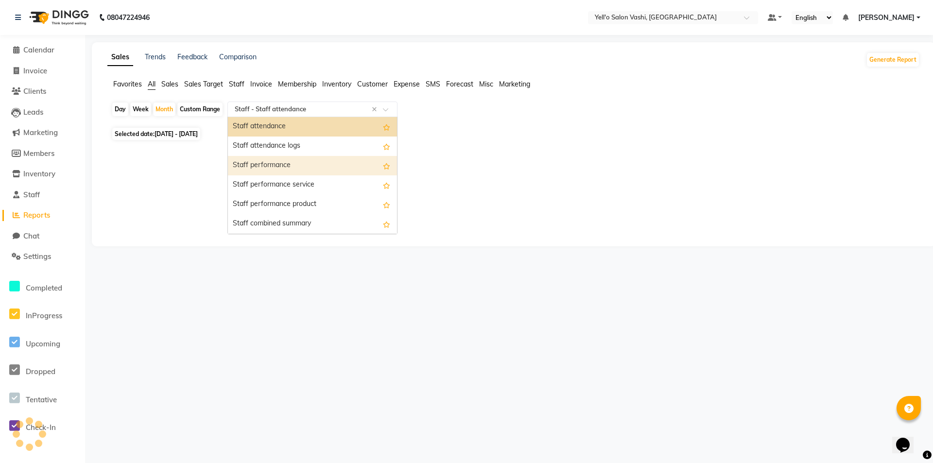
select select "full_report"
select select "csv"
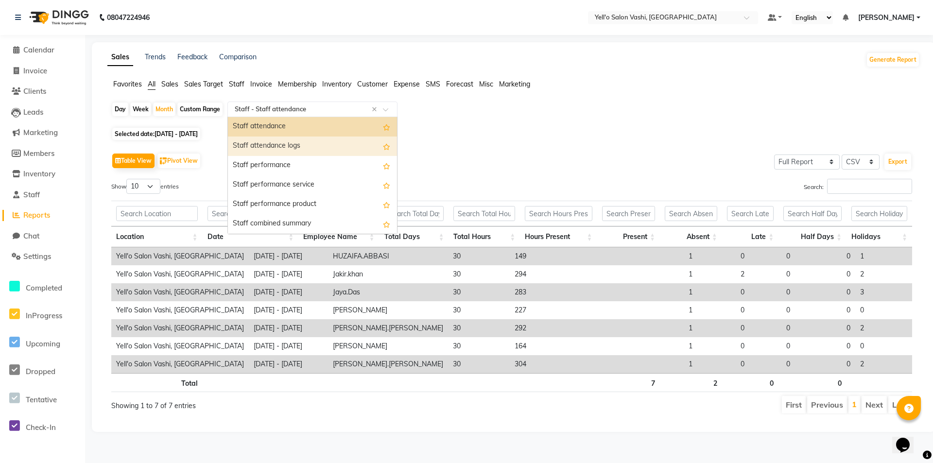
click at [441, 144] on div "Table View Pivot View Select Full Report Filtered Report Select CSV PDF Export …" at bounding box center [511, 282] width 816 height 279
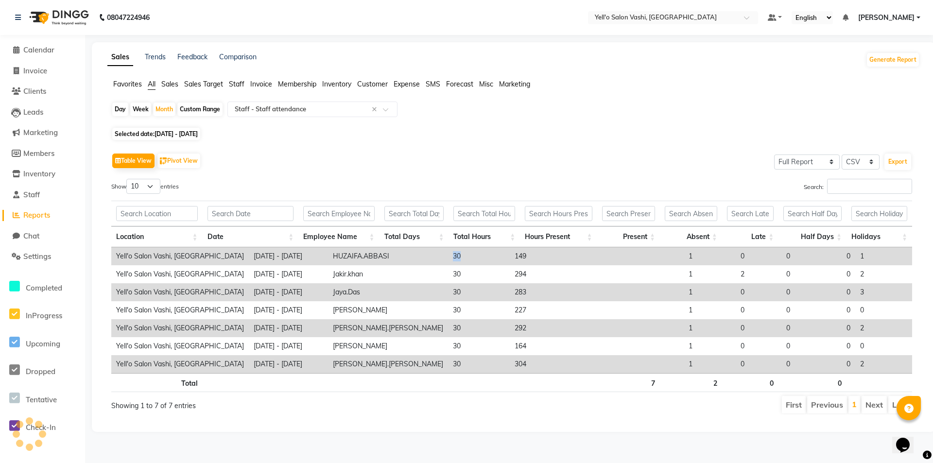
drag, startPoint x: 380, startPoint y: 254, endPoint x: 392, endPoint y: 257, distance: 12.5
click at [448, 257] on td "30" at bounding box center [479, 256] width 62 height 18
click at [28, 69] on span "Invoice" at bounding box center [35, 70] width 24 height 9
select select "9011"
select select "service"
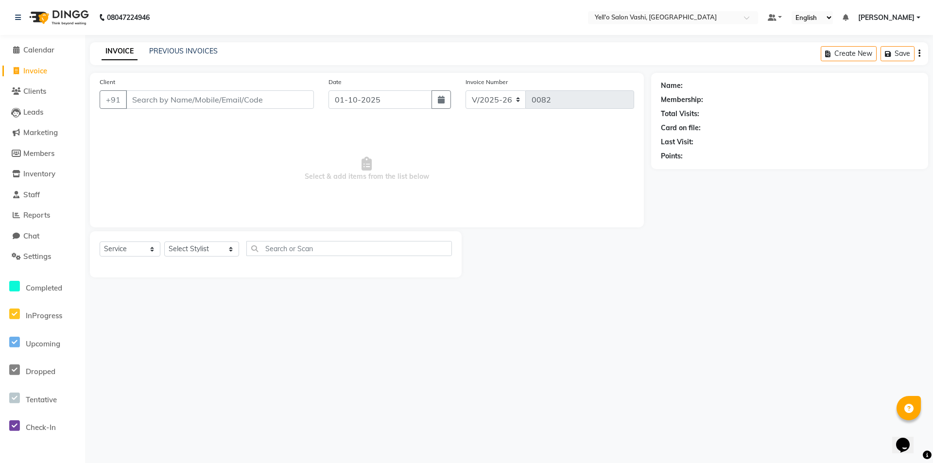
click at [208, 99] on input "Client" at bounding box center [220, 99] width 188 height 18
type input "9925363330"
click at [298, 99] on span "Add Client" at bounding box center [289, 100] width 38 height 10
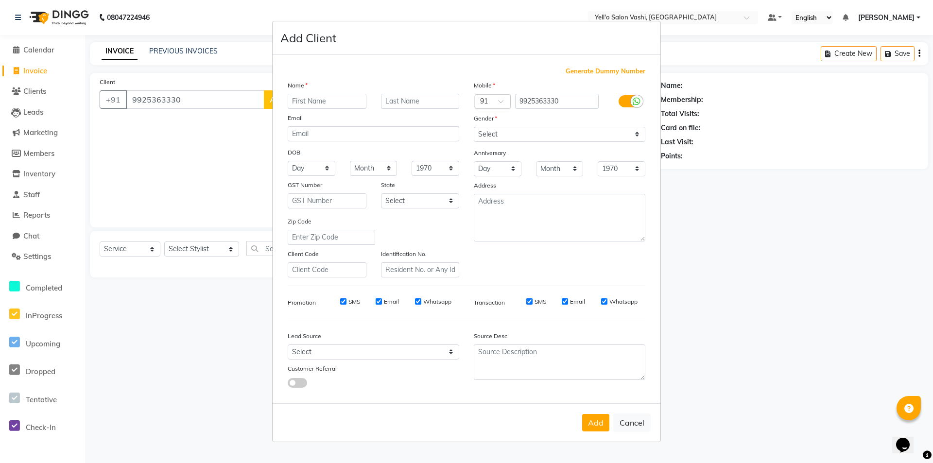
click at [313, 101] on input "text" at bounding box center [327, 101] width 79 height 15
type input "PALAS"
click at [407, 105] on input "text" at bounding box center [420, 101] width 79 height 15
type input "SINHARAT"
click at [516, 132] on select "Select Male Female Other Prefer Not To Say" at bounding box center [559, 134] width 171 height 15
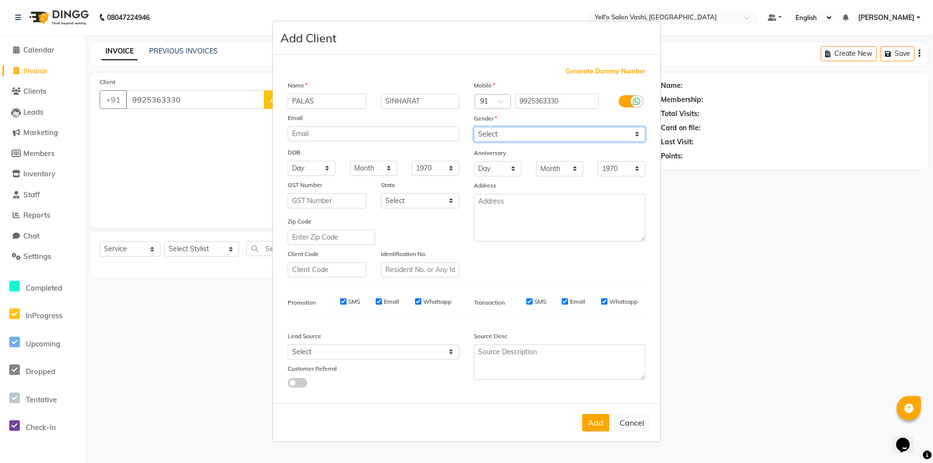
select select "male"
click at [474, 127] on select "Select Male Female Other Prefer Not To Say" at bounding box center [559, 134] width 171 height 15
click at [443, 348] on select "Select Walk-in Referral Internet Friend Word of Mouth Advertisement Facebook Ju…" at bounding box center [373, 351] width 171 height 15
select select "57408"
click at [288, 344] on select "Select Walk-in Referral Internet Friend Word of Mouth Advertisement Facebook Ju…" at bounding box center [373, 351] width 171 height 15
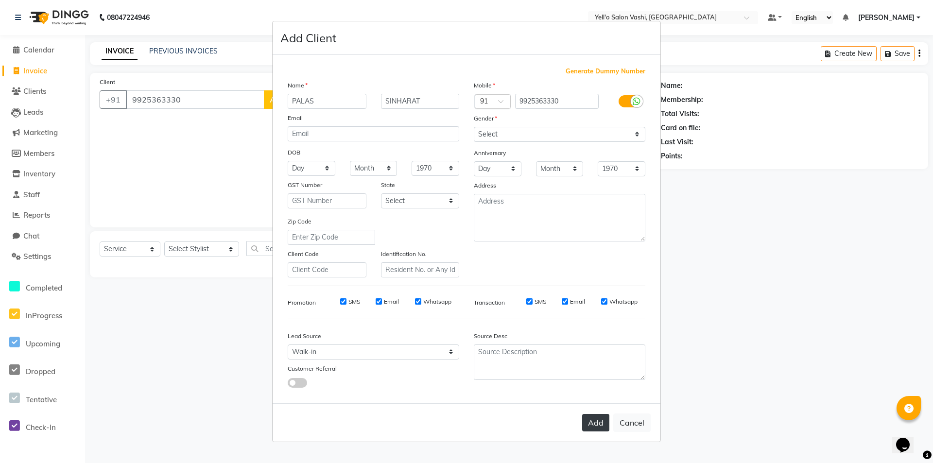
click at [602, 425] on button "Add" at bounding box center [595, 422] width 27 height 17
select select
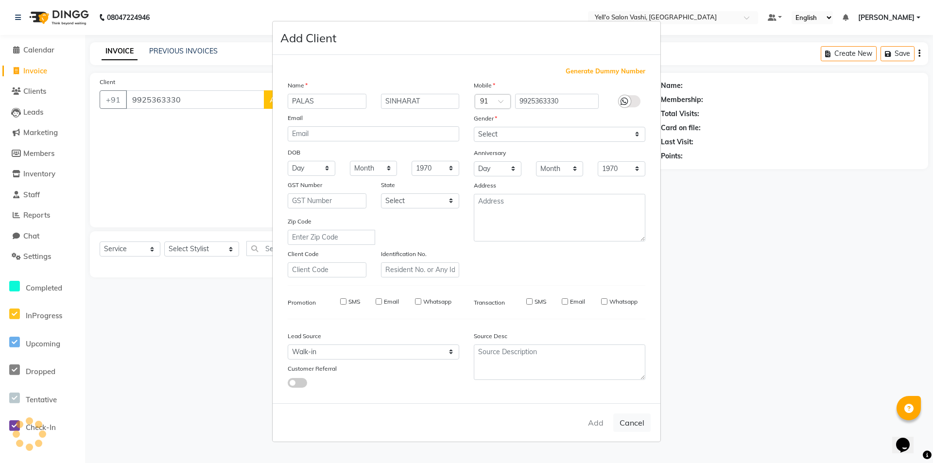
select select
checkbox input "false"
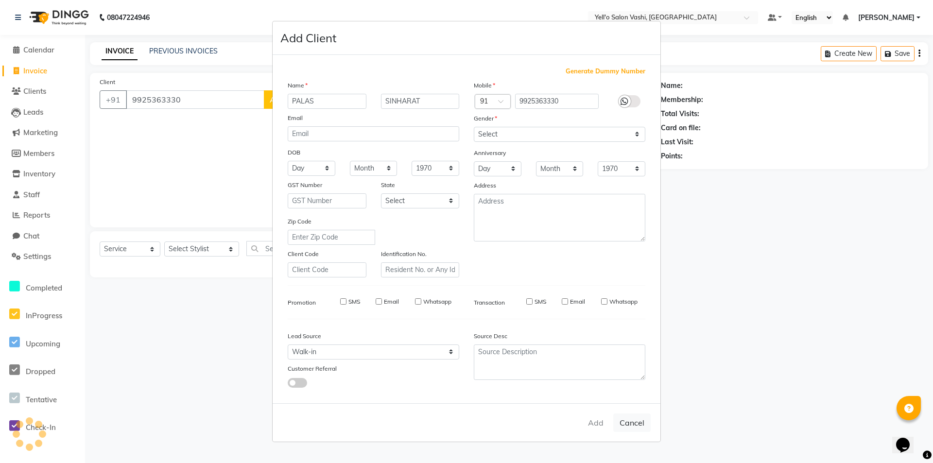
checkbox input "false"
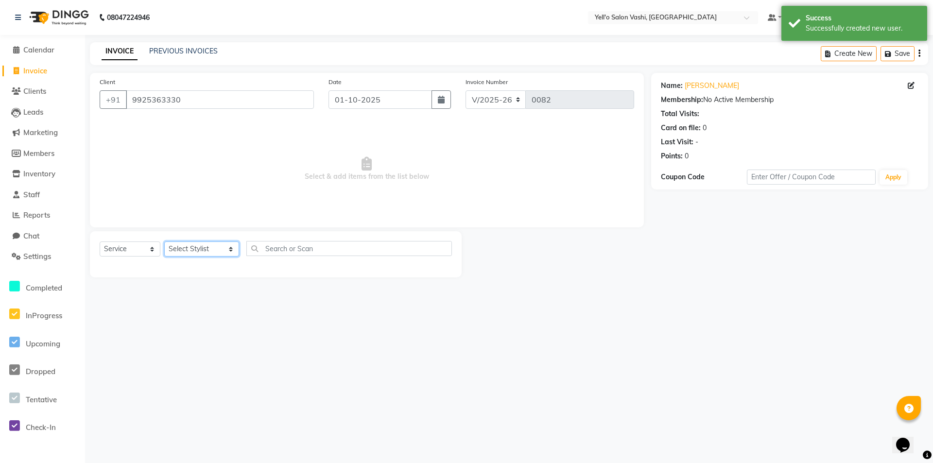
click at [206, 248] on select "Select Stylist [PERSON_NAME] [PERSON_NAME].[PERSON_NAME].khan Jaya.Das Kajal [P…" at bounding box center [201, 248] width 75 height 15
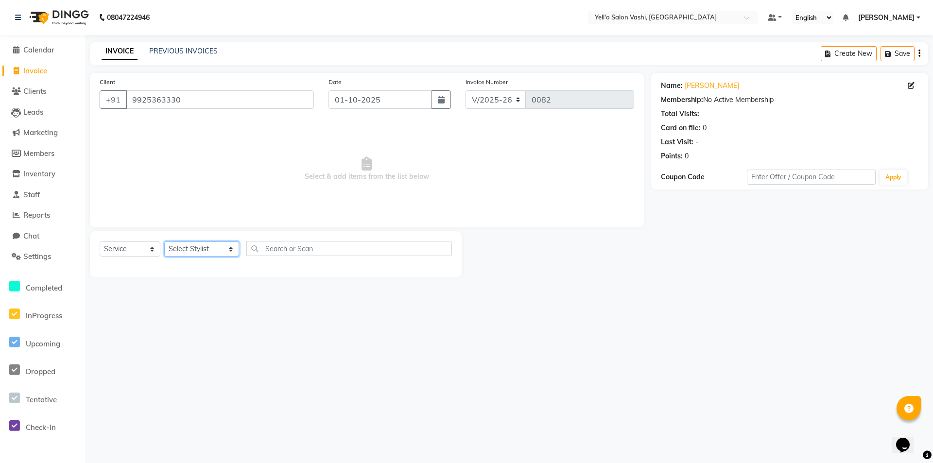
select select "91611"
click at [164, 241] on select "Select Stylist [PERSON_NAME] [PERSON_NAME].[PERSON_NAME].khan Jaya.Das Kajal [P…" at bounding box center [201, 248] width 75 height 15
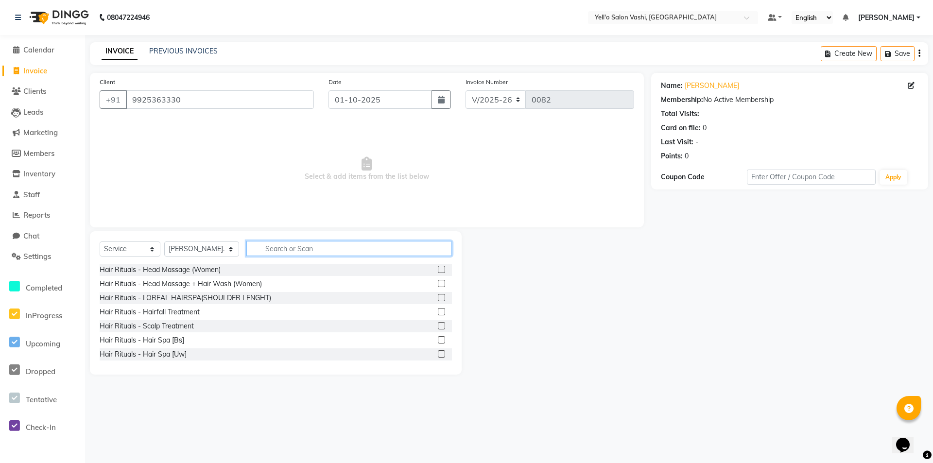
click at [280, 250] on input "text" at bounding box center [348, 248] width 205 height 15
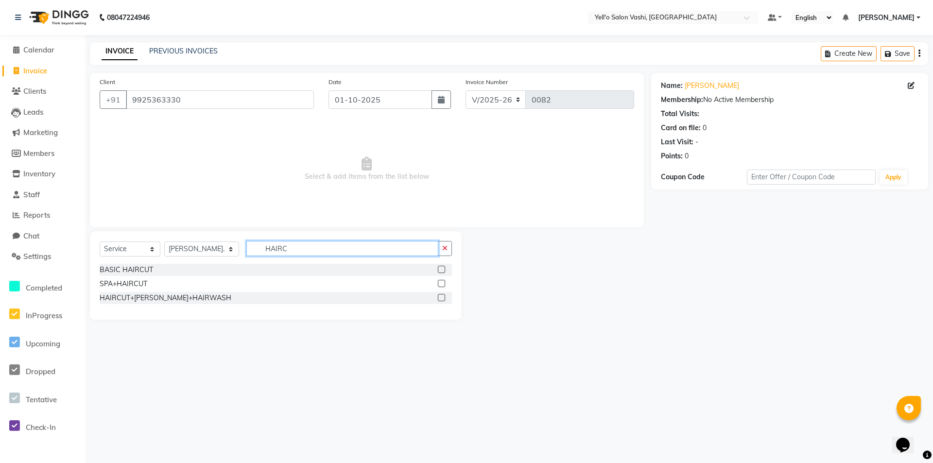
type input "HAIRC"
click at [443, 268] on label at bounding box center [441, 269] width 7 height 7
click at [443, 268] on input "checkbox" at bounding box center [441, 270] width 6 height 6
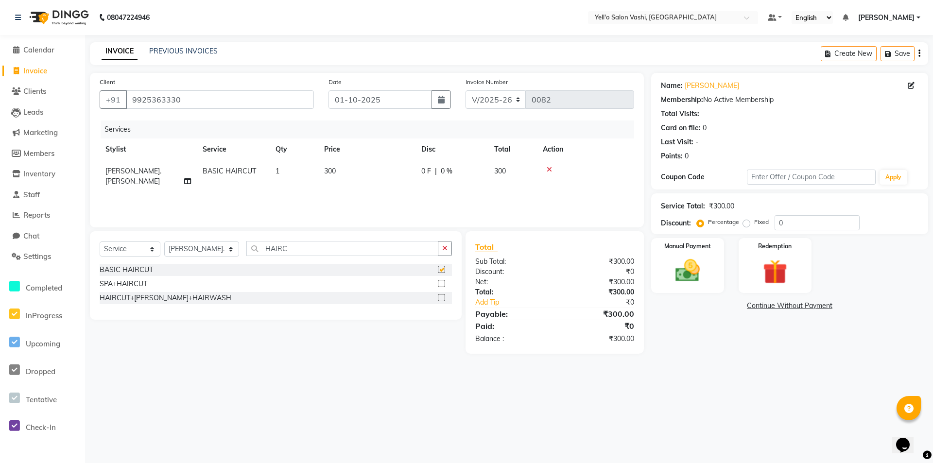
checkbox input "false"
click at [444, 252] on button "button" at bounding box center [445, 248] width 14 height 15
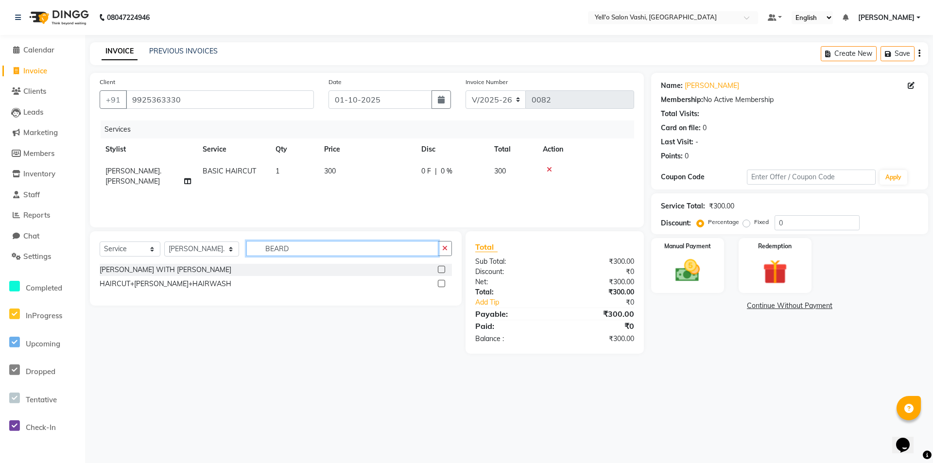
type input "BEARD"
click at [439, 270] on label at bounding box center [441, 269] width 7 height 7
click at [439, 270] on input "checkbox" at bounding box center [441, 270] width 6 height 6
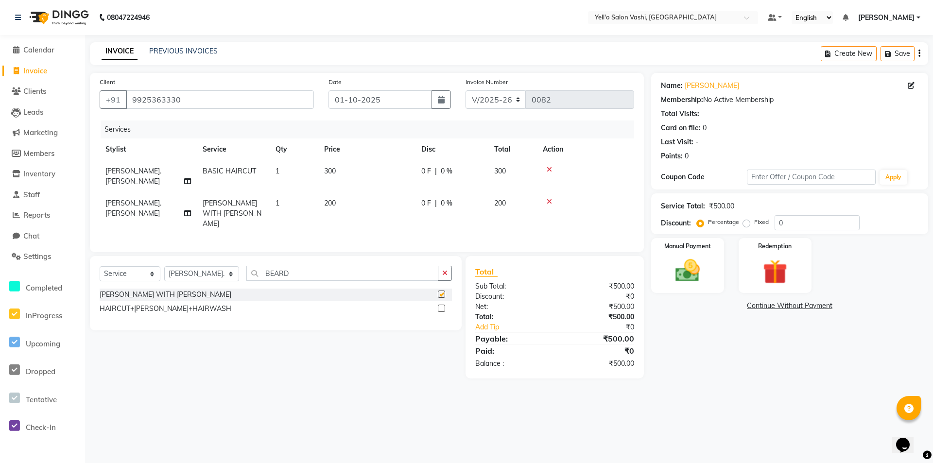
checkbox input "false"
click at [446, 270] on icon "button" at bounding box center [444, 273] width 5 height 7
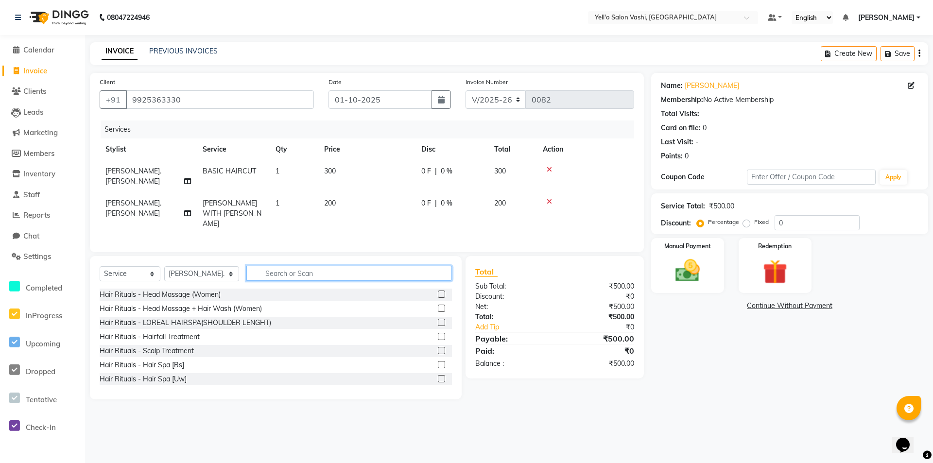
click at [271, 266] on input "text" at bounding box center [348, 273] width 205 height 15
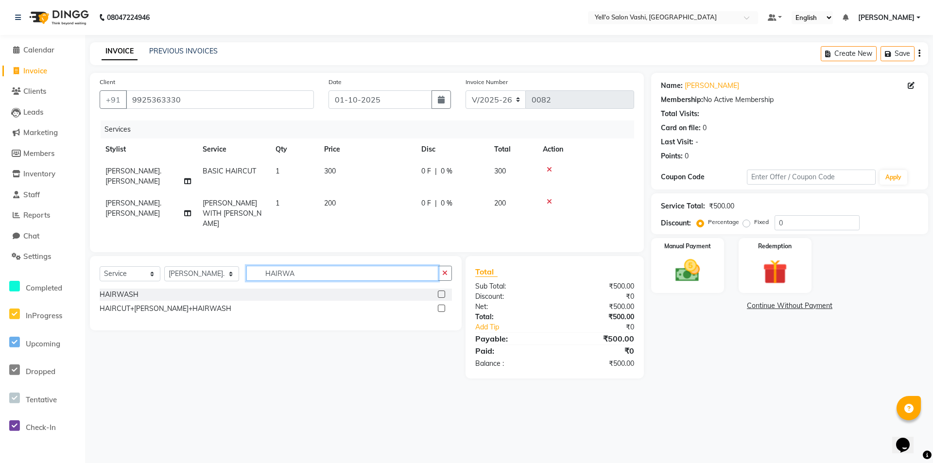
type input "HAIRWA"
click at [442, 290] on label at bounding box center [441, 293] width 7 height 7
click at [442, 291] on input "checkbox" at bounding box center [441, 294] width 6 height 6
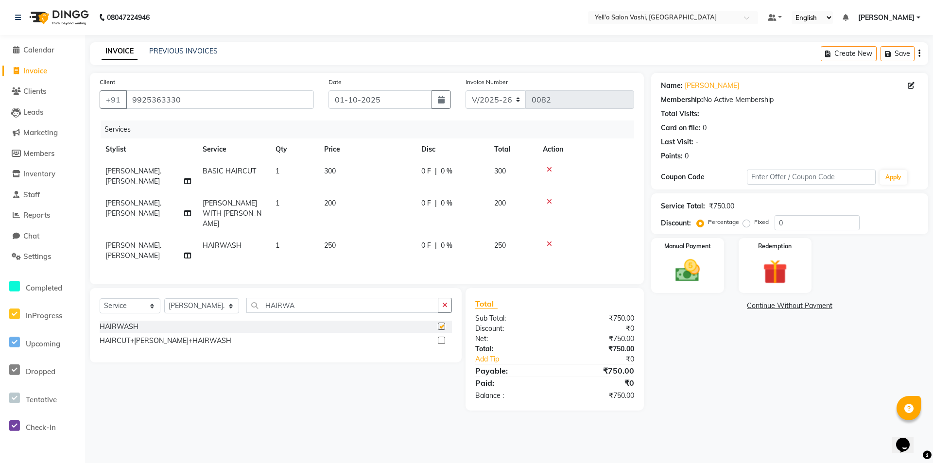
checkbox input "false"
click at [549, 240] on icon at bounding box center [548, 243] width 5 height 7
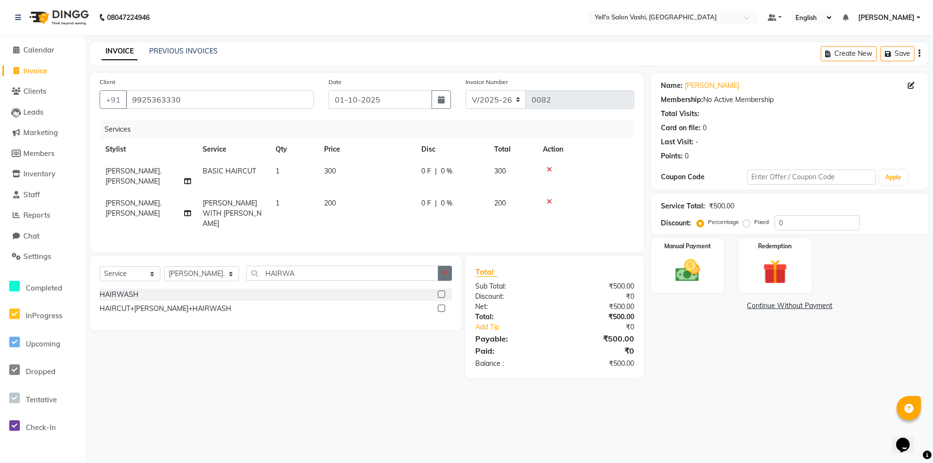
click at [445, 270] on icon "button" at bounding box center [444, 273] width 5 height 7
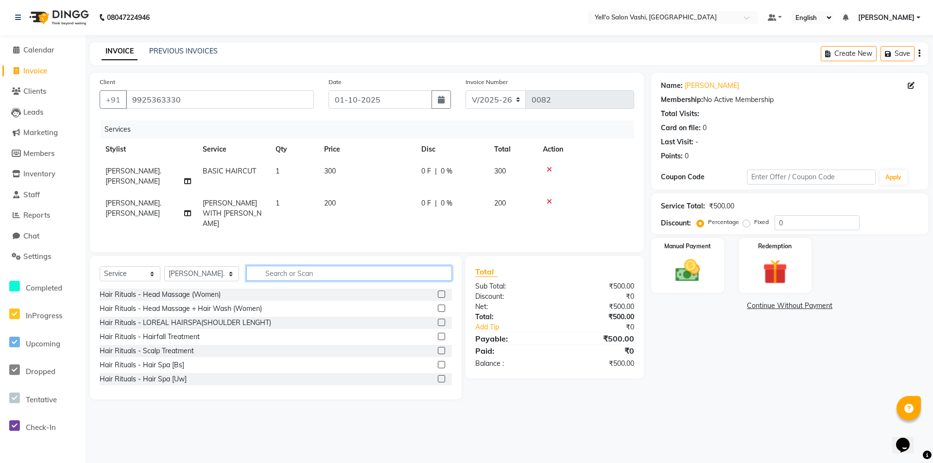
click at [351, 266] on input "text" at bounding box center [348, 273] width 205 height 15
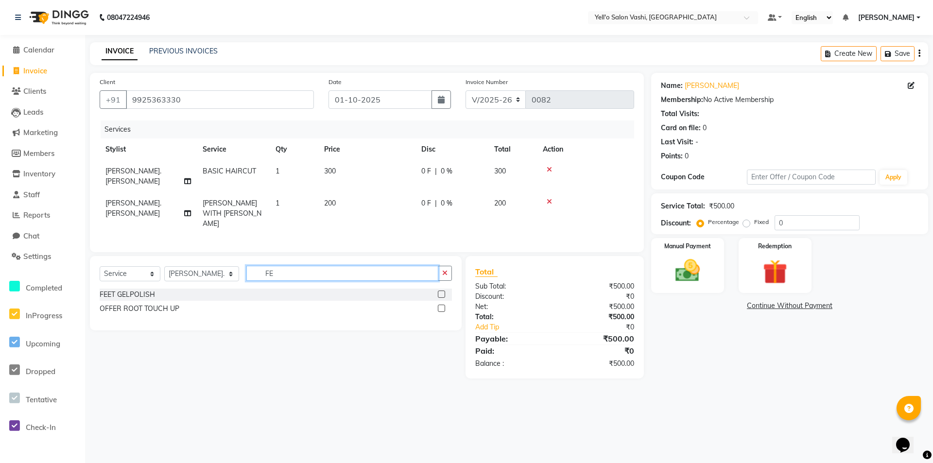
type input "F"
type input "WASH"
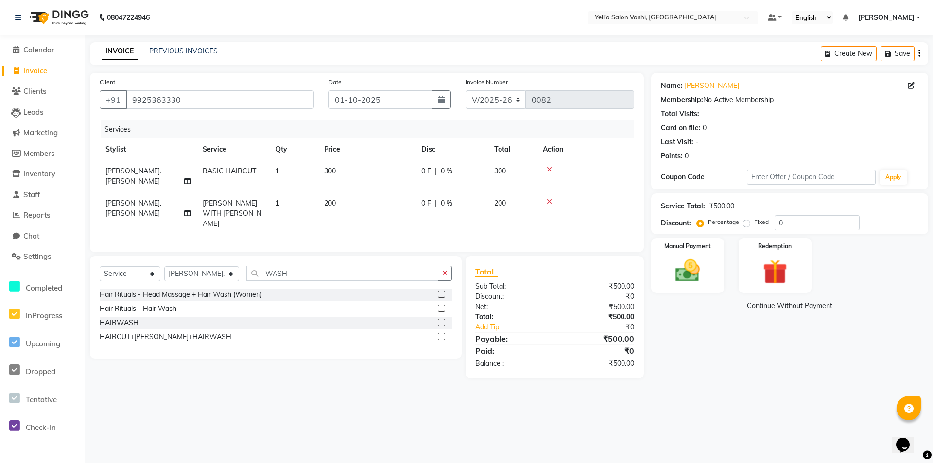
click at [439, 305] on label at bounding box center [441, 308] width 7 height 7
click at [439, 306] on input "checkbox" at bounding box center [441, 309] width 6 height 6
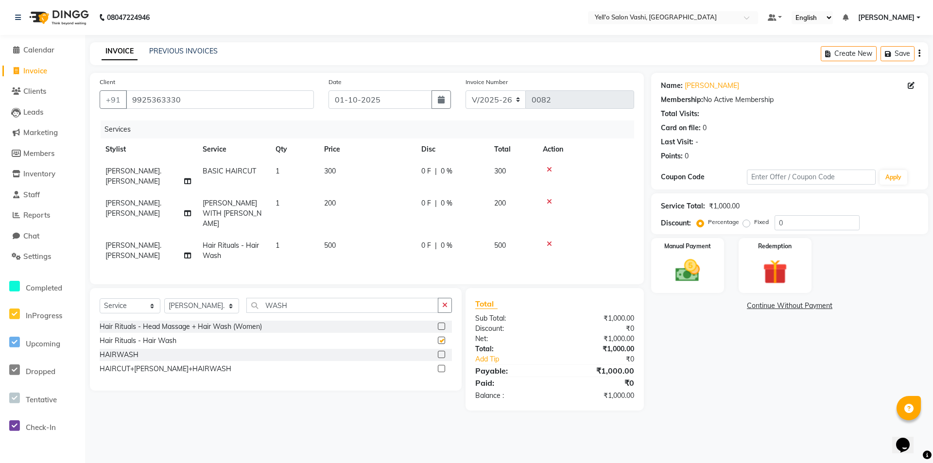
checkbox input "false"
click at [402, 298] on input "WASH" at bounding box center [342, 305] width 192 height 15
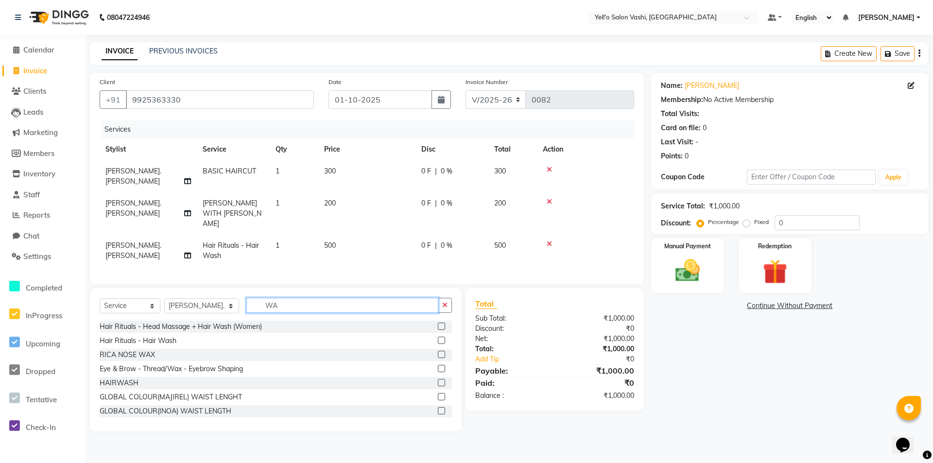
type input "W"
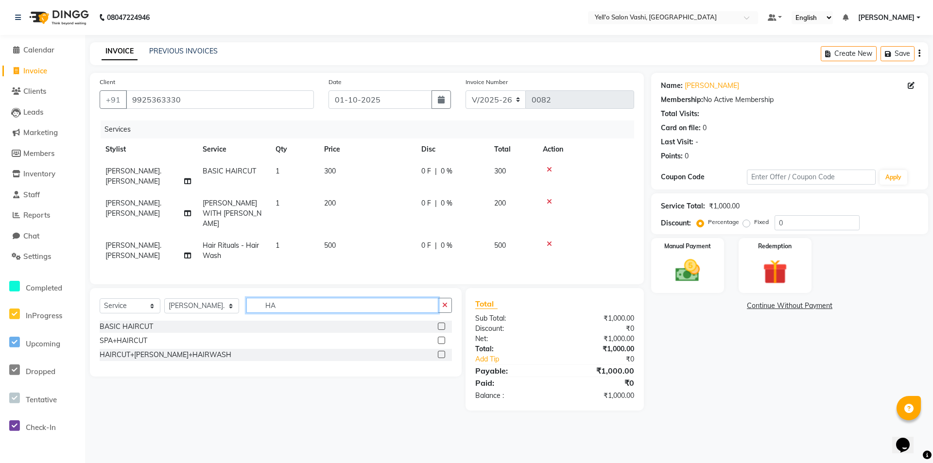
type input "H"
type input "ADV"
click at [437, 321] on div "Hair Rituals - Hair Cut (Advanced)" at bounding box center [276, 327] width 352 height 12
click at [440, 323] on label at bounding box center [441, 326] width 7 height 7
click at [440, 324] on input "checkbox" at bounding box center [441, 327] width 6 height 6
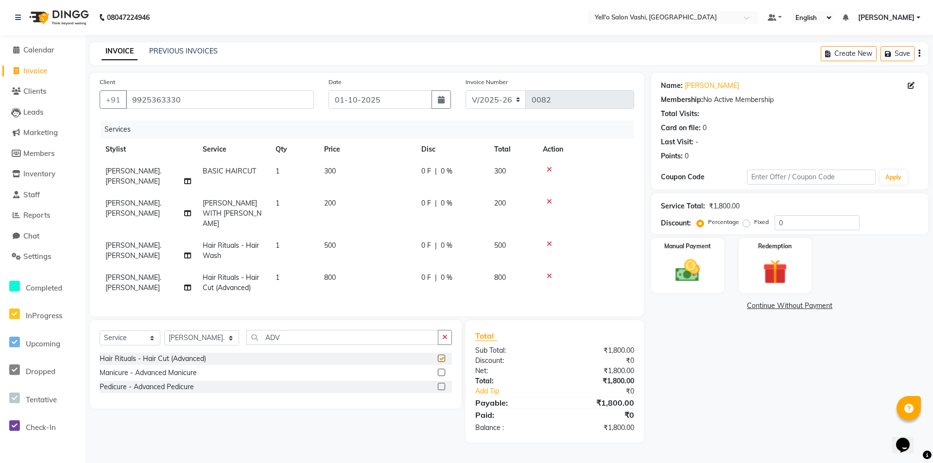
checkbox input "false"
click at [442, 330] on button "button" at bounding box center [445, 337] width 14 height 15
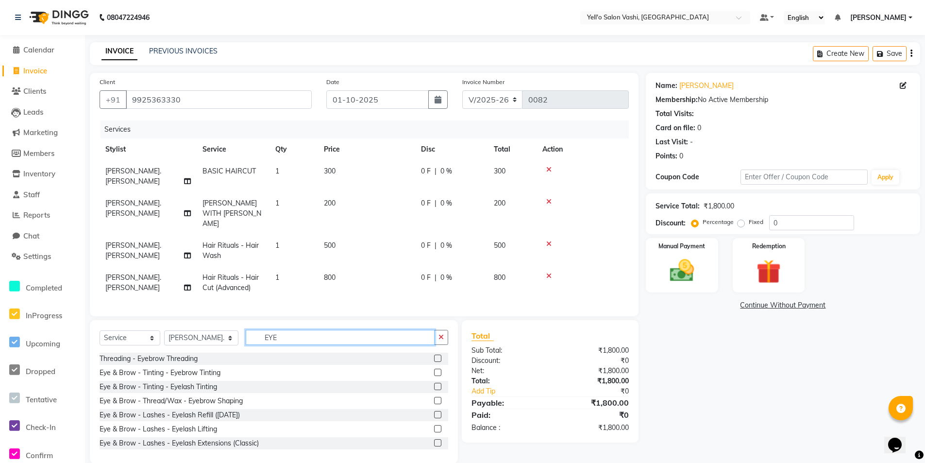
type input "EYE"
click at [434, 355] on label at bounding box center [437, 358] width 7 height 7
click at [434, 356] on input "checkbox" at bounding box center [437, 359] width 6 height 6
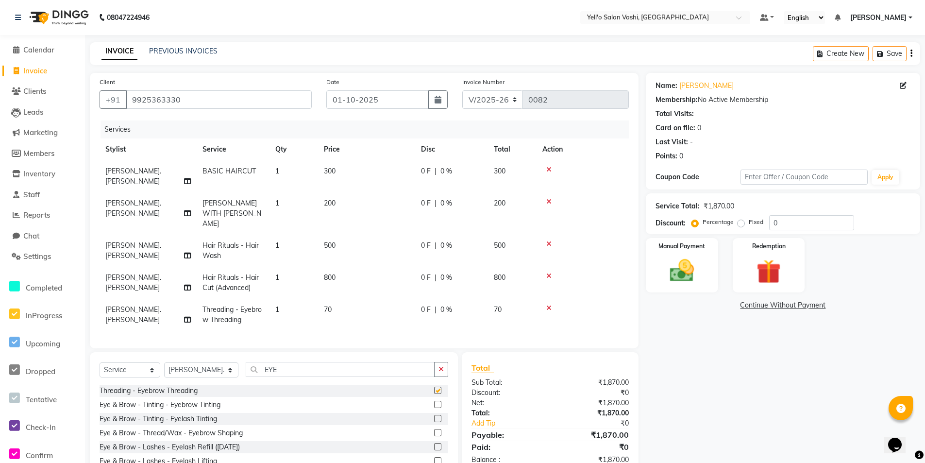
checkbox input "false"
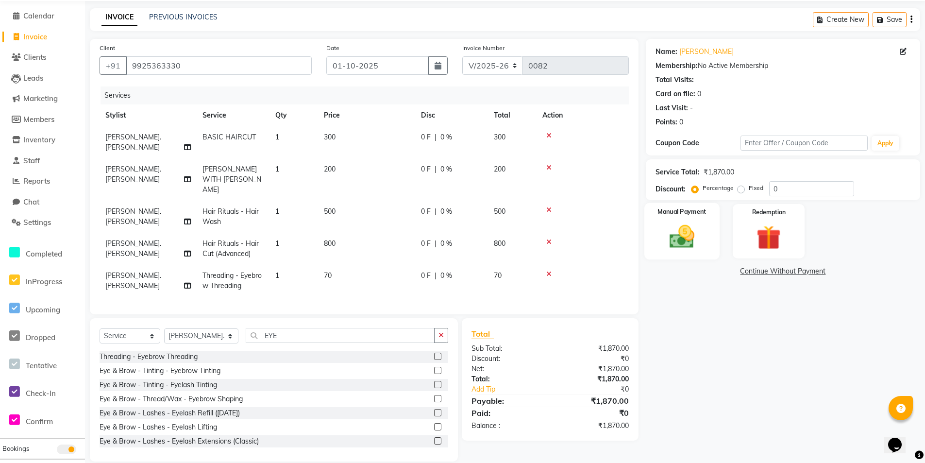
click at [687, 243] on img at bounding box center [682, 236] width 41 height 29
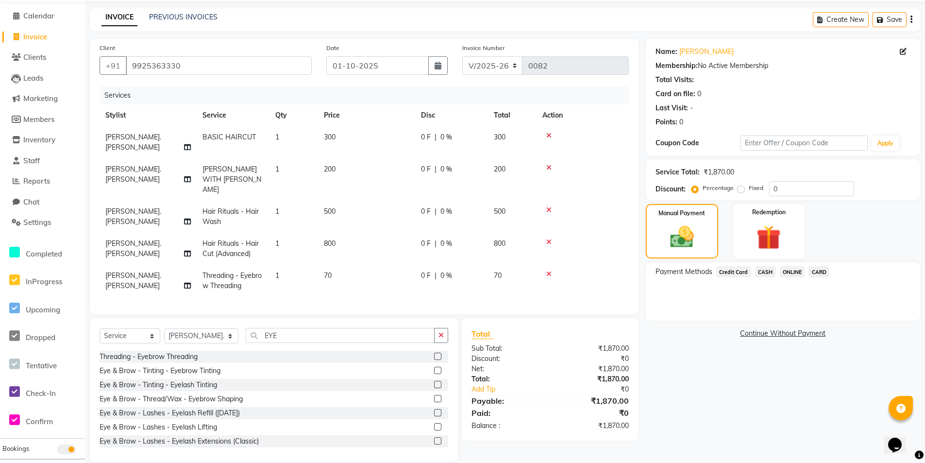
click at [788, 271] on span "ONLINE" at bounding box center [792, 271] width 25 height 11
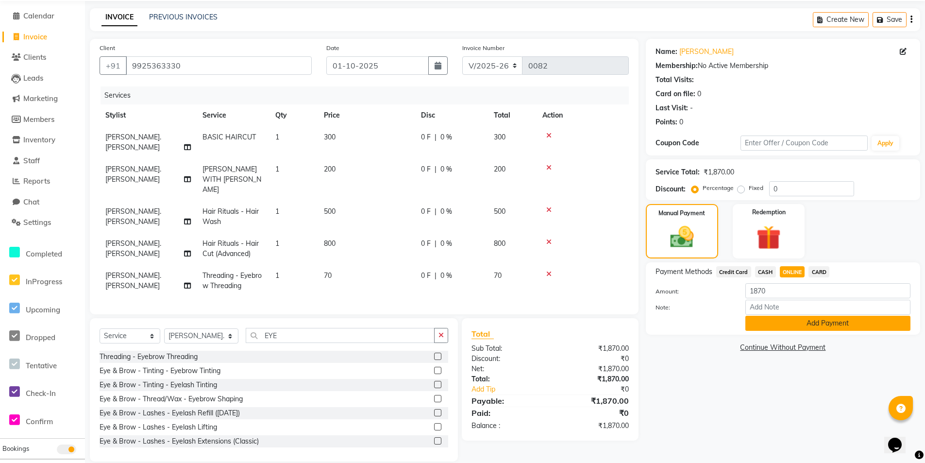
click at [799, 324] on button "Add Payment" at bounding box center [828, 323] width 165 height 15
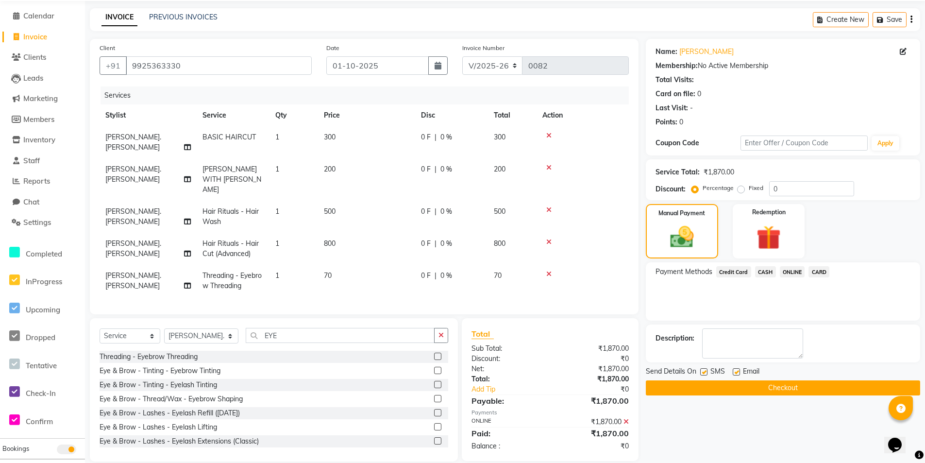
click at [746, 386] on button "Checkout" at bounding box center [783, 387] width 274 height 15
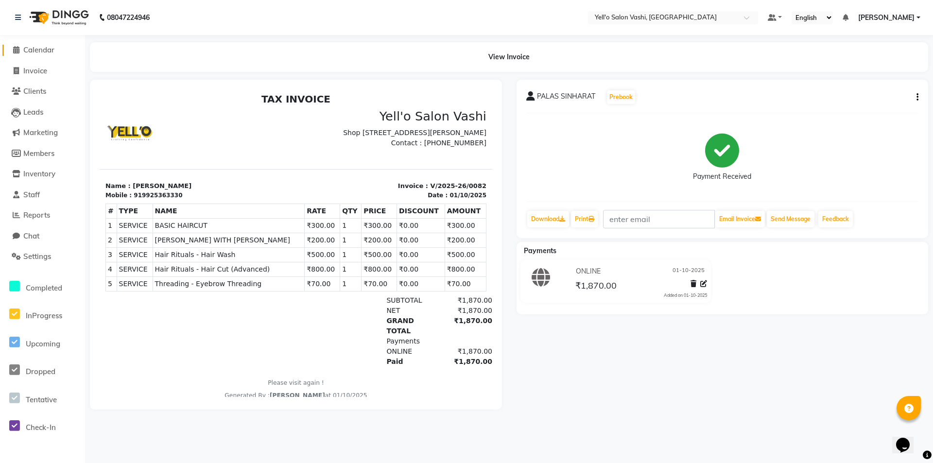
click at [31, 51] on span "Calendar" at bounding box center [38, 49] width 31 height 9
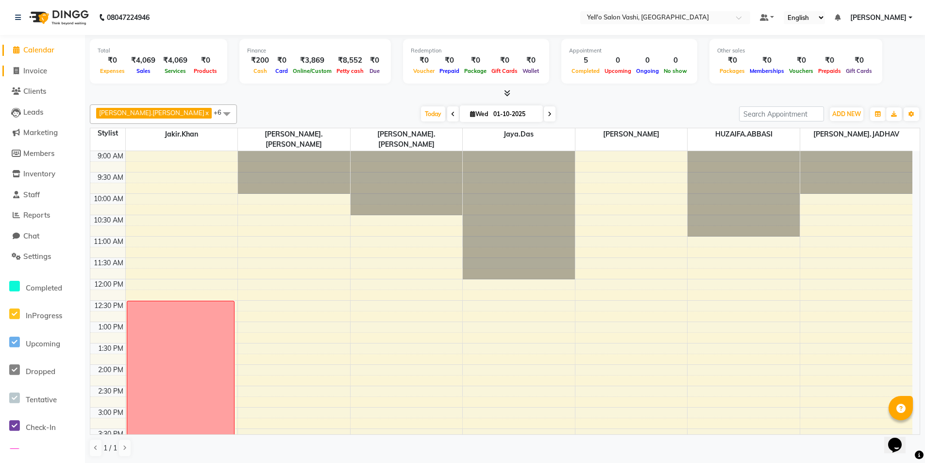
click at [40, 67] on span "Invoice" at bounding box center [35, 70] width 24 height 9
select select "9011"
select select "service"
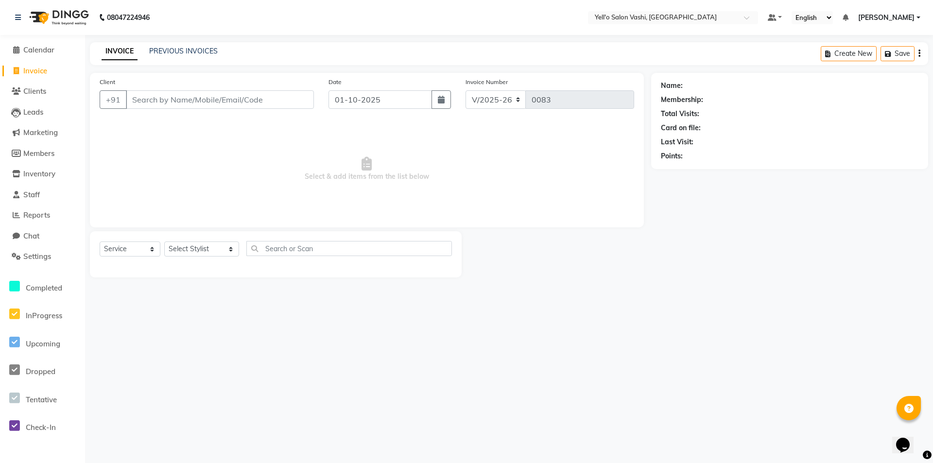
click at [215, 97] on input "Client" at bounding box center [220, 99] width 188 height 18
type input "9921124323"
click at [297, 103] on span "Add Client" at bounding box center [289, 100] width 38 height 10
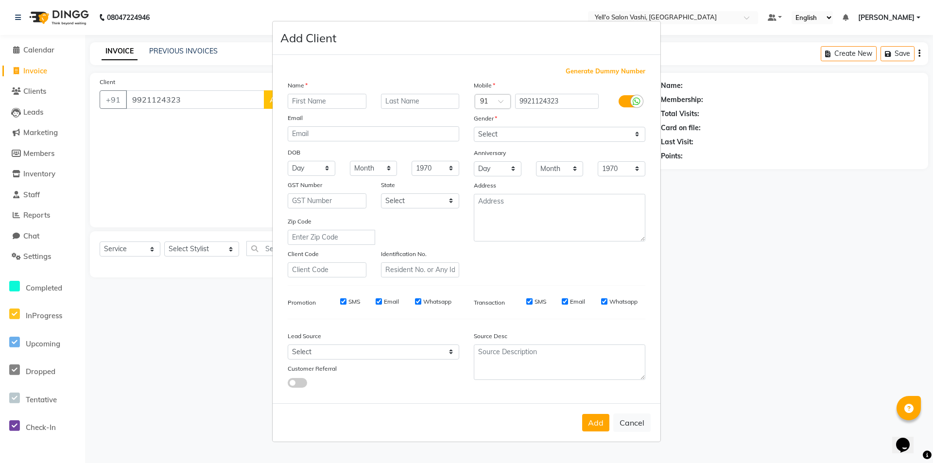
click at [297, 103] on input "text" at bounding box center [327, 101] width 79 height 15
type input "PRAVIN"
click at [425, 99] on input "text" at bounding box center [420, 101] width 79 height 15
type input "KESHAV"
drag, startPoint x: 532, startPoint y: 135, endPoint x: 532, endPoint y: 141, distance: 6.8
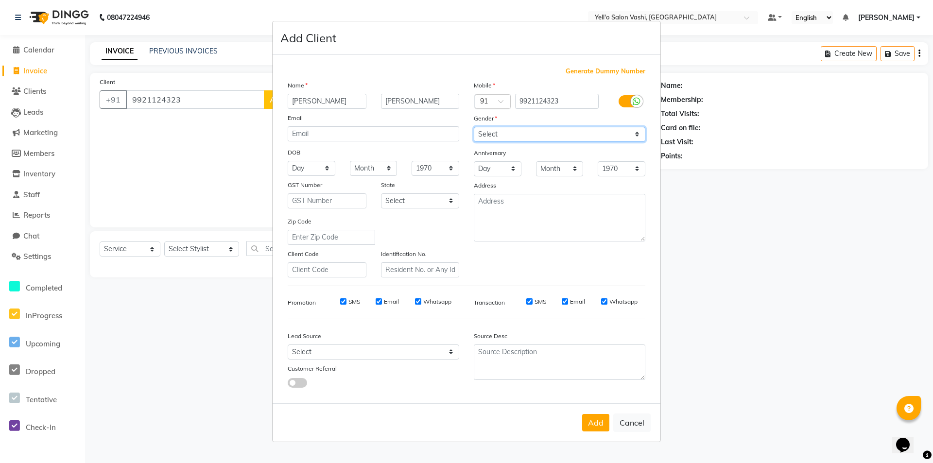
click at [532, 135] on select "Select Male Female Other Prefer Not To Say" at bounding box center [559, 134] width 171 height 15
select select "male"
click at [474, 127] on select "Select Male Female Other Prefer Not To Say" at bounding box center [559, 134] width 171 height 15
click at [418, 357] on select "Select Walk-in Referral Internet Friend Word of Mouth Advertisement Facebook Ju…" at bounding box center [373, 351] width 171 height 15
select select "57408"
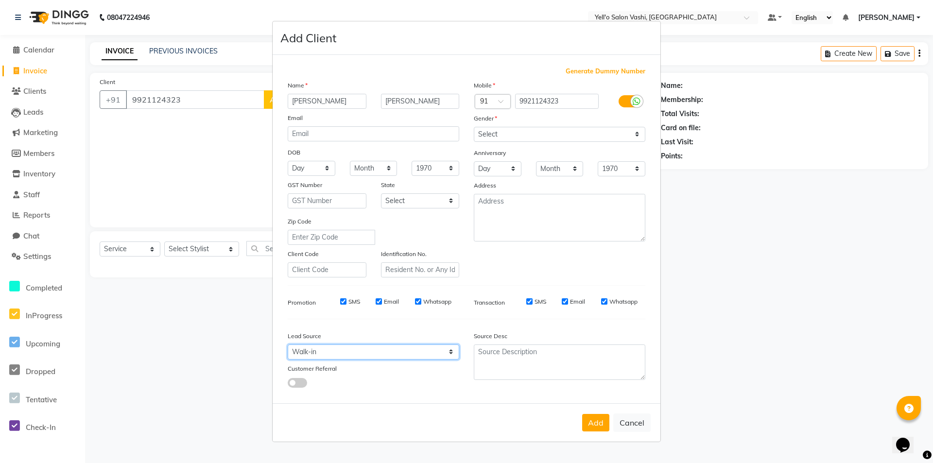
click at [288, 344] on select "Select Walk-in Referral Internet Friend Word of Mouth Advertisement Facebook Ju…" at bounding box center [373, 351] width 171 height 15
click at [590, 420] on button "Add" at bounding box center [595, 422] width 27 height 17
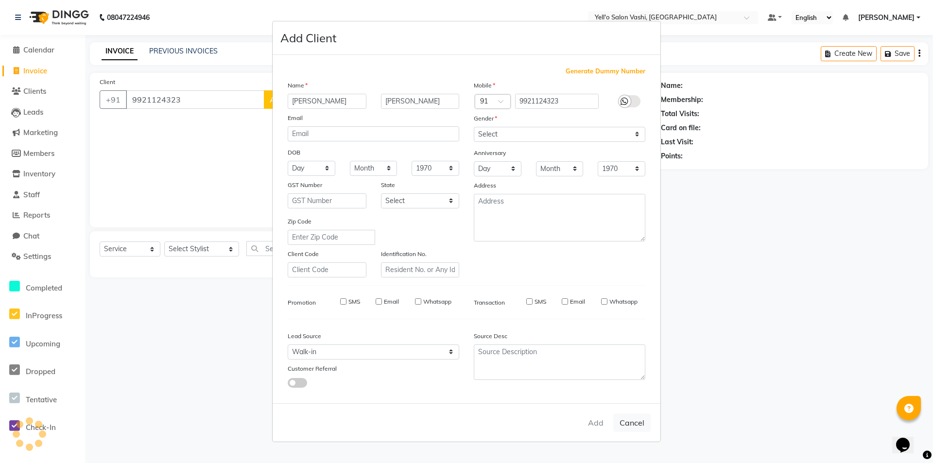
select select
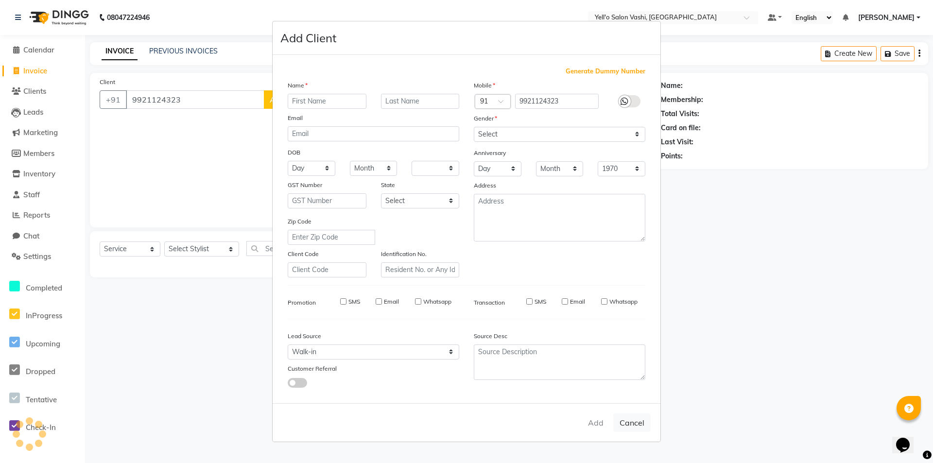
select select
checkbox input "false"
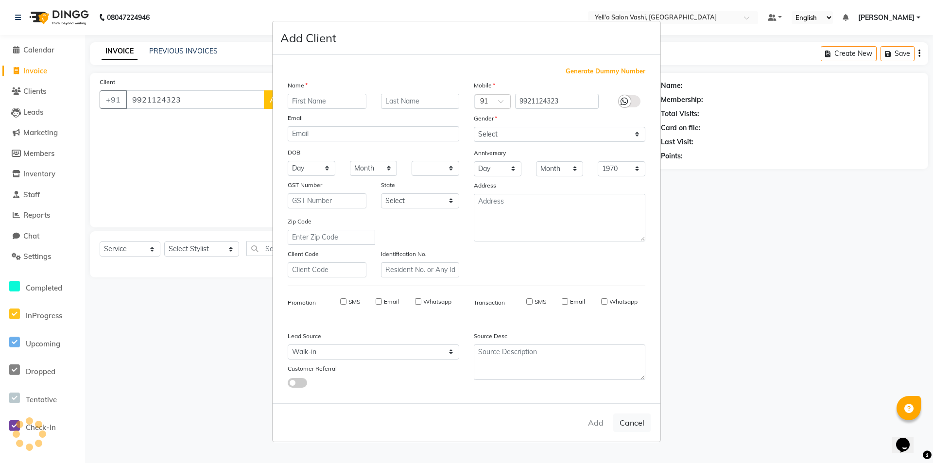
checkbox input "false"
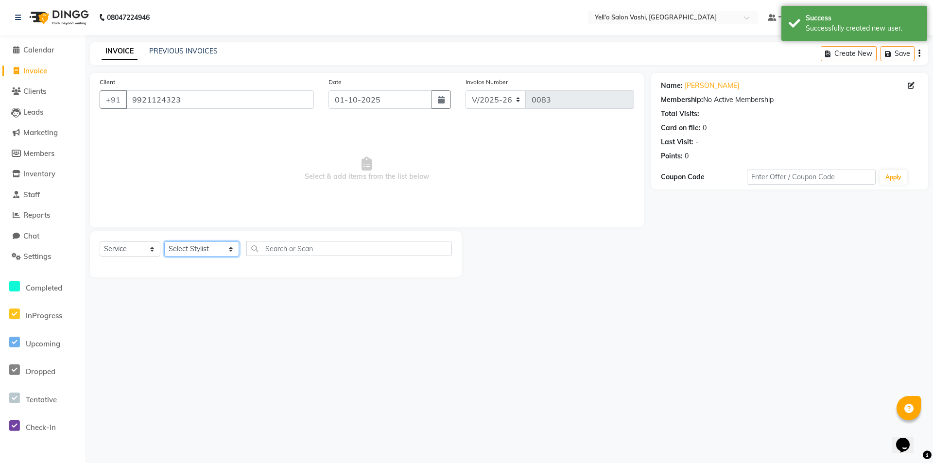
click at [206, 247] on select "Select Stylist [PERSON_NAME] [PERSON_NAME].[PERSON_NAME].khan Jaya.Das Kajal [P…" at bounding box center [201, 248] width 75 height 15
select select "91611"
click at [164, 241] on select "Select Stylist [PERSON_NAME] [PERSON_NAME].[PERSON_NAME].khan Jaya.Das Kajal [P…" at bounding box center [201, 248] width 75 height 15
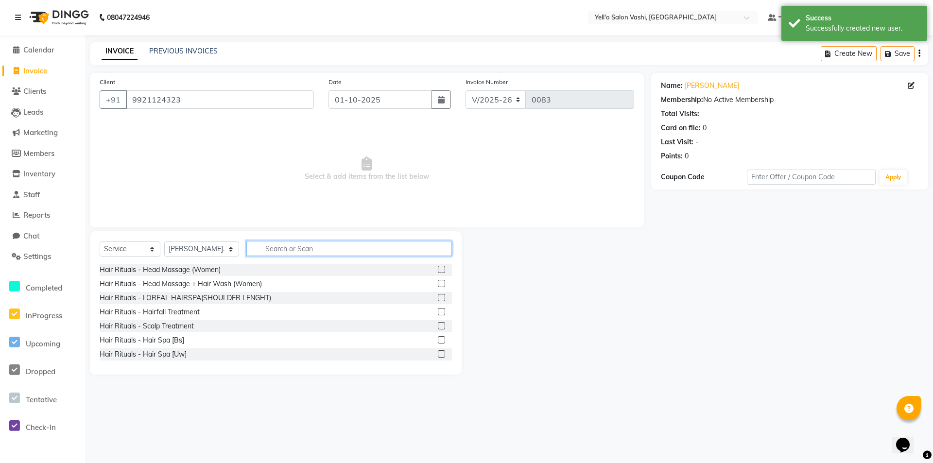
click at [286, 247] on input "text" at bounding box center [348, 248] width 205 height 15
type input "BASIC"
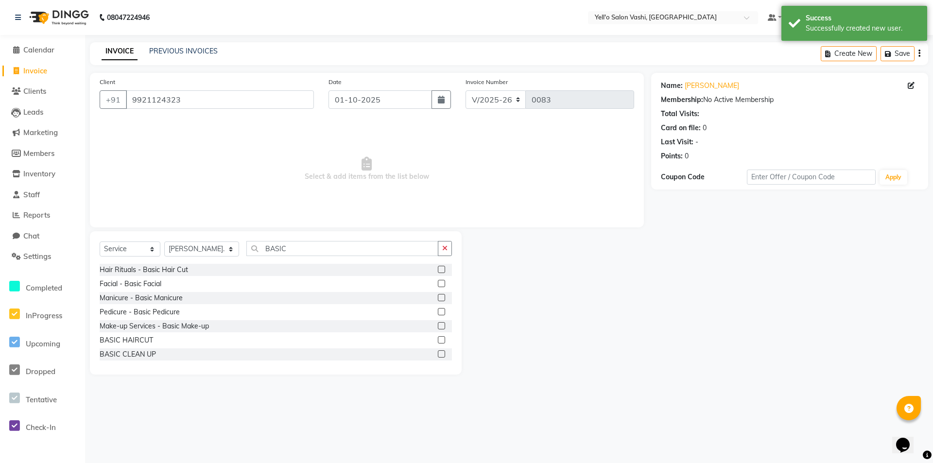
click at [171, 337] on div "BASIC HAIRCUT" at bounding box center [276, 340] width 352 height 12
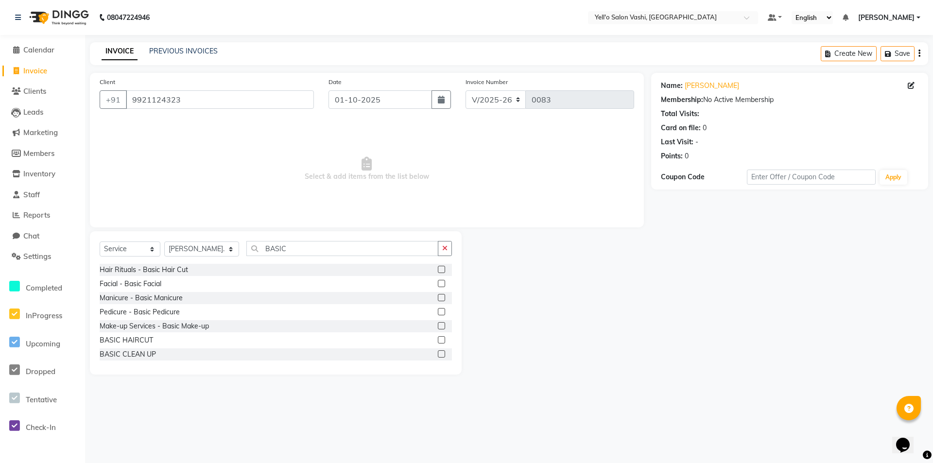
click at [438, 341] on label at bounding box center [441, 339] width 7 height 7
click at [438, 341] on input "checkbox" at bounding box center [441, 340] width 6 height 6
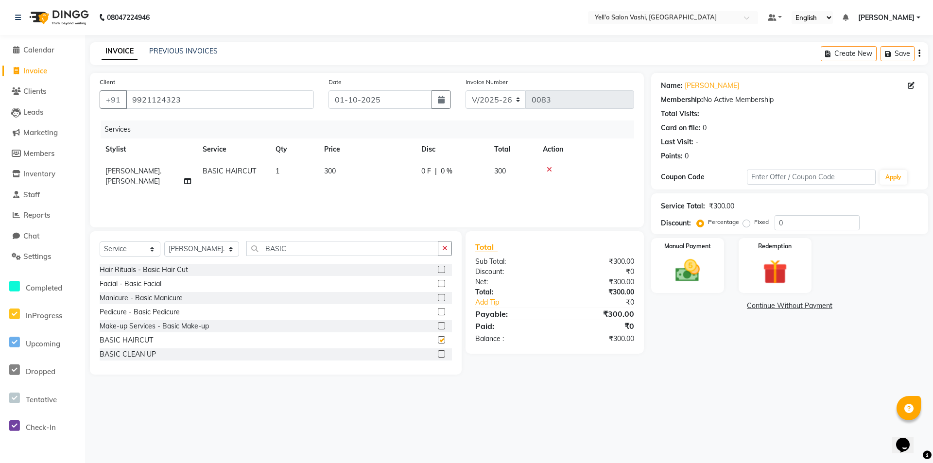
checkbox input "false"
click at [444, 254] on button "button" at bounding box center [445, 248] width 14 height 15
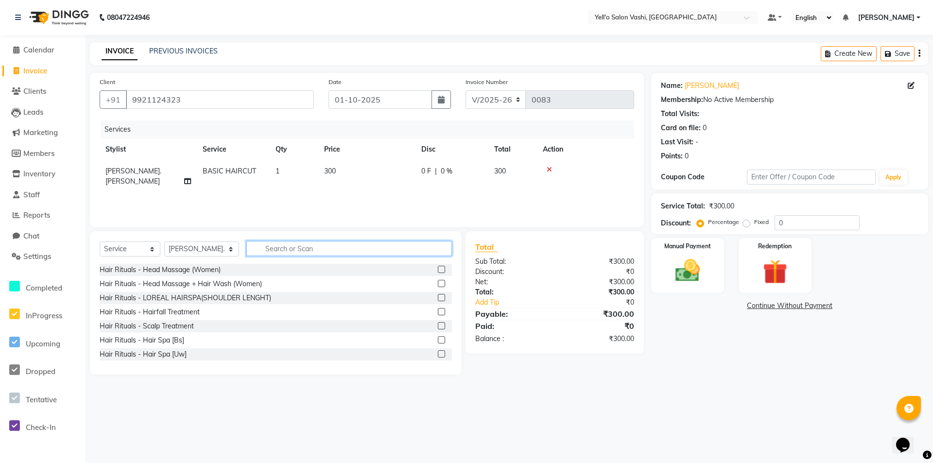
click at [375, 249] on input "text" at bounding box center [348, 248] width 205 height 15
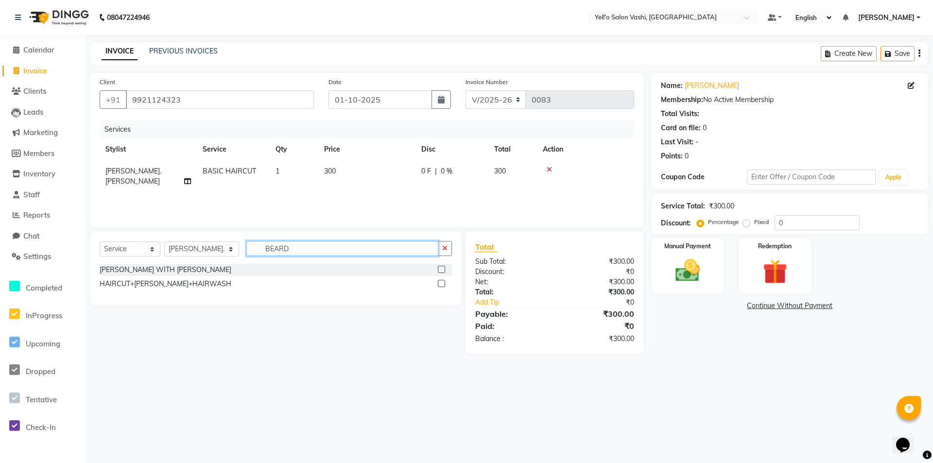
type input "BEARD"
click at [439, 269] on label at bounding box center [441, 269] width 7 height 7
click at [439, 269] on input "checkbox" at bounding box center [441, 270] width 6 height 6
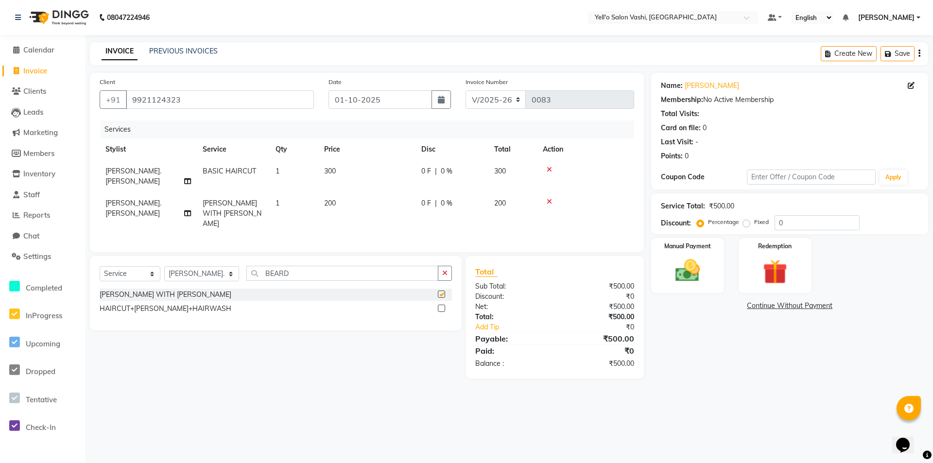
checkbox input "false"
click at [692, 260] on img at bounding box center [687, 271] width 42 height 30
click at [793, 306] on span "ONLINE" at bounding box center [797, 306] width 25 height 11
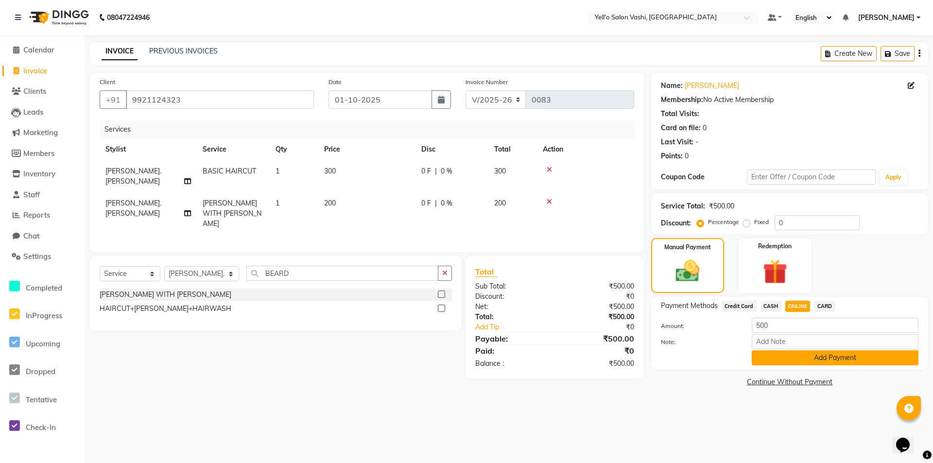
click at [813, 358] on button "Add Payment" at bounding box center [834, 357] width 167 height 15
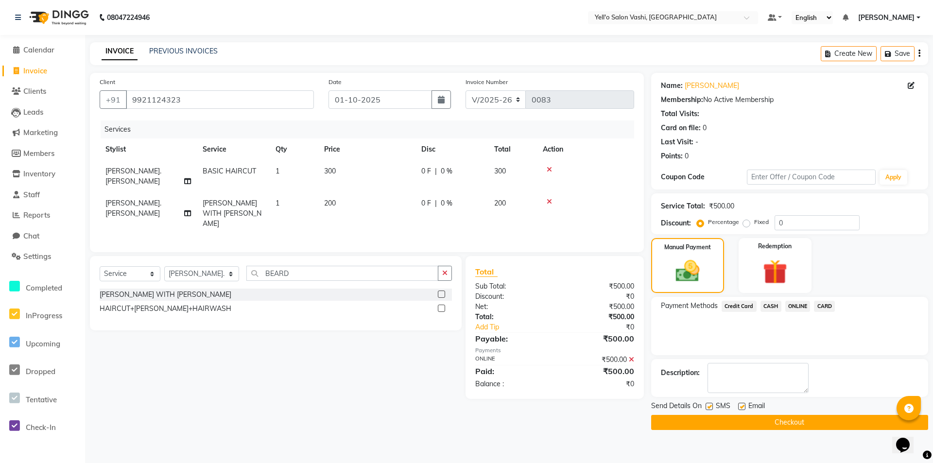
click at [744, 419] on button "Checkout" at bounding box center [789, 422] width 277 height 15
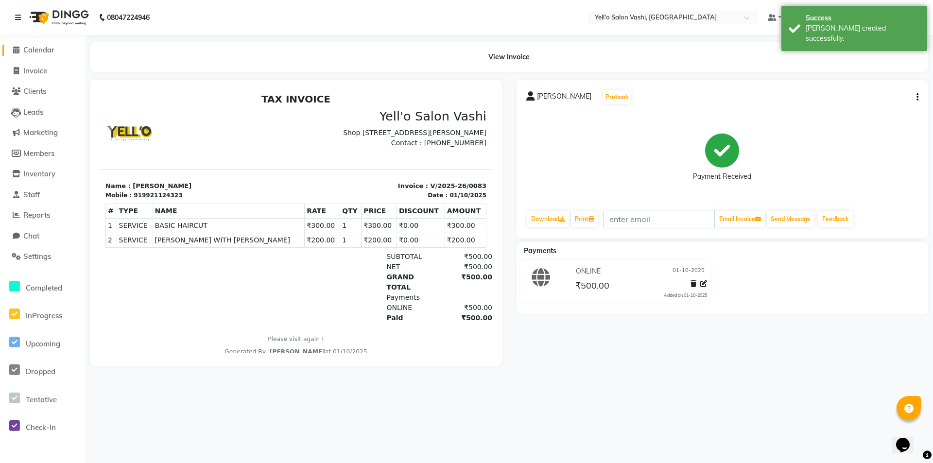
click at [49, 50] on span "Calendar" at bounding box center [38, 49] width 31 height 9
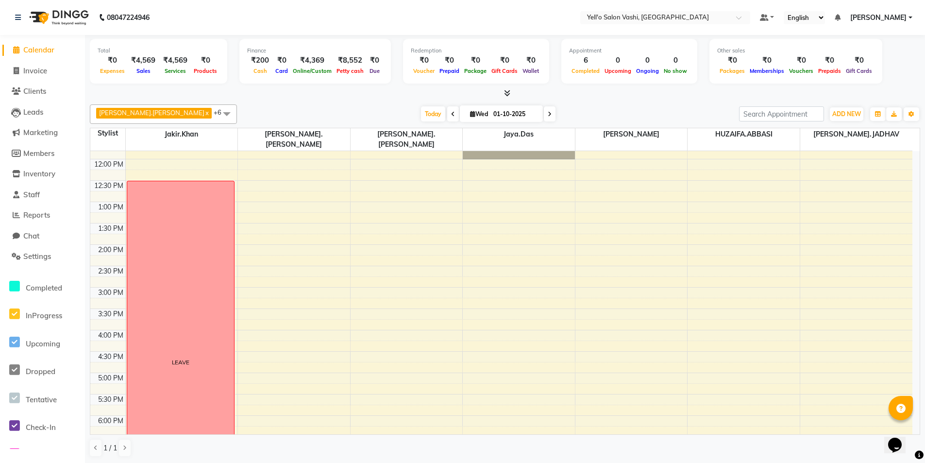
scroll to position [108, 0]
